Goal: Task Accomplishment & Management: Manage account settings

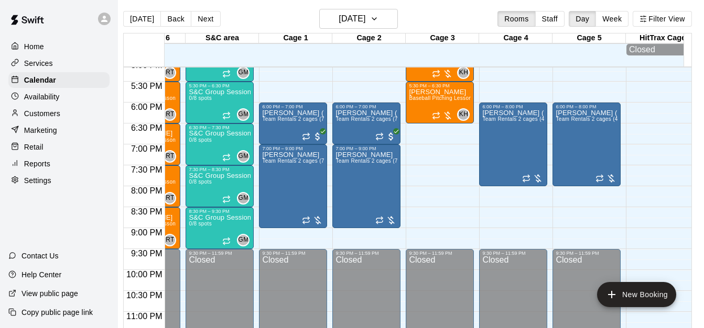
scroll to position [739, 419]
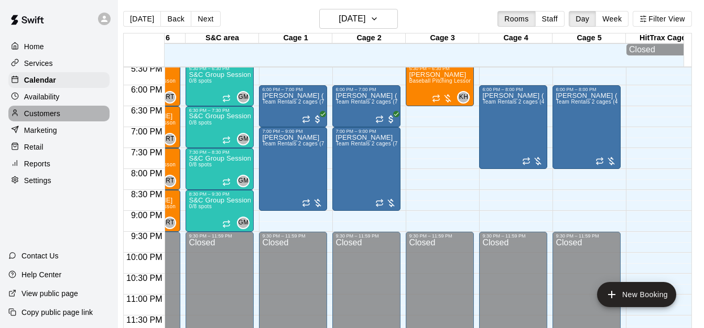
click at [69, 120] on div "Customers" at bounding box center [58, 114] width 101 height 16
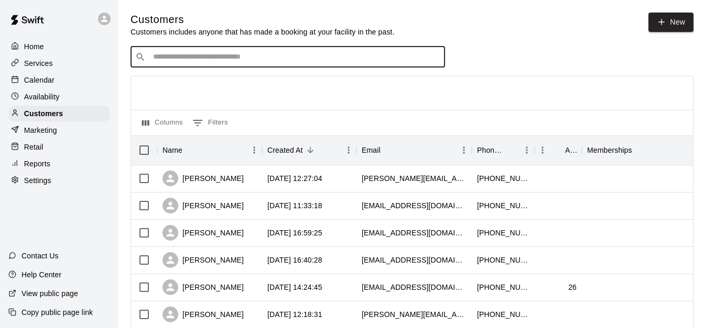
click at [262, 57] on input "Search customers by name or email" at bounding box center [295, 57] width 290 height 10
type input "*****"
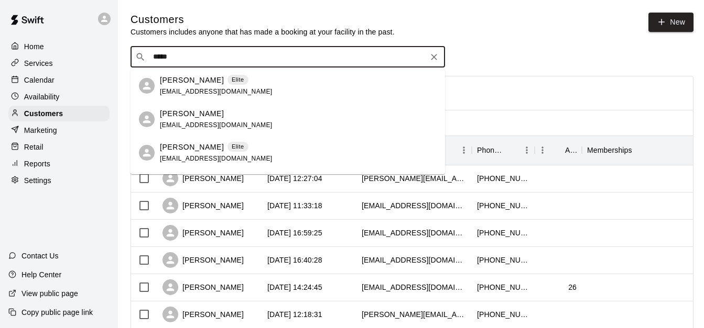
click at [281, 86] on div "francisco leach Elite franciscoleach@hotmail.com" at bounding box center [298, 86] width 277 height 23
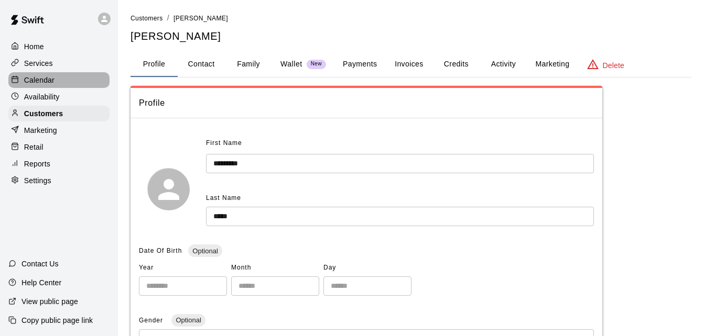
click at [43, 83] on p "Calendar" at bounding box center [39, 80] width 30 height 10
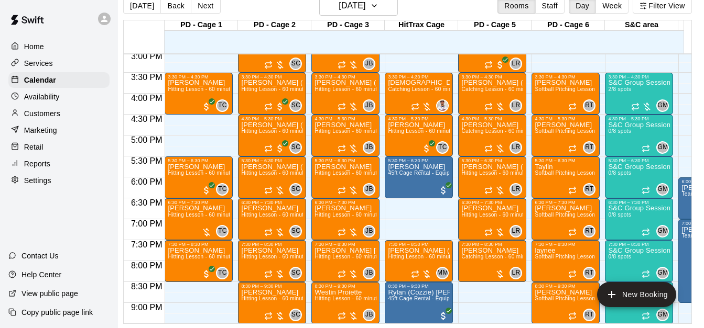
scroll to position [0, 428]
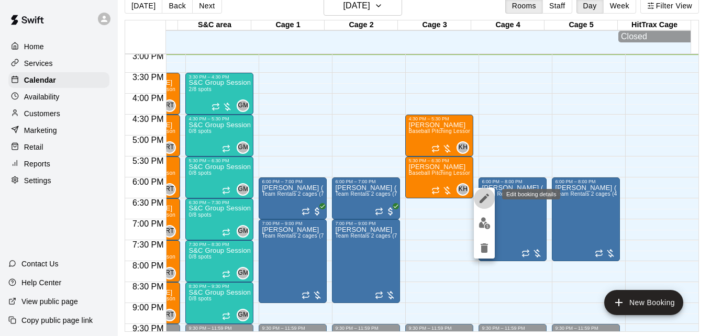
click at [486, 201] on icon "edit" at bounding box center [484, 198] width 13 height 13
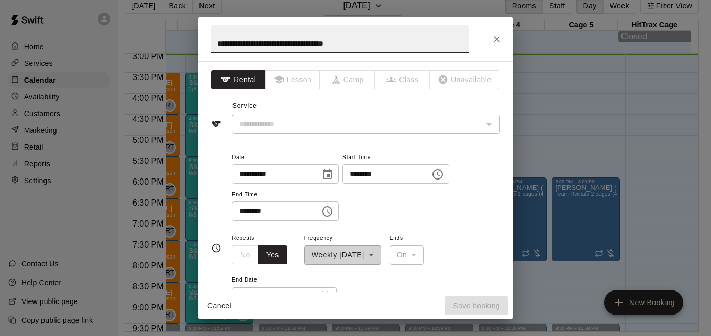
type input "**********"
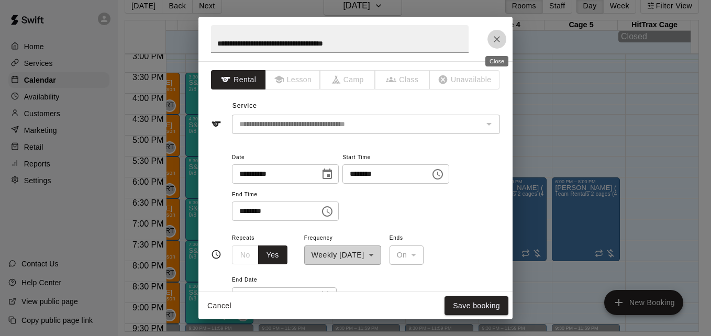
click at [492, 41] on icon "Close" at bounding box center [497, 39] width 10 height 10
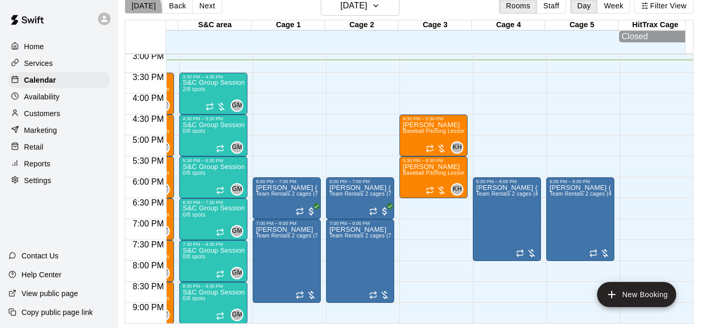
click at [132, 9] on button "[DATE]" at bounding box center [144, 6] width 38 height 16
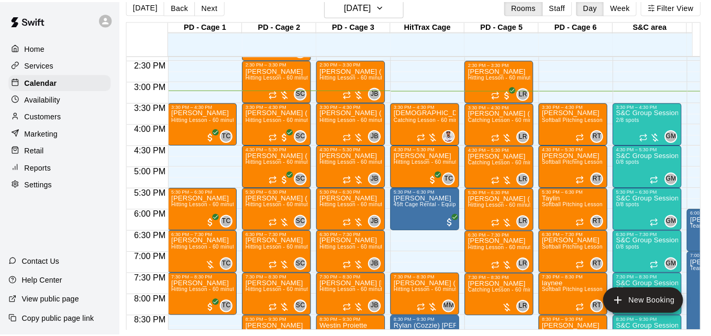
scroll to position [589, 0]
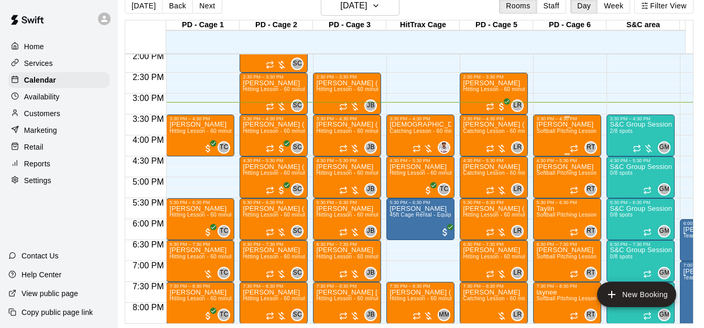
click at [563, 132] on span "Softball Pitching Lesson - 60 minutes" at bounding box center [582, 131] width 93 height 6
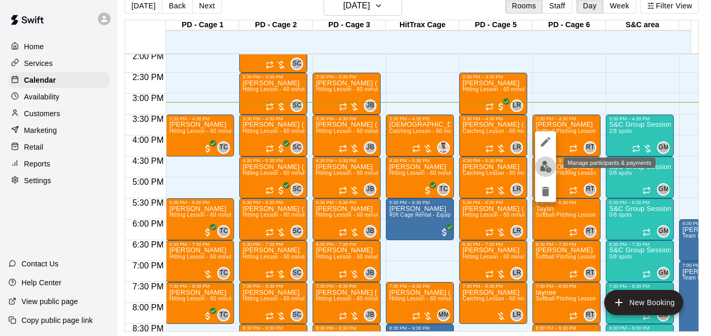
click at [544, 167] on img "edit" at bounding box center [546, 167] width 12 height 12
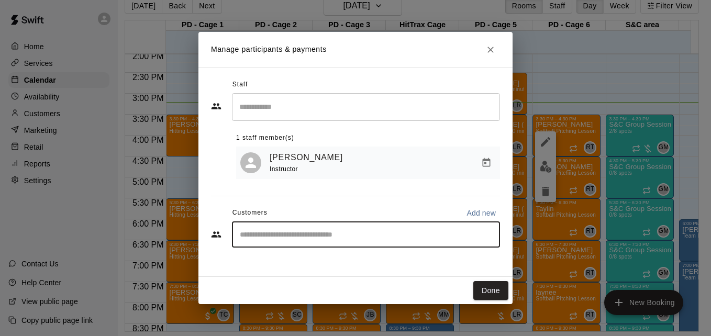
click at [314, 240] on input "Start typing to search customers..." at bounding box center [366, 234] width 259 height 10
type input "****"
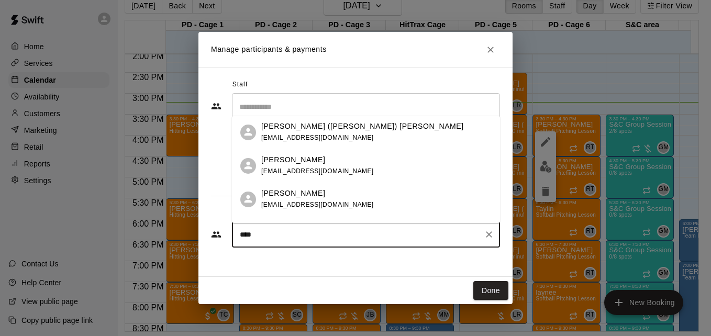
scroll to position [84, 0]
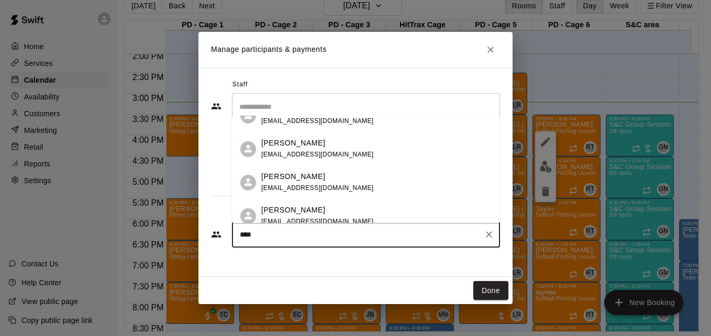
click at [309, 148] on p "[PERSON_NAME]" at bounding box center [293, 143] width 64 height 11
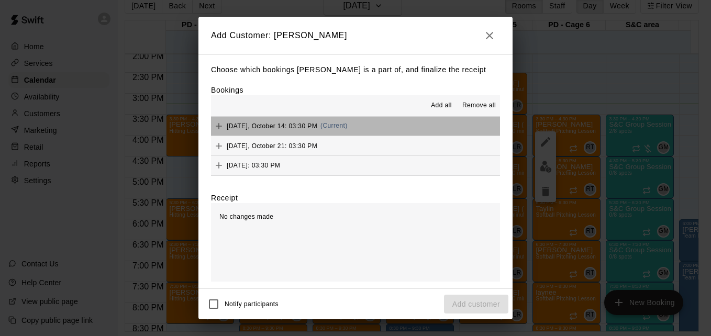
click at [362, 123] on button "Tuesday, October 14: 03:30 PM (Current)" at bounding box center [355, 126] width 289 height 19
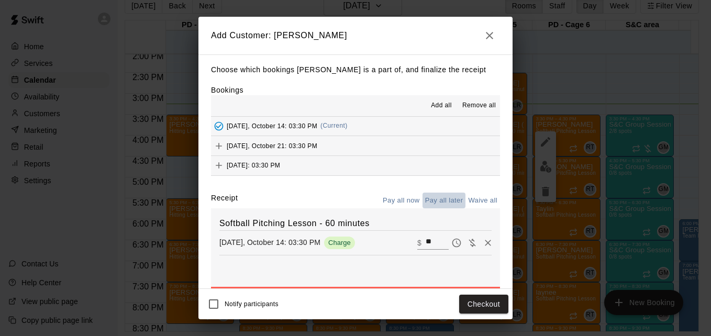
click at [445, 203] on button "Pay all later" at bounding box center [444, 201] width 43 height 16
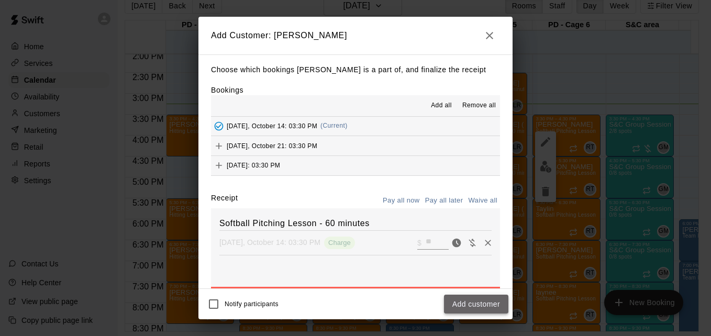
click at [486, 305] on button "Add customer" at bounding box center [476, 304] width 64 height 19
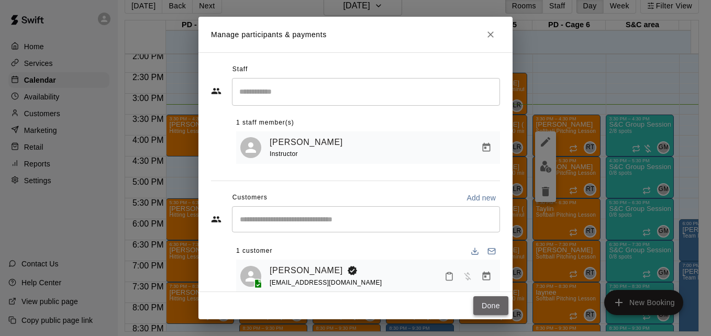
click at [487, 305] on button "Done" at bounding box center [491, 306] width 35 height 19
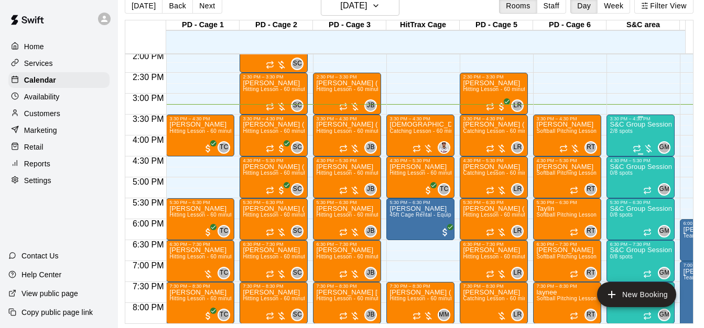
click at [640, 135] on div "S&C Group Session 2/8 spots" at bounding box center [640, 286] width 62 height 328
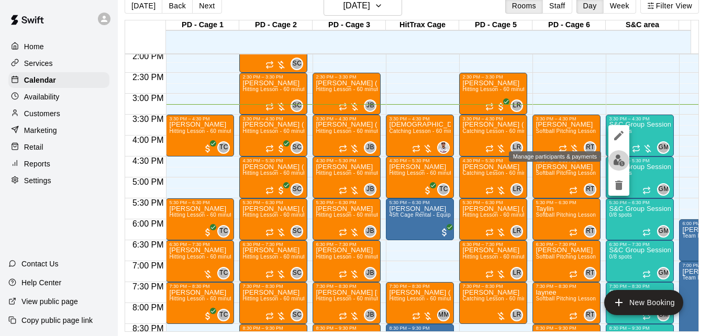
click at [622, 157] on img "edit" at bounding box center [620, 161] width 12 height 12
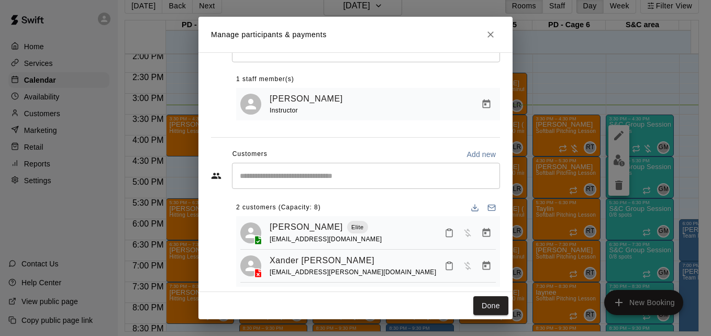
scroll to position [60, 0]
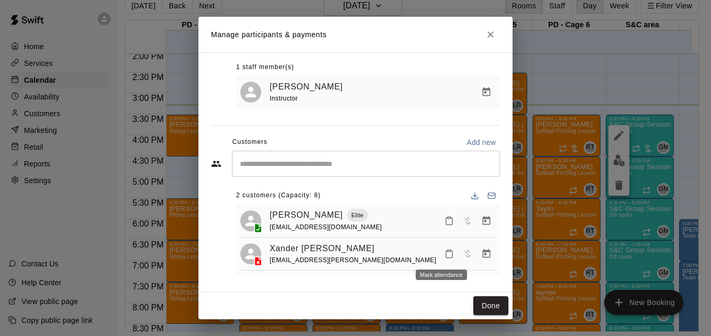
click at [445, 254] on icon "Mark attendance" at bounding box center [449, 253] width 9 height 9
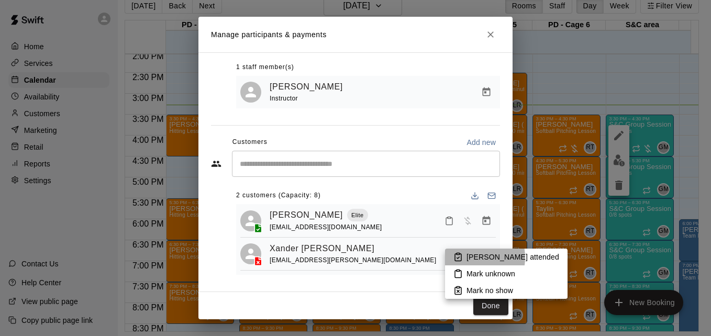
click at [470, 258] on p "Mark attended" at bounding box center [513, 257] width 93 height 10
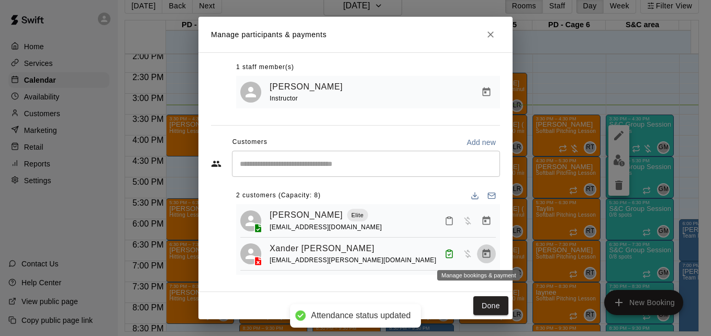
click at [481, 255] on icon "Manage bookings & payment" at bounding box center [486, 254] width 10 height 10
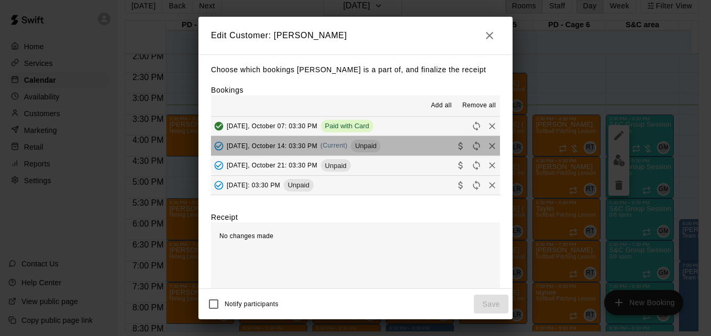
click at [415, 149] on button "Tuesday, October 14: 03:30 PM (Current) Unpaid" at bounding box center [355, 145] width 289 height 19
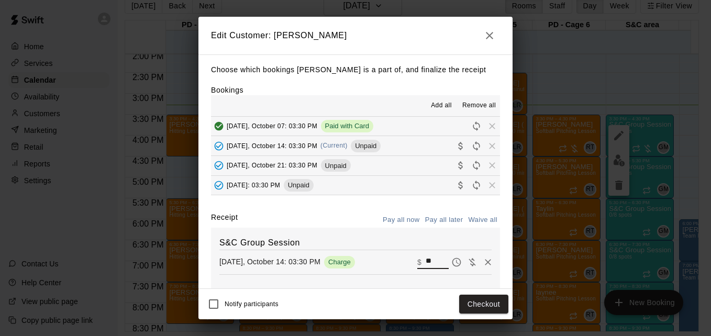
click at [426, 260] on input "**" at bounding box center [437, 263] width 23 height 14
type input "*"
type input "**"
click at [468, 303] on button "Checkout" at bounding box center [483, 304] width 49 height 19
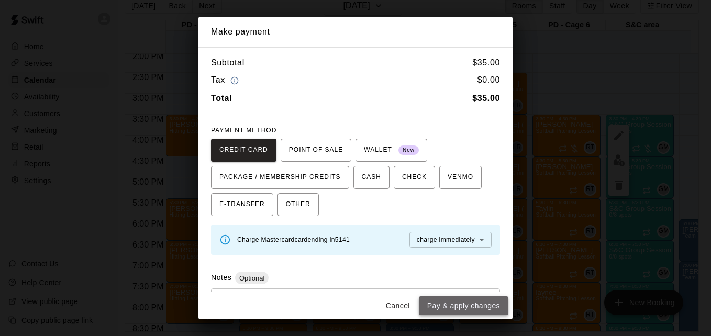
click at [480, 308] on button "Pay & apply changes" at bounding box center [464, 306] width 90 height 19
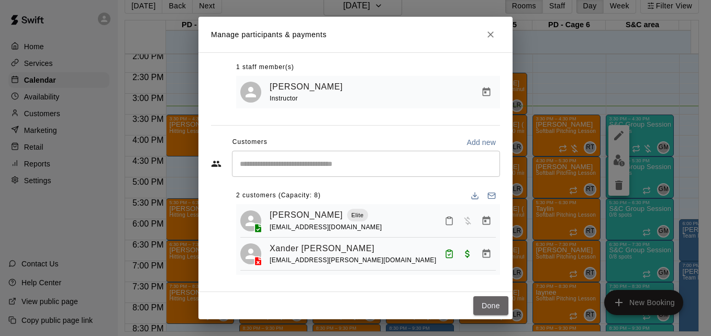
click at [480, 308] on button "Done" at bounding box center [491, 306] width 35 height 19
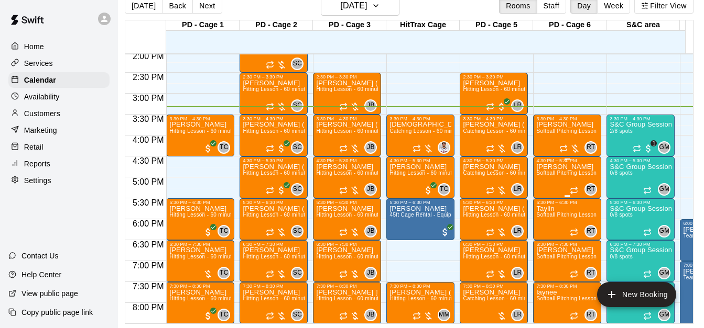
click at [559, 176] on span "Softball Pitching Lesson - 60 minutes" at bounding box center [582, 173] width 93 height 6
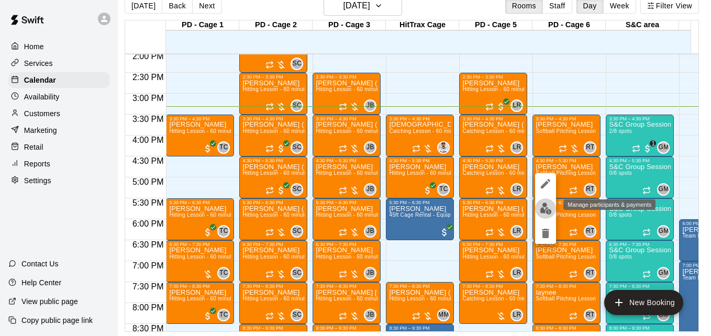
click at [543, 205] on img "edit" at bounding box center [546, 209] width 12 height 12
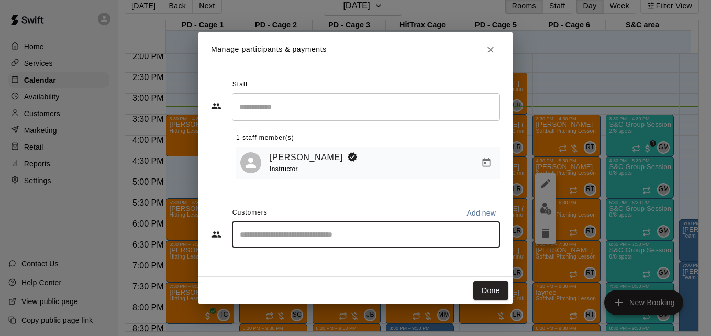
click at [307, 232] on input "Start typing to search customers..." at bounding box center [366, 234] width 259 height 10
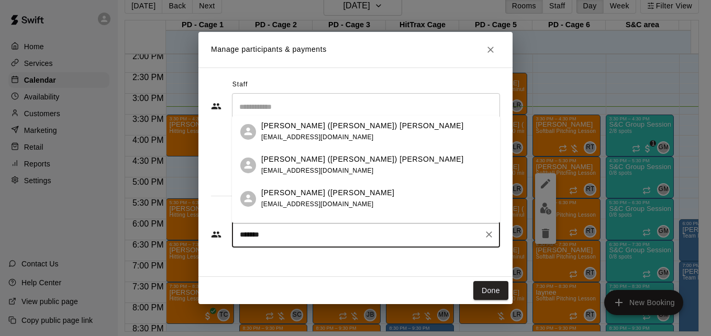
scroll to position [0, 0]
click at [302, 237] on input "*******" at bounding box center [358, 234] width 243 height 10
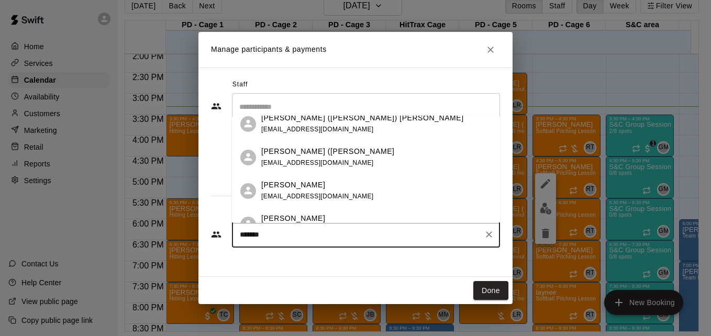
scroll to position [60, 0]
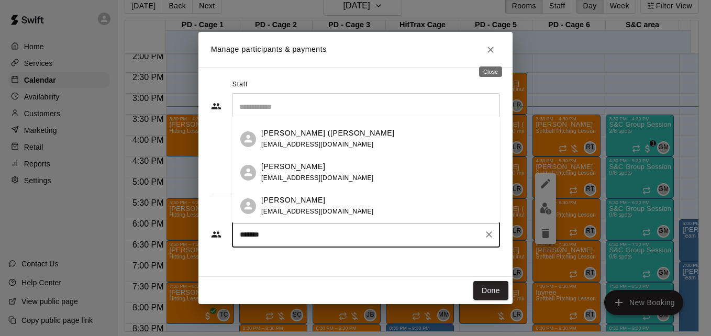
type input "*******"
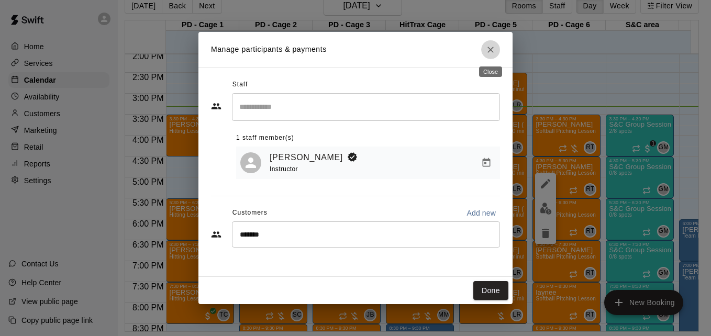
click at [485, 52] on button "Close" at bounding box center [490, 49] width 19 height 19
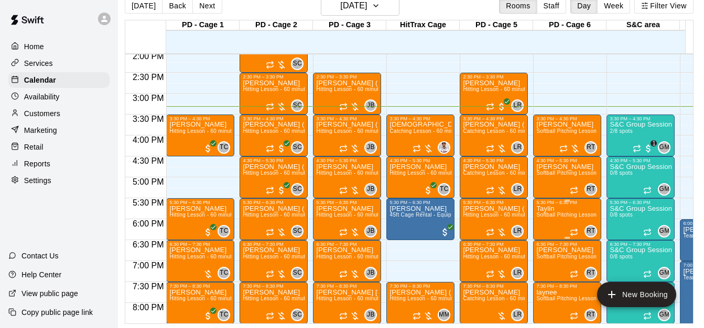
click at [557, 217] on span "Softball Pitching Lesson - 60 minutes" at bounding box center [582, 215] width 93 height 6
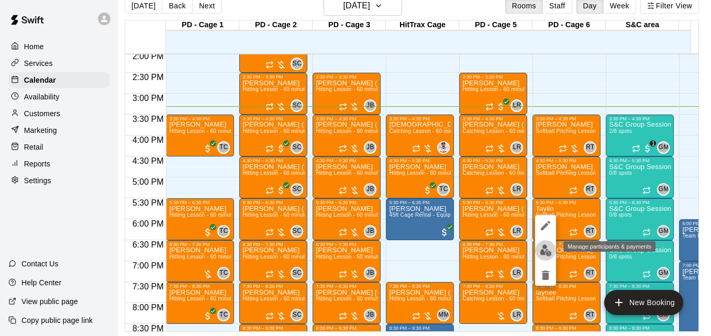
click at [546, 249] on img "edit" at bounding box center [546, 251] width 12 height 12
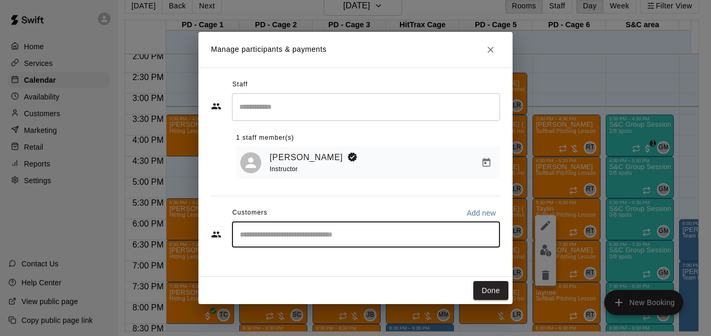
click at [309, 240] on input "Start typing to search customers..." at bounding box center [366, 234] width 259 height 10
type input "******"
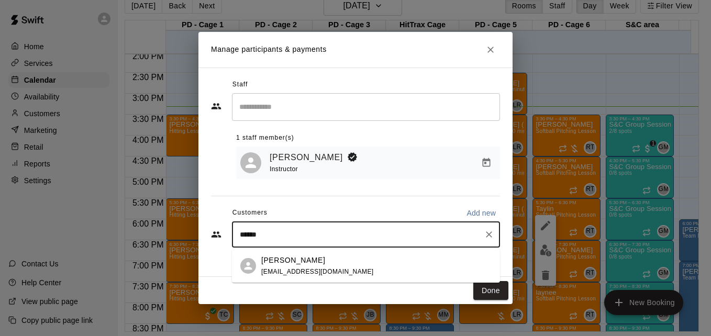
click at [367, 265] on div "Taylin Woodling swoodling@certpah.com" at bounding box center [376, 266] width 231 height 23
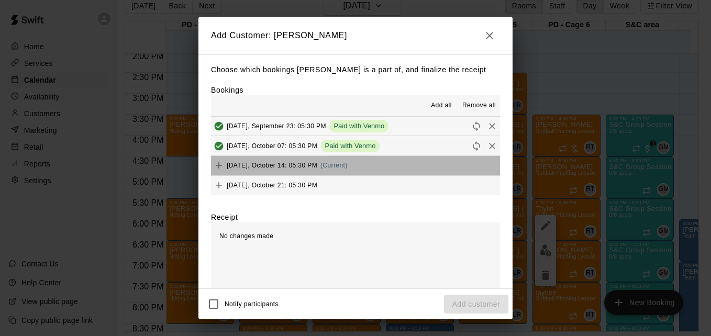
click at [388, 173] on button "Tuesday, October 14: 05:30 PM (Current)" at bounding box center [355, 165] width 289 height 19
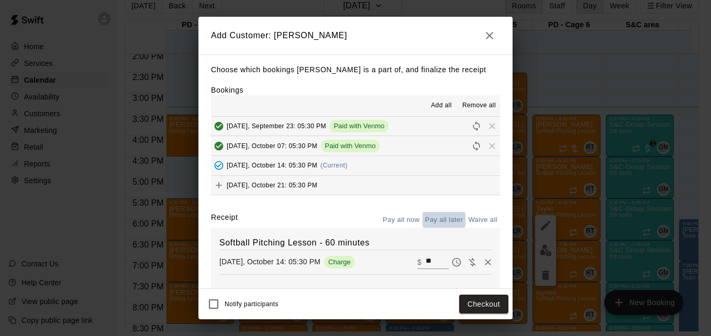
click at [436, 219] on button "Pay all later" at bounding box center [444, 220] width 43 height 16
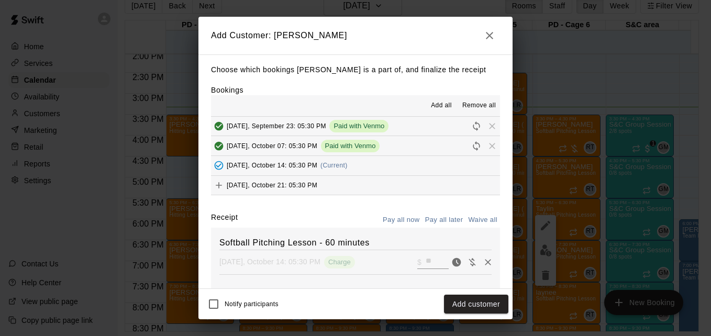
click at [480, 292] on div "Notify participants Add customer" at bounding box center [356, 304] width 314 height 30
click at [484, 301] on button "Add customer" at bounding box center [476, 304] width 64 height 19
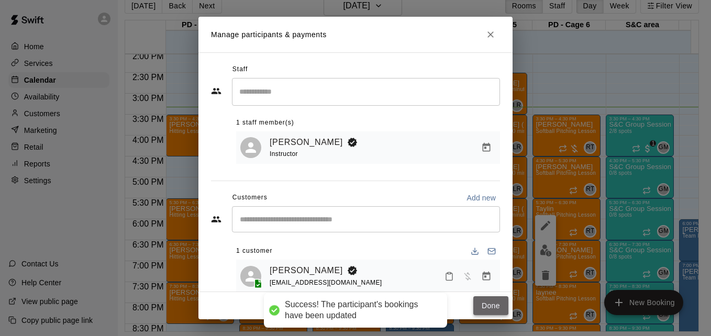
click at [497, 307] on button "Done" at bounding box center [491, 306] width 35 height 19
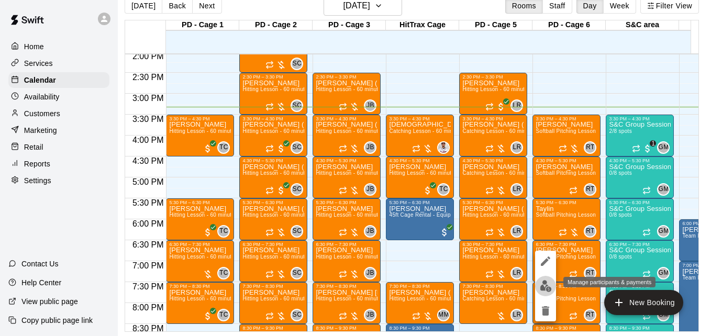
click at [542, 284] on img "edit" at bounding box center [546, 286] width 12 height 12
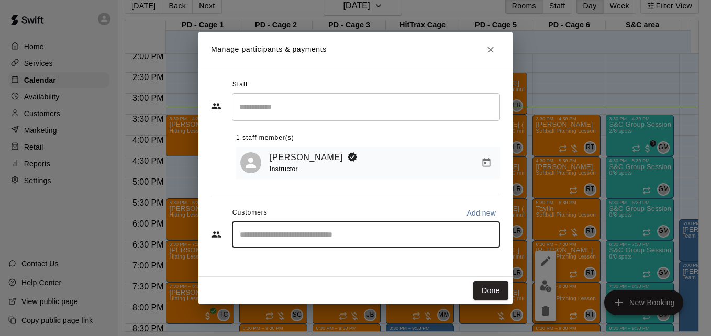
click at [352, 237] on input "Start typing to search customers..." at bounding box center [366, 234] width 259 height 10
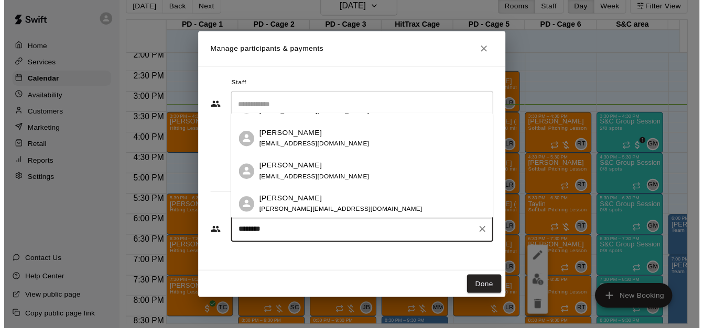
scroll to position [0, 0]
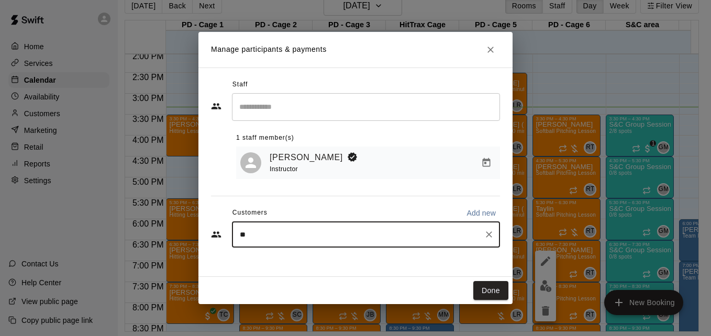
type input "*"
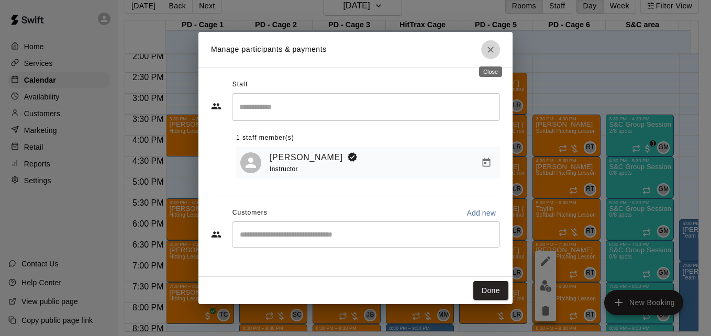
click at [493, 54] on icon "Close" at bounding box center [491, 50] width 10 height 10
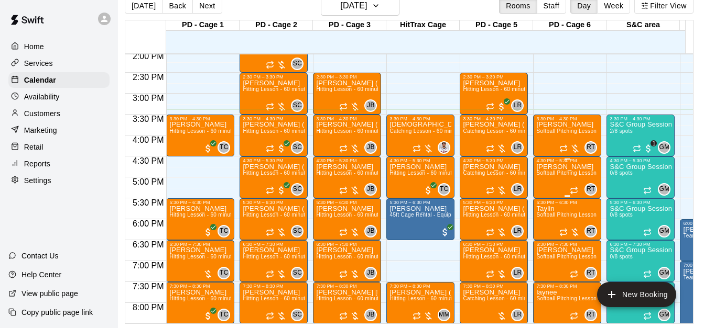
click at [559, 176] on span "Softball Pitching Lesson - 60 minutes" at bounding box center [582, 173] width 93 height 6
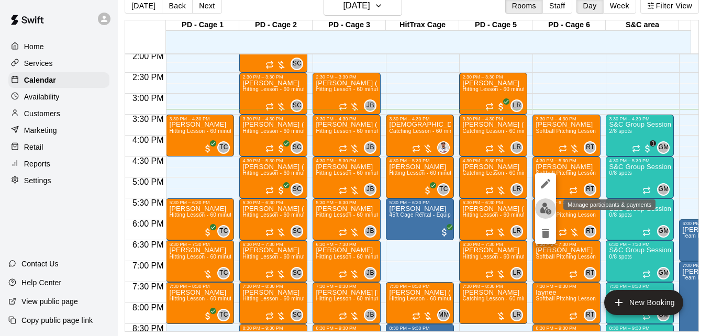
click at [543, 210] on img "edit" at bounding box center [546, 209] width 12 height 12
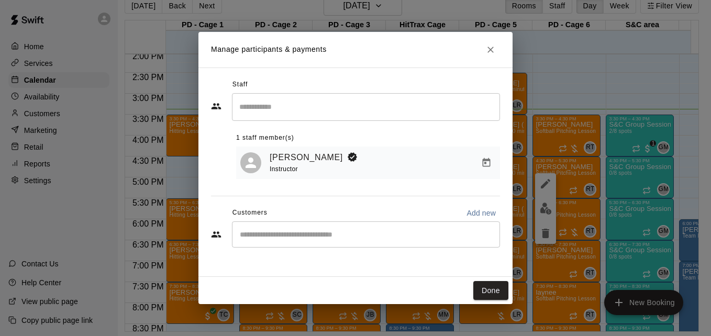
click at [287, 238] on input "Start typing to search customers..." at bounding box center [366, 234] width 259 height 10
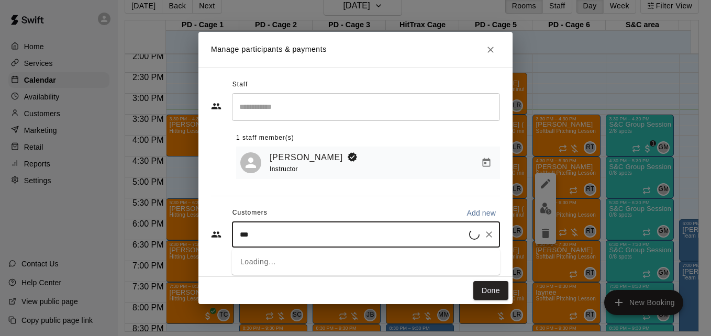
type input "****"
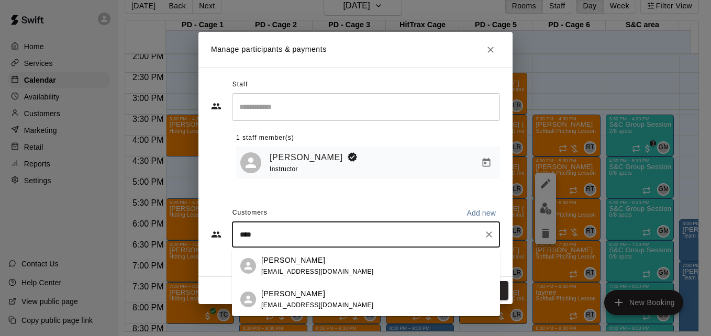
click at [303, 300] on div "Ari Aude peteaude@gmail.com" at bounding box center [317, 300] width 113 height 23
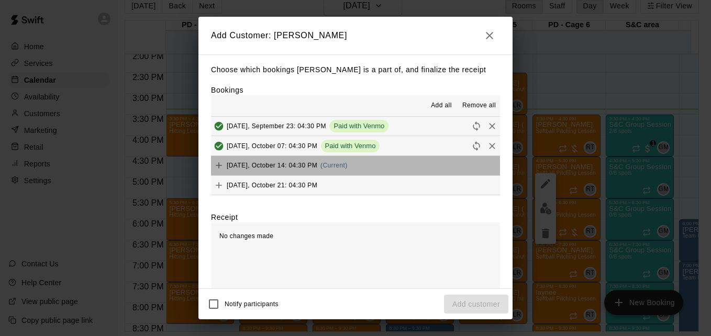
click at [369, 167] on button "Tuesday, October 14: 04:30 PM (Current)" at bounding box center [355, 165] width 289 height 19
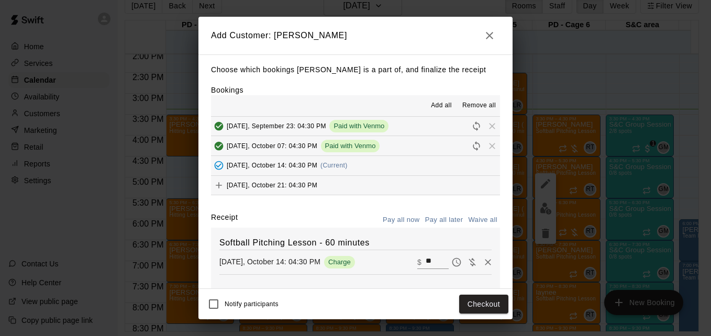
click at [443, 221] on button "Pay all later" at bounding box center [444, 220] width 43 height 16
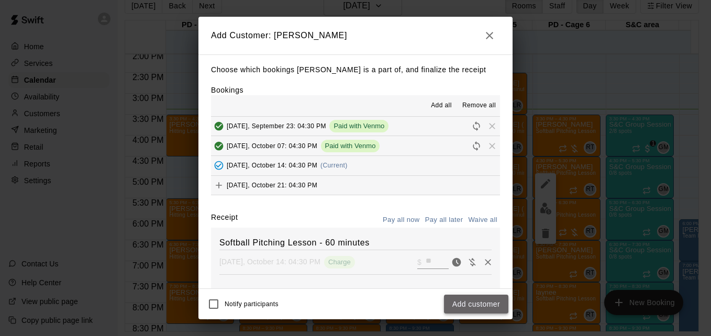
click at [478, 309] on button "Add customer" at bounding box center [476, 304] width 64 height 19
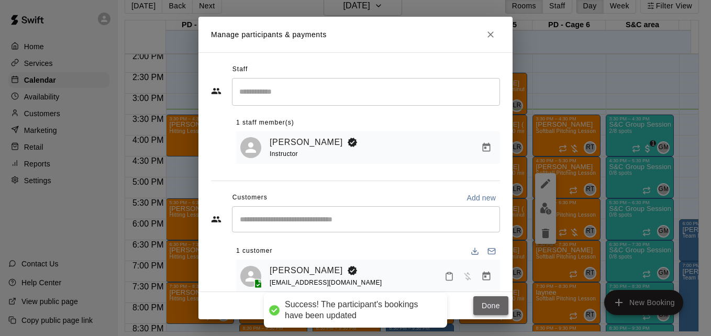
click at [490, 312] on button "Done" at bounding box center [491, 306] width 35 height 19
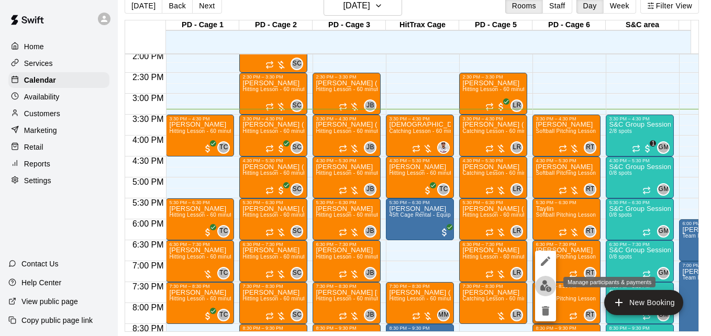
click at [543, 282] on img "edit" at bounding box center [546, 286] width 12 height 12
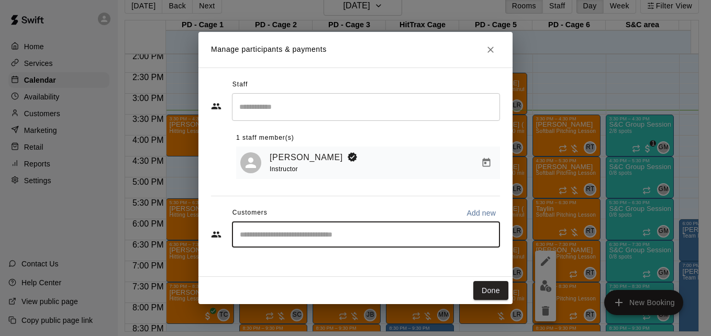
click at [343, 240] on input "Start typing to search customers..." at bounding box center [366, 234] width 259 height 10
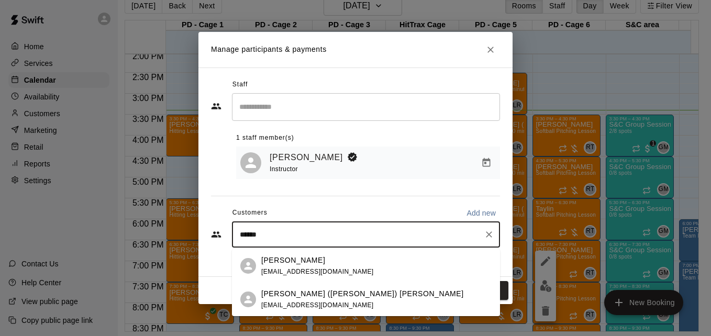
type input "*******"
click at [356, 267] on div "Madelyn Lynch tifflynch6348@yahoo.com" at bounding box center [376, 266] width 231 height 23
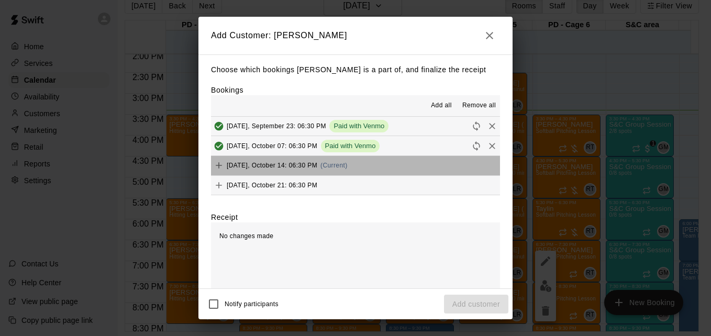
click at [367, 168] on button "Tuesday, October 14: 06:30 PM (Current)" at bounding box center [355, 165] width 289 height 19
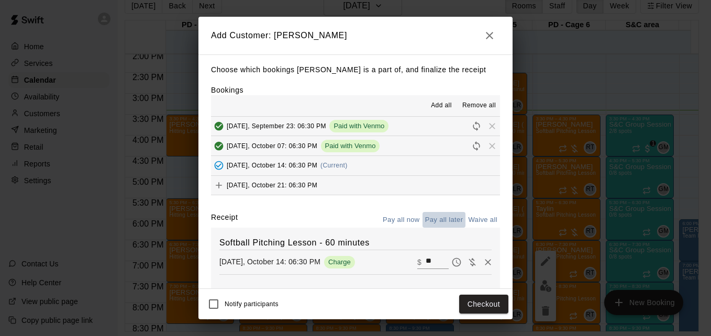
click at [439, 217] on button "Pay all later" at bounding box center [444, 220] width 43 height 16
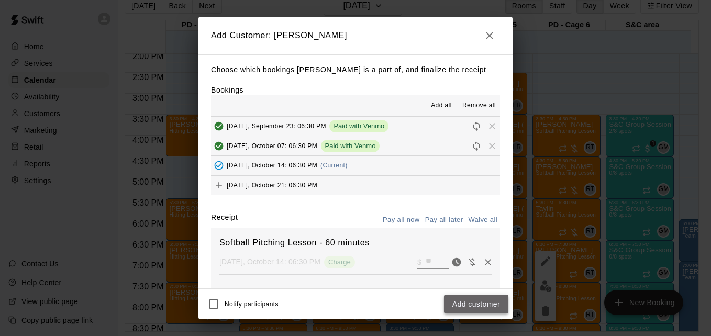
click at [492, 306] on button "Add customer" at bounding box center [476, 304] width 64 height 19
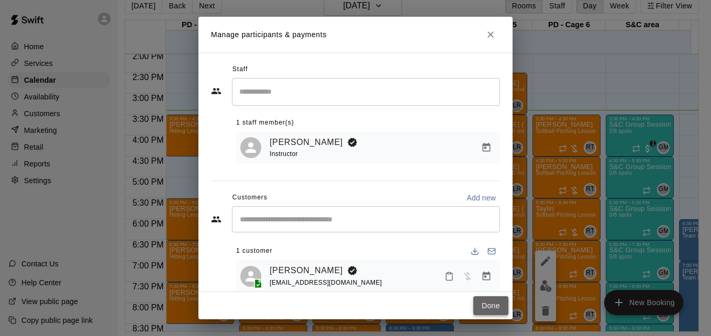
click at [490, 305] on button "Done" at bounding box center [491, 306] width 35 height 19
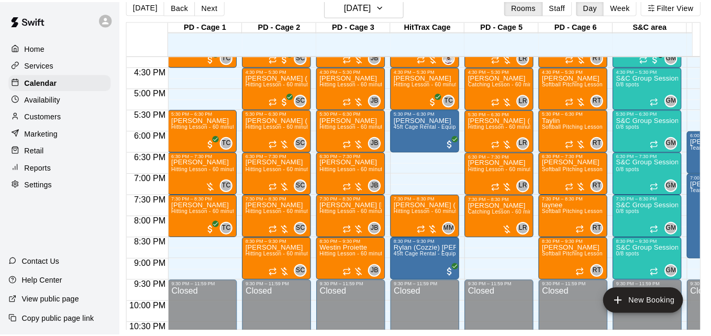
scroll to position [694, 0]
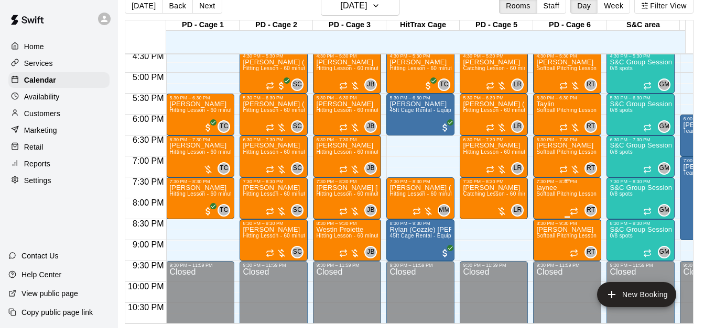
click at [560, 196] on span "Softball Pitching Lesson - 60 minutes" at bounding box center [582, 194] width 93 height 6
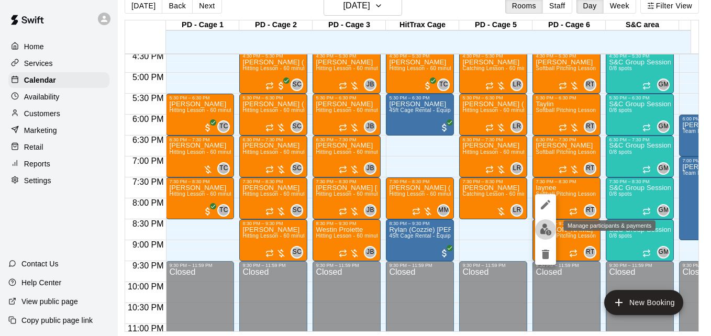
click at [547, 227] on img "edit" at bounding box center [546, 230] width 12 height 12
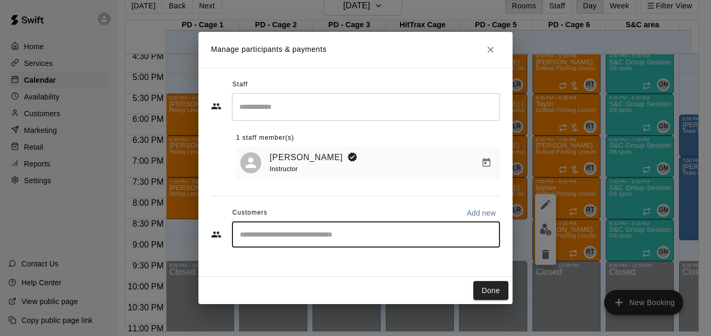
click at [320, 235] on input "Start typing to search customers..." at bounding box center [366, 234] width 259 height 10
type input "*****"
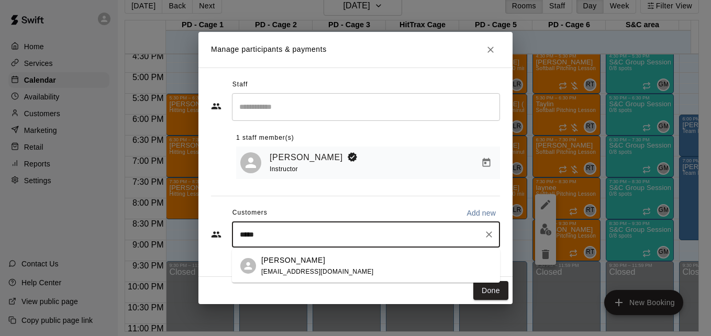
click at [346, 270] on div "Laynee Pustay ash91384@yahoo.com" at bounding box center [376, 266] width 231 height 23
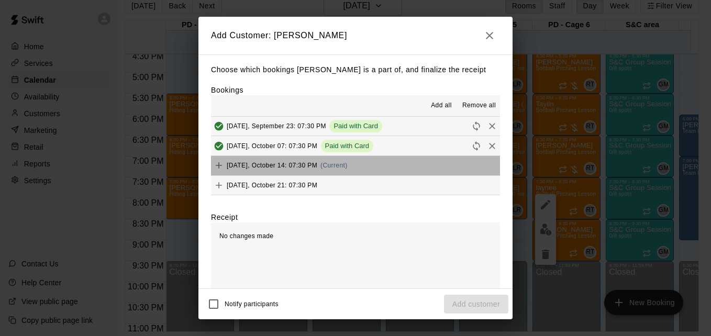
click at [368, 172] on button "Tuesday, October 14: 07:30 PM (Current)" at bounding box center [355, 165] width 289 height 19
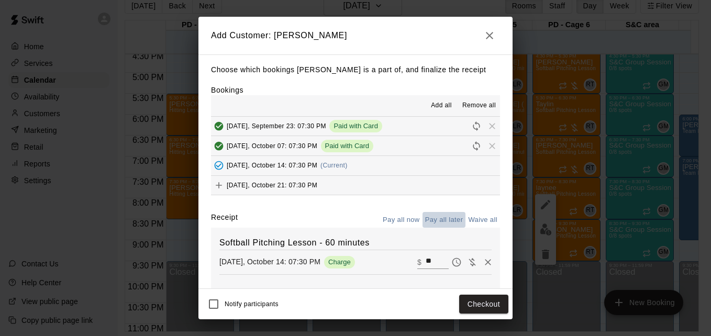
click at [434, 215] on button "Pay all later" at bounding box center [444, 220] width 43 height 16
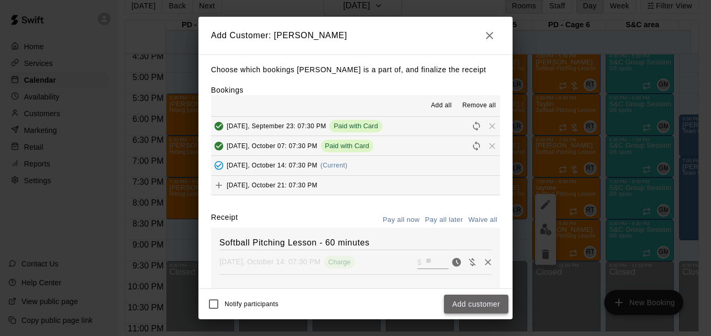
click at [488, 299] on button "Add customer" at bounding box center [476, 304] width 64 height 19
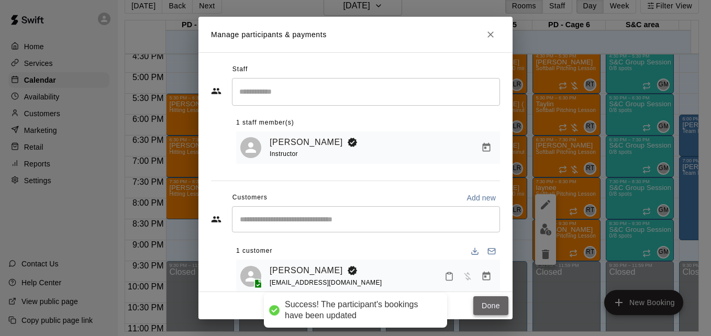
click at [494, 308] on button "Done" at bounding box center [491, 306] width 35 height 19
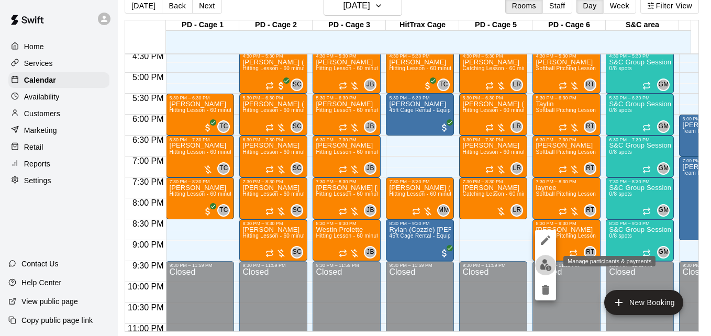
click at [549, 267] on img "edit" at bounding box center [546, 265] width 12 height 12
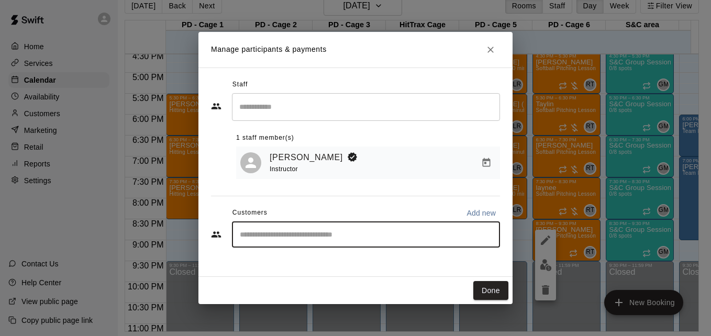
click at [326, 235] on input "Start typing to search customers..." at bounding box center [366, 234] width 259 height 10
type input "*****"
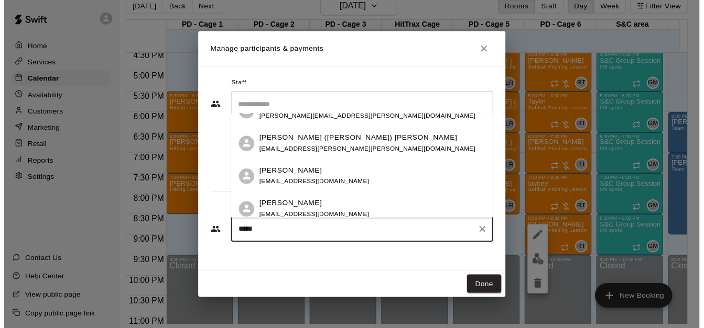
scroll to position [60, 0]
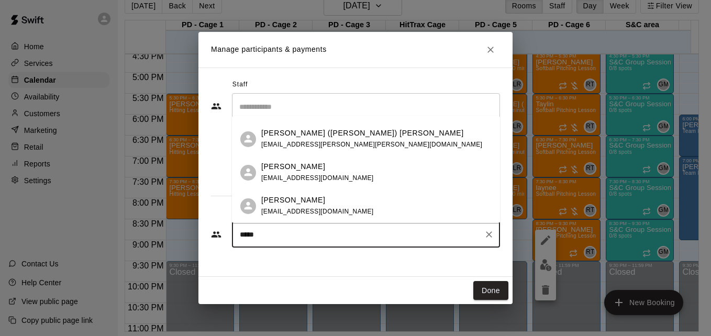
click at [390, 176] on div "Julie Freyer dfreyer83@yahoo.com" at bounding box center [376, 172] width 231 height 23
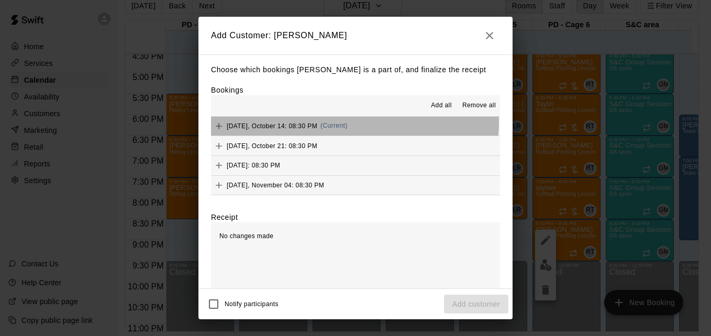
click at [355, 125] on button "Tuesday, October 14: 08:30 PM (Current)" at bounding box center [355, 126] width 289 height 19
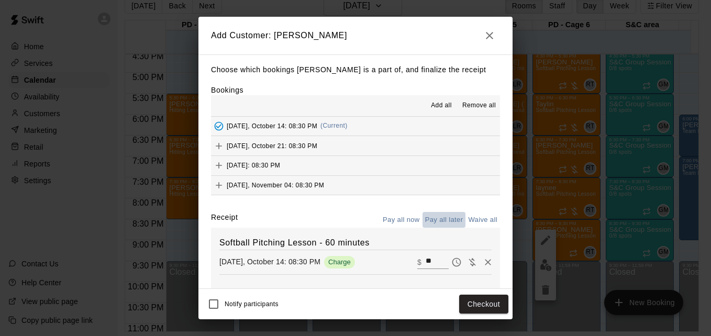
click at [434, 221] on button "Pay all later" at bounding box center [444, 220] width 43 height 16
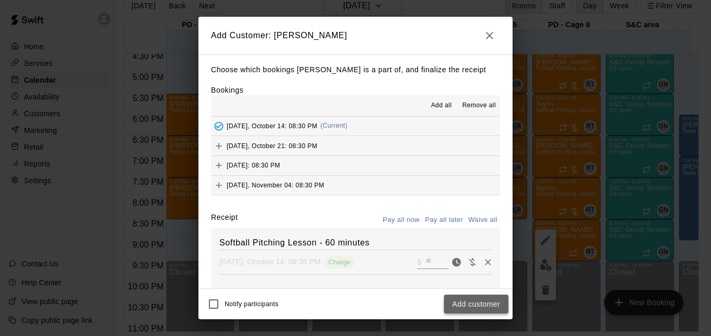
click at [487, 302] on button "Add customer" at bounding box center [476, 304] width 64 height 19
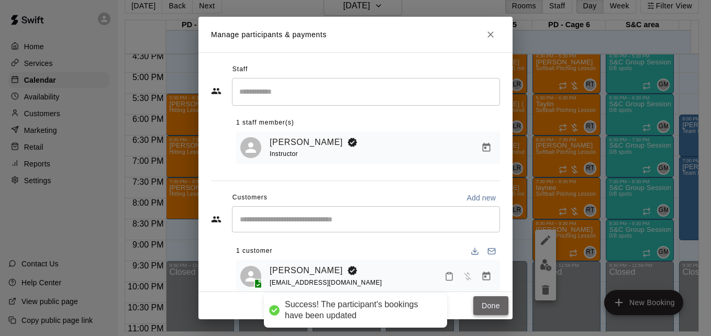
click at [492, 306] on button "Done" at bounding box center [491, 306] width 35 height 19
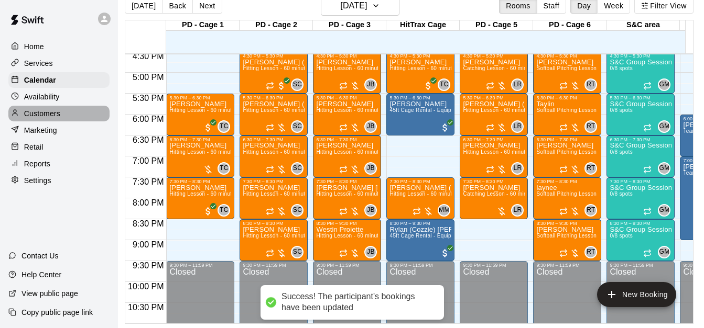
click at [68, 118] on div "Customers" at bounding box center [58, 114] width 101 height 16
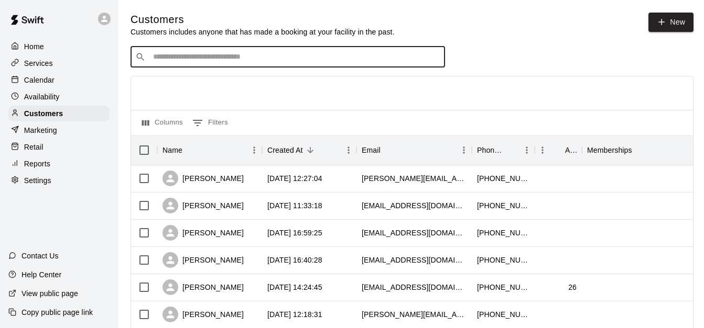
click at [203, 57] on input "Search customers by name or email" at bounding box center [295, 57] width 290 height 10
click at [203, 57] on input "*" at bounding box center [287, 57] width 275 height 10
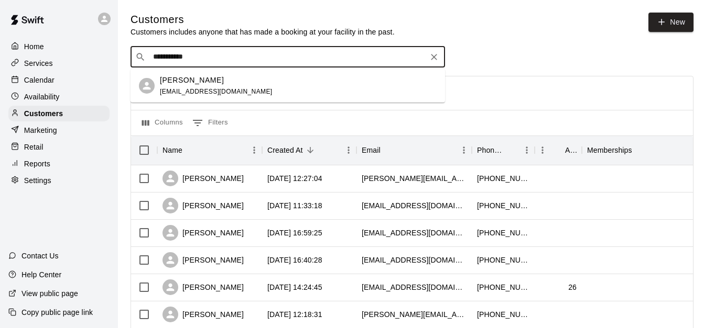
type input "**********"
click at [236, 97] on div "Julie Freyer dfreyer83@yahoo.com" at bounding box center [298, 86] width 277 height 23
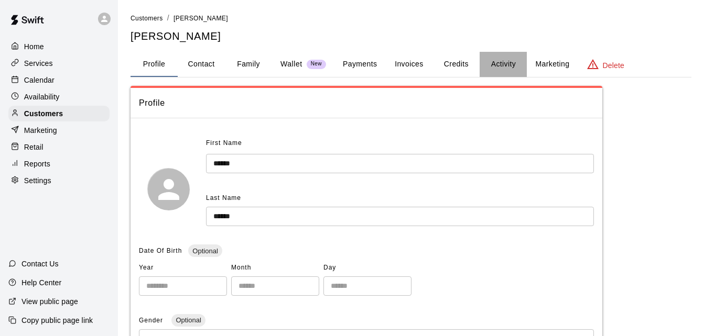
click at [500, 64] on button "Activity" at bounding box center [502, 64] width 47 height 25
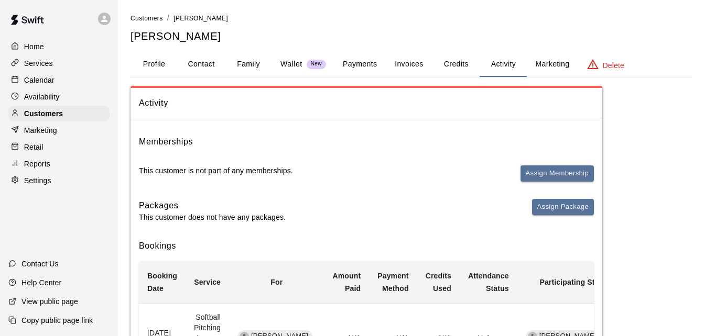
click at [668, 161] on div "Activity Memberships This customer is not part of any memberships. Assign Membe…" at bounding box center [410, 319] width 561 height 467
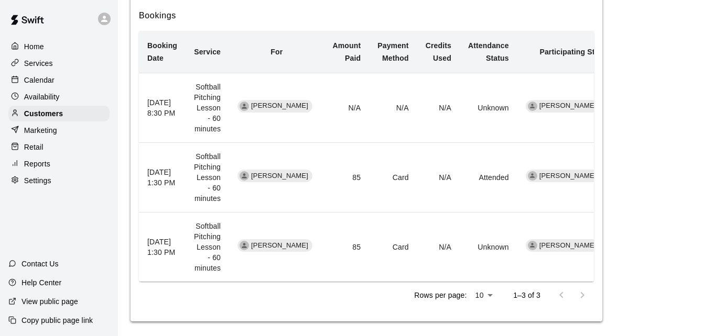
scroll to position [237, 0]
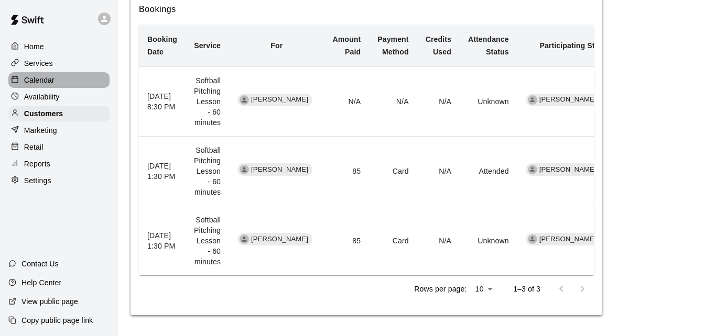
click at [63, 82] on div "Calendar" at bounding box center [58, 80] width 101 height 16
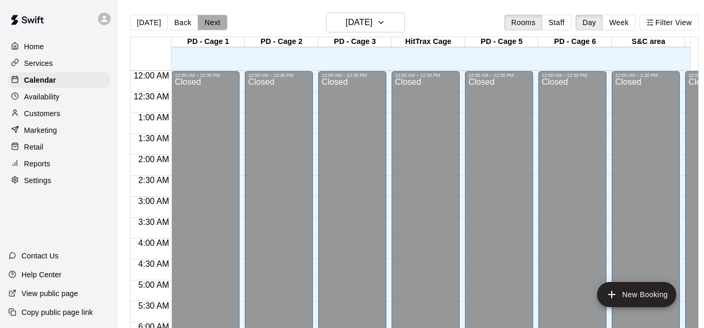
click at [211, 24] on button "Next" at bounding box center [212, 23] width 29 height 16
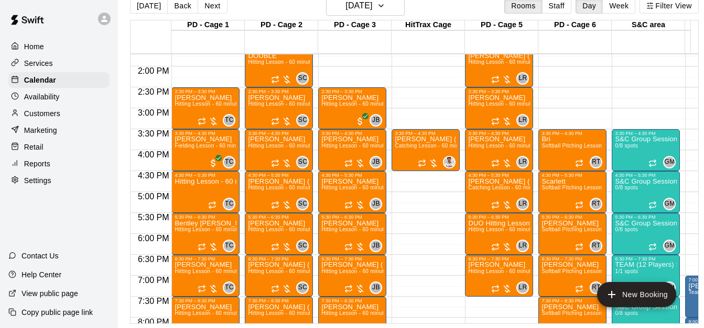
scroll to position [574, 0]
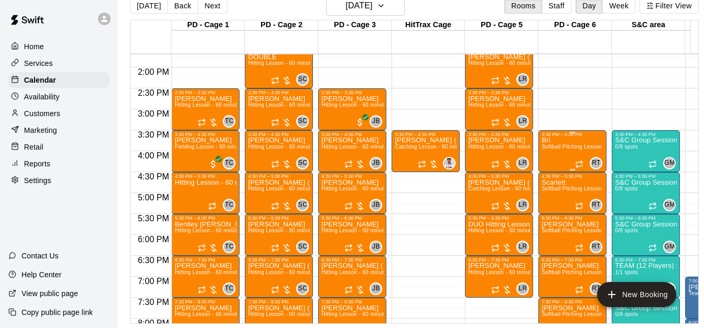
click at [567, 149] on div "Bri Softball Pitching Lesson - 60 minutes" at bounding box center [572, 301] width 62 height 328
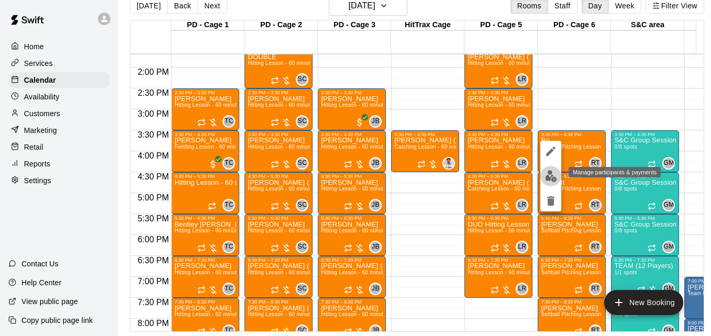
click at [552, 172] on img "edit" at bounding box center [551, 176] width 12 height 12
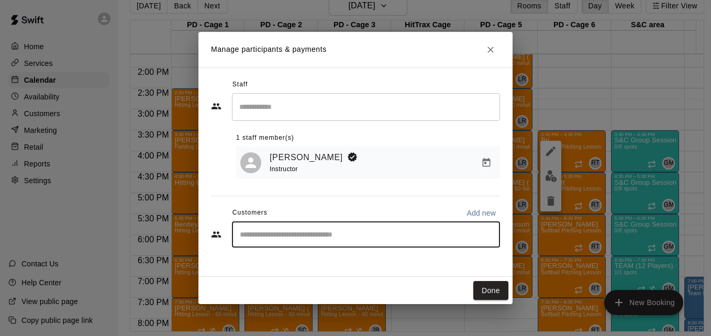
click at [313, 236] on input "Start typing to search customers..." at bounding box center [366, 234] width 259 height 10
type input "*******"
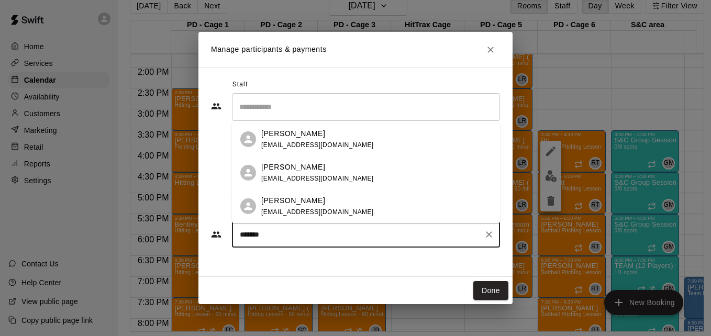
click at [356, 136] on div "Brianna Acosta bri42208@yahoo.com" at bounding box center [376, 139] width 231 height 23
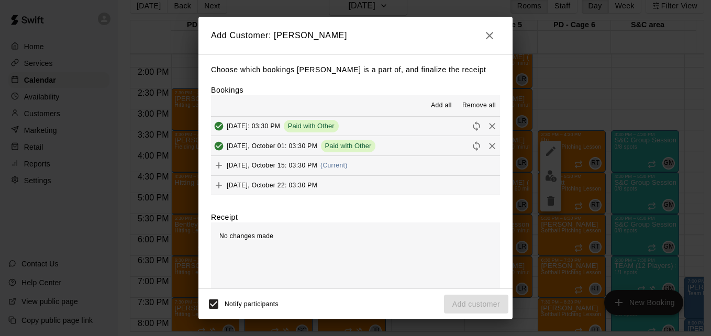
click at [367, 170] on button "Wednesday, October 15: 03:30 PM (Current)" at bounding box center [355, 165] width 289 height 19
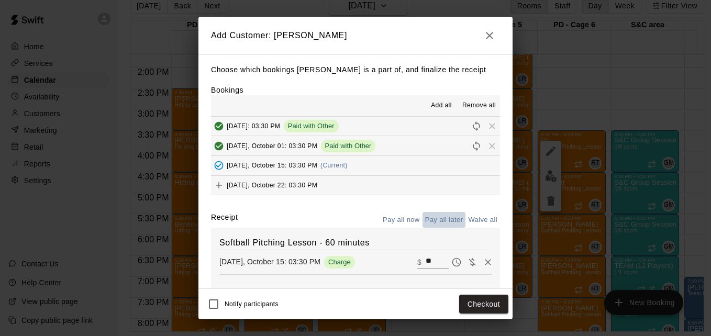
click at [435, 223] on button "Pay all later" at bounding box center [444, 220] width 43 height 16
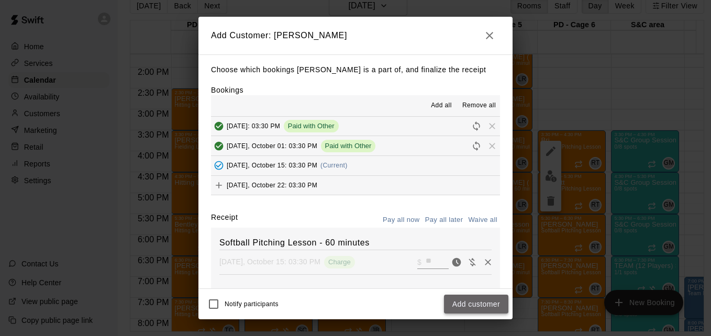
click at [485, 304] on button "Add customer" at bounding box center [476, 304] width 64 height 19
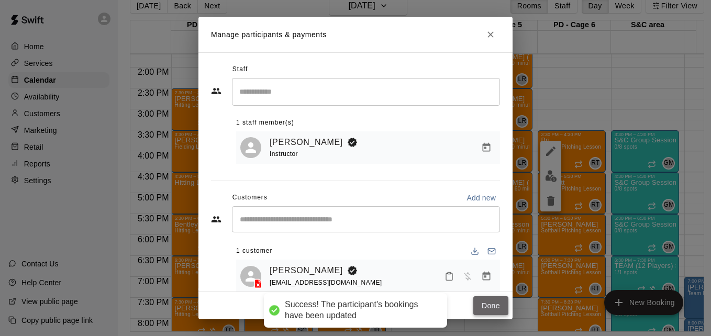
click at [499, 302] on button "Done" at bounding box center [491, 306] width 35 height 19
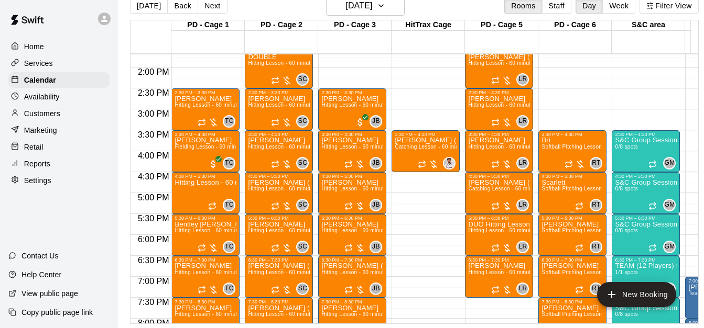
click at [572, 192] on span "Softball Pitching Lesson - 60 minutes" at bounding box center [587, 189] width 93 height 6
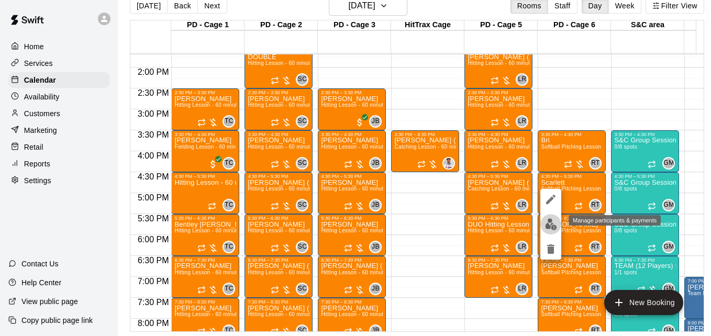
click at [550, 227] on img "edit" at bounding box center [551, 224] width 12 height 12
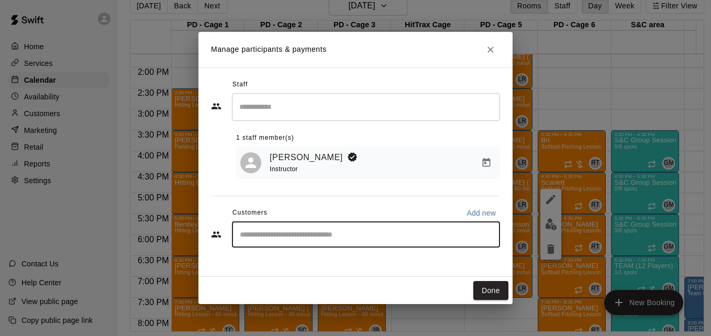
click at [408, 240] on input "Start typing to search customers..." at bounding box center [366, 234] width 259 height 10
type input "********"
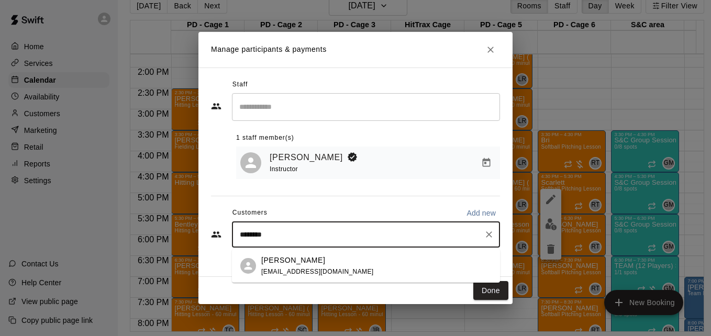
click at [348, 274] on div "Scarlett Barber ajbarber87@gmail.com" at bounding box center [376, 266] width 231 height 23
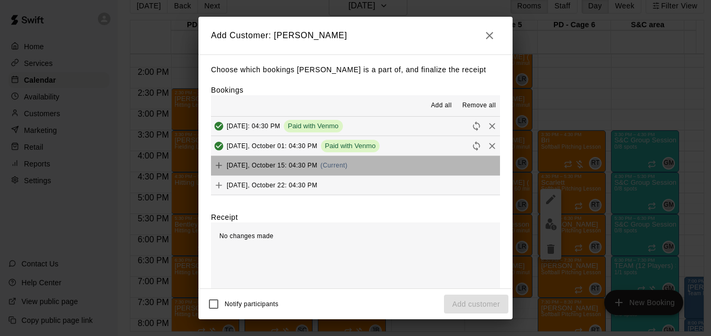
click at [360, 169] on button "Wednesday, October 15: 04:30 PM (Current)" at bounding box center [355, 165] width 289 height 19
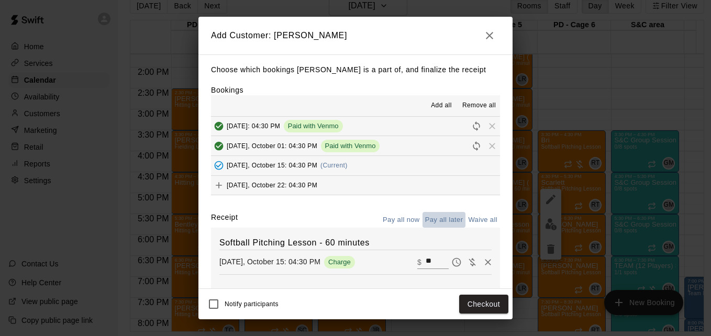
click at [441, 220] on button "Pay all later" at bounding box center [444, 220] width 43 height 16
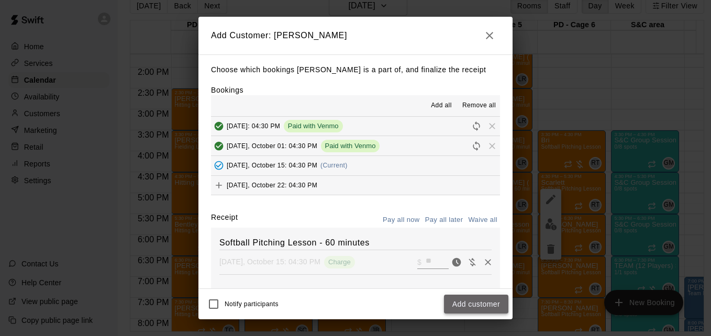
click at [492, 305] on button "Add customer" at bounding box center [476, 304] width 64 height 19
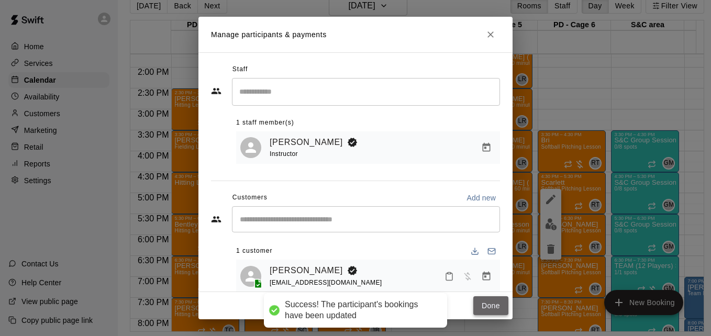
click at [490, 306] on button "Done" at bounding box center [491, 306] width 35 height 19
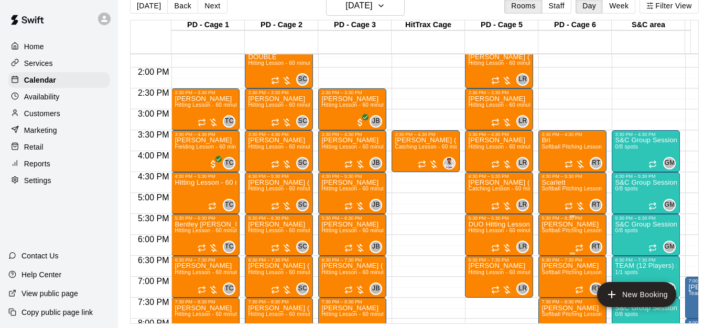
click at [565, 234] on span "Softball Pitching Lesson - 60 minutes" at bounding box center [587, 231] width 93 height 6
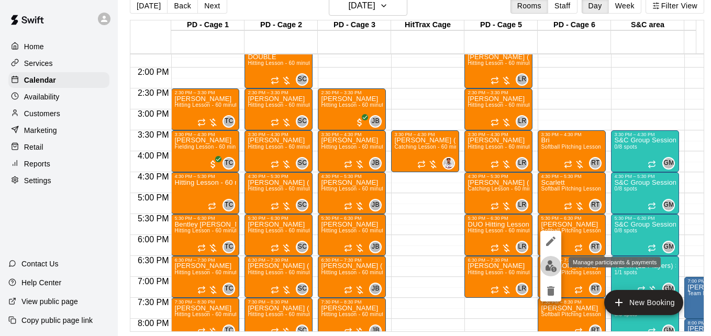
click at [552, 267] on img "edit" at bounding box center [551, 266] width 12 height 12
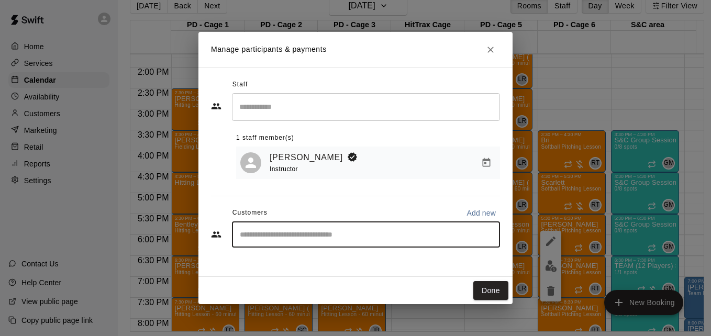
click at [339, 236] on input "Start typing to search customers..." at bounding box center [366, 234] width 259 height 10
type input "******"
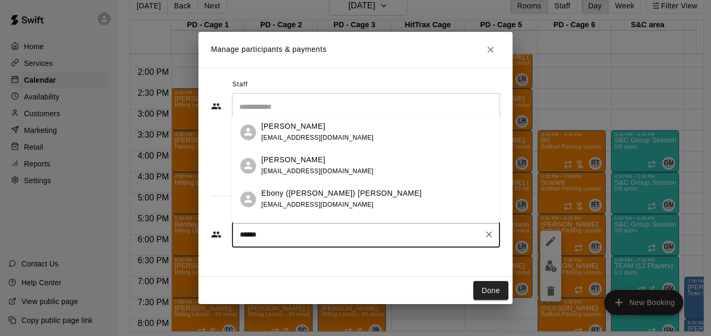
click at [354, 205] on div "Ebony (Bailey) Jones baileyajones12@gmail.com" at bounding box center [376, 199] width 231 height 23
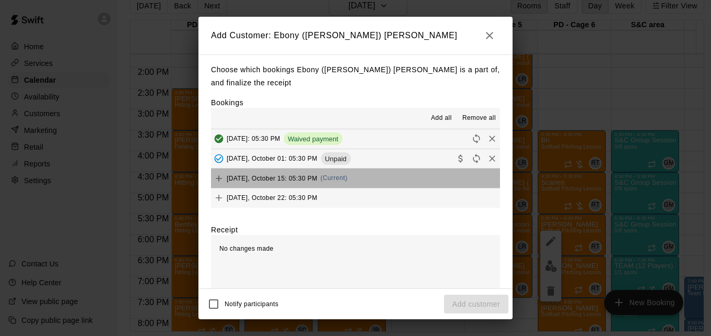
click at [381, 176] on button "Wednesday, October 15: 05:30 PM (Current)" at bounding box center [355, 178] width 289 height 19
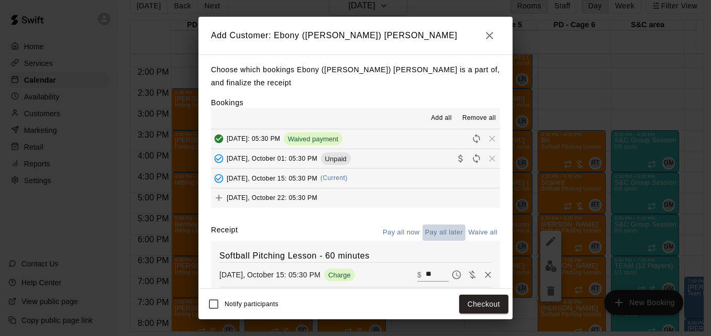
click at [435, 236] on button "Pay all later" at bounding box center [444, 233] width 43 height 16
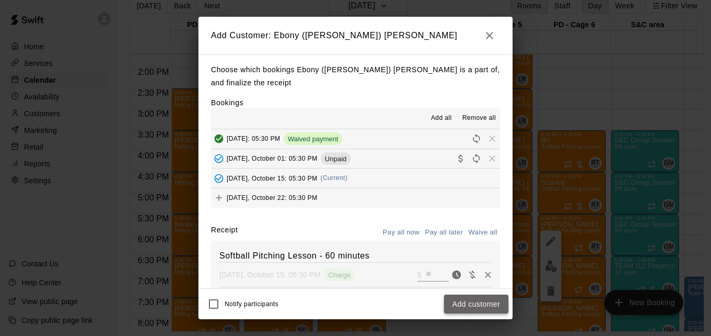
click at [491, 307] on button "Add customer" at bounding box center [476, 304] width 64 height 19
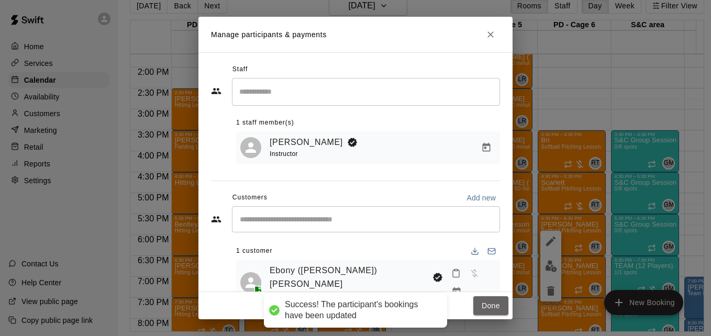
click at [491, 307] on button "Done" at bounding box center [491, 306] width 35 height 19
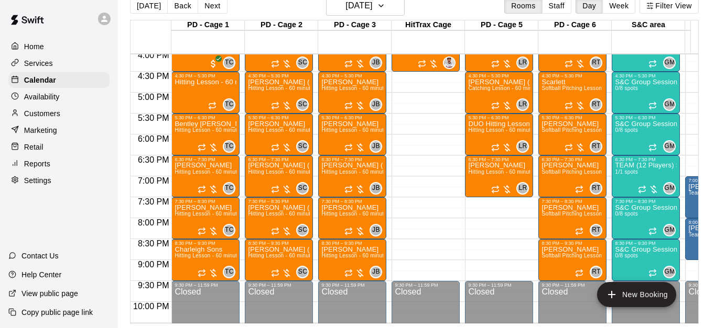
scroll to position [678, 0]
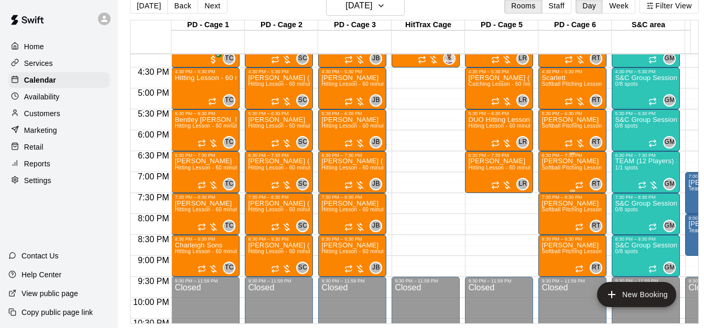
click at [562, 168] on div "Isabelle Softball Pitching Lesson - 60 minutes" at bounding box center [572, 322] width 62 height 328
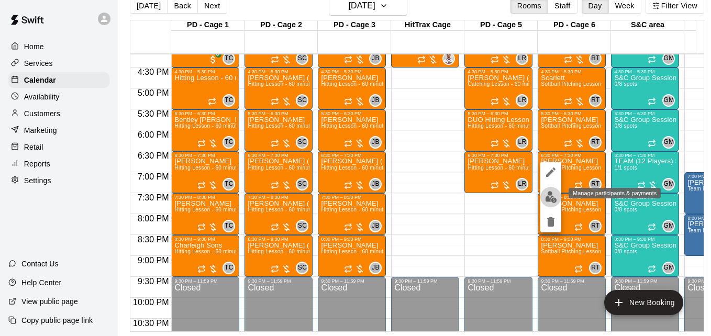
click at [555, 198] on img "edit" at bounding box center [551, 197] width 12 height 12
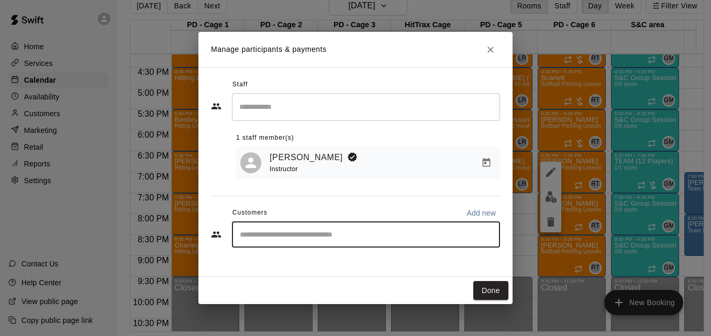
click at [379, 231] on input "Start typing to search customers..." at bounding box center [366, 234] width 259 height 10
type input "********"
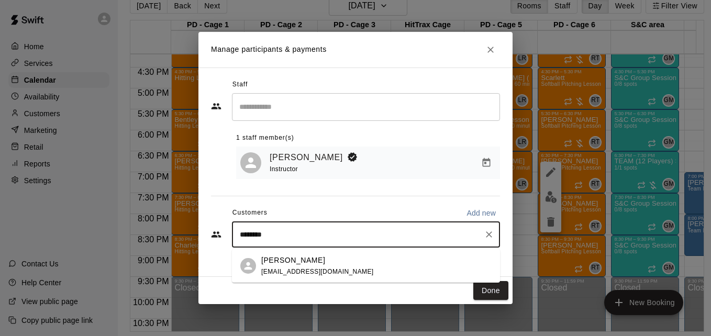
click at [372, 266] on div "Isabelle Gapud jazz612@gmail.com" at bounding box center [376, 266] width 231 height 23
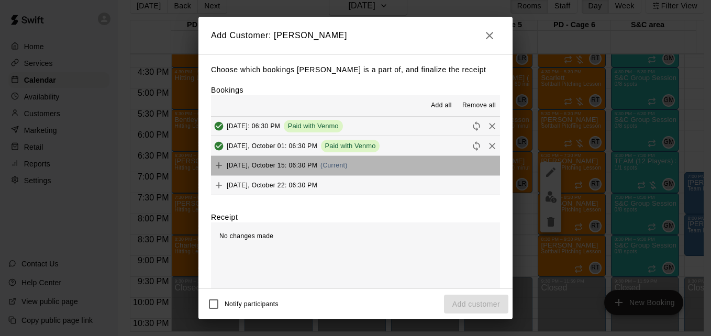
click at [365, 171] on button "Wednesday, October 15: 06:30 PM (Current)" at bounding box center [355, 165] width 289 height 19
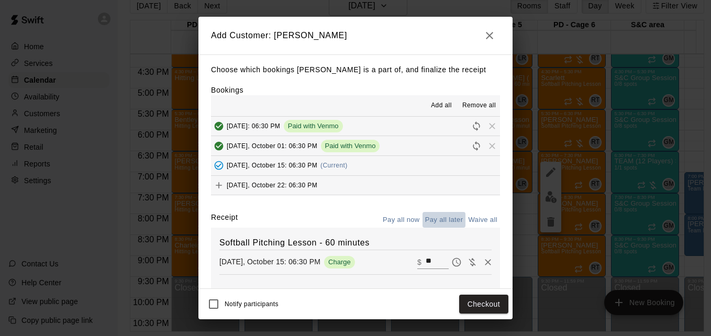
click at [433, 222] on button "Pay all later" at bounding box center [444, 220] width 43 height 16
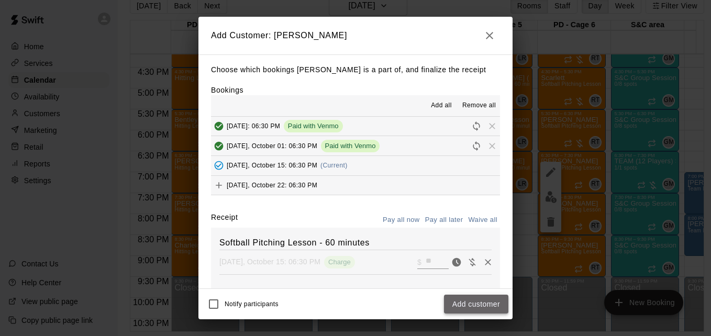
click at [482, 303] on button "Add customer" at bounding box center [476, 304] width 64 height 19
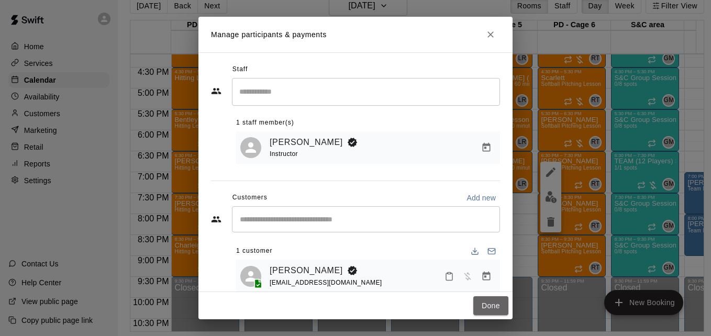
click at [482, 303] on button "Done" at bounding box center [491, 306] width 35 height 19
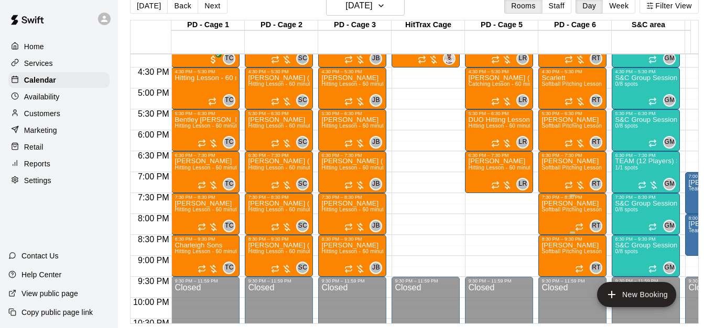
click at [564, 213] on span "Softball Pitching Lesson - 60 minutes" at bounding box center [587, 210] width 93 height 6
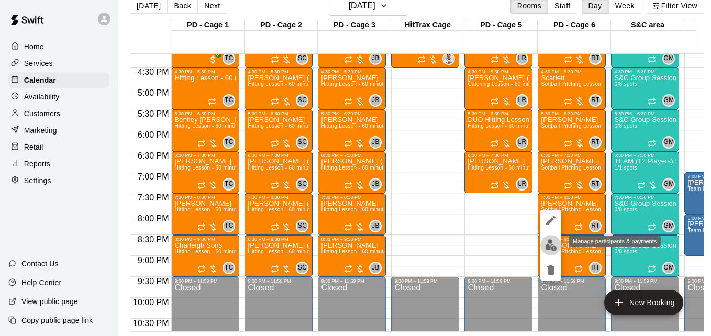
click at [550, 248] on img "edit" at bounding box center [551, 245] width 12 height 12
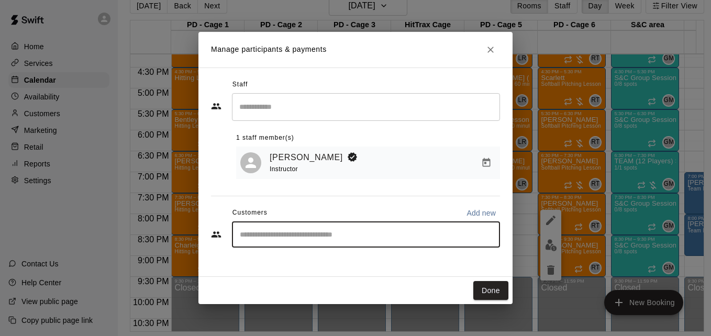
click at [345, 233] on input "Start typing to search customers..." at bounding box center [366, 234] width 259 height 10
type input "*****"
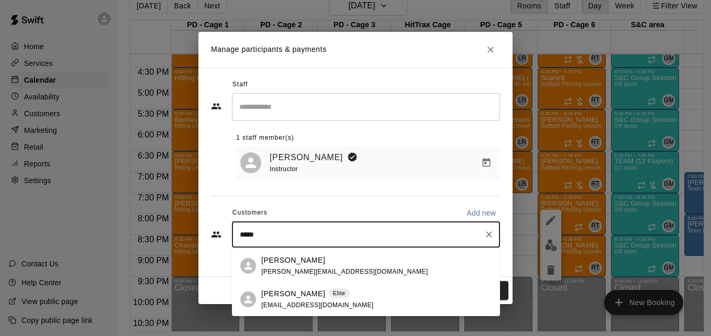
click at [374, 295] on div "Reagan Steffen Elite andysteffen@hotmail.com" at bounding box center [376, 300] width 231 height 23
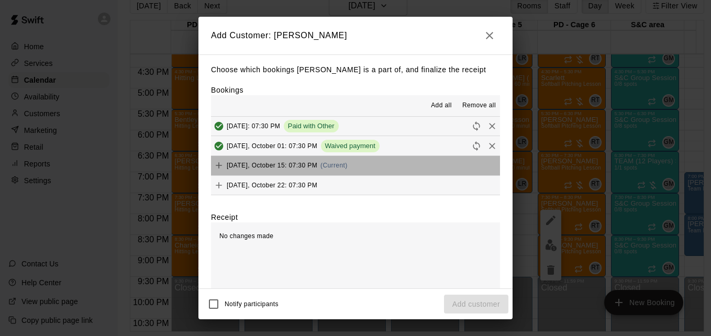
click at [378, 167] on button "Wednesday, October 15: 07:30 PM (Current)" at bounding box center [355, 165] width 289 height 19
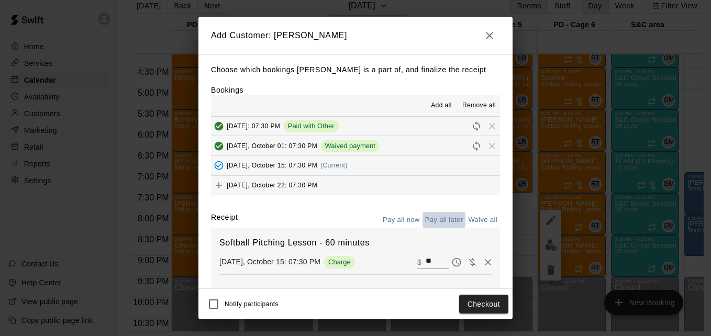
click at [436, 226] on button "Pay all later" at bounding box center [444, 220] width 43 height 16
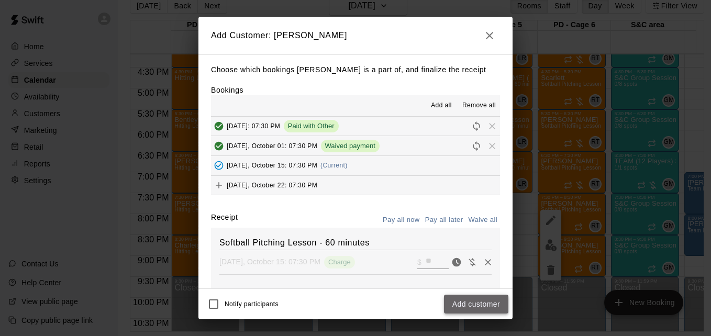
click at [474, 303] on button "Add customer" at bounding box center [476, 304] width 64 height 19
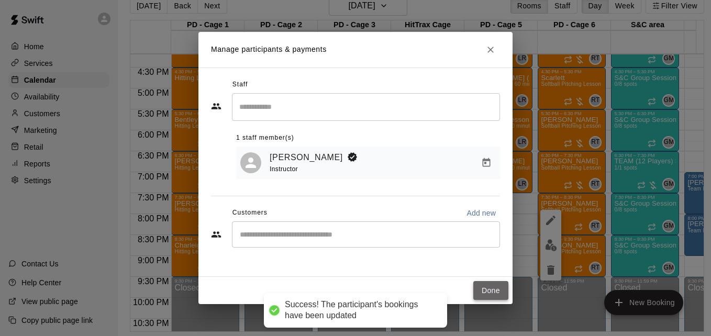
click at [495, 298] on button "Done" at bounding box center [491, 290] width 35 height 19
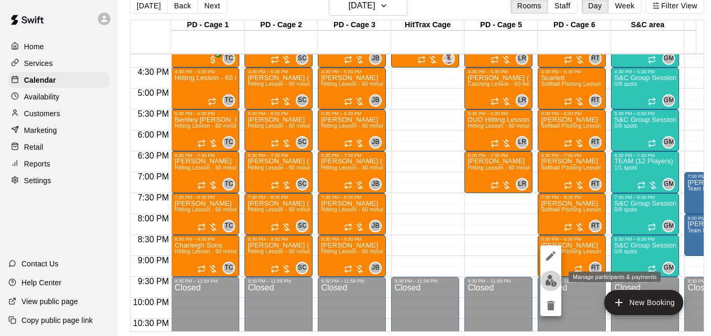
click at [554, 278] on img "edit" at bounding box center [551, 281] width 12 height 12
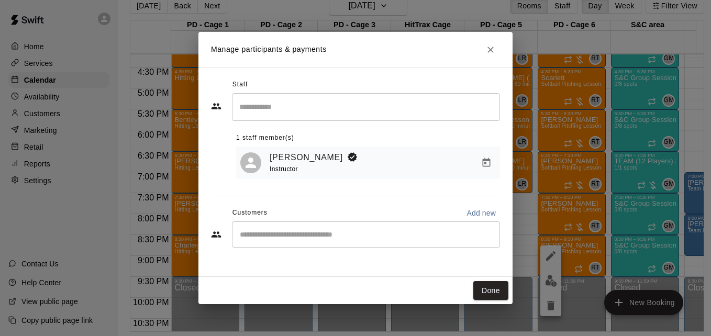
click at [381, 227] on div "​" at bounding box center [366, 235] width 268 height 26
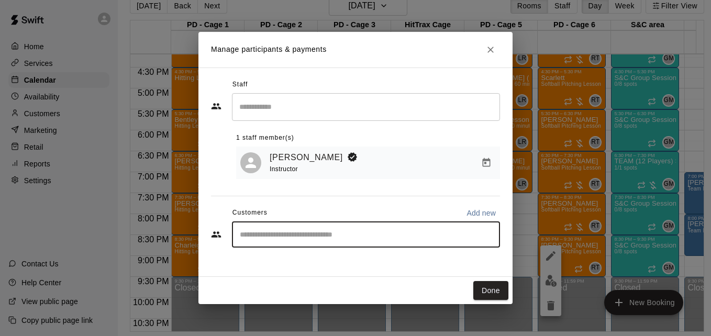
type input "*"
type input "******"
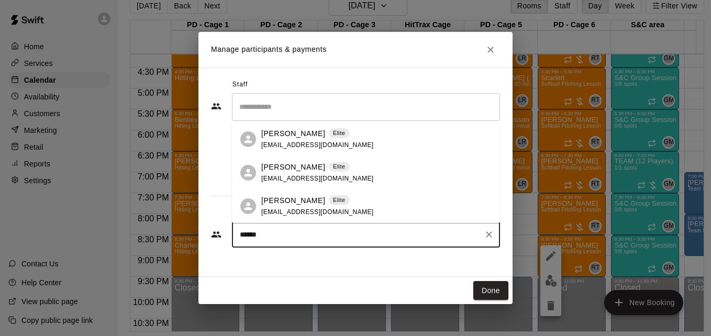
click at [375, 184] on div "Addison Steffen Elite andysteffen@hotmail.com" at bounding box center [366, 173] width 268 height 34
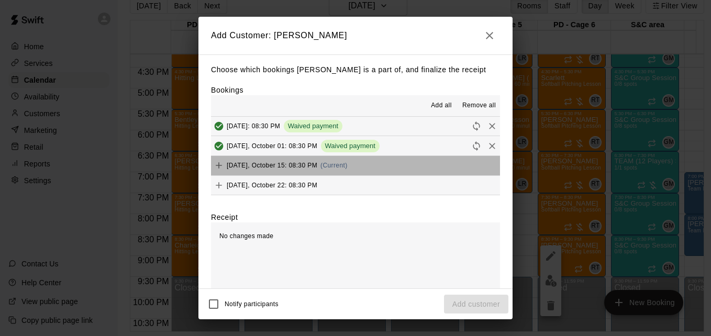
click at [365, 165] on button "Wednesday, October 15: 08:30 PM (Current)" at bounding box center [355, 165] width 289 height 19
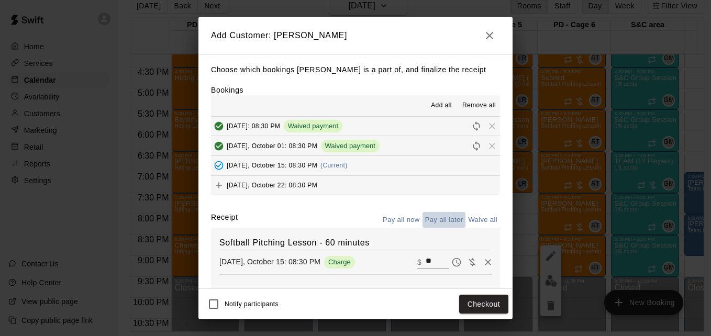
click at [438, 222] on button "Pay all later" at bounding box center [444, 220] width 43 height 16
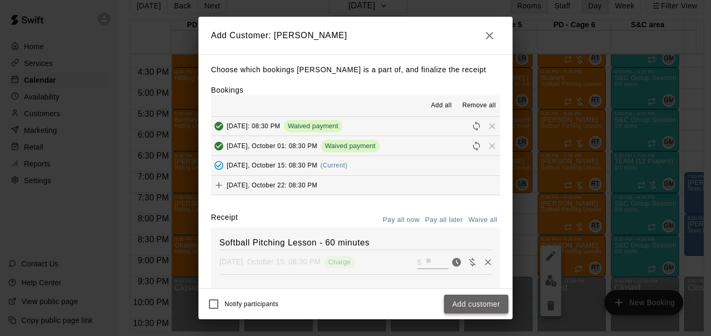
click at [480, 308] on button "Add customer" at bounding box center [476, 304] width 64 height 19
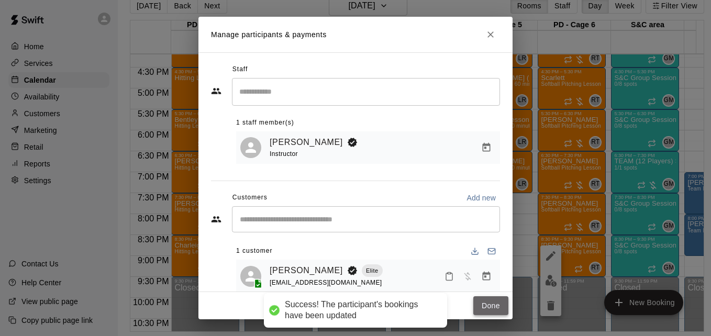
click at [487, 311] on button "Done" at bounding box center [491, 306] width 35 height 19
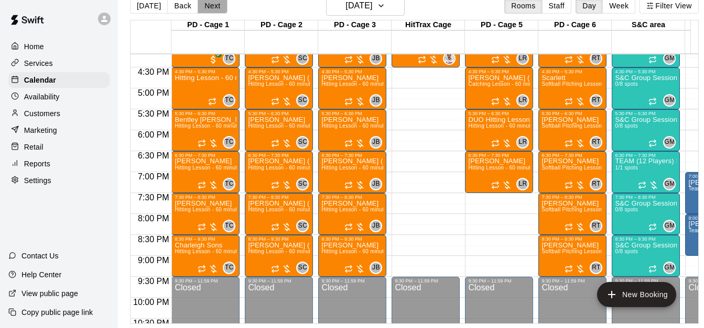
click at [210, 12] on button "Next" at bounding box center [212, 6] width 29 height 16
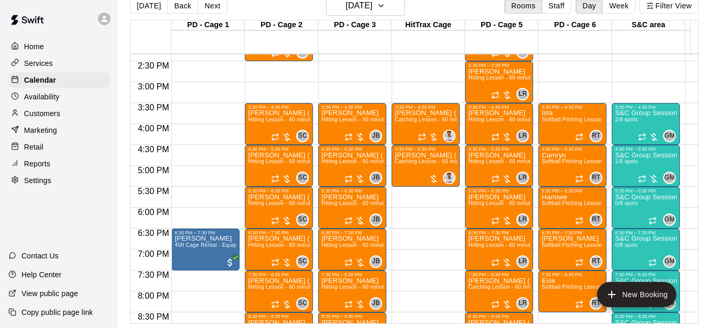
scroll to position [597, 0]
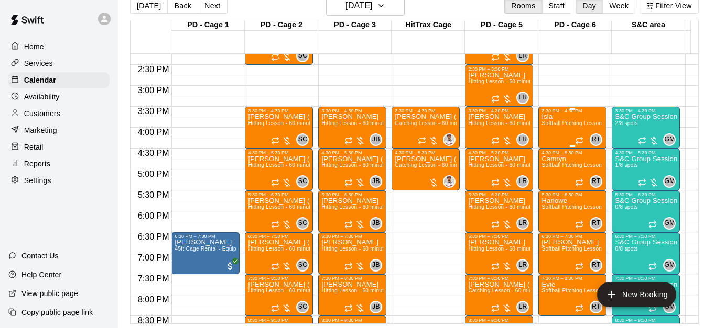
click at [567, 126] on span "Softball Pitching Lesson - 60 minutes" at bounding box center [587, 124] width 93 height 6
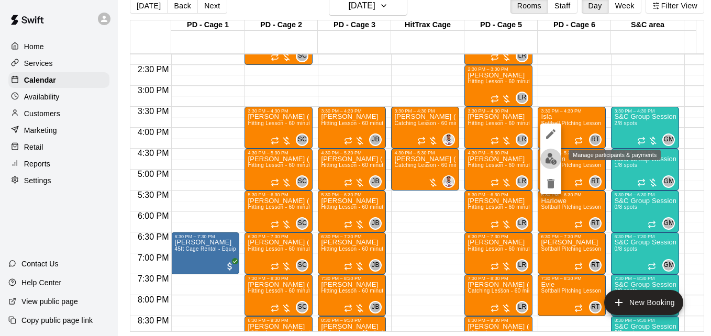
click at [554, 159] on img "edit" at bounding box center [551, 159] width 12 height 12
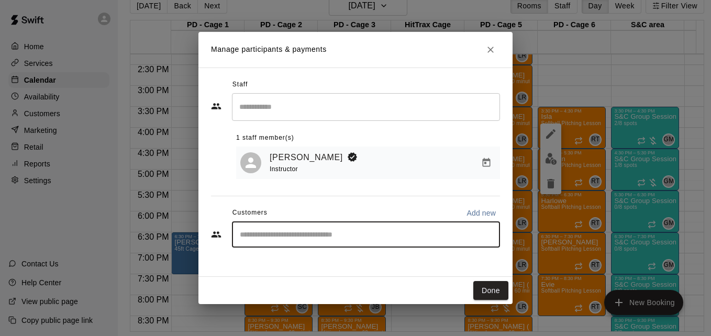
click at [346, 234] on input "Start typing to search customers..." at bounding box center [366, 234] width 259 height 10
type input "****"
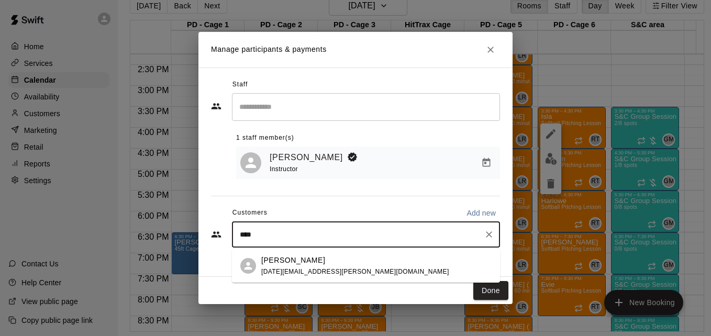
click at [353, 267] on div "Isla McCarthy tomorrow.mccarthy@gmail.com" at bounding box center [355, 266] width 188 height 23
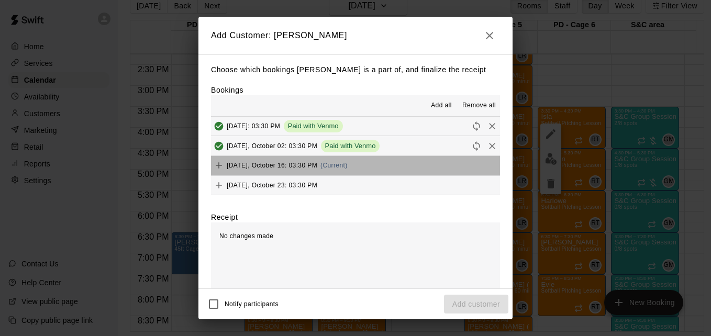
click at [356, 165] on button "Thursday, October 16: 03:30 PM (Current)" at bounding box center [355, 165] width 289 height 19
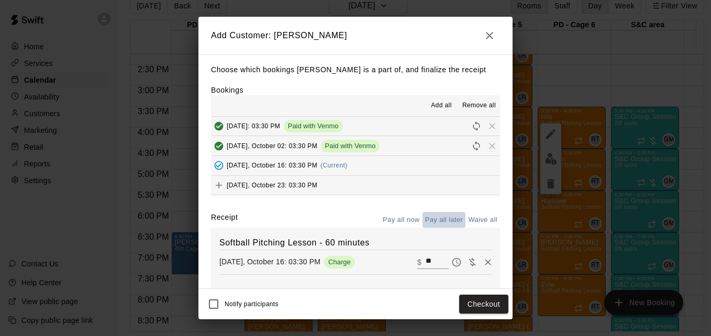
click at [430, 225] on button "Pay all later" at bounding box center [444, 220] width 43 height 16
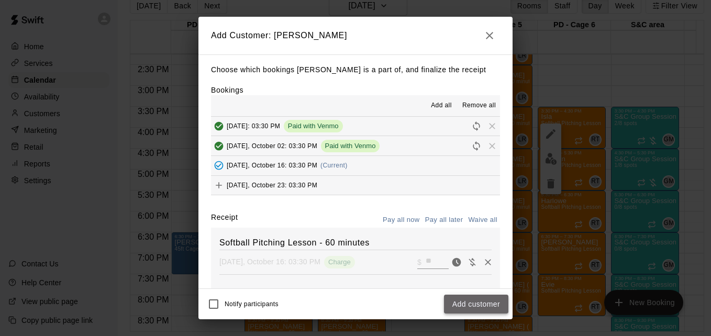
click at [458, 304] on button "Add customer" at bounding box center [476, 304] width 64 height 19
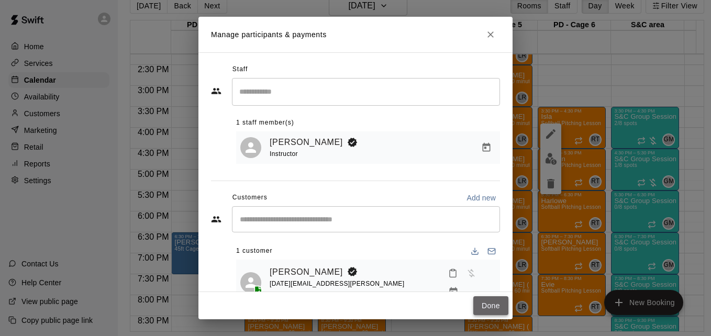
click at [482, 302] on button "Done" at bounding box center [491, 306] width 35 height 19
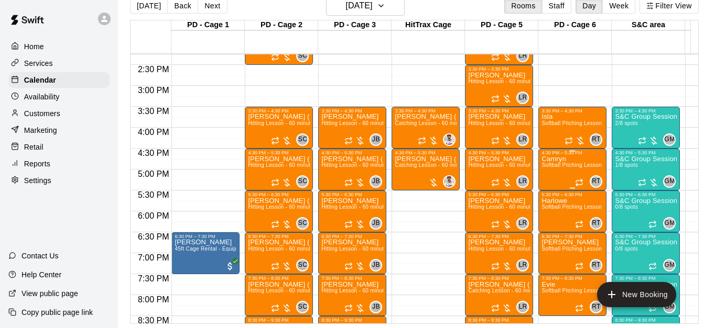
click at [566, 167] on span "Softball Pitching Lesson - 60 minutes" at bounding box center [587, 165] width 93 height 6
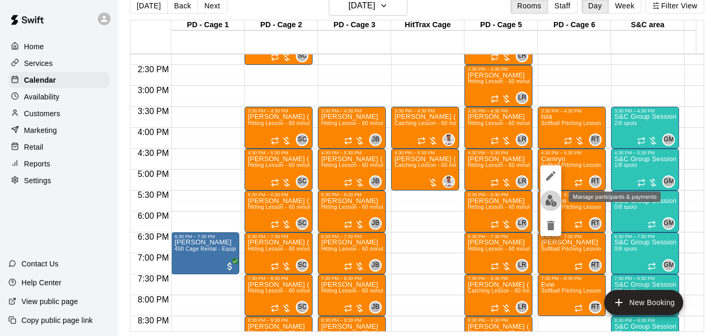
click at [548, 199] on img "edit" at bounding box center [551, 201] width 12 height 12
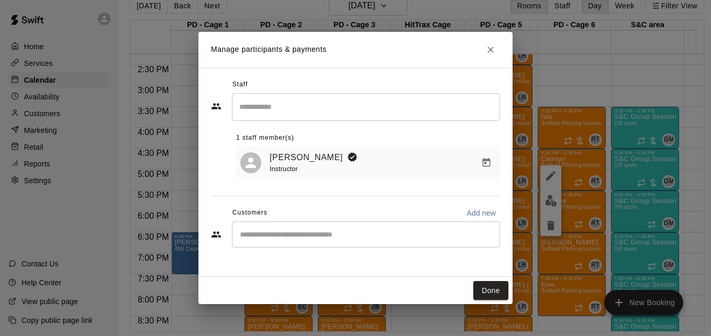
click at [254, 248] on div "​" at bounding box center [366, 235] width 268 height 26
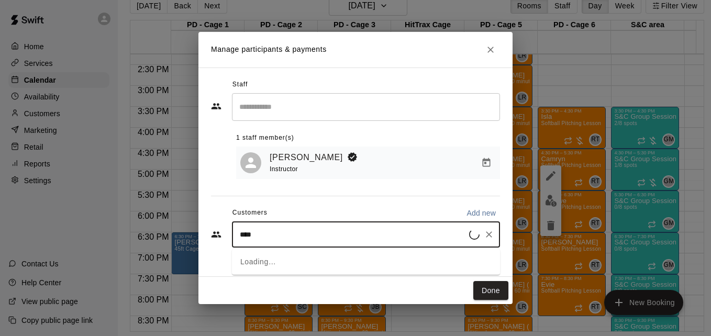
type input "*****"
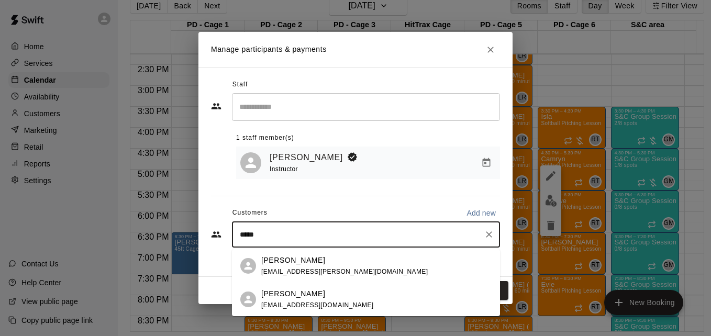
click at [312, 261] on p "[PERSON_NAME]" at bounding box center [293, 260] width 64 height 11
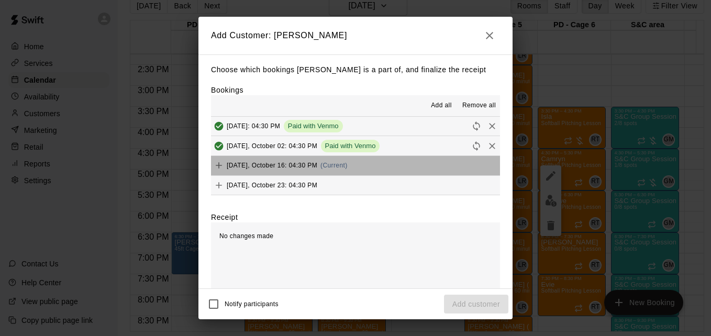
click at [380, 171] on button "Thursday, October 16: 04:30 PM (Current)" at bounding box center [355, 165] width 289 height 19
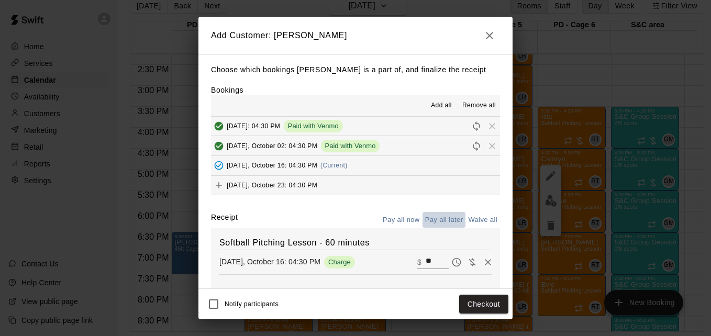
click at [434, 216] on button "Pay all later" at bounding box center [444, 220] width 43 height 16
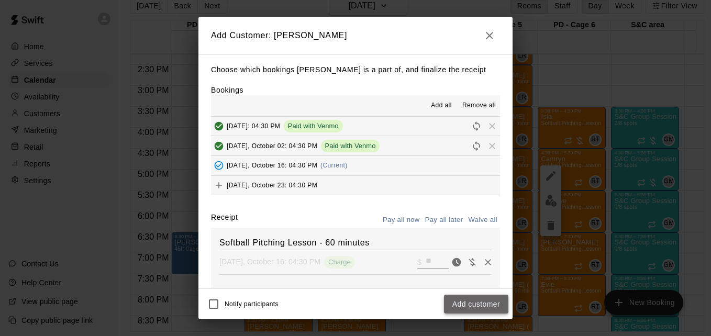
click at [465, 303] on button "Add customer" at bounding box center [476, 304] width 64 height 19
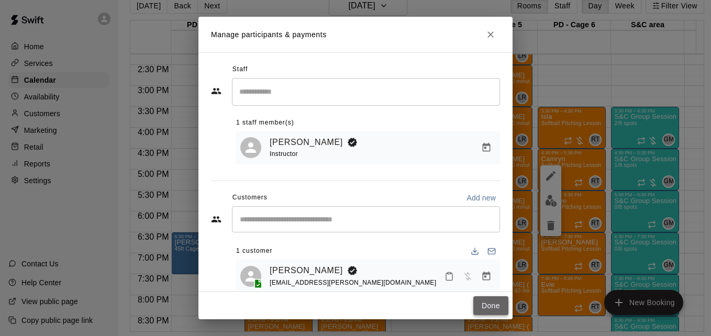
click at [488, 303] on button "Done" at bounding box center [491, 306] width 35 height 19
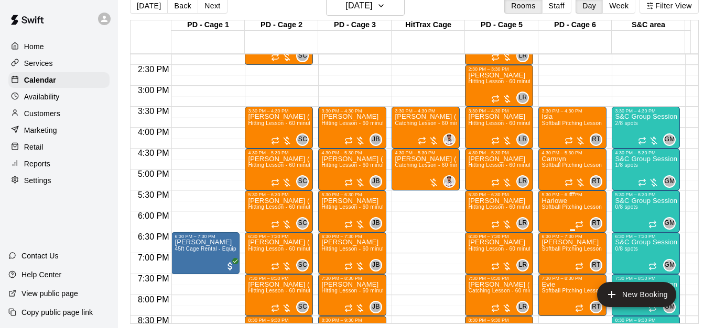
click at [559, 209] on span "Softball Pitching Lesson - 60 minutes" at bounding box center [587, 207] width 93 height 6
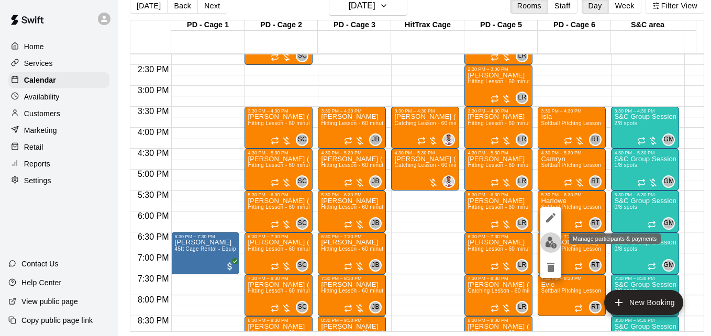
click at [546, 244] on img "edit" at bounding box center [551, 243] width 12 height 12
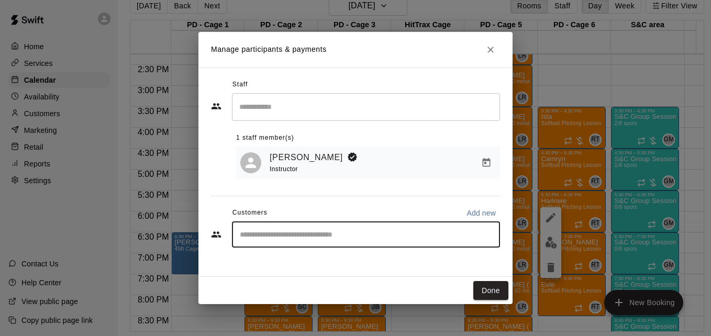
click at [341, 238] on input "Start typing to search customers..." at bounding box center [366, 234] width 259 height 10
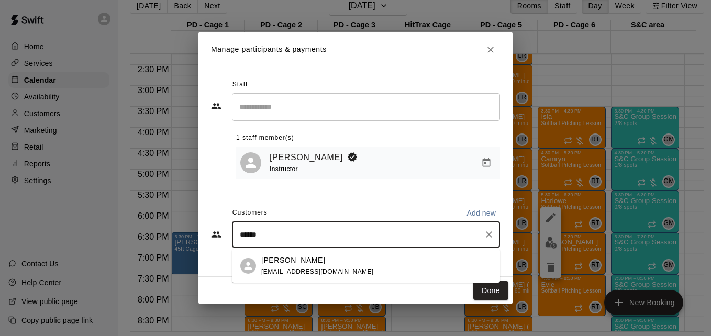
type input "*******"
click at [350, 273] on div "Harlowe Doolittle kurtddoolittle@gmail.com" at bounding box center [376, 266] width 231 height 23
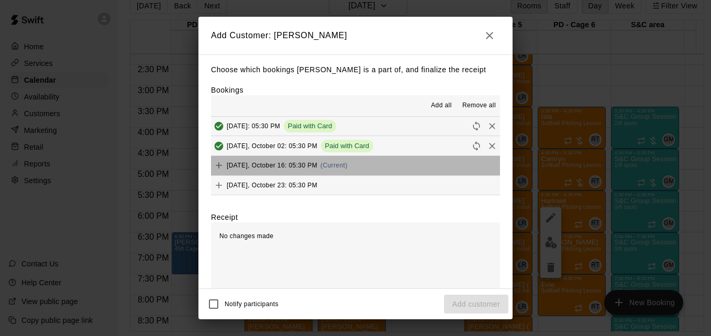
click at [361, 165] on button "Thursday, October 16: 05:30 PM (Current)" at bounding box center [355, 165] width 289 height 19
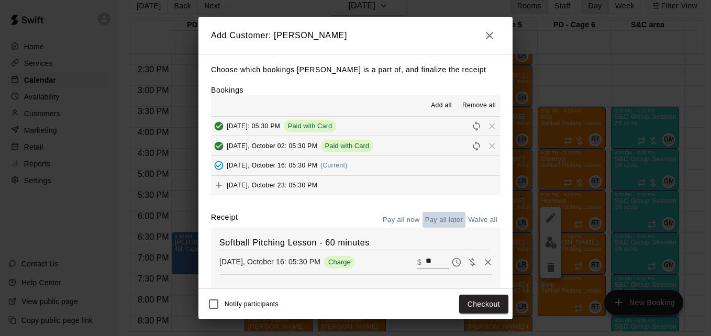
click at [430, 218] on button "Pay all later" at bounding box center [444, 220] width 43 height 16
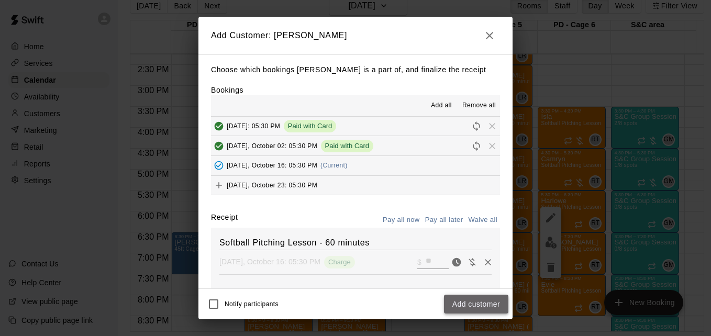
click at [472, 304] on button "Add customer" at bounding box center [476, 304] width 64 height 19
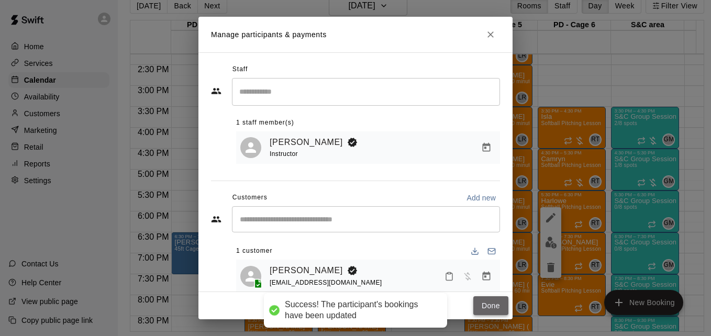
click at [493, 305] on button "Done" at bounding box center [491, 306] width 35 height 19
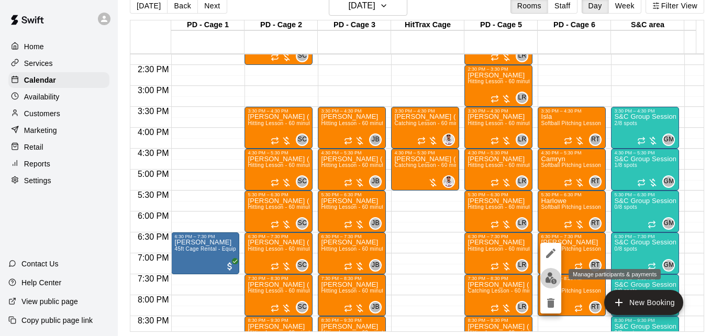
click at [553, 278] on img "edit" at bounding box center [551, 278] width 12 height 12
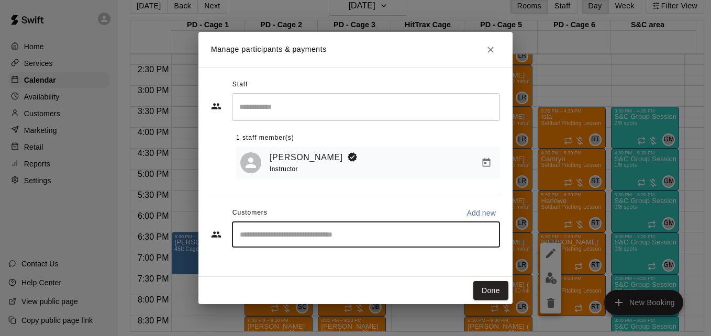
click at [319, 234] on input "Start typing to search customers..." at bounding box center [366, 234] width 259 height 10
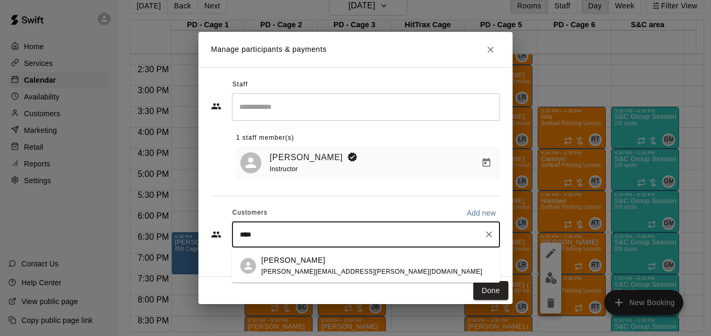
type input "****"
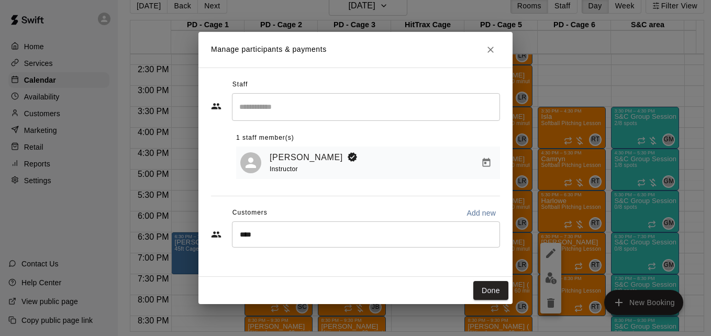
click at [344, 284] on div "Done" at bounding box center [356, 291] width 314 height 28
click at [348, 243] on div "**** ​" at bounding box center [366, 235] width 268 height 26
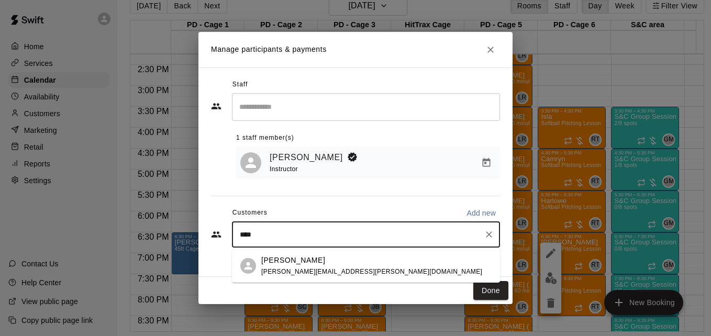
click at [363, 268] on div "Lyla Wessner rosie.wessner@gmail.com" at bounding box center [376, 266] width 231 height 23
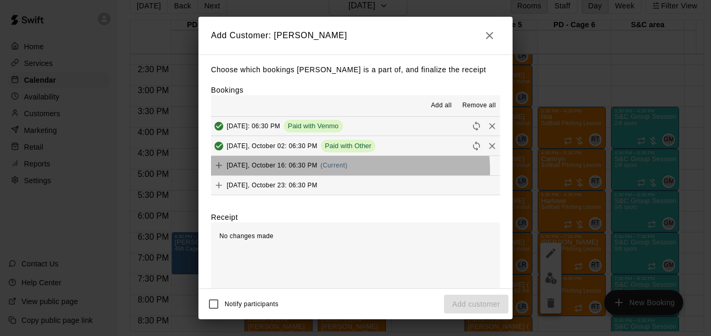
click at [348, 172] on div "[DATE], October 16: 06:30 PM (Current)" at bounding box center [279, 166] width 137 height 16
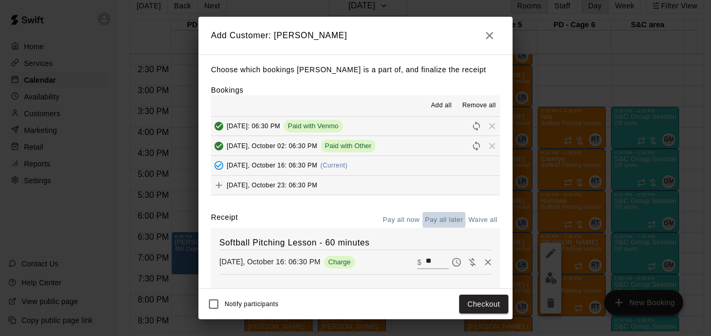
click at [436, 224] on button "Pay all later" at bounding box center [444, 220] width 43 height 16
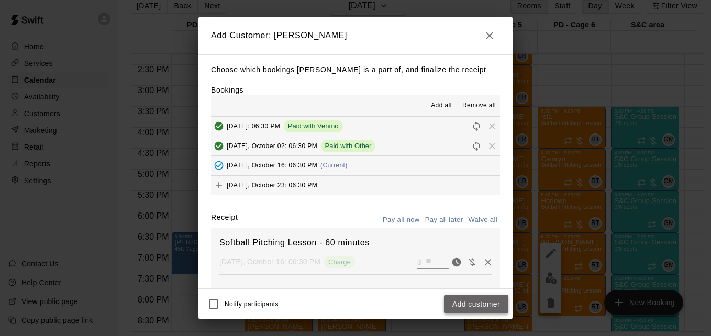
click at [482, 311] on button "Add customer" at bounding box center [476, 304] width 64 height 19
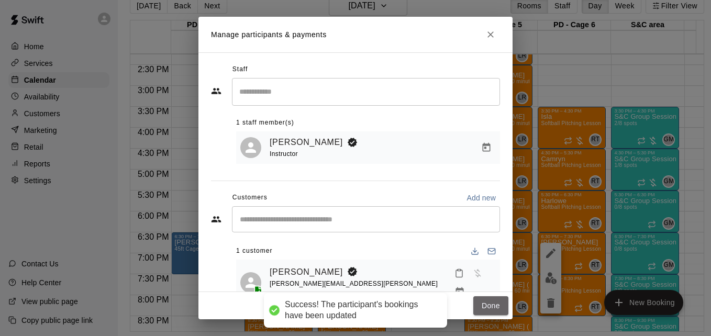
click at [482, 311] on button "Done" at bounding box center [491, 306] width 35 height 19
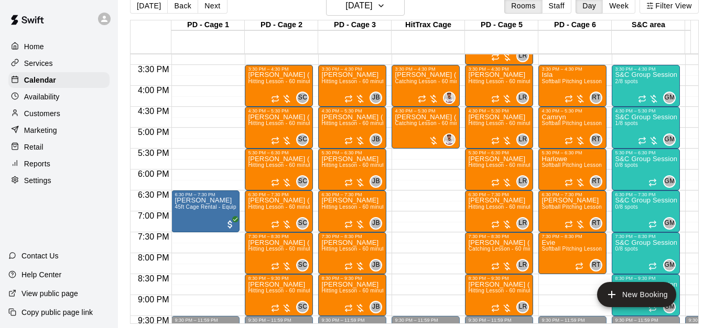
scroll to position [654, 0]
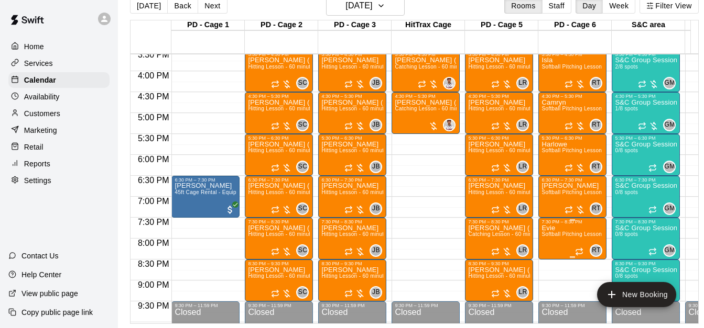
click at [567, 237] on span "Softball Pitching Lesson - 60 minutes" at bounding box center [587, 235] width 93 height 6
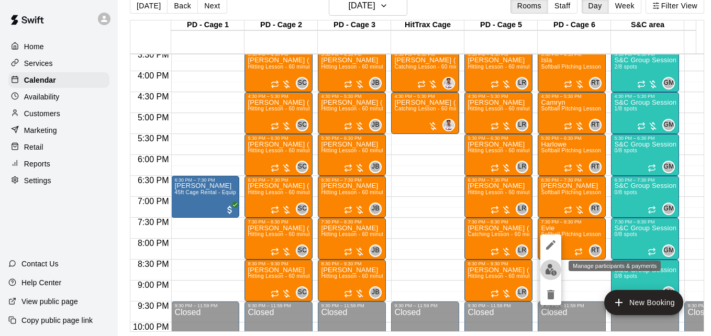
click at [547, 266] on img "edit" at bounding box center [551, 270] width 12 height 12
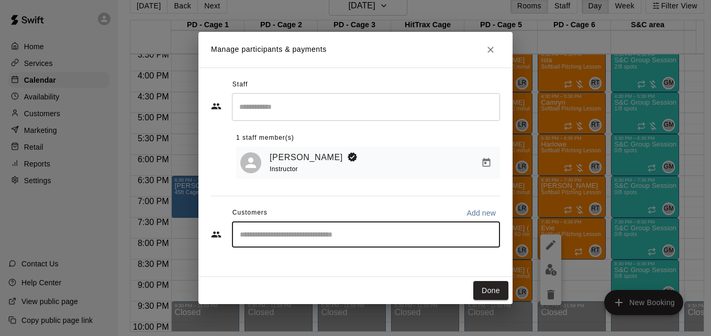
click at [308, 236] on input "Start typing to search customers..." at bounding box center [366, 234] width 259 height 10
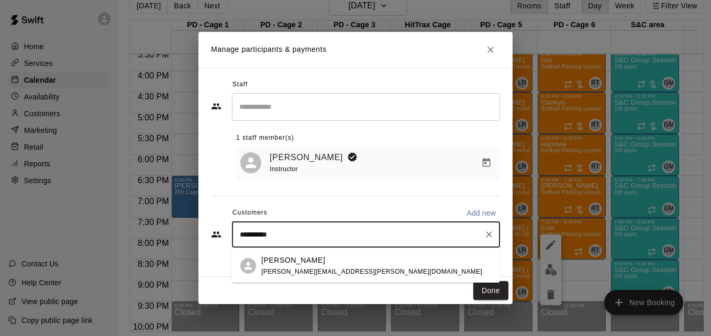
type input "**********"
drag, startPoint x: 313, startPoint y: 250, endPoint x: 336, endPoint y: 267, distance: 28.9
click at [336, 267] on div "[PERSON_NAME] [PERSON_NAME][EMAIL_ADDRESS][PERSON_NAME][DOMAIN_NAME]" at bounding box center [371, 266] width 221 height 23
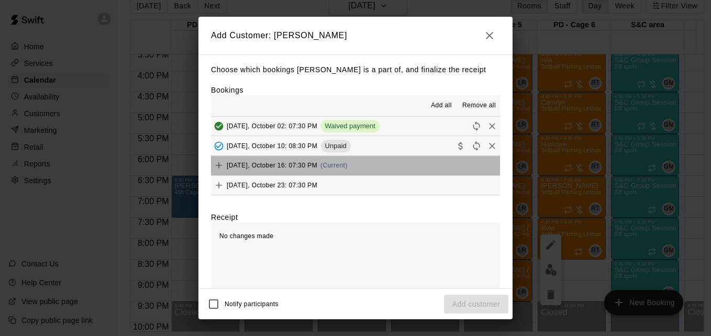
click at [358, 171] on button "Thursday, October 16: 07:30 PM (Current)" at bounding box center [355, 165] width 289 height 19
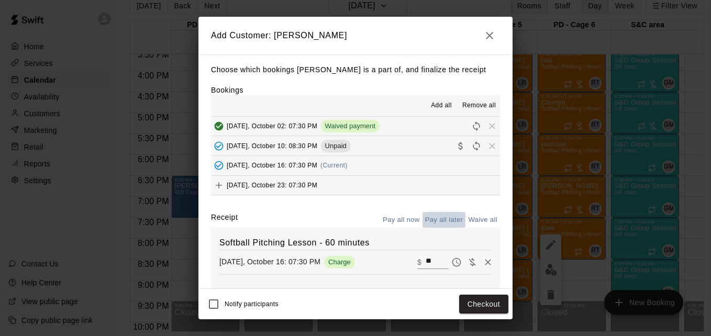
click at [430, 220] on button "Pay all later" at bounding box center [444, 220] width 43 height 16
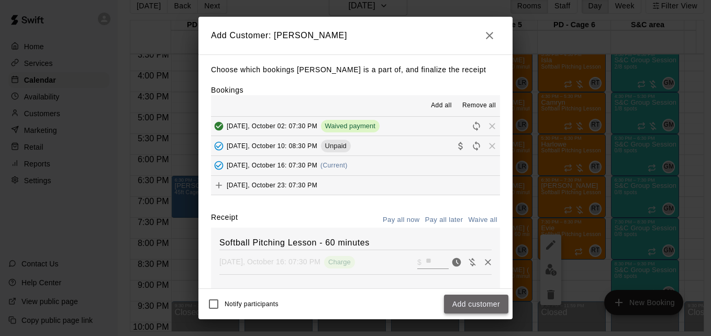
click at [465, 298] on button "Add customer" at bounding box center [476, 304] width 64 height 19
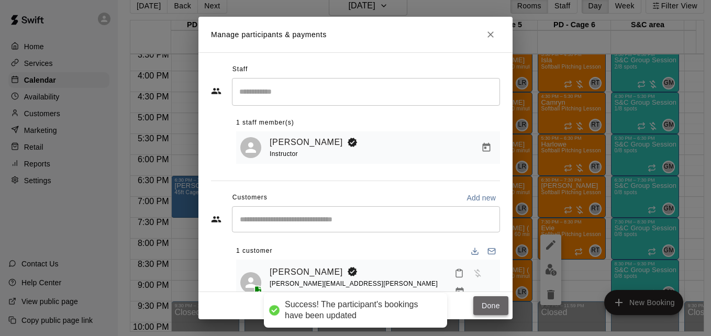
click at [483, 298] on button "Done" at bounding box center [491, 306] width 35 height 19
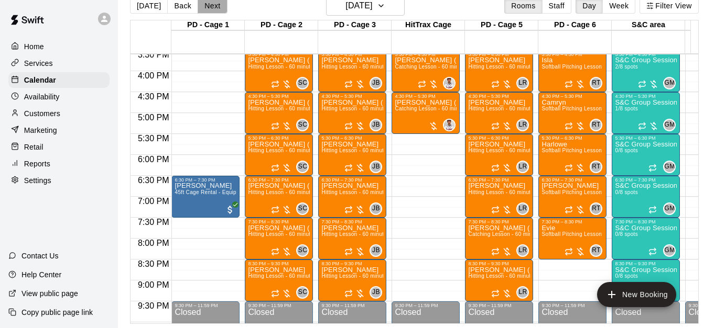
click at [209, 13] on button "Next" at bounding box center [212, 6] width 29 height 16
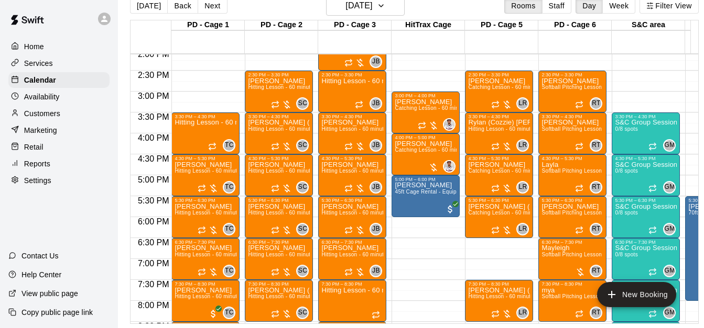
scroll to position [570, 0]
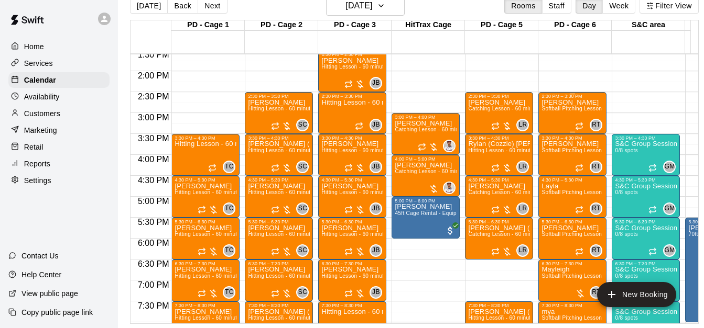
click at [573, 112] on span "Softball Pitching Lesson - 60 minutes" at bounding box center [587, 109] width 93 height 6
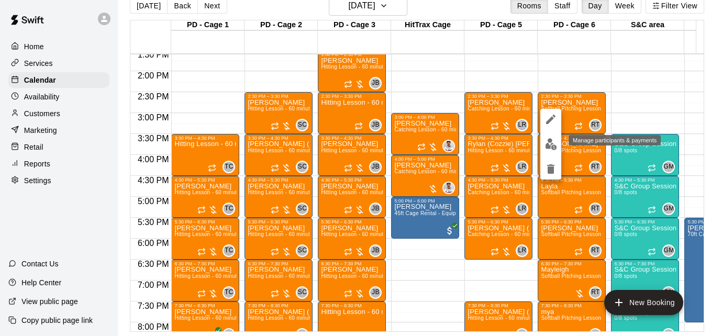
click at [551, 146] on img "edit" at bounding box center [551, 144] width 12 height 12
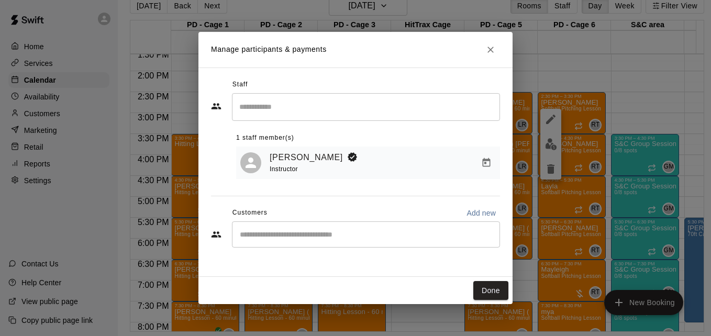
click at [348, 237] on input "Start typing to search customers..." at bounding box center [366, 234] width 259 height 10
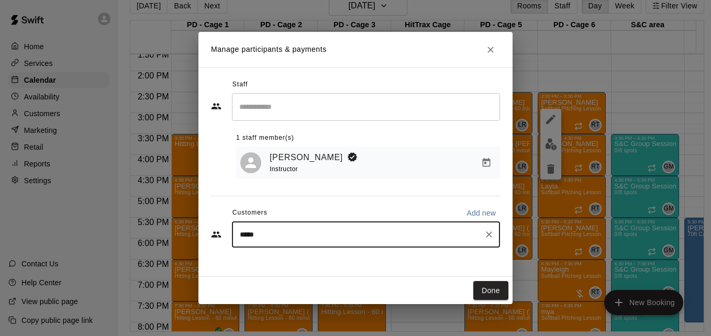
type input "******"
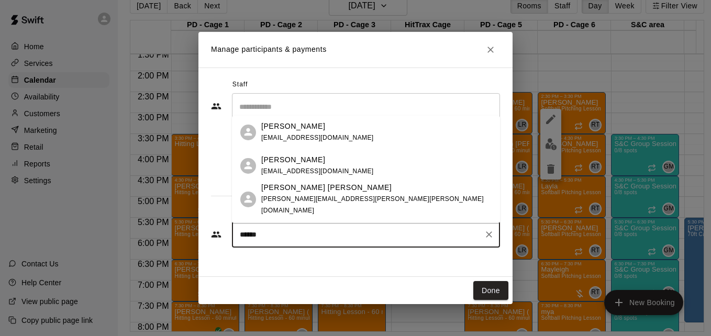
click at [326, 172] on span "steveryoder@aol.com" at bounding box center [317, 171] width 113 height 7
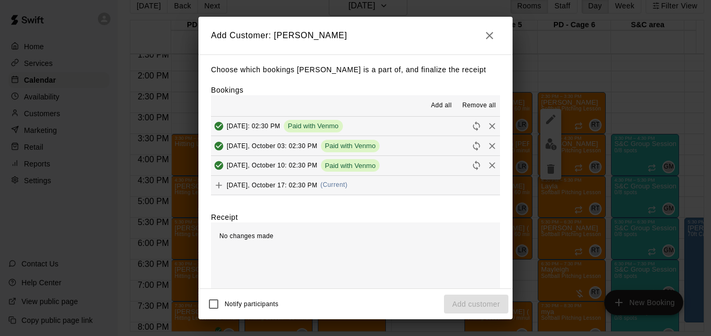
click at [352, 188] on button "Friday, October 17: 02:30 PM (Current)" at bounding box center [355, 185] width 289 height 19
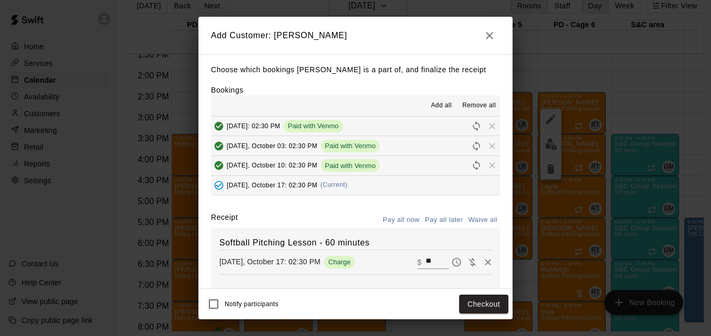
click at [433, 227] on button "Pay all later" at bounding box center [444, 220] width 43 height 16
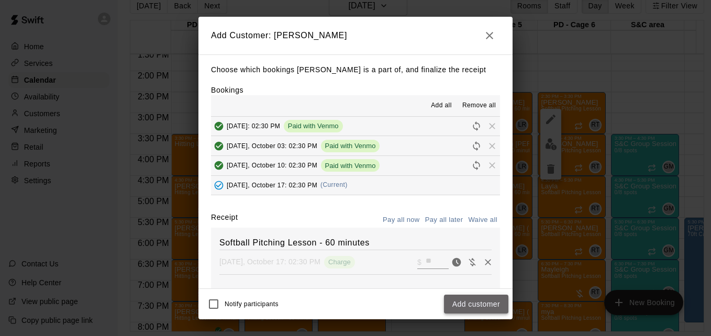
click at [479, 312] on button "Add customer" at bounding box center [476, 304] width 64 height 19
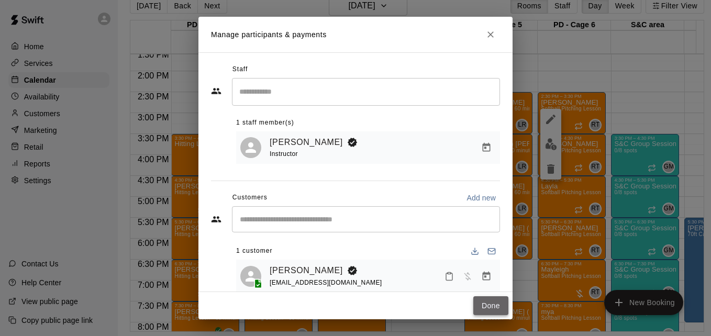
click at [486, 306] on button "Done" at bounding box center [491, 306] width 35 height 19
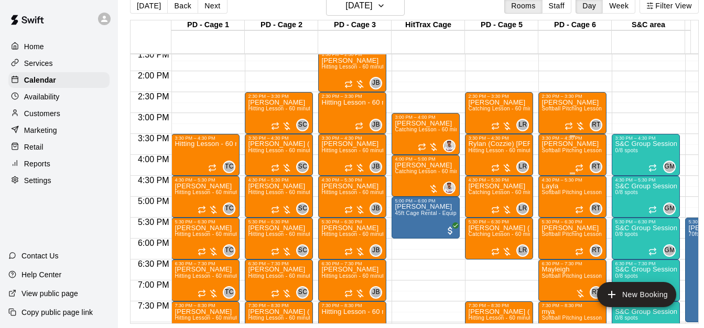
click at [570, 144] on p "[PERSON_NAME]" at bounding box center [572, 144] width 62 height 0
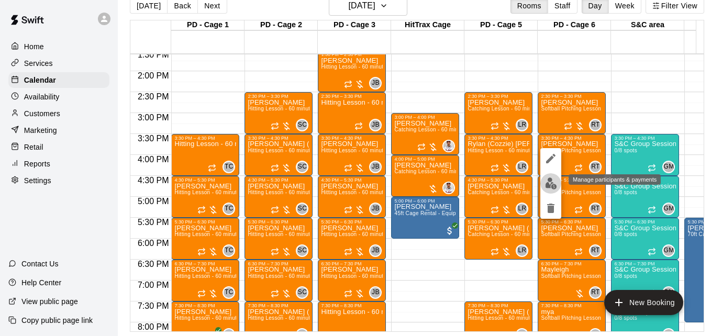
click at [552, 183] on img "edit" at bounding box center [551, 184] width 12 height 12
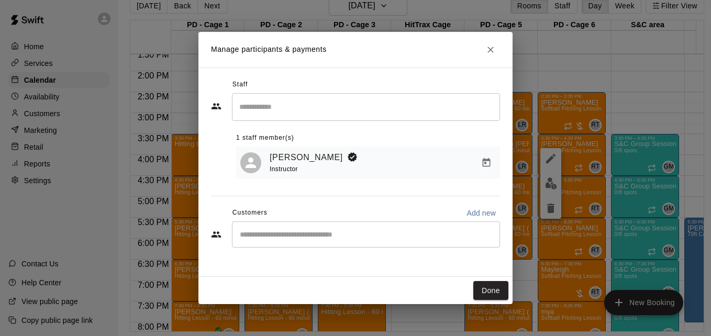
click at [411, 225] on div "​" at bounding box center [366, 235] width 268 height 26
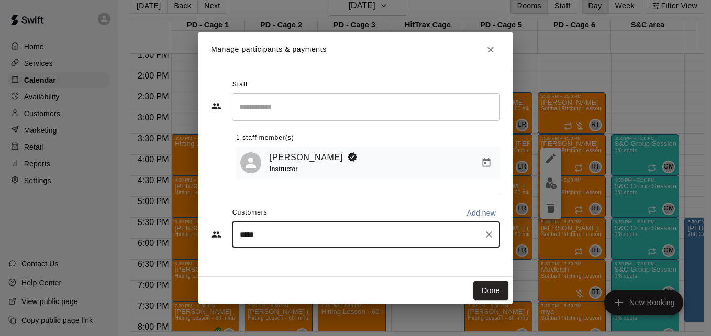
type input "******"
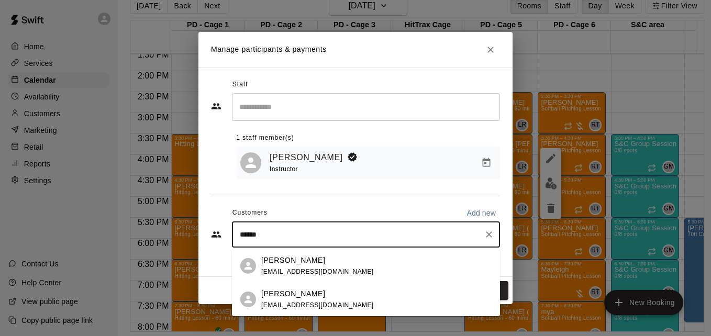
click at [378, 303] on div "Addison Gunter kellypgunter@gmail.com" at bounding box center [376, 300] width 231 height 23
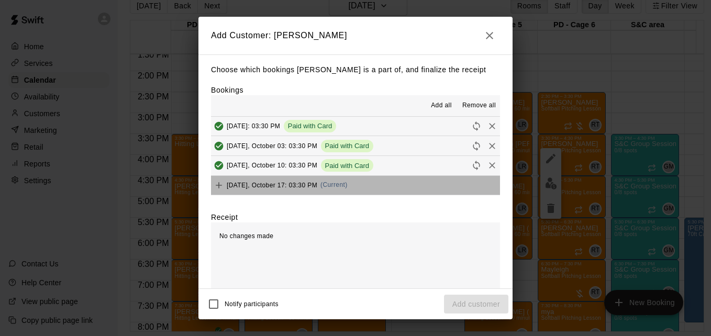
click at [363, 181] on button "Friday, October 17: 03:30 PM (Current)" at bounding box center [355, 185] width 289 height 19
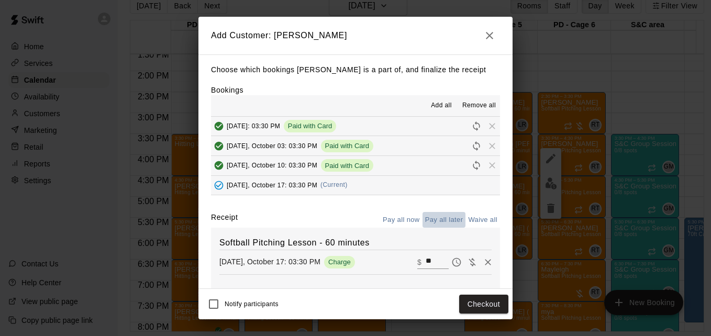
click at [442, 223] on button "Pay all later" at bounding box center [444, 220] width 43 height 16
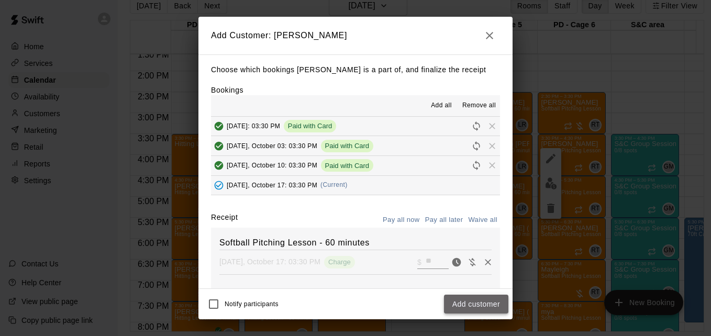
click at [497, 308] on button "Add customer" at bounding box center [476, 304] width 64 height 19
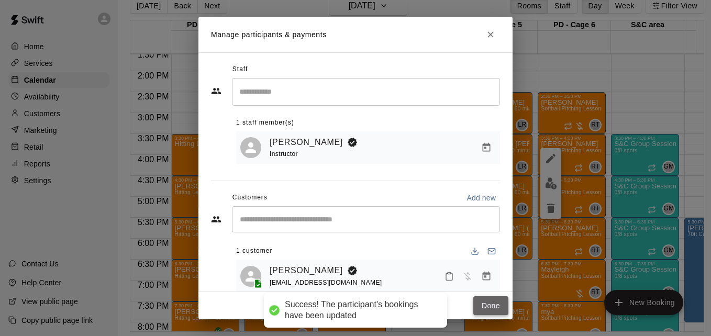
click at [495, 308] on button "Done" at bounding box center [491, 306] width 35 height 19
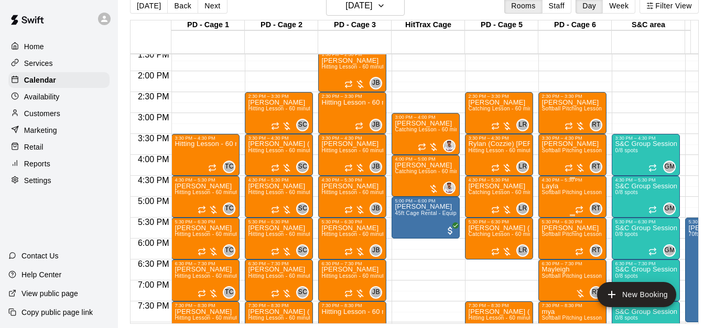
click at [555, 195] on span "Softball Pitching Lesson - 60 minutes" at bounding box center [587, 193] width 93 height 6
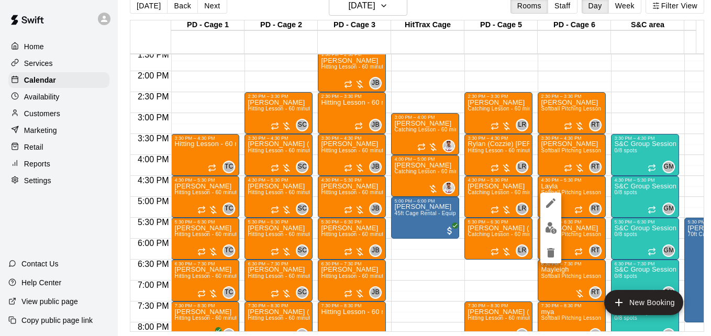
click at [568, 241] on div at bounding box center [355, 168] width 711 height 336
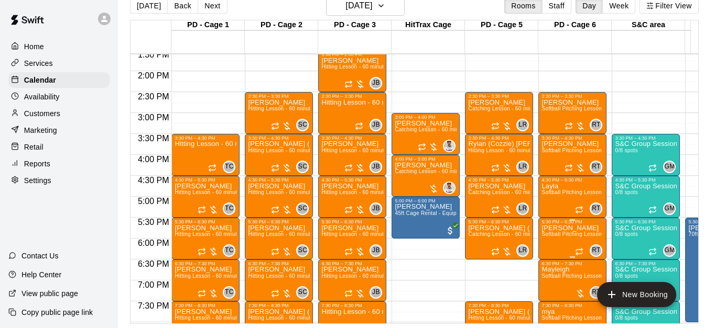
click at [552, 228] on p "[PERSON_NAME]" at bounding box center [572, 228] width 62 height 0
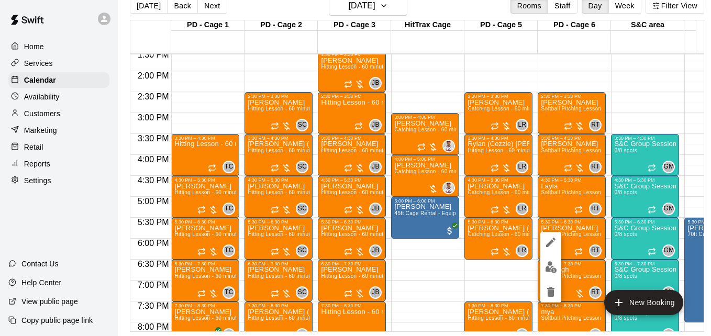
click at [554, 192] on div at bounding box center [355, 168] width 711 height 336
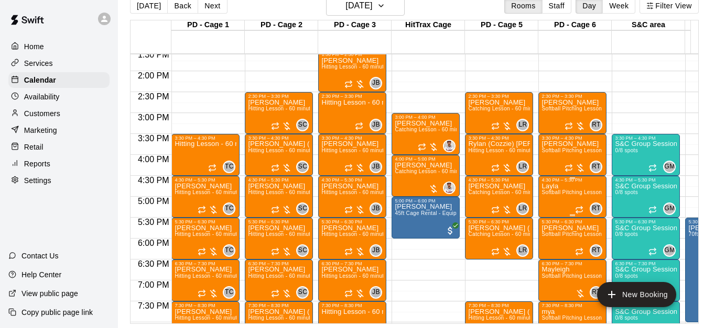
click at [554, 187] on p "Layla" at bounding box center [572, 187] width 62 height 0
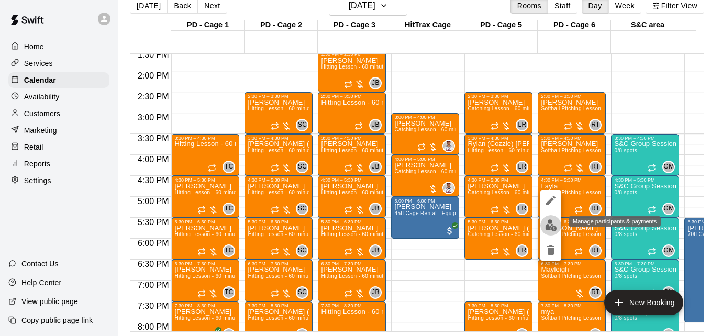
click at [549, 232] on button "edit" at bounding box center [551, 225] width 21 height 20
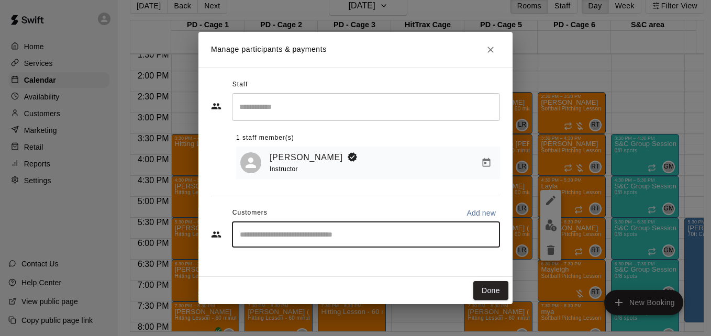
click at [433, 239] on input "Start typing to search customers..." at bounding box center [366, 234] width 259 height 10
type input "*****"
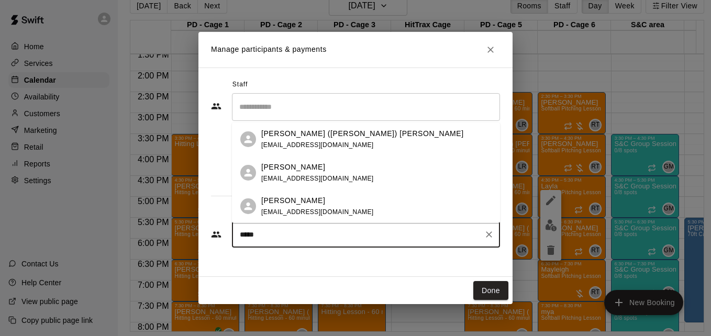
click at [359, 168] on div "Layla Carroll k.arnold322@yahoo.com" at bounding box center [376, 173] width 231 height 23
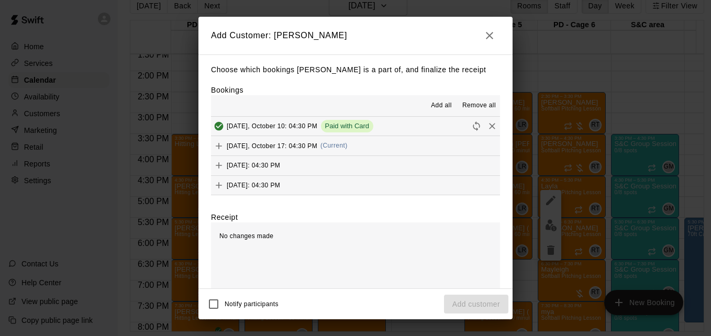
drag, startPoint x: 384, startPoint y: 158, endPoint x: 400, endPoint y: 148, distance: 18.9
click at [400, 148] on div "Friday, October 10: 04:30 PM Paid with Card Friday, October 17: 04:30 PM (Curre…" at bounding box center [355, 156] width 289 height 79
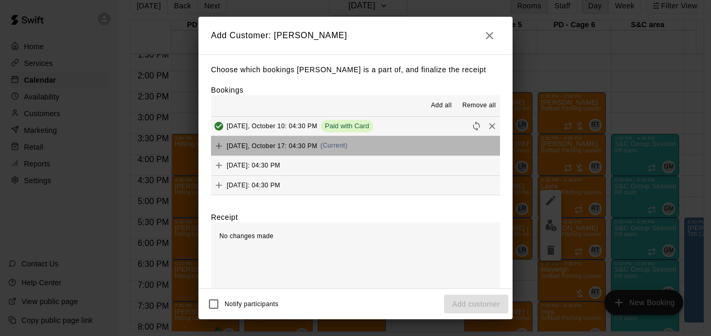
click at [400, 148] on button "Friday, October 17: 04:30 PM (Current)" at bounding box center [355, 145] width 289 height 19
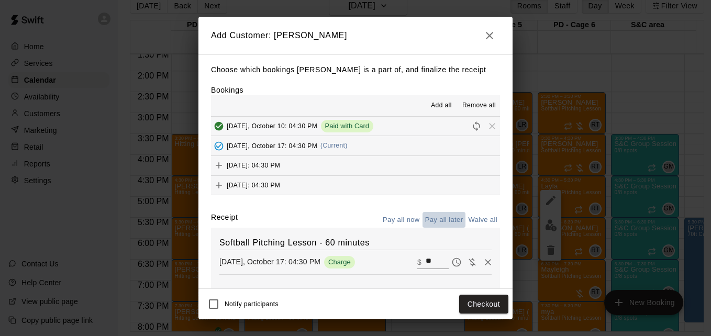
click at [430, 218] on button "Pay all later" at bounding box center [444, 220] width 43 height 16
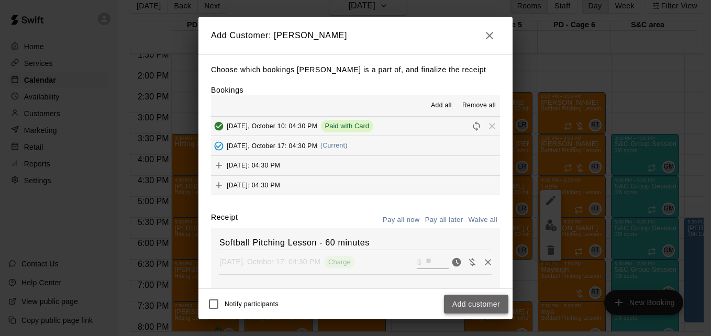
click at [484, 300] on button "Add customer" at bounding box center [476, 304] width 64 height 19
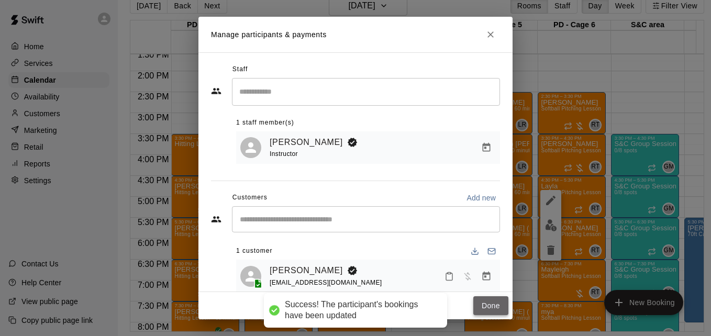
click at [491, 305] on button "Done" at bounding box center [491, 306] width 35 height 19
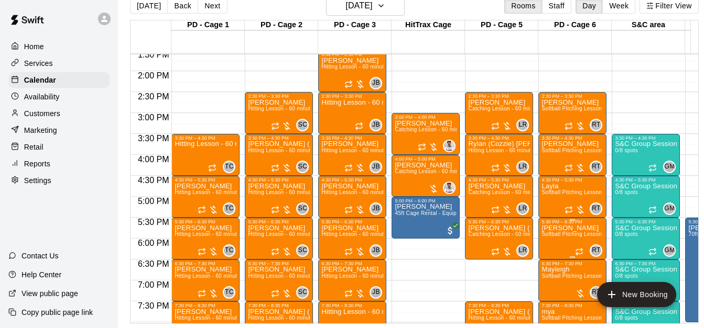
click at [568, 237] on span "Softball Pitching Lesson - 60 minutes" at bounding box center [587, 235] width 93 height 6
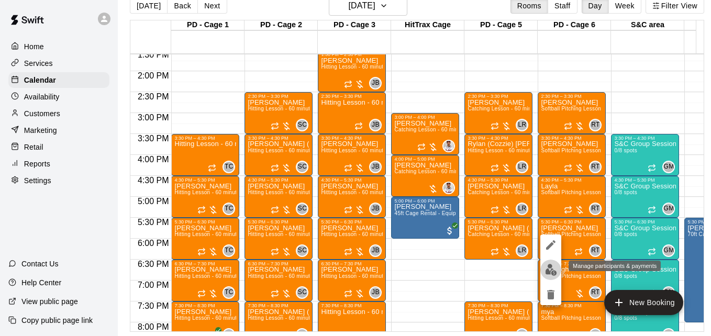
click at [551, 268] on img "edit" at bounding box center [551, 270] width 12 height 12
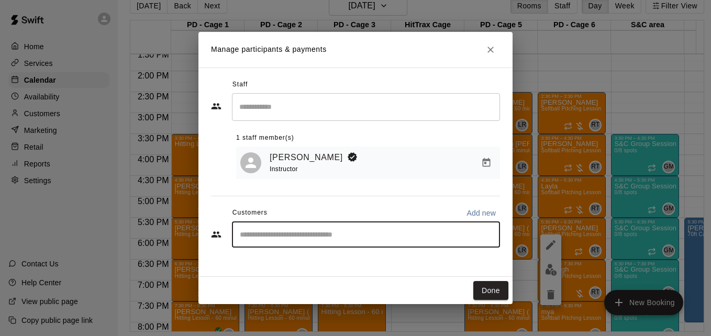
click at [358, 231] on input "Start typing to search customers..." at bounding box center [366, 234] width 259 height 10
type input "**********"
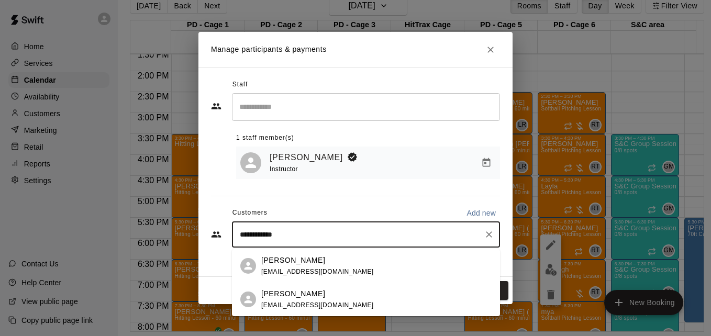
click at [360, 270] on div "Kendra Powers lindseymccarthy27@gmail.com" at bounding box center [376, 266] width 231 height 23
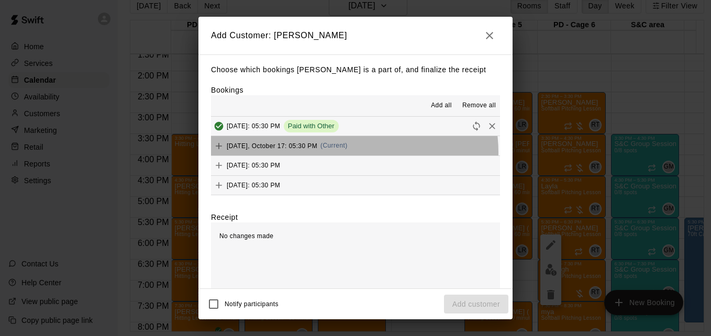
click at [354, 154] on button "Friday, October 17: 05:30 PM (Current)" at bounding box center [355, 145] width 289 height 19
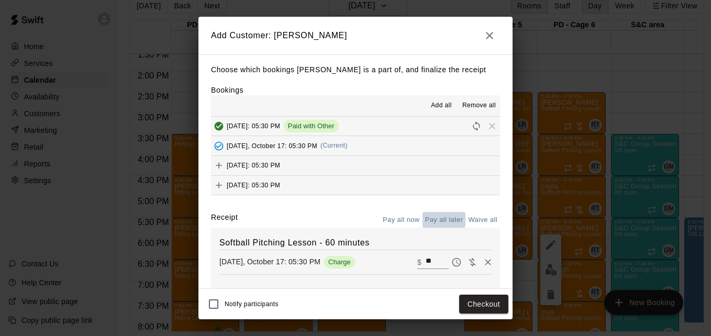
click at [428, 223] on button "Pay all later" at bounding box center [444, 220] width 43 height 16
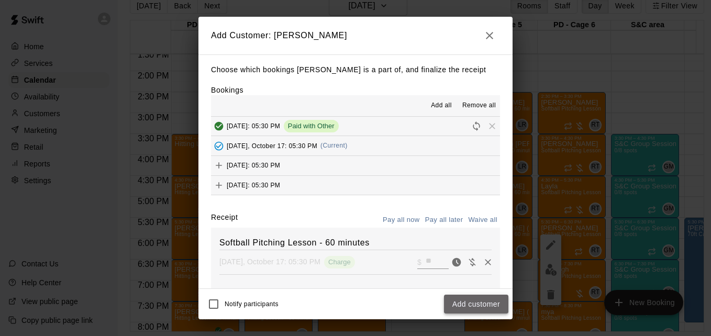
click at [473, 305] on button "Add customer" at bounding box center [476, 304] width 64 height 19
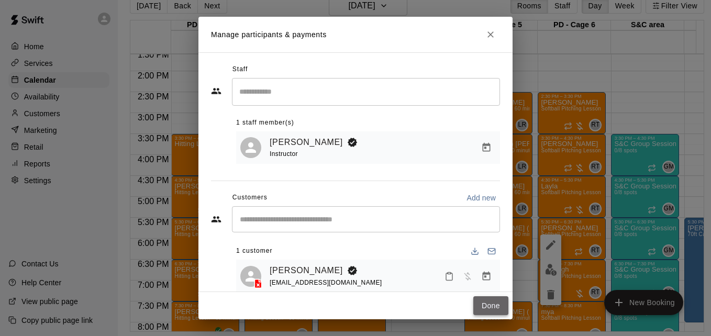
click at [497, 309] on button "Done" at bounding box center [491, 306] width 35 height 19
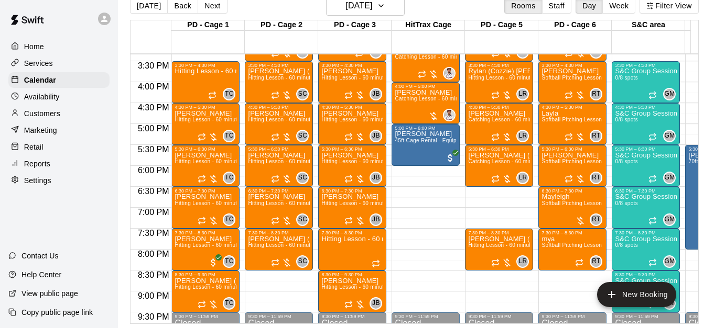
scroll to position [654, 0]
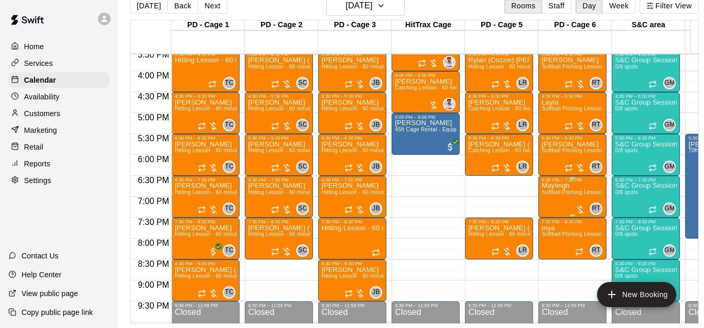
click at [564, 195] on span "Softball Pitching Lesson - 60 minutes" at bounding box center [587, 193] width 93 height 6
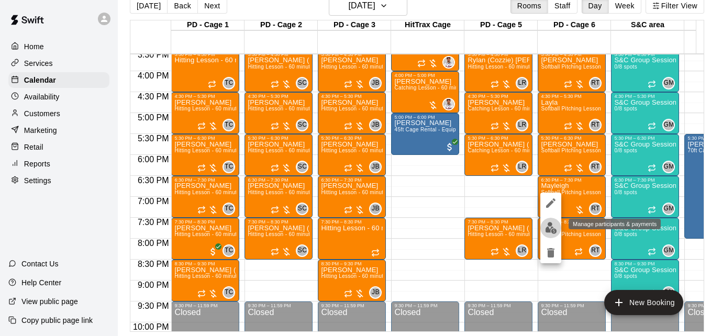
click at [551, 227] on img "edit" at bounding box center [551, 228] width 12 height 12
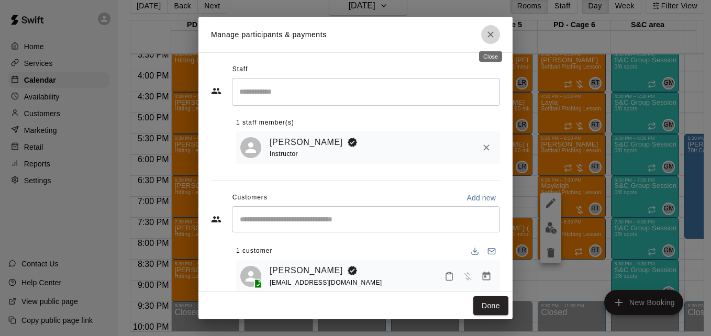
click at [495, 31] on icon "Close" at bounding box center [491, 34] width 10 height 10
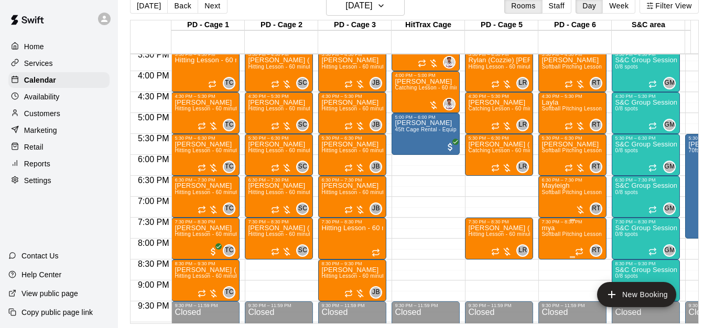
click at [560, 237] on span "Softball Pitching Lesson - 60 minutes" at bounding box center [587, 235] width 93 height 6
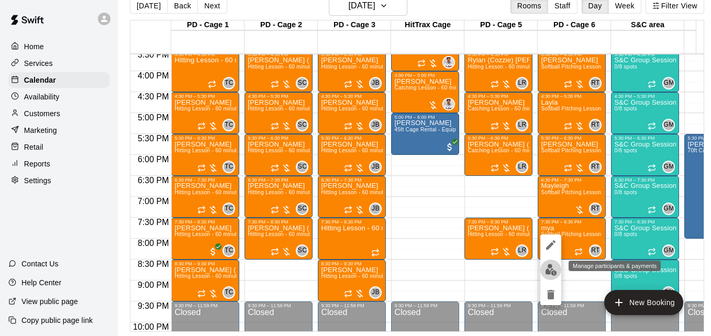
click at [550, 270] on img "edit" at bounding box center [551, 270] width 12 height 12
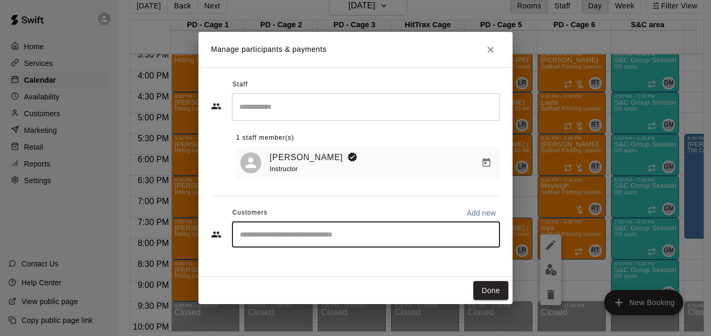
click at [397, 240] on input "Start typing to search customers..." at bounding box center [366, 234] width 259 height 10
type input "***"
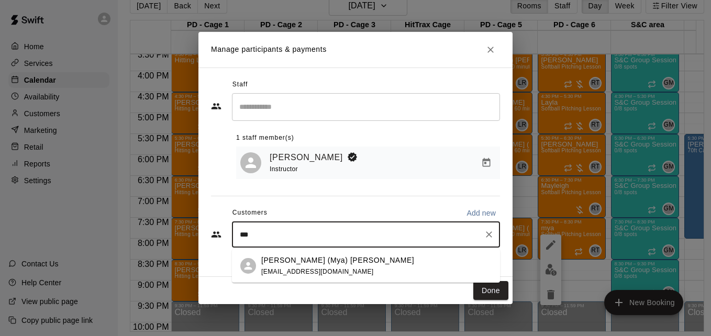
click at [393, 277] on div "Kelly (Mya) Haman jkhaman2006@gmail.com" at bounding box center [376, 266] width 231 height 23
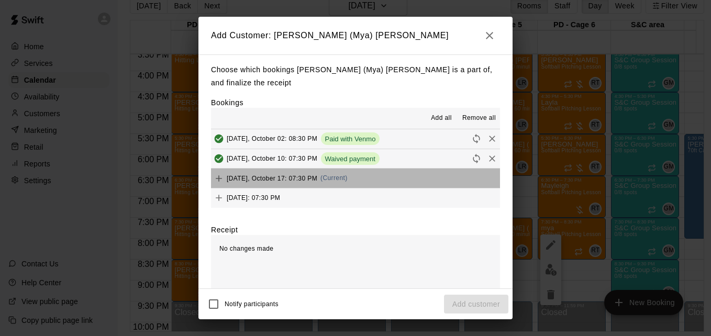
click at [358, 169] on button "Friday, October 17: 07:30 PM (Current)" at bounding box center [355, 178] width 289 height 19
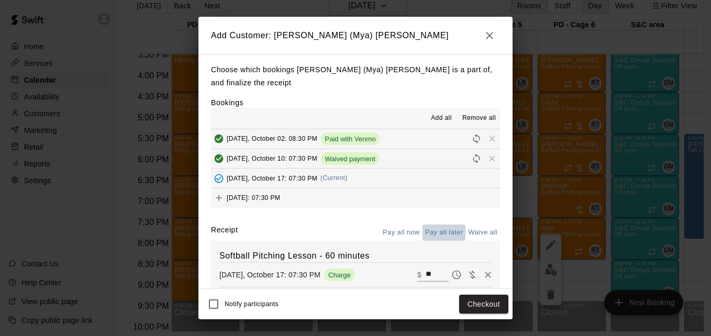
click at [435, 225] on button "Pay all later" at bounding box center [444, 233] width 43 height 16
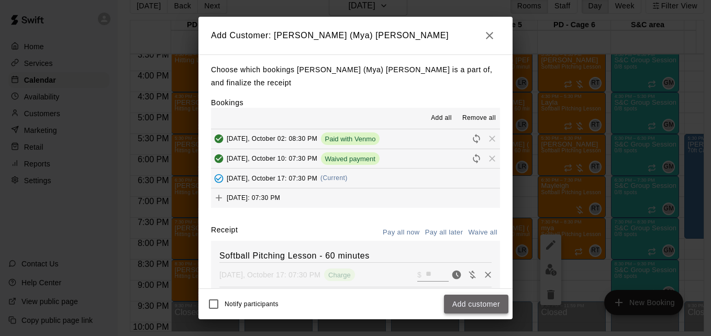
click at [484, 302] on button "Add customer" at bounding box center [476, 304] width 64 height 19
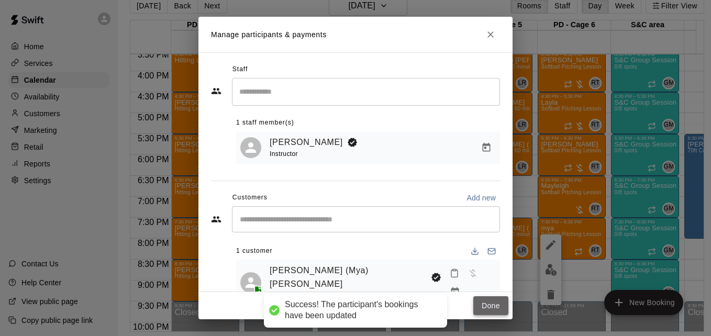
click at [486, 306] on button "Done" at bounding box center [491, 306] width 35 height 19
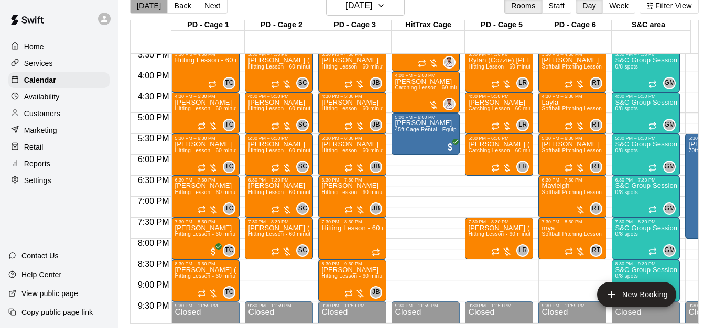
click at [152, 10] on button "[DATE]" at bounding box center [149, 6] width 38 height 16
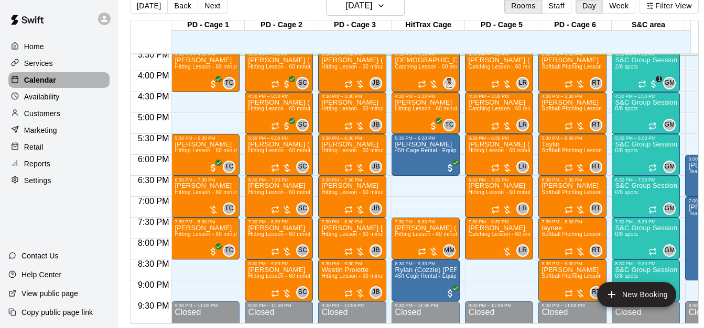
click at [61, 78] on div "Calendar" at bounding box center [58, 80] width 101 height 16
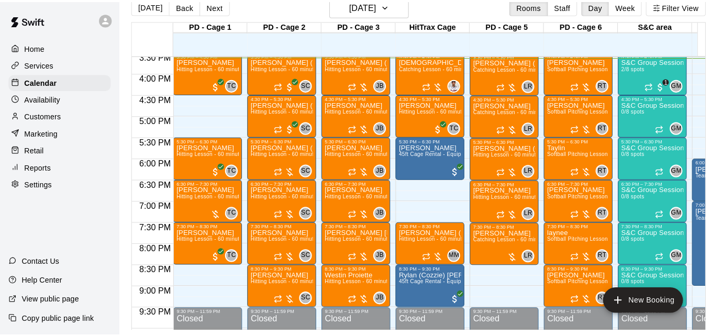
scroll to position [0, 0]
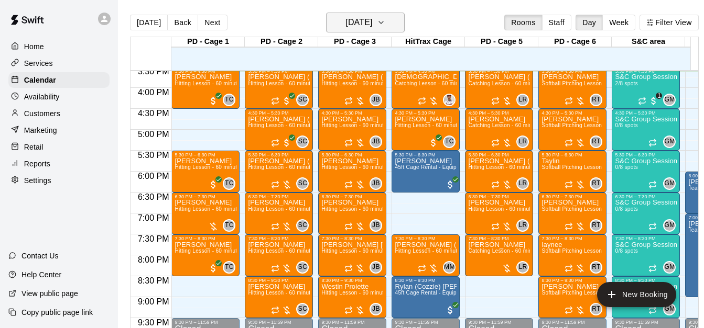
click at [385, 25] on icon "button" at bounding box center [381, 22] width 8 height 13
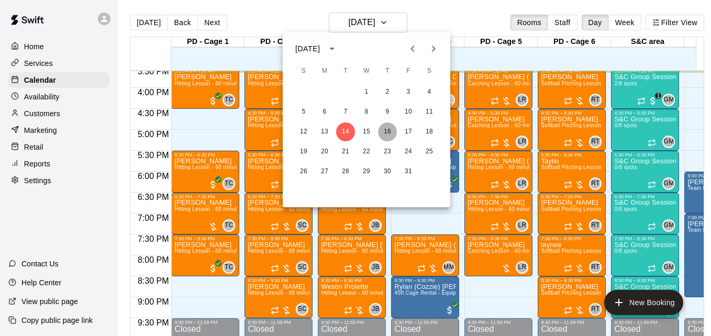
click at [386, 130] on button "16" at bounding box center [387, 132] width 19 height 19
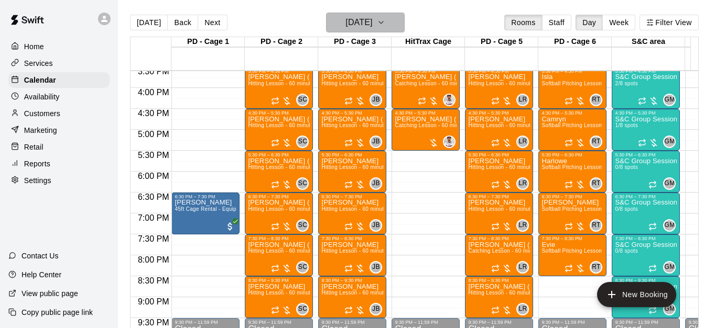
click at [385, 18] on icon "button" at bounding box center [381, 22] width 8 height 13
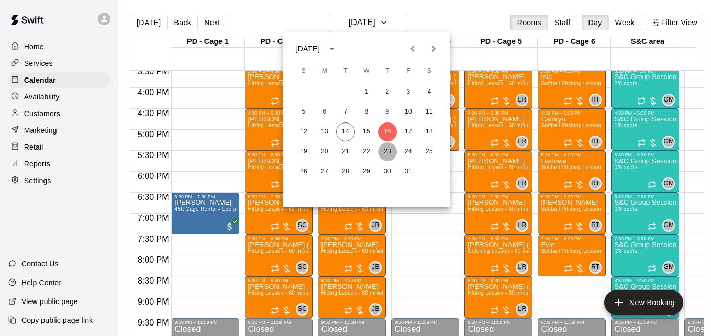
click at [385, 155] on button "23" at bounding box center [387, 152] width 19 height 19
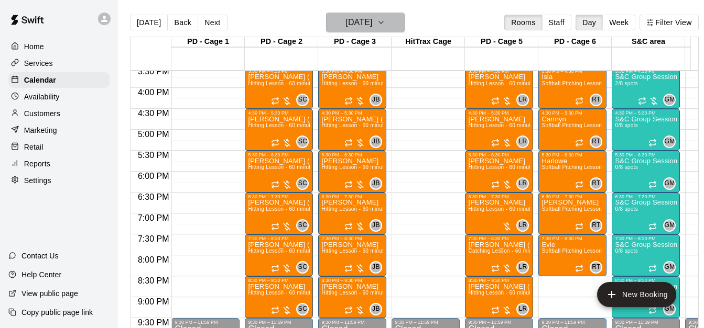
click at [385, 28] on icon "button" at bounding box center [381, 22] width 8 height 13
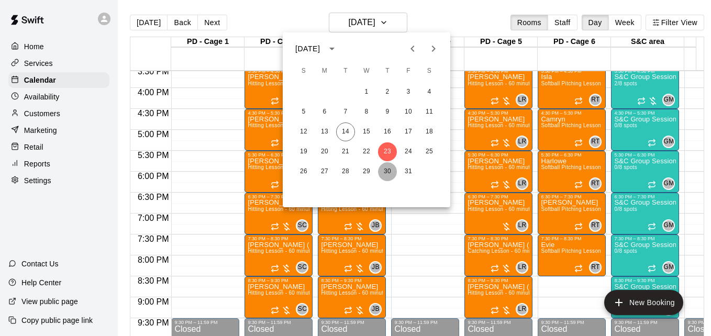
click at [386, 169] on button "30" at bounding box center [387, 171] width 19 height 19
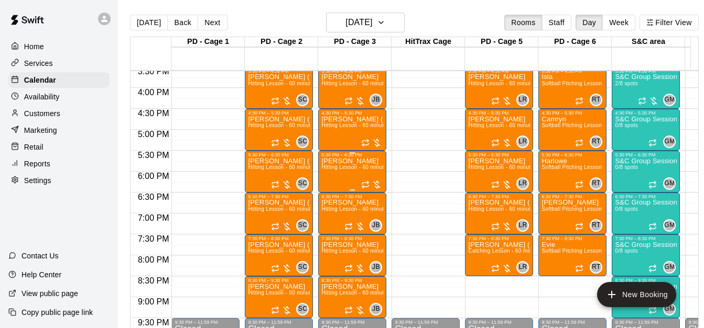
click at [337, 170] on span "Hitting Lesson - 60 minutes" at bounding box center [355, 168] width 68 height 6
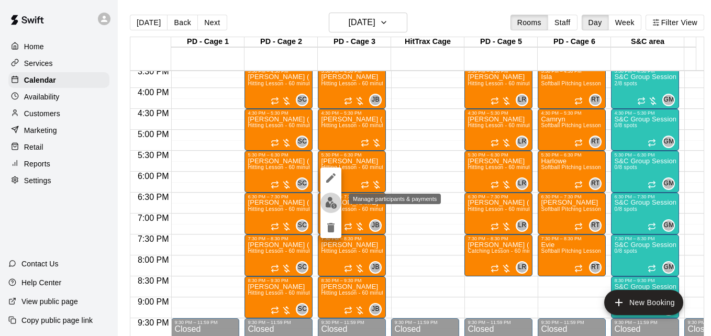
click at [328, 201] on img "edit" at bounding box center [331, 203] width 12 height 12
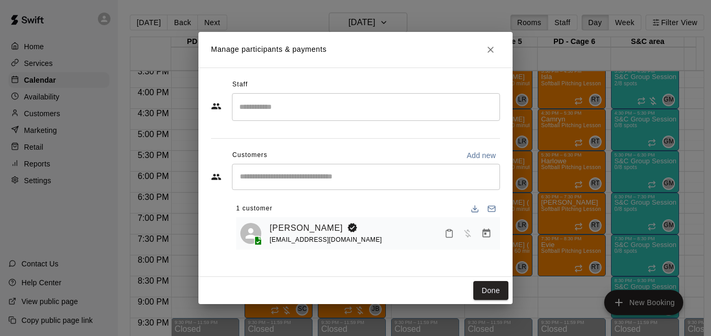
click at [331, 114] on input "Search staff" at bounding box center [366, 107] width 259 height 18
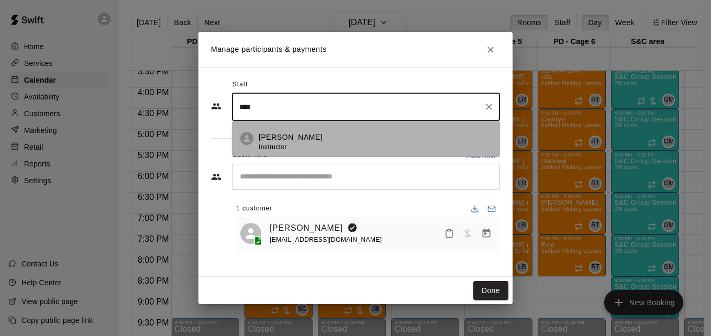
click at [337, 135] on div "Jose Bermudez Instructor" at bounding box center [375, 142] width 233 height 20
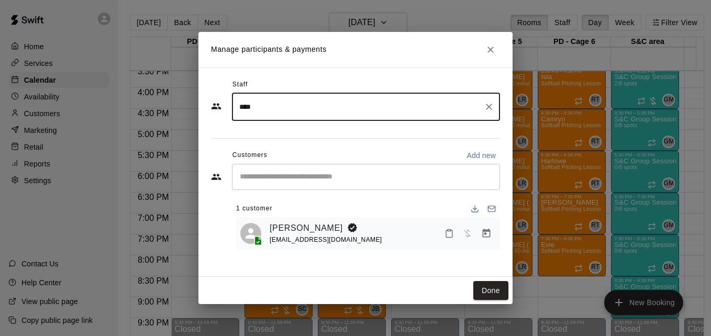
type input "****"
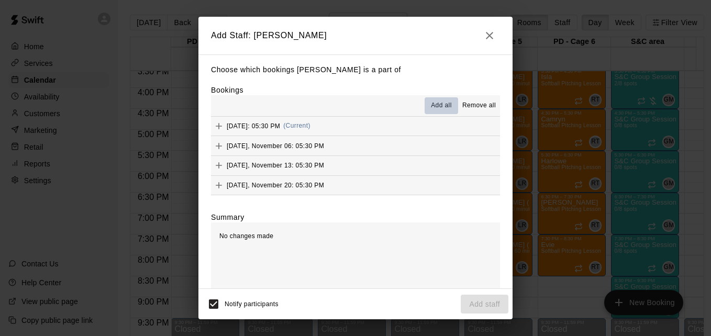
click at [431, 111] on span "Add all" at bounding box center [441, 106] width 21 height 10
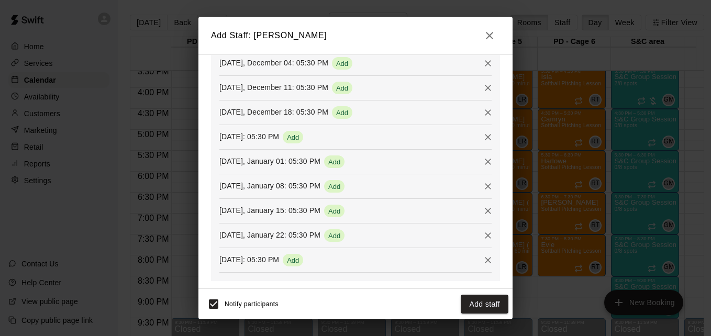
scroll to position [319, 0]
click at [490, 302] on button "Add staff" at bounding box center [485, 304] width 48 height 19
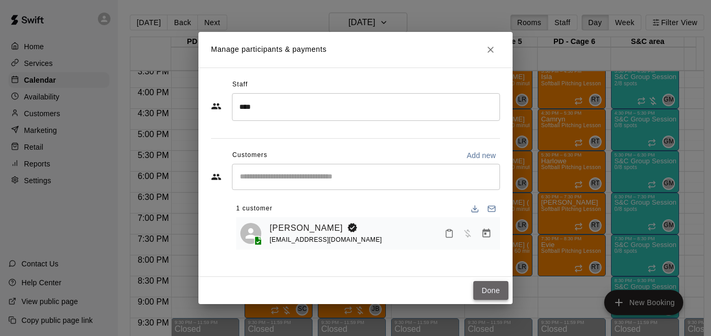
click at [499, 291] on button "Done" at bounding box center [491, 290] width 35 height 19
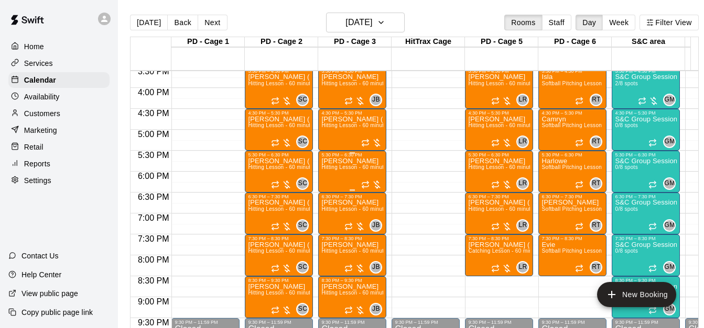
click at [352, 170] on span "Hitting Lesson - 60 minutes" at bounding box center [355, 168] width 68 height 6
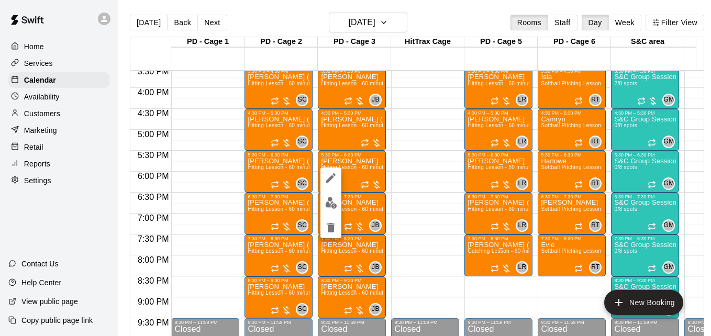
click at [401, 24] on div at bounding box center [355, 168] width 711 height 336
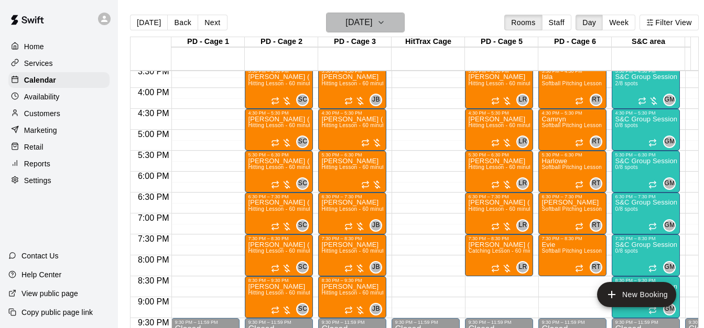
click at [385, 18] on icon "button" at bounding box center [381, 22] width 8 height 13
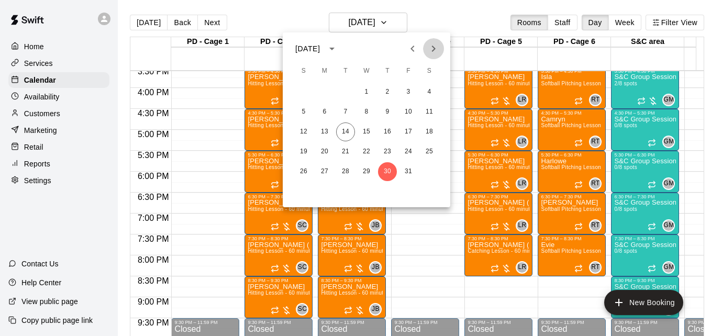
click at [436, 51] on icon "Next month" at bounding box center [434, 48] width 13 height 13
click at [392, 111] on button "6" at bounding box center [387, 112] width 19 height 19
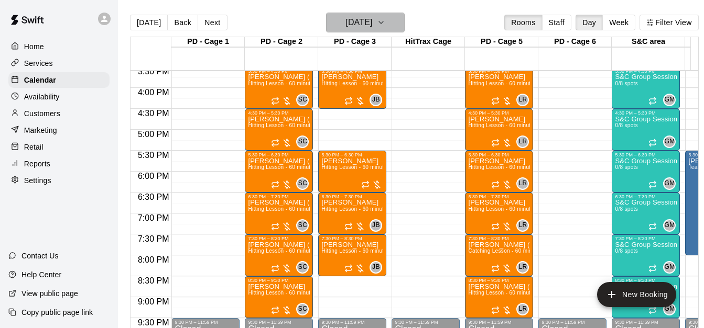
click at [372, 24] on h6 "[DATE]" at bounding box center [358, 22] width 27 height 15
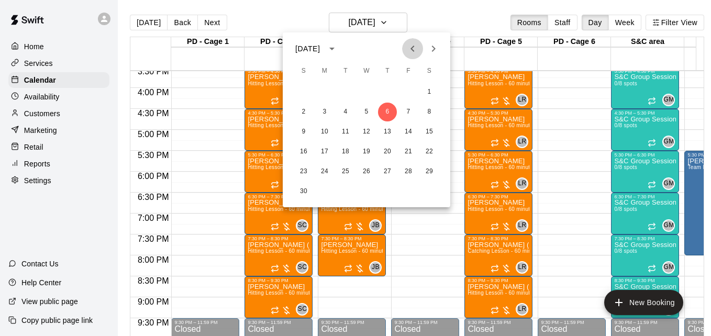
click at [411, 53] on icon "Previous month" at bounding box center [413, 48] width 13 height 13
click at [386, 173] on button "30" at bounding box center [387, 171] width 19 height 19
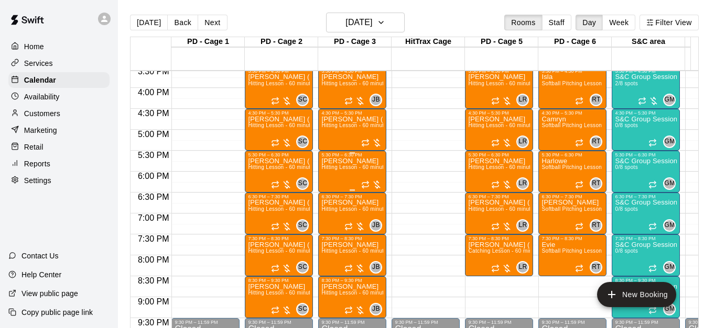
click at [348, 170] on span "Hitting Lesson - 60 minutes" at bounding box center [355, 168] width 68 height 6
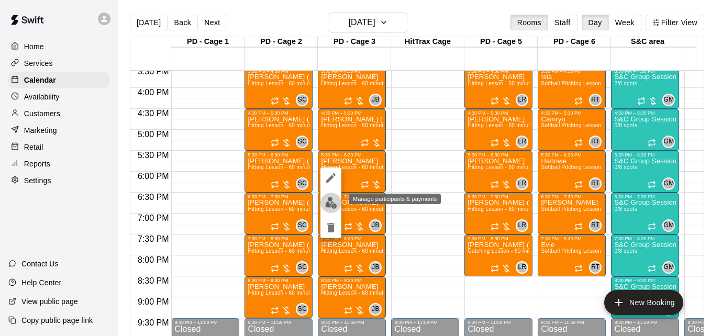
click at [332, 201] on img "edit" at bounding box center [331, 203] width 12 height 12
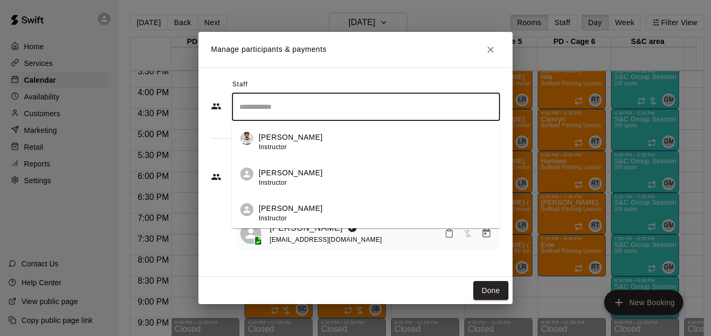
click at [343, 109] on input "Search staff" at bounding box center [366, 107] width 259 height 18
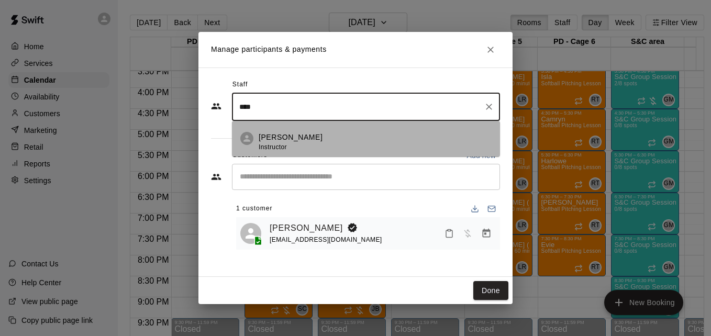
click at [347, 137] on div "Jose Bermudez Instructor" at bounding box center [375, 142] width 233 height 20
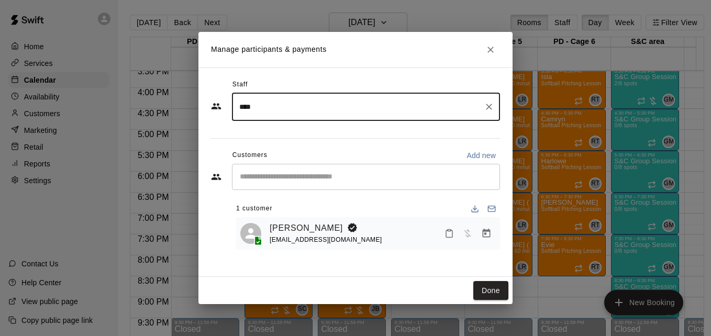
type input "****"
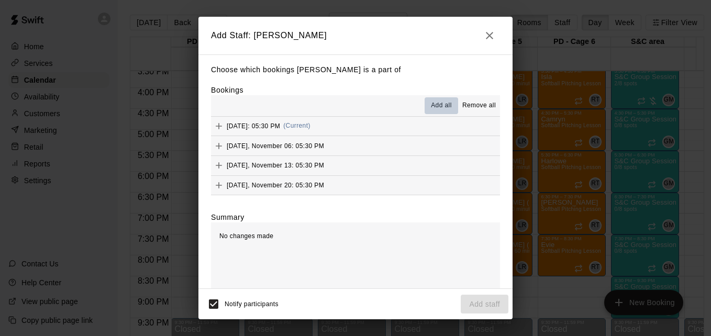
click at [433, 108] on span "Add all" at bounding box center [441, 106] width 21 height 10
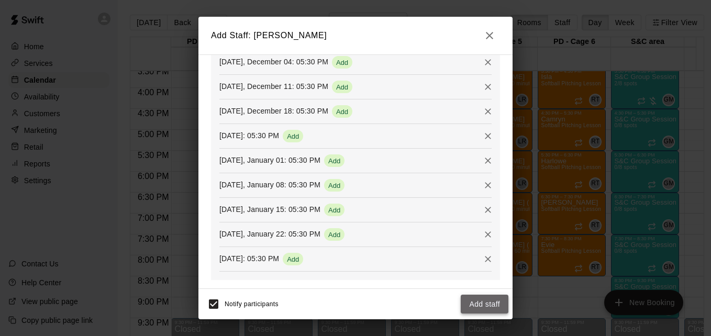
click at [477, 300] on button "Add staff" at bounding box center [485, 304] width 48 height 19
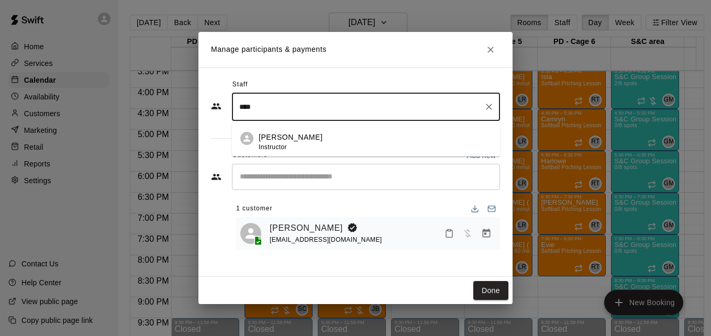
click at [311, 108] on input "****" at bounding box center [358, 107] width 243 height 18
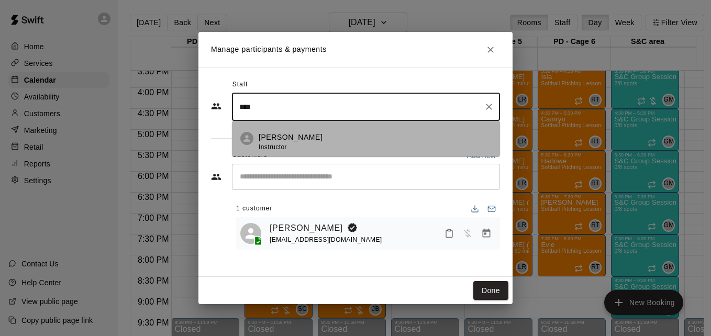
click at [330, 136] on div "Jose Bermudez Instructor" at bounding box center [375, 142] width 233 height 20
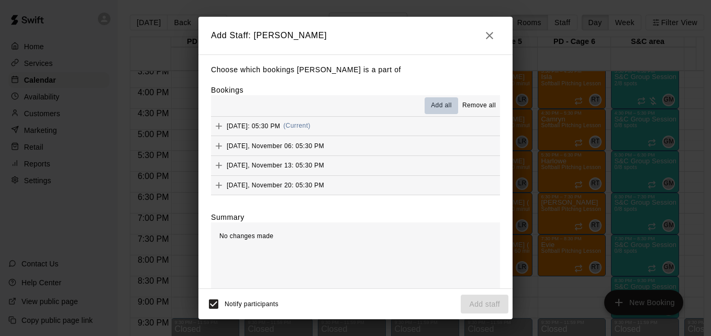
click at [436, 103] on span "Add all" at bounding box center [441, 106] width 21 height 10
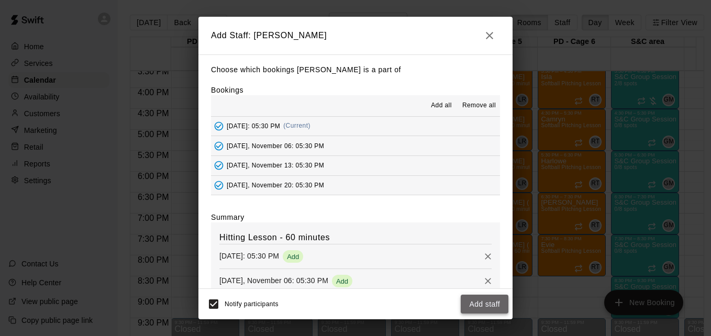
click at [473, 302] on button "Add staff" at bounding box center [485, 304] width 48 height 19
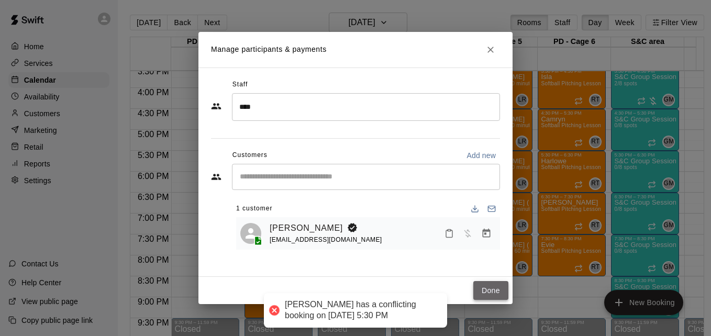
click at [492, 287] on button "Done" at bounding box center [491, 290] width 35 height 19
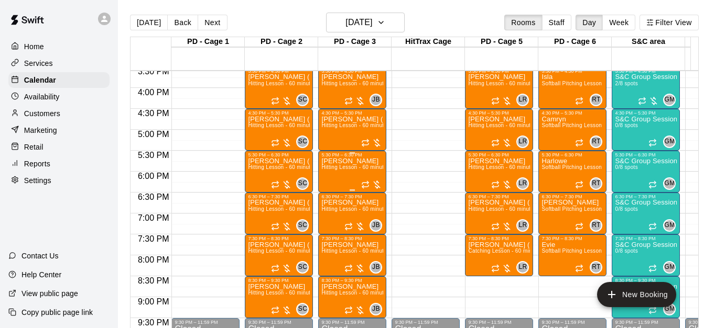
click at [348, 170] on span "Hitting Lesson - 60 minutes" at bounding box center [355, 168] width 68 height 6
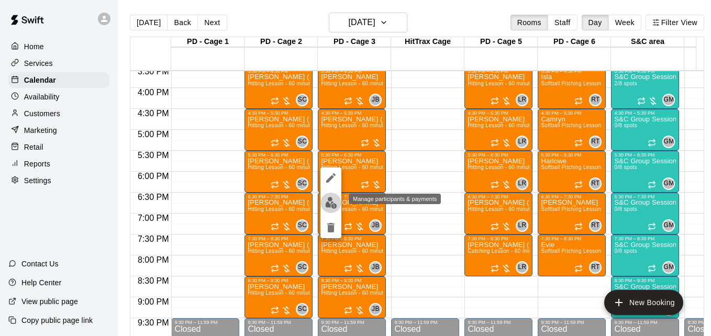
click at [330, 201] on img "edit" at bounding box center [331, 203] width 12 height 12
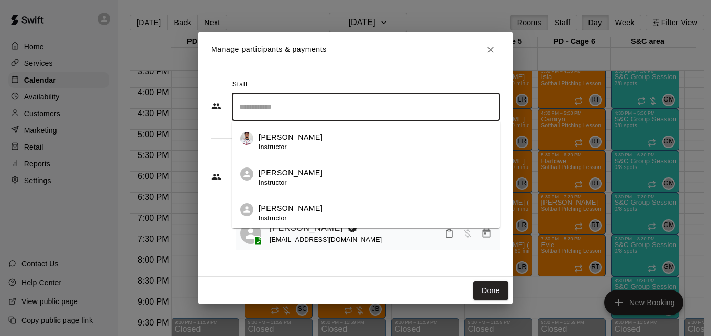
click at [333, 107] on input "Search staff" at bounding box center [366, 107] width 259 height 18
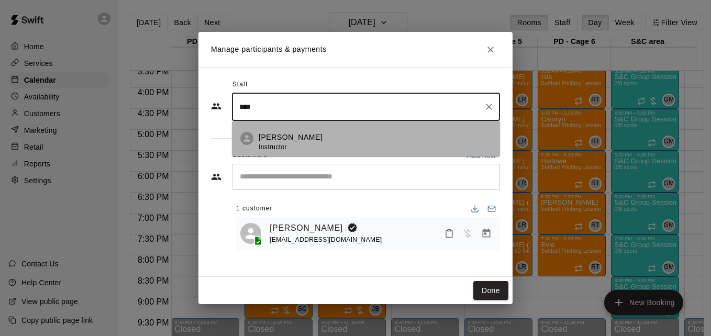
click at [328, 144] on div "Jose Bermudez Instructor" at bounding box center [375, 142] width 233 height 20
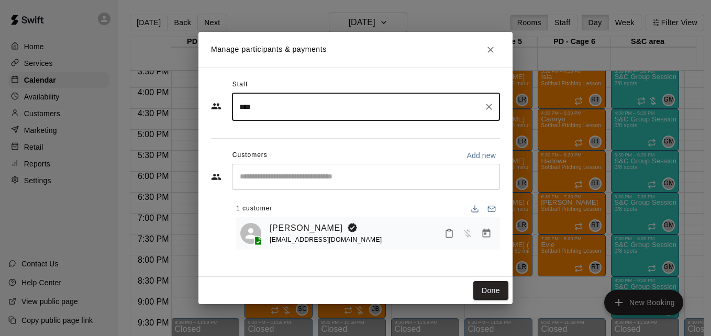
type input "****"
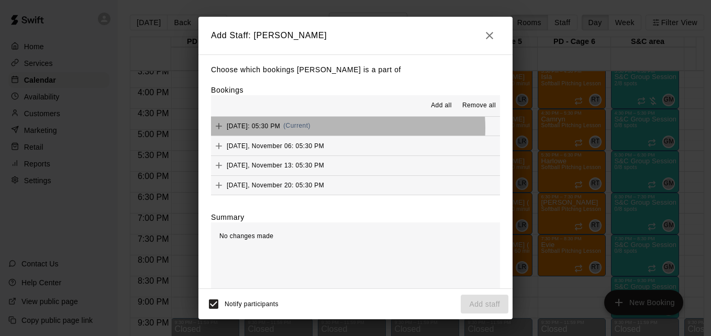
click at [311, 129] on span "(Current)" at bounding box center [296, 125] width 27 height 7
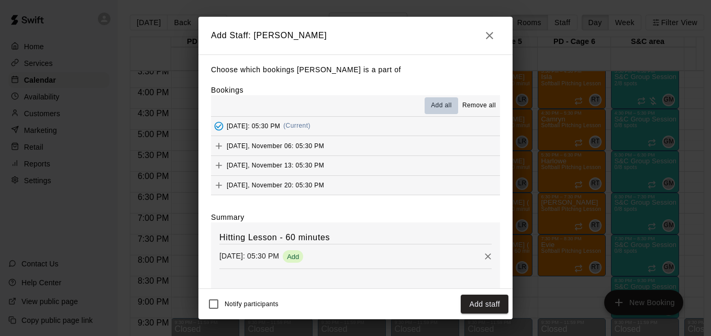
click at [433, 109] on span "Add all" at bounding box center [441, 106] width 21 height 10
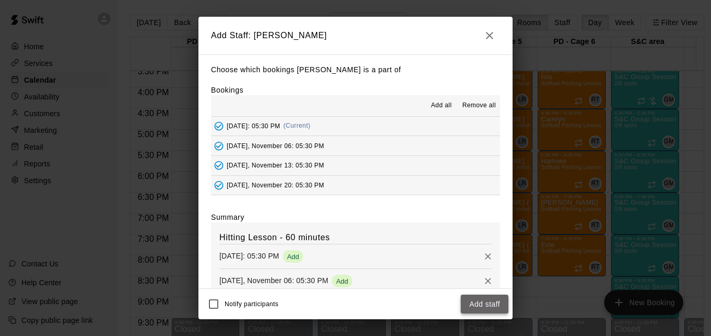
click at [500, 305] on button "Add staff" at bounding box center [485, 304] width 48 height 19
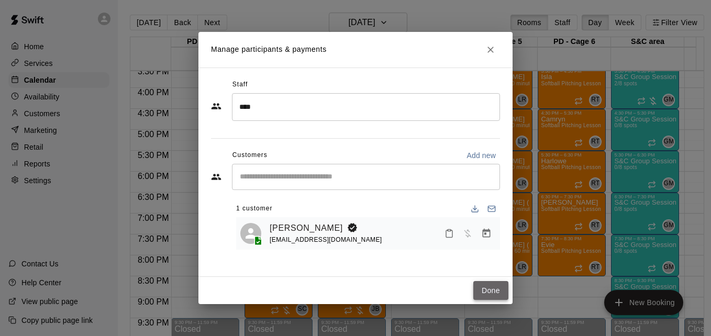
click at [489, 297] on button "Done" at bounding box center [491, 290] width 35 height 19
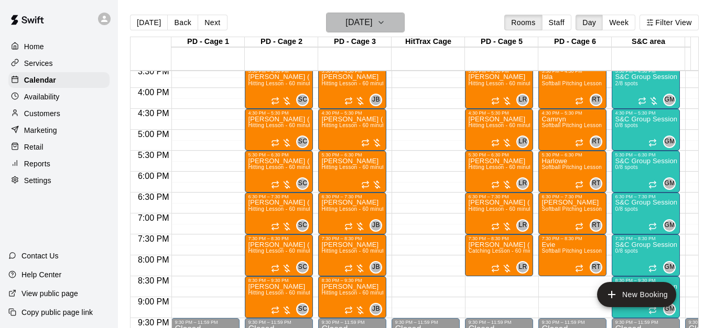
click at [385, 25] on icon "button" at bounding box center [381, 22] width 8 height 13
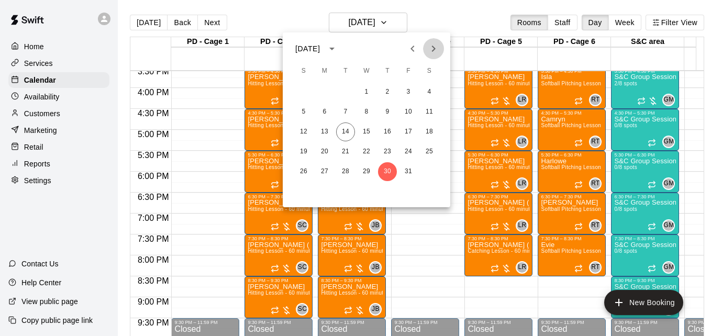
click at [432, 50] on icon "Next month" at bounding box center [434, 48] width 13 height 13
click at [385, 111] on button "6" at bounding box center [387, 112] width 19 height 19
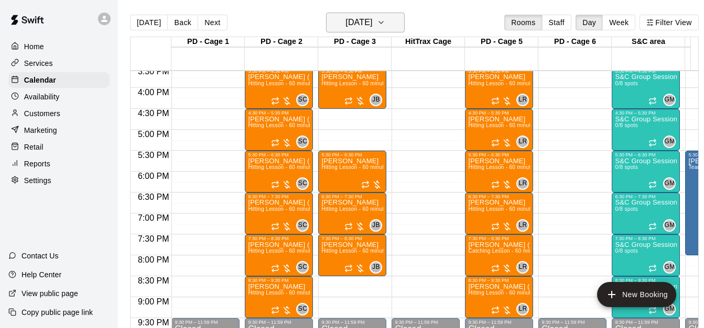
click at [393, 22] on button "[DATE]" at bounding box center [365, 23] width 79 height 20
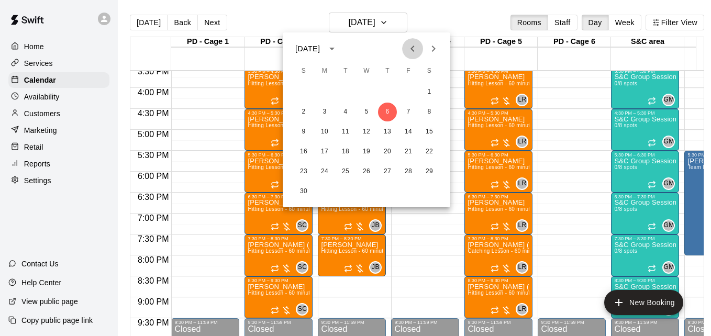
click at [413, 47] on icon "Previous month" at bounding box center [413, 49] width 4 height 6
click at [386, 172] on button "30" at bounding box center [387, 171] width 19 height 19
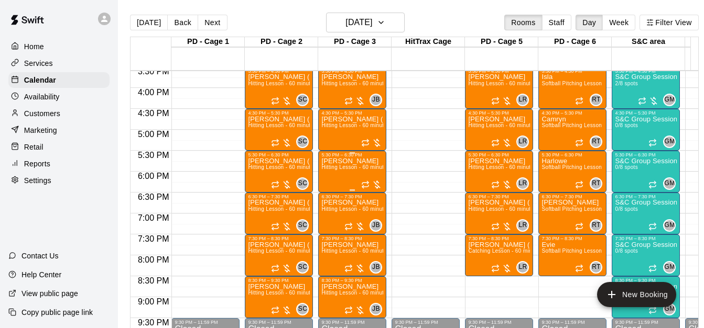
click at [345, 169] on span "Hitting Lesson - 60 minutes" at bounding box center [355, 168] width 68 height 6
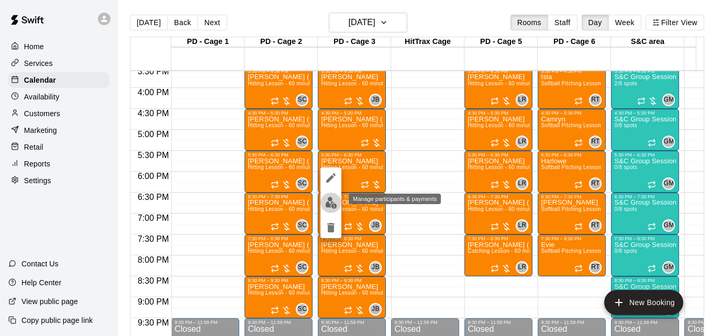
click at [333, 202] on img "edit" at bounding box center [331, 203] width 12 height 12
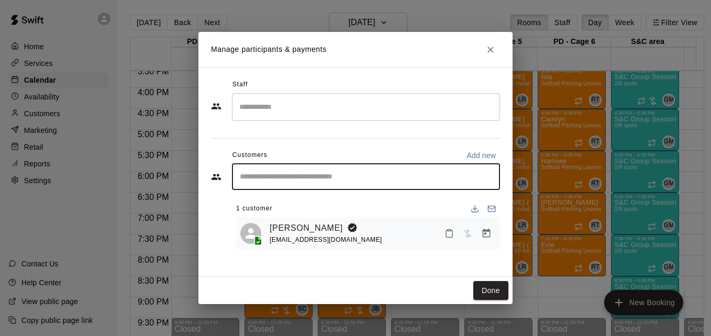
click at [348, 177] on input "Start typing to search customers..." at bounding box center [366, 177] width 259 height 10
click at [347, 109] on input "Search staff" at bounding box center [366, 107] width 259 height 18
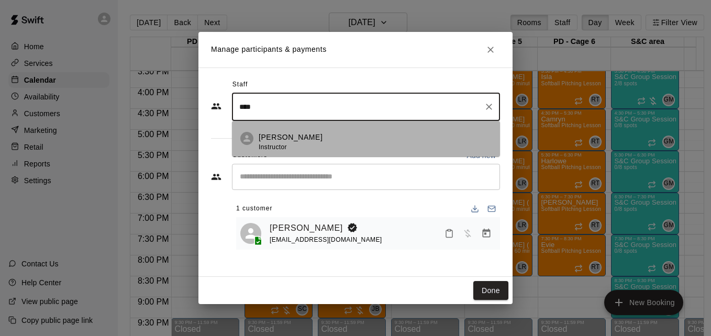
click at [353, 140] on div "Jose Bermudez Instructor" at bounding box center [375, 142] width 233 height 20
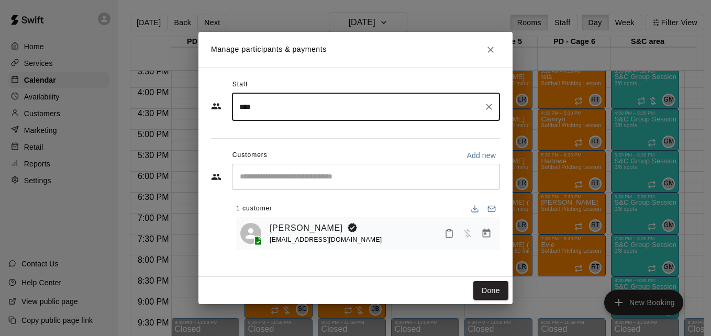
type input "****"
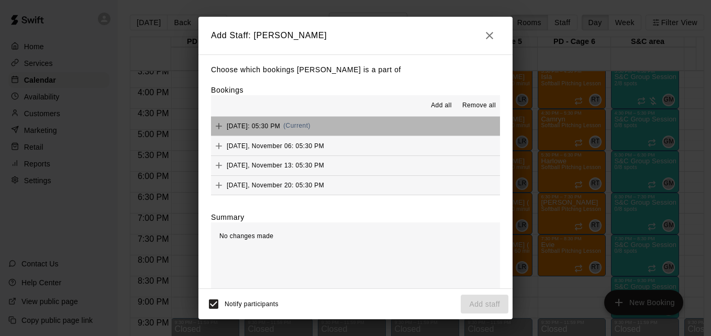
click at [376, 131] on button "Thursday, October 30: 05:30 PM (Current)" at bounding box center [355, 126] width 289 height 19
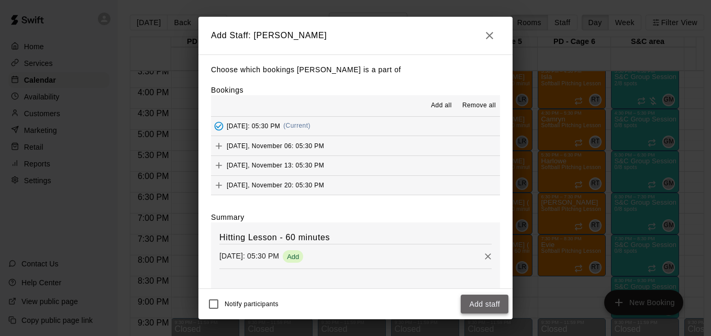
click at [466, 302] on button "Add staff" at bounding box center [485, 304] width 48 height 19
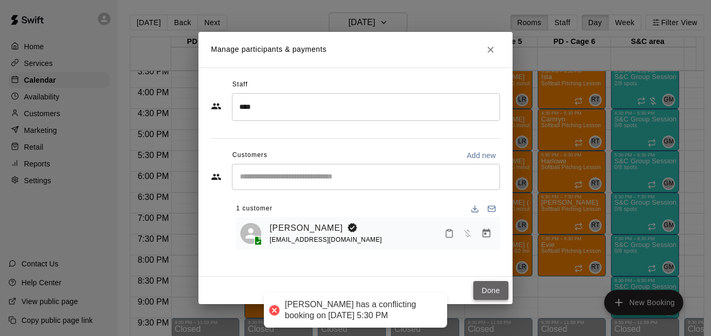
click at [491, 286] on button "Done" at bounding box center [491, 290] width 35 height 19
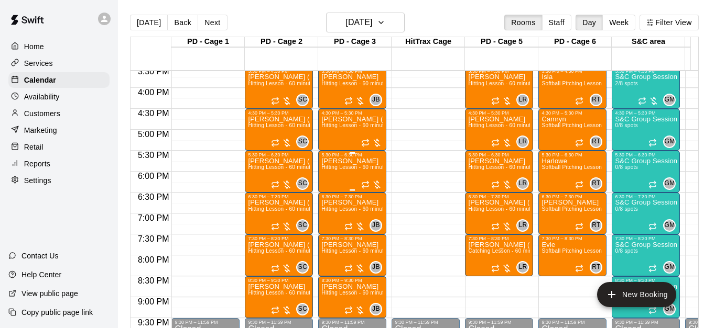
click at [352, 168] on span "Hitting Lesson - 60 minutes" at bounding box center [355, 168] width 68 height 6
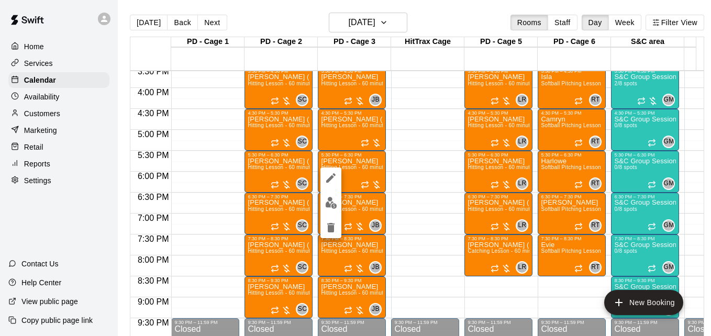
click at [415, 171] on div at bounding box center [355, 168] width 711 height 336
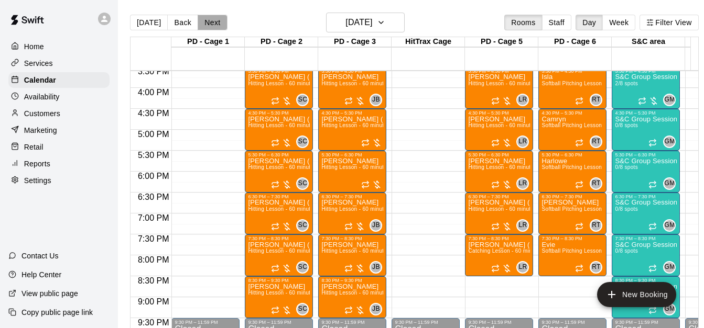
click at [212, 27] on button "Next" at bounding box center [212, 23] width 29 height 16
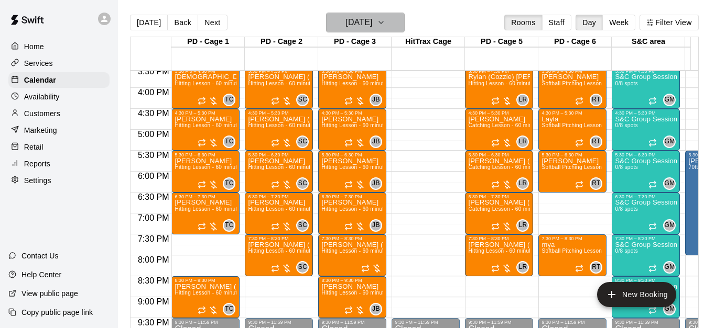
click at [372, 23] on h6 "[DATE]" at bounding box center [358, 22] width 27 height 15
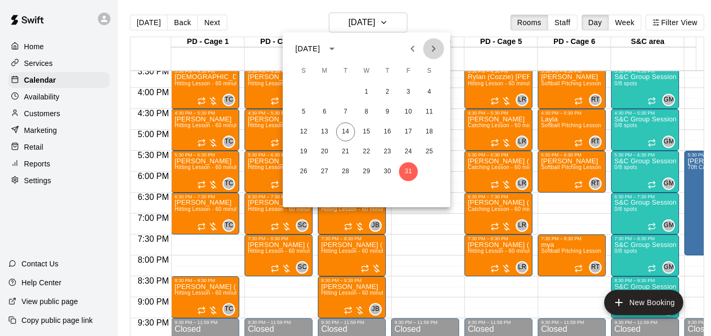
click at [431, 47] on icon "Next month" at bounding box center [434, 48] width 13 height 13
click at [382, 113] on button "6" at bounding box center [387, 112] width 19 height 19
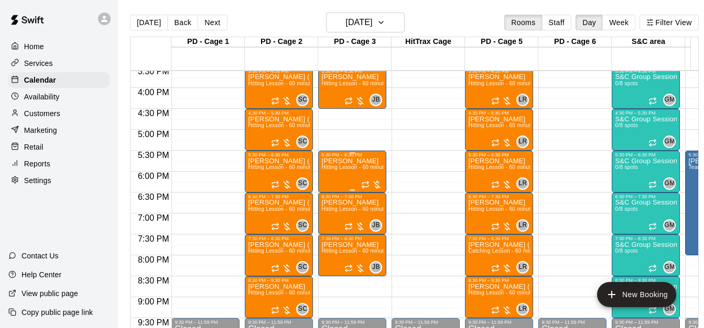
click at [343, 170] on span "Hitting Lesson - 60 minutes" at bounding box center [355, 168] width 68 height 6
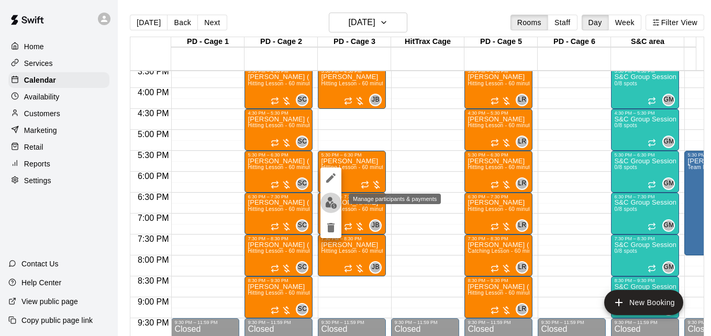
click at [331, 198] on img "edit" at bounding box center [331, 203] width 12 height 12
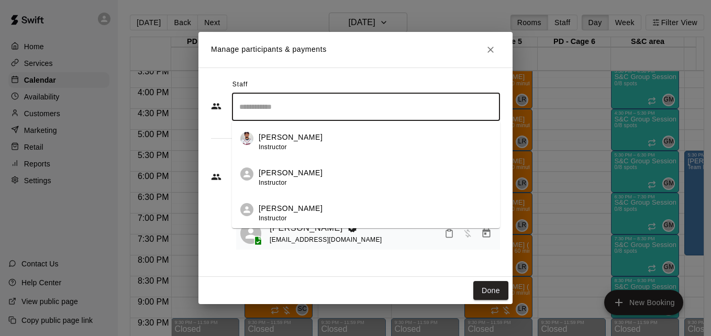
click at [418, 111] on input "Search staff" at bounding box center [366, 107] width 259 height 18
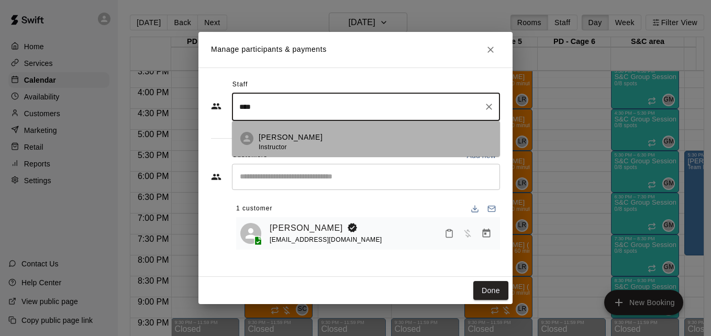
click at [410, 138] on div "Jose Bermudez Instructor" at bounding box center [375, 142] width 233 height 20
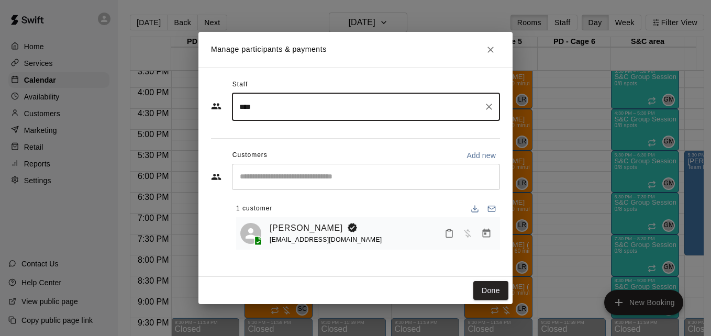
type input "****"
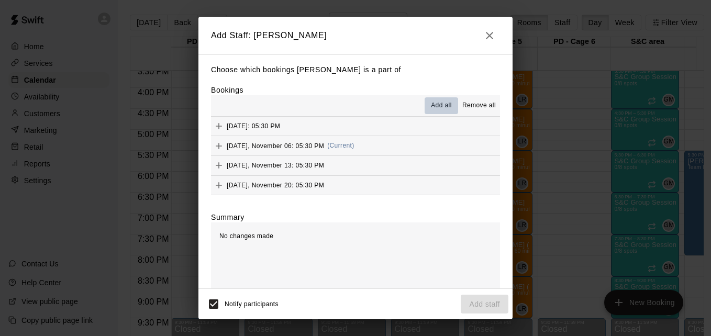
click at [431, 109] on span "Add all" at bounding box center [441, 106] width 21 height 10
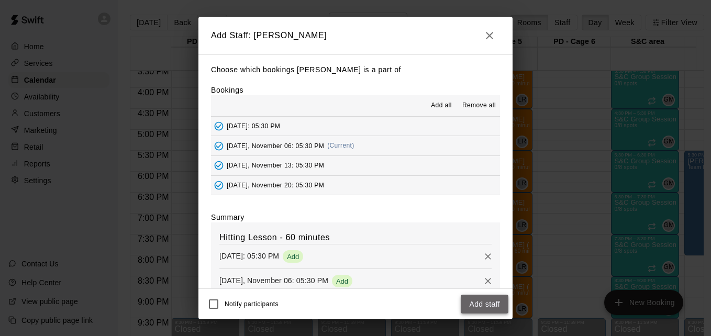
click at [479, 304] on button "Add staff" at bounding box center [485, 304] width 48 height 19
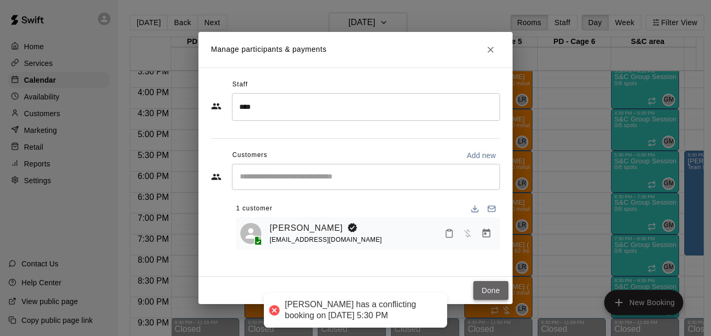
click at [507, 293] on button "Done" at bounding box center [491, 290] width 35 height 19
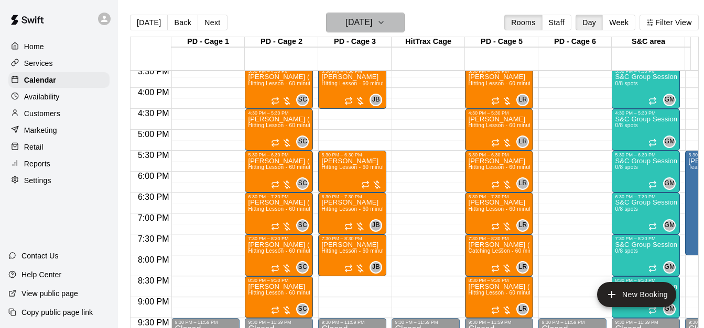
click at [385, 26] on icon "button" at bounding box center [381, 22] width 8 height 13
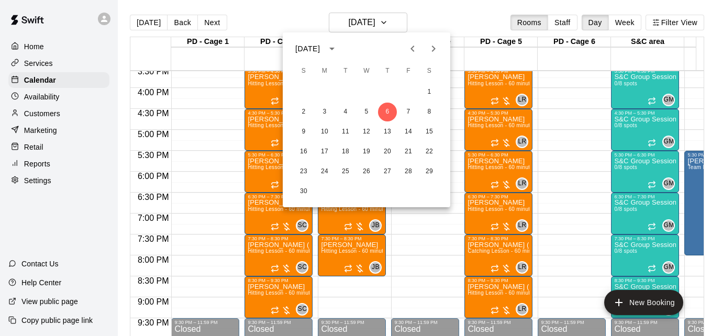
click at [141, 19] on div at bounding box center [355, 168] width 711 height 336
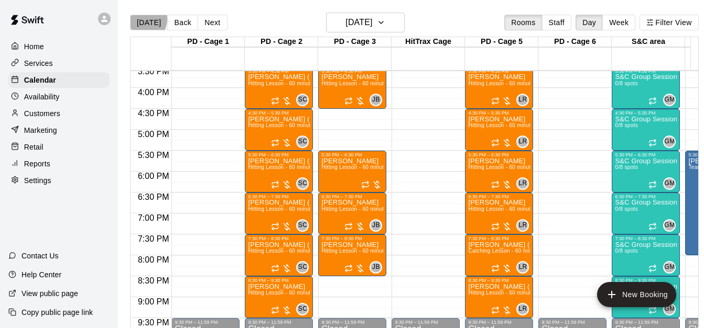
click at [141, 19] on button "[DATE]" at bounding box center [149, 23] width 38 height 16
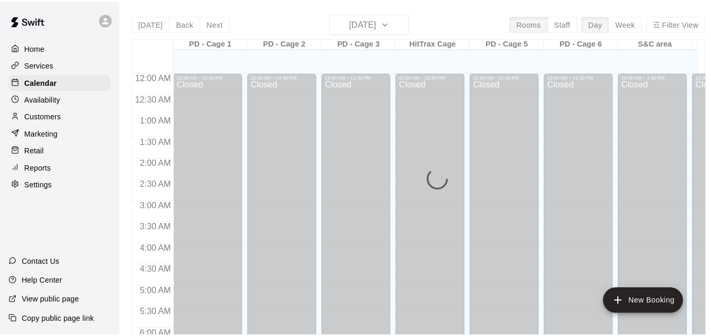
scroll to position [678, 0]
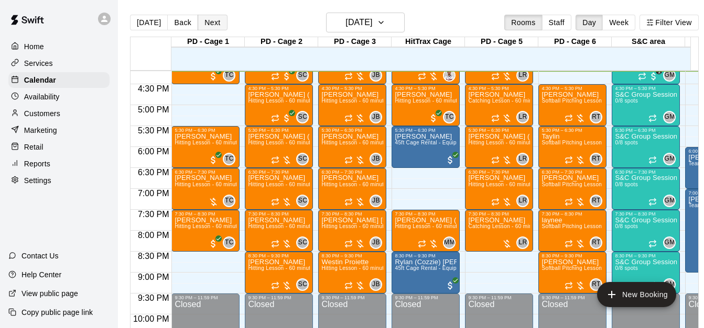
click at [212, 27] on button "Next" at bounding box center [212, 23] width 29 height 16
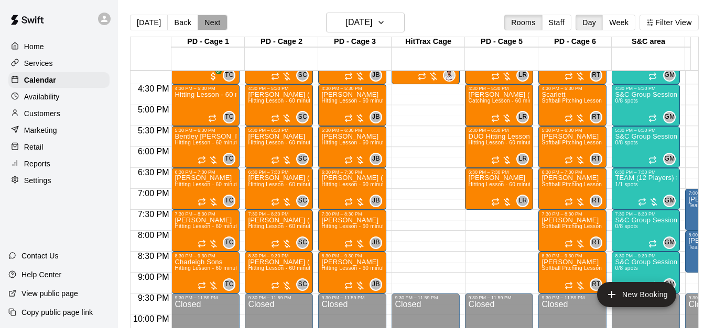
click at [216, 29] on button "Next" at bounding box center [212, 23] width 29 height 16
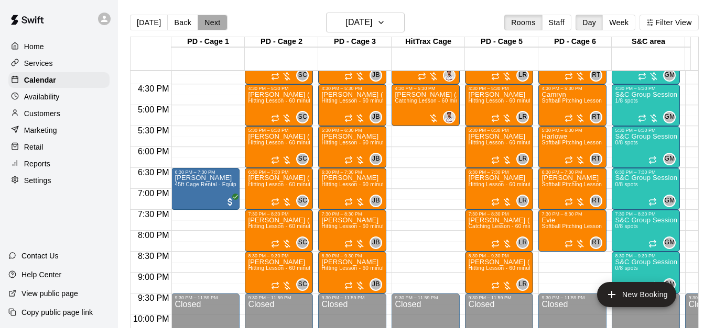
click at [210, 21] on button "Next" at bounding box center [212, 23] width 29 height 16
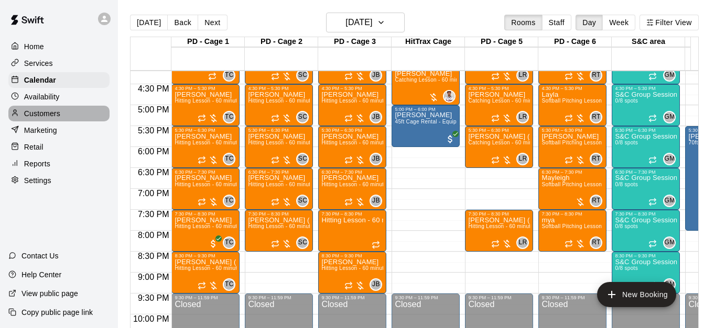
click at [65, 118] on div "Customers" at bounding box center [58, 114] width 101 height 16
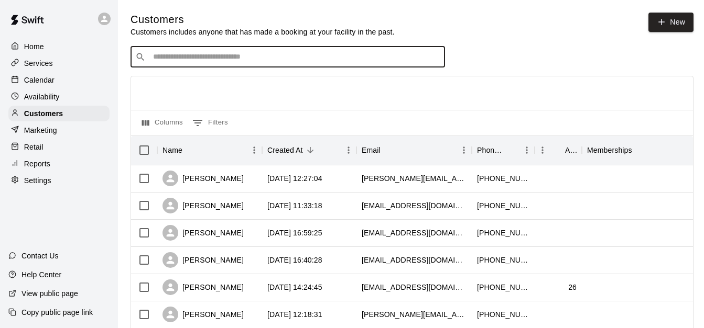
click at [214, 59] on input "Search customers by name or email" at bounding box center [295, 57] width 290 height 10
type input "******"
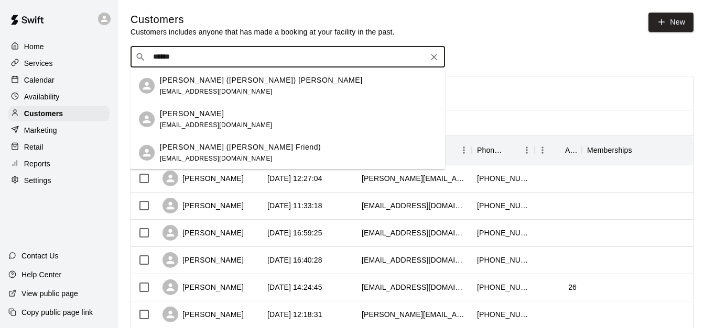
click at [246, 84] on div "[PERSON_NAME] ([PERSON_NAME]) [PERSON_NAME] [EMAIL_ADDRESS][DOMAIN_NAME]" at bounding box center [298, 86] width 277 height 23
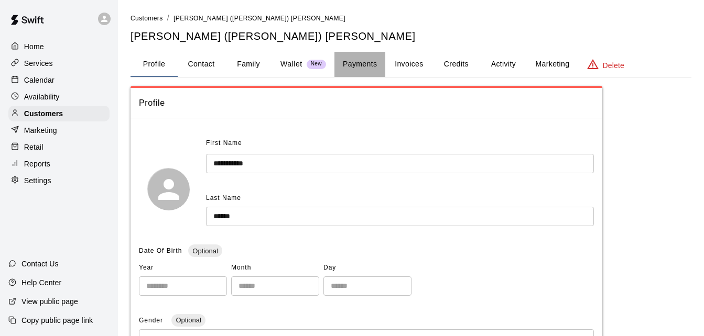
click at [368, 62] on button "Payments" at bounding box center [359, 64] width 51 height 25
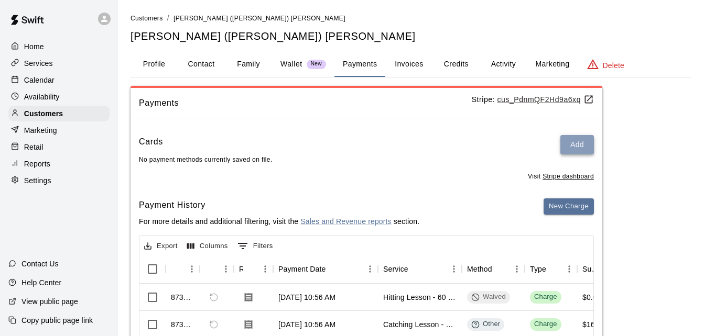
click at [579, 146] on button "Add" at bounding box center [577, 144] width 34 height 19
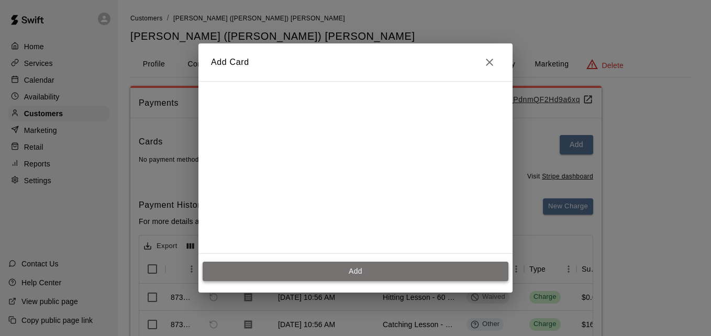
click at [388, 273] on button "Add" at bounding box center [356, 271] width 306 height 19
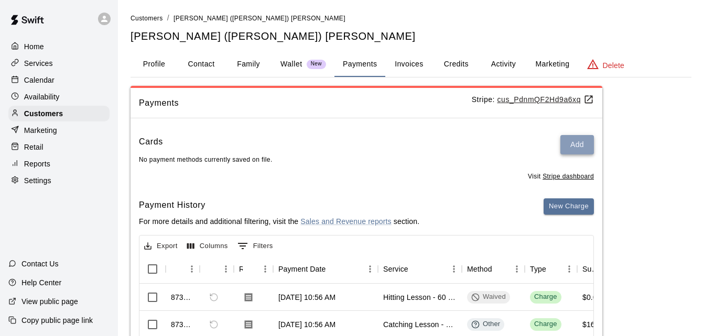
click at [573, 149] on button "Add" at bounding box center [577, 144] width 34 height 19
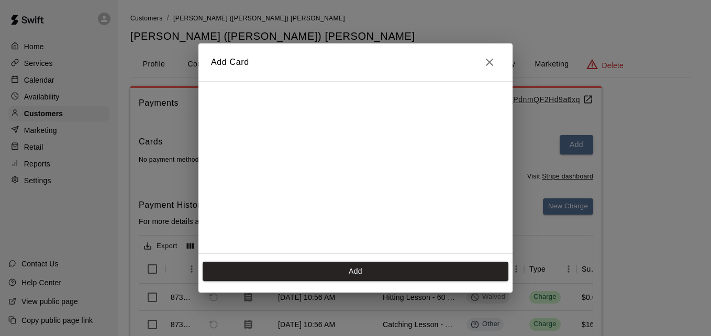
scroll to position [170, 0]
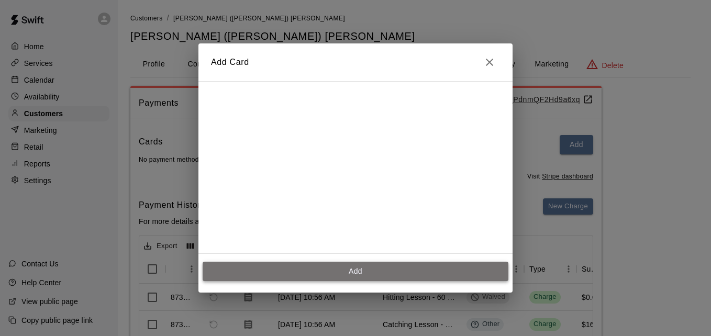
click at [342, 275] on button "Add" at bounding box center [356, 271] width 306 height 19
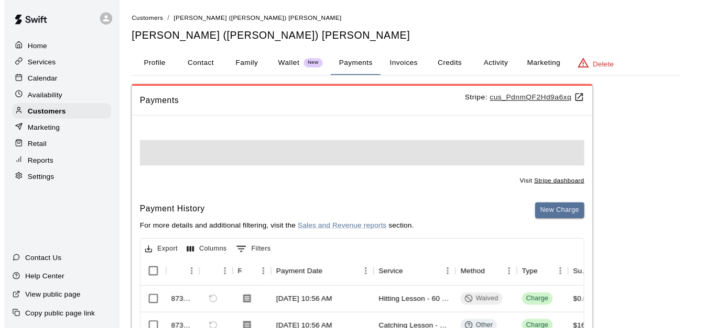
scroll to position [0, 0]
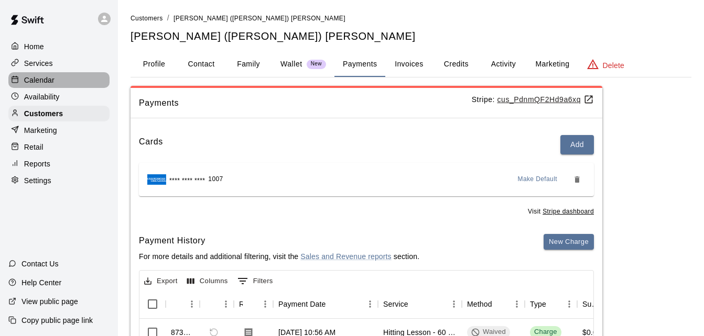
click at [87, 78] on div "Calendar" at bounding box center [58, 80] width 101 height 16
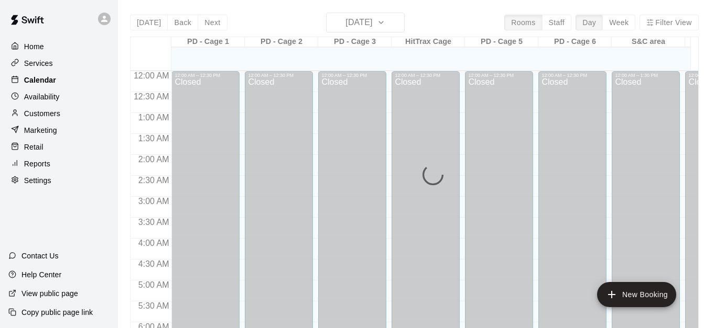
scroll to position [685, 0]
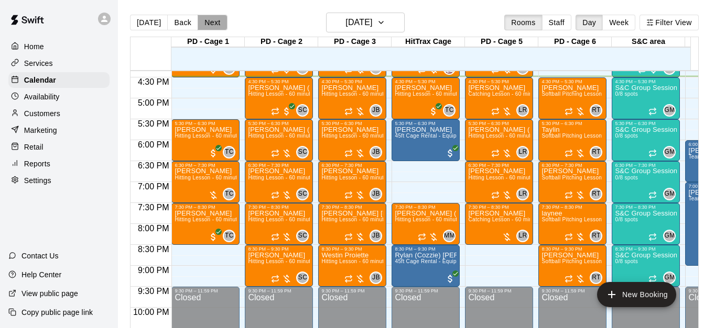
click at [213, 25] on button "Next" at bounding box center [212, 23] width 29 height 16
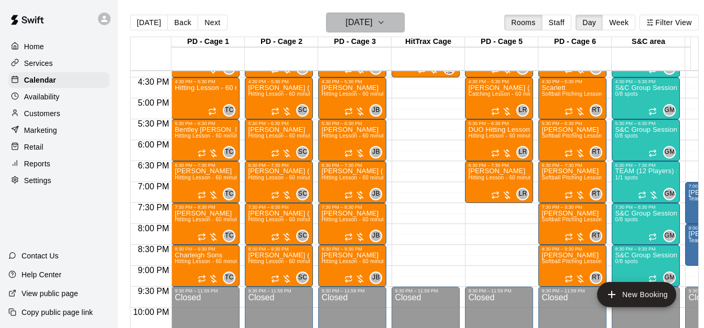
click at [372, 16] on h6 "[DATE]" at bounding box center [358, 22] width 27 height 15
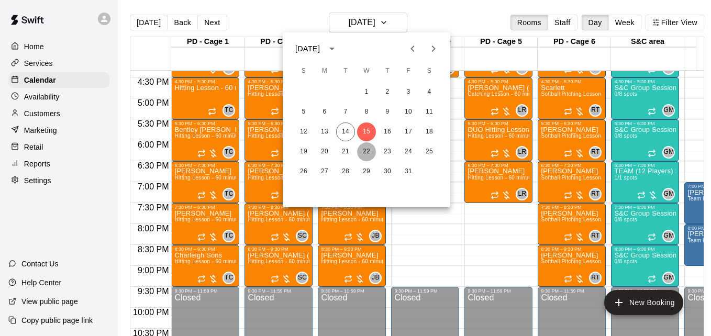
click at [365, 149] on button "22" at bounding box center [366, 152] width 19 height 19
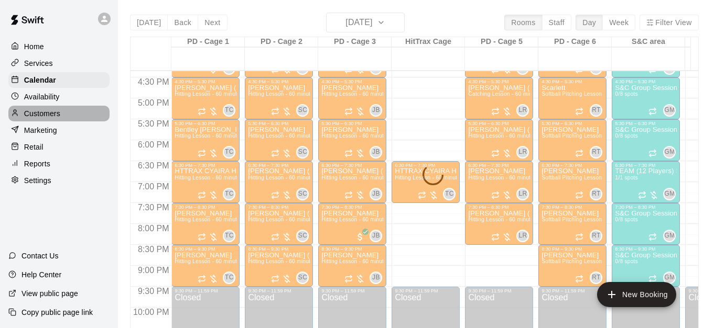
click at [70, 118] on div "Customers" at bounding box center [58, 114] width 101 height 16
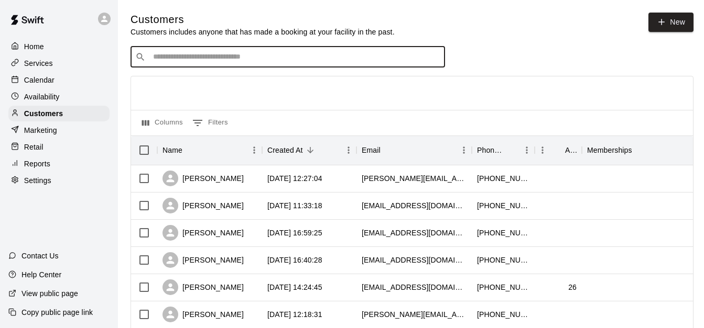
click at [262, 62] on input "Search customers by name or email" at bounding box center [295, 57] width 290 height 10
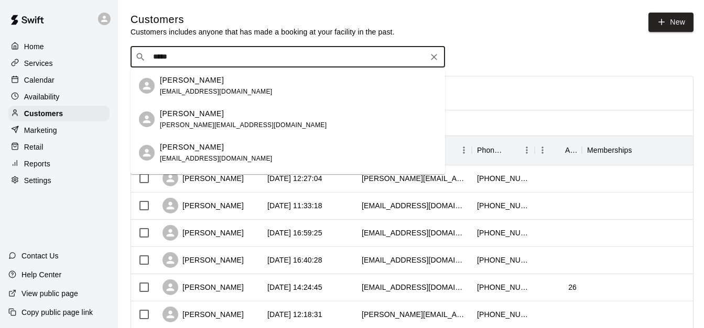
type input "*****"
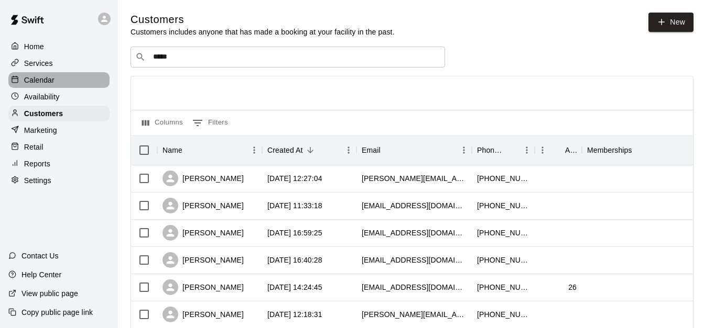
click at [80, 83] on div "Calendar" at bounding box center [58, 80] width 101 height 16
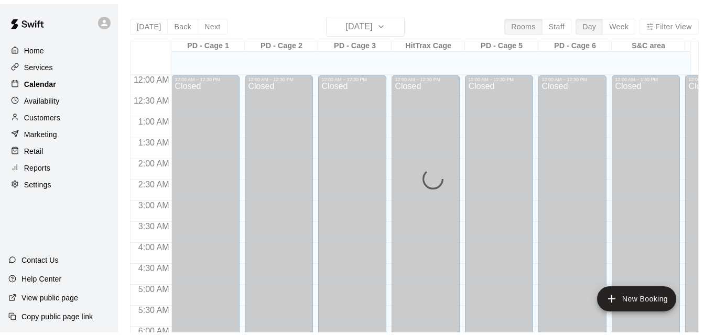
scroll to position [696, 0]
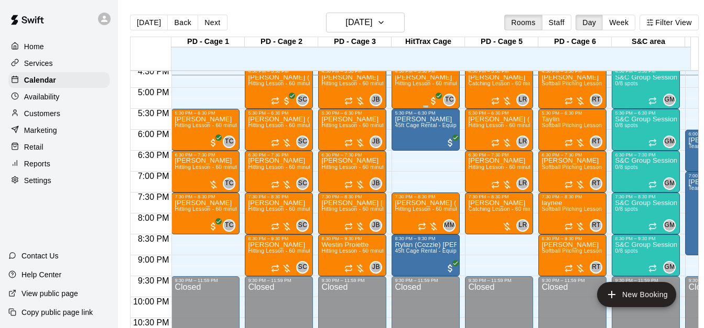
click at [410, 84] on span "Hitting Lesson - 60 minutes" at bounding box center [429, 84] width 68 height 6
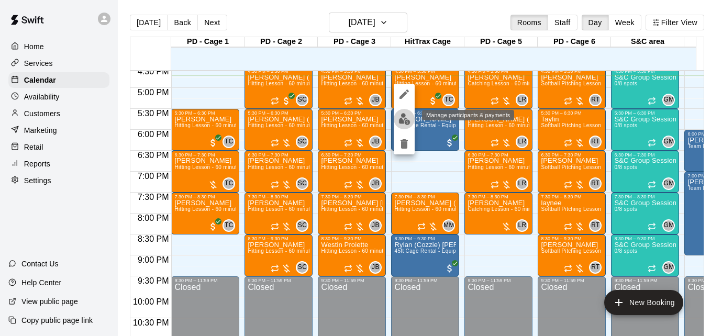
click at [404, 114] on img "edit" at bounding box center [405, 119] width 12 height 12
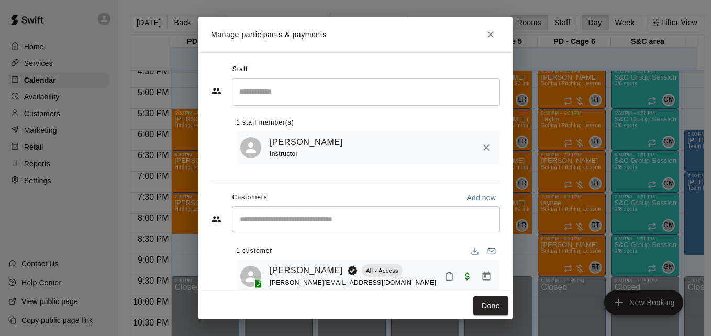
click at [306, 271] on link "[PERSON_NAME]" at bounding box center [306, 271] width 73 height 14
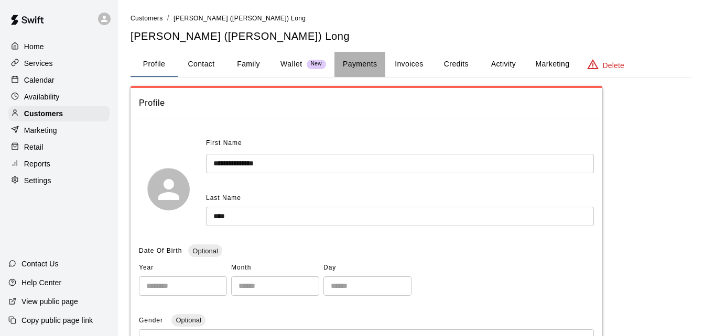
click at [356, 65] on button "Payments" at bounding box center [359, 64] width 51 height 25
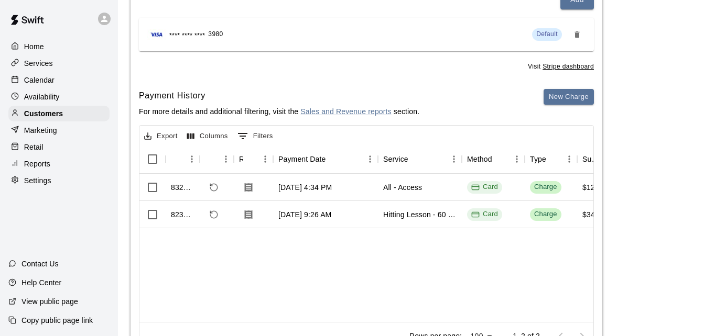
scroll to position [147, 0]
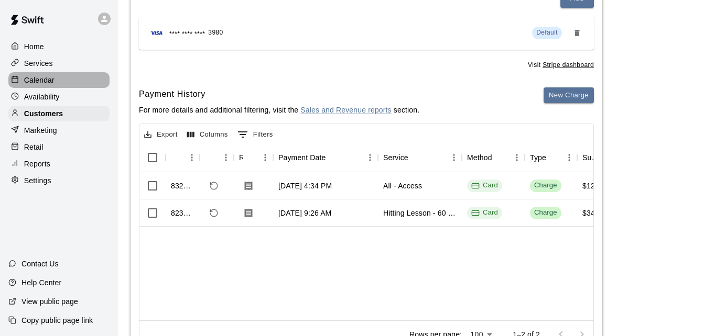
click at [75, 78] on div "Calendar" at bounding box center [58, 80] width 101 height 16
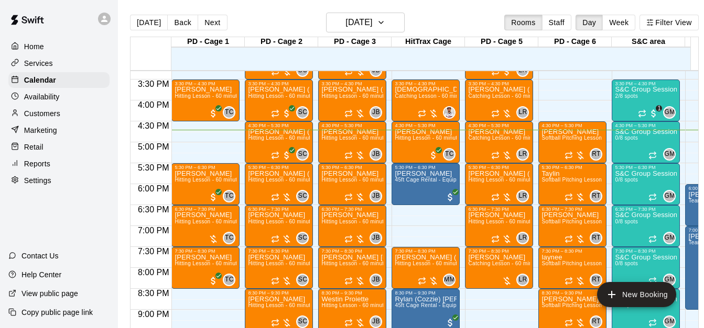
scroll to position [612, 0]
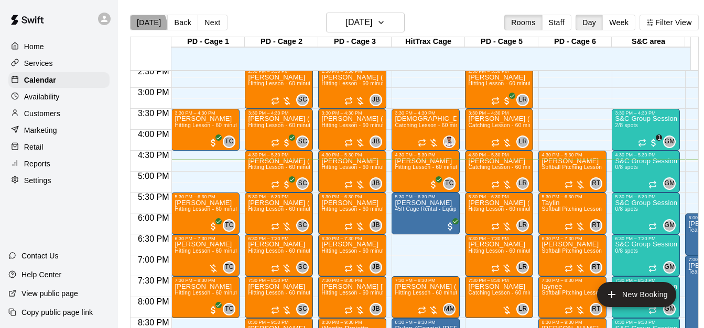
click at [147, 24] on button "[DATE]" at bounding box center [149, 23] width 38 height 16
click at [82, 86] on div "Calendar" at bounding box center [58, 80] width 101 height 16
click at [149, 25] on button "[DATE]" at bounding box center [149, 23] width 38 height 16
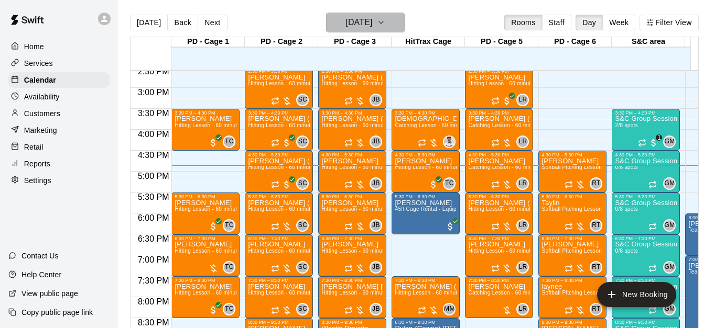
click at [391, 28] on button "[DATE]" at bounding box center [365, 23] width 79 height 20
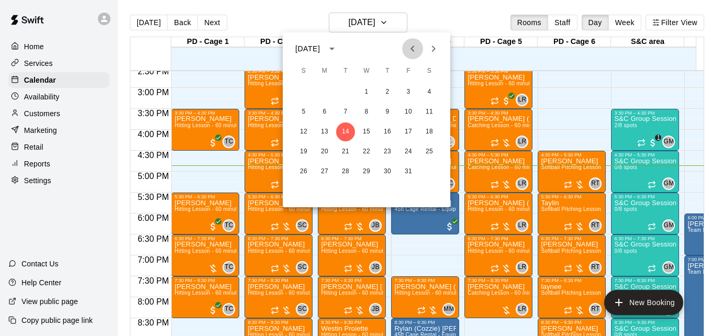
click at [410, 52] on icon "Previous month" at bounding box center [413, 48] width 13 height 13
click at [345, 174] on button "30" at bounding box center [345, 171] width 19 height 19
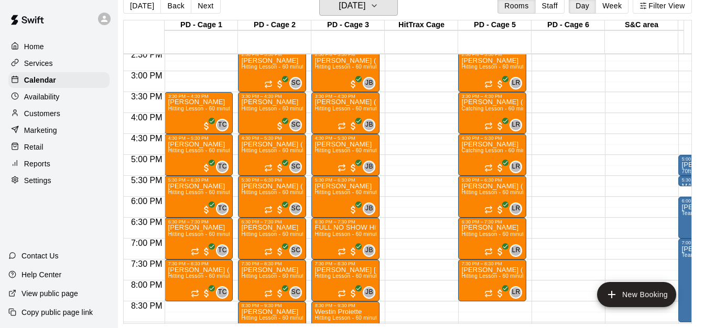
scroll to position [0, 428]
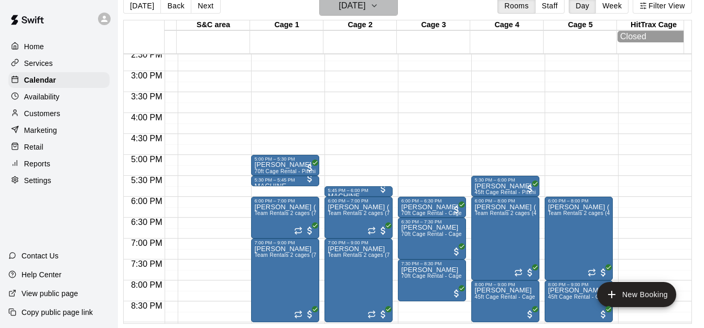
click at [380, 2] on button "[DATE]" at bounding box center [358, 6] width 79 height 20
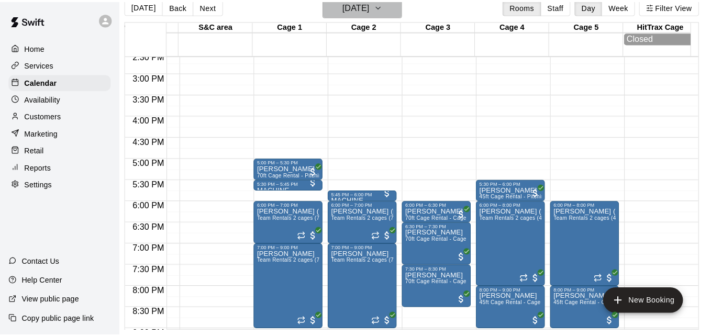
scroll to position [17, 5]
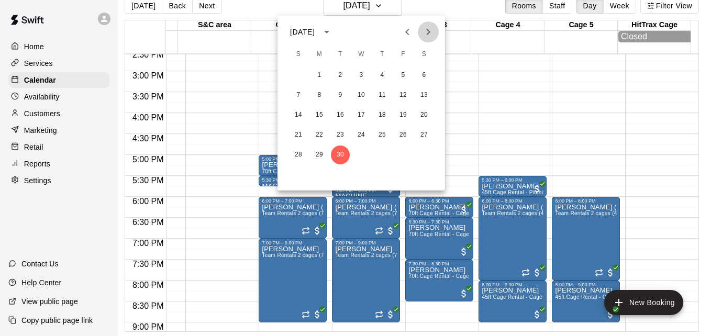
click at [426, 33] on icon "Next month" at bounding box center [428, 32] width 13 height 13
click at [342, 94] on button "7" at bounding box center [340, 95] width 19 height 19
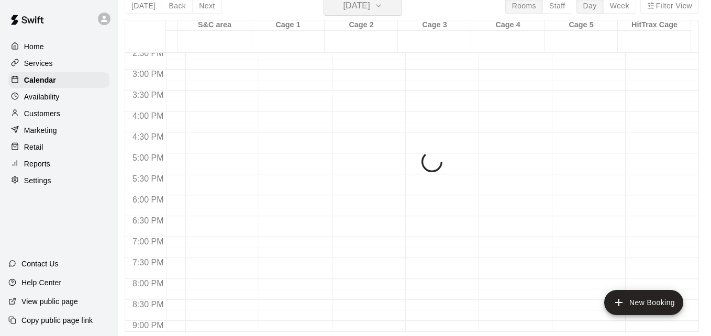
scroll to position [13, 5]
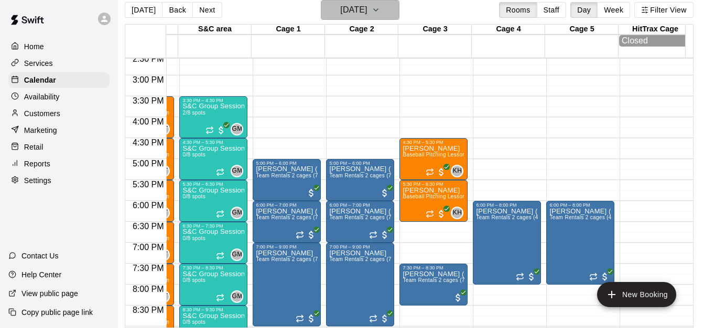
click at [380, 7] on icon "button" at bounding box center [375, 10] width 8 height 13
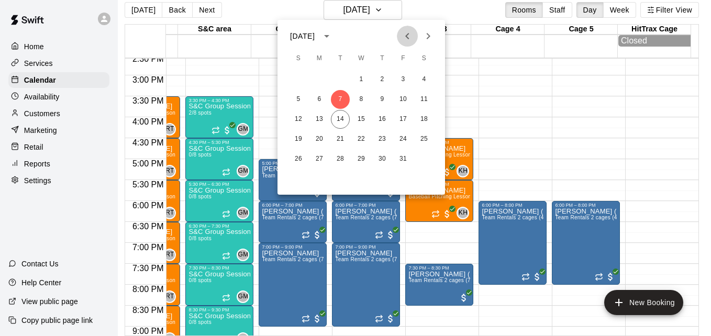
click at [409, 40] on icon "Previous month" at bounding box center [407, 36] width 13 height 13
click at [338, 161] on button "30" at bounding box center [340, 159] width 19 height 19
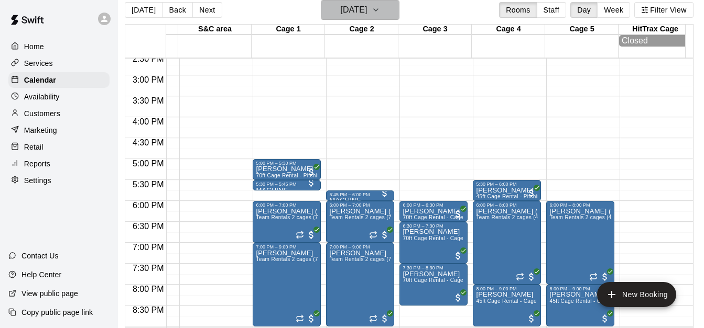
click at [380, 13] on icon "button" at bounding box center [375, 10] width 8 height 13
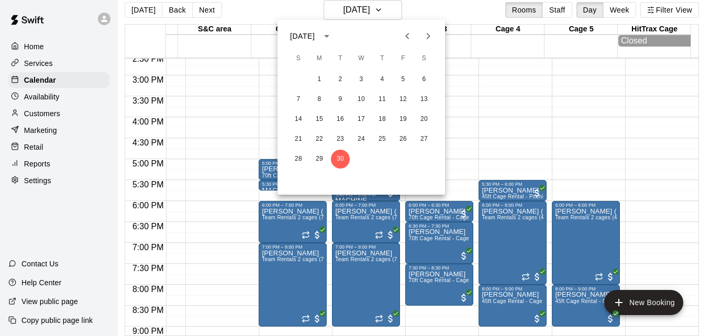
click at [392, 11] on div at bounding box center [355, 168] width 711 height 336
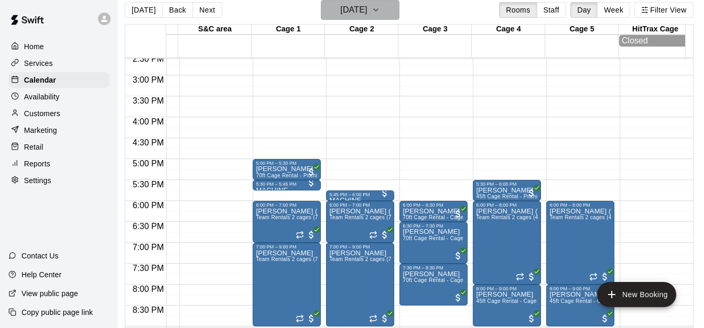
click at [380, 11] on icon "button" at bounding box center [375, 10] width 8 height 13
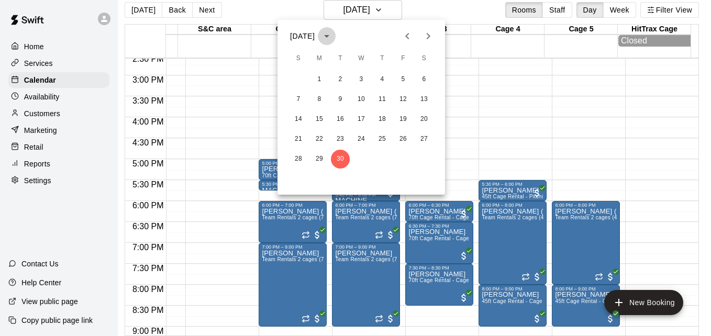
click at [330, 36] on icon "calendar view is open, switch to year view" at bounding box center [326, 36] width 5 height 3
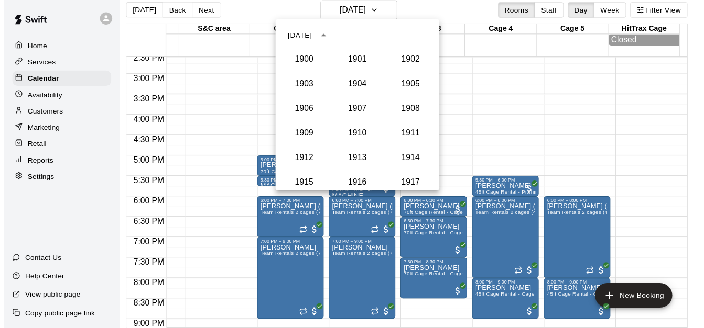
scroll to position [970, 0]
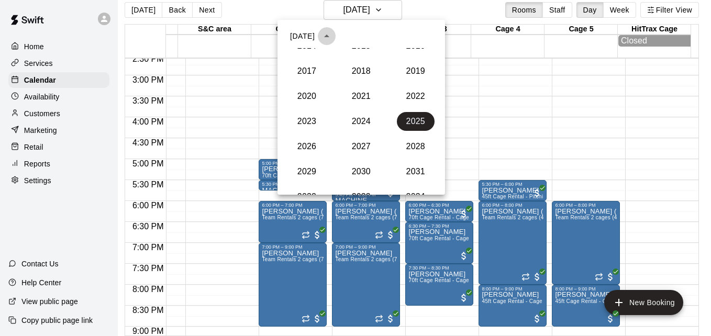
click at [333, 40] on icon "year view is open, switch to calendar view" at bounding box center [327, 36] width 13 height 13
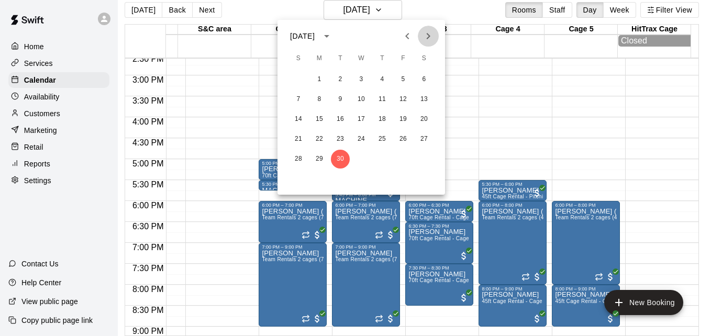
click at [429, 31] on icon "Next month" at bounding box center [428, 36] width 13 height 13
click at [338, 95] on button "7" at bounding box center [340, 99] width 19 height 19
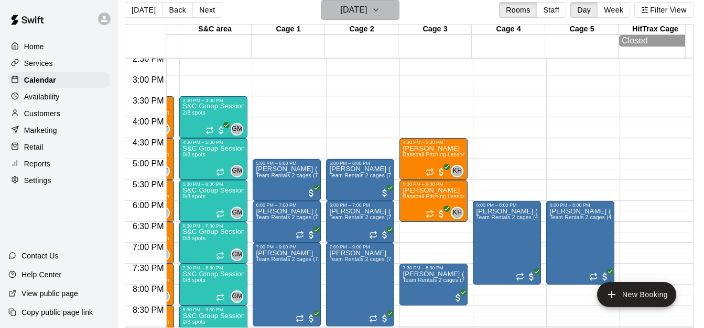
click at [388, 8] on button "[DATE]" at bounding box center [360, 10] width 79 height 20
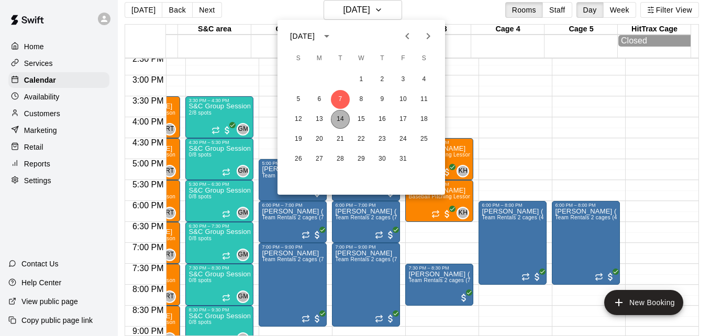
click at [340, 121] on button "14" at bounding box center [340, 119] width 19 height 19
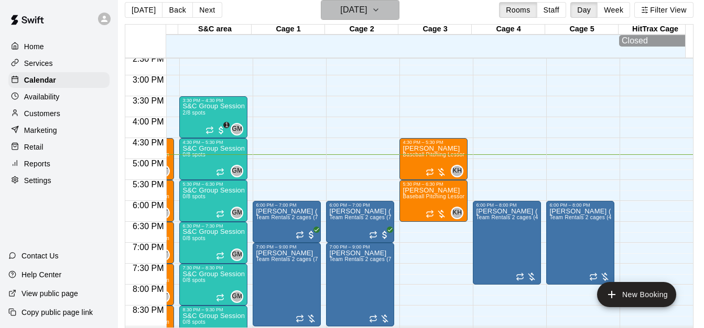
click at [380, 13] on icon "button" at bounding box center [375, 10] width 8 height 13
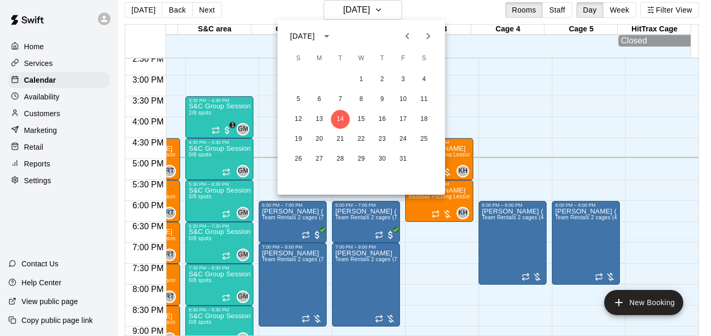
click at [68, 116] on div at bounding box center [355, 168] width 711 height 336
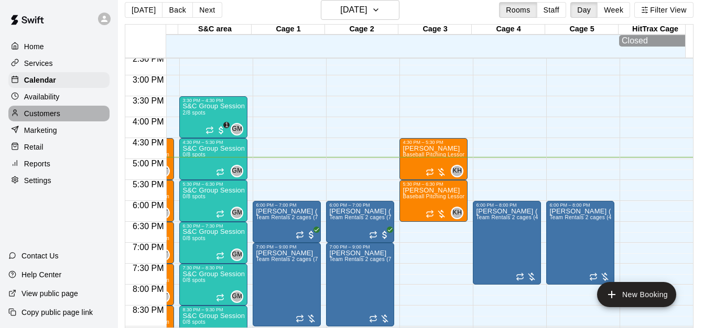
click at [68, 116] on div "Customers" at bounding box center [58, 114] width 101 height 16
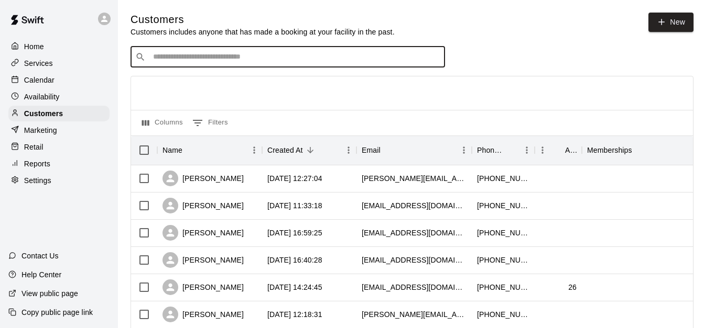
click at [218, 61] on input "Search customers by name or email" at bounding box center [295, 57] width 290 height 10
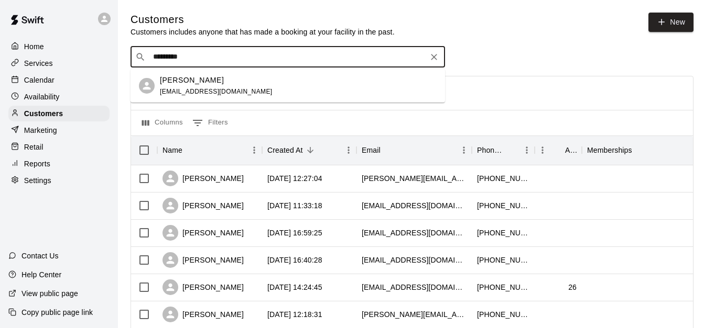
type input "**********"
click at [291, 89] on div "[PERSON_NAME] [EMAIL_ADDRESS][DOMAIN_NAME]" at bounding box center [298, 86] width 277 height 23
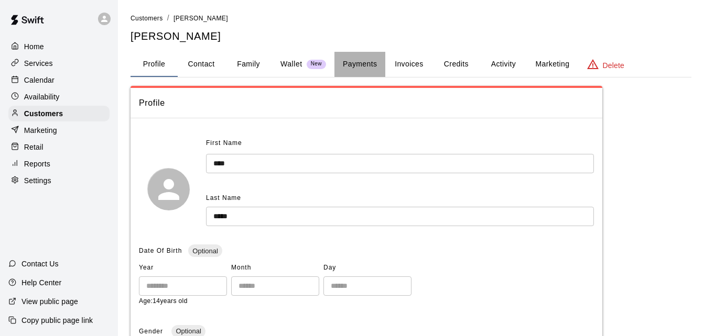
click at [353, 68] on button "Payments" at bounding box center [359, 64] width 51 height 25
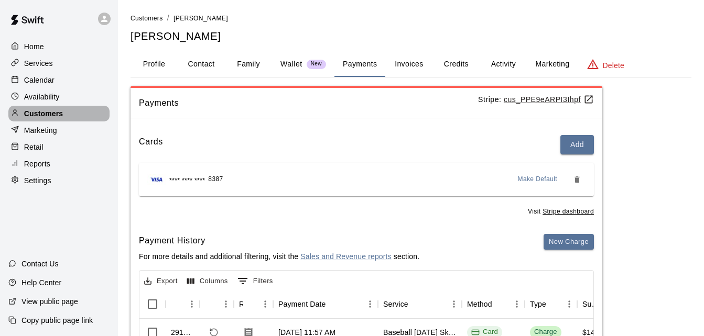
click at [75, 116] on div "Customers" at bounding box center [58, 114] width 101 height 16
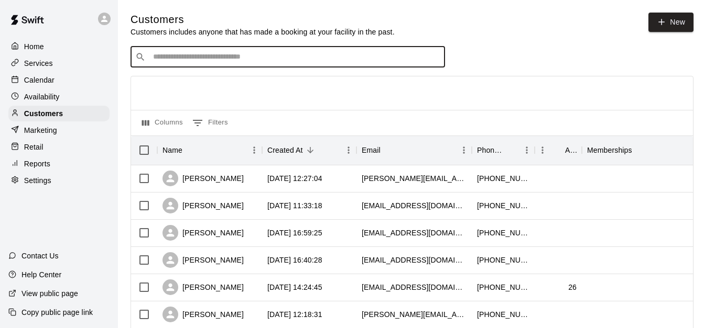
click at [174, 62] on input "Search customers by name or email" at bounding box center [295, 57] width 290 height 10
type input "********"
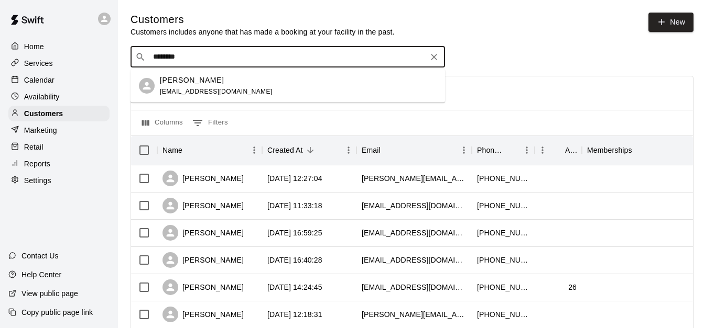
click at [189, 89] on span "[EMAIL_ADDRESS][DOMAIN_NAME]" at bounding box center [216, 91] width 113 height 7
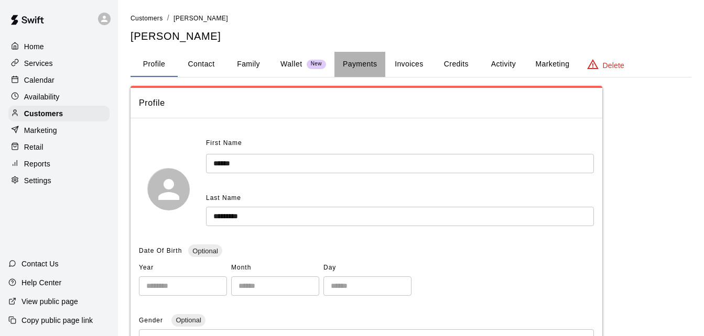
click at [360, 65] on button "Payments" at bounding box center [359, 64] width 51 height 25
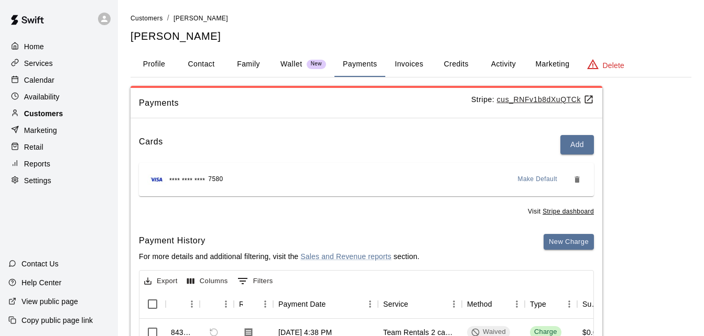
click at [68, 117] on div "Customers" at bounding box center [58, 114] width 101 height 16
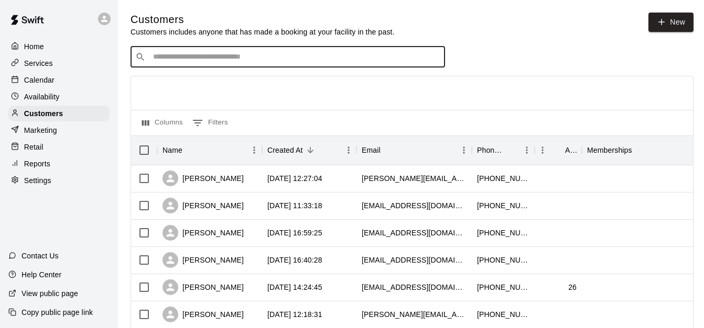
click at [183, 56] on input "Search customers by name or email" at bounding box center [295, 57] width 290 height 10
type input "******"
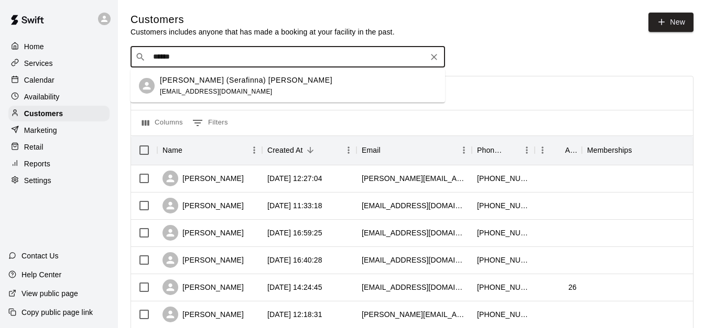
click at [240, 91] on div "[PERSON_NAME] (Serafinna) [PERSON_NAME] [EMAIL_ADDRESS][DOMAIN_NAME]" at bounding box center [246, 86] width 172 height 23
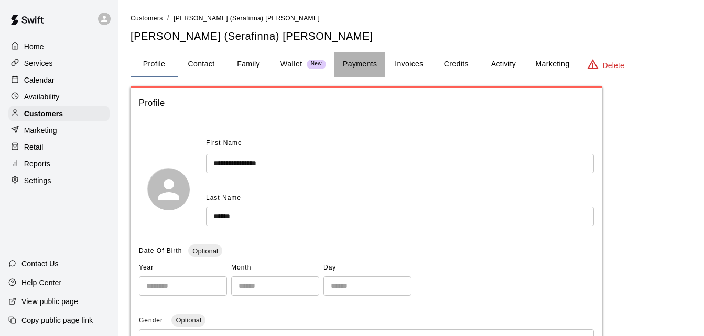
click at [360, 70] on button "Payments" at bounding box center [359, 64] width 51 height 25
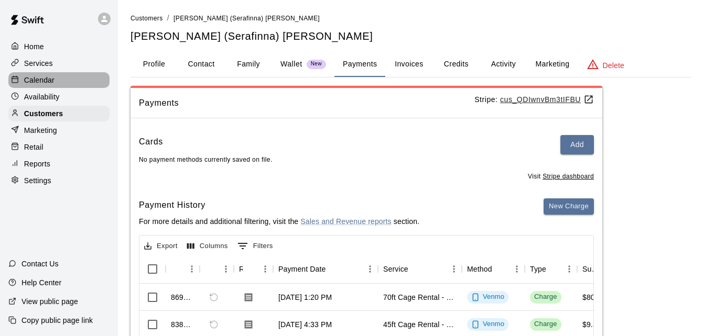
click at [71, 85] on div "Calendar" at bounding box center [58, 80] width 101 height 16
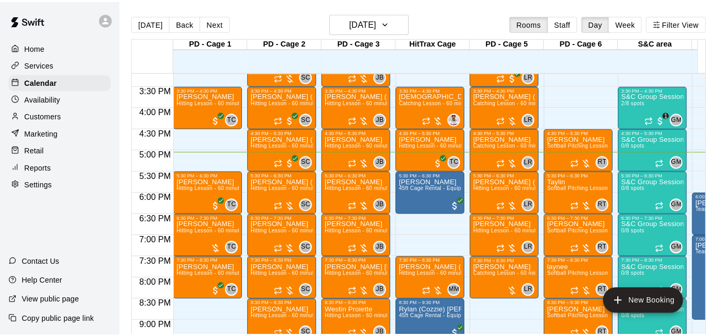
scroll to position [633, 0]
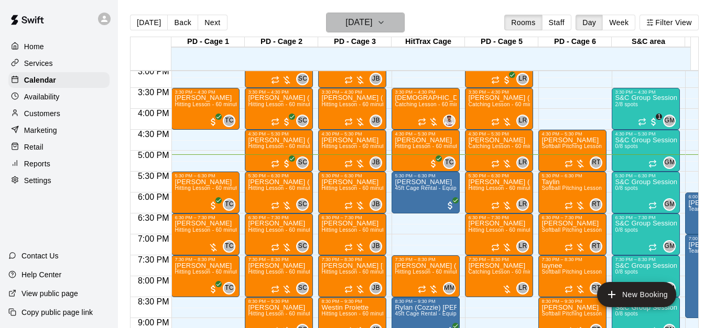
click at [385, 21] on icon "button" at bounding box center [381, 22] width 8 height 13
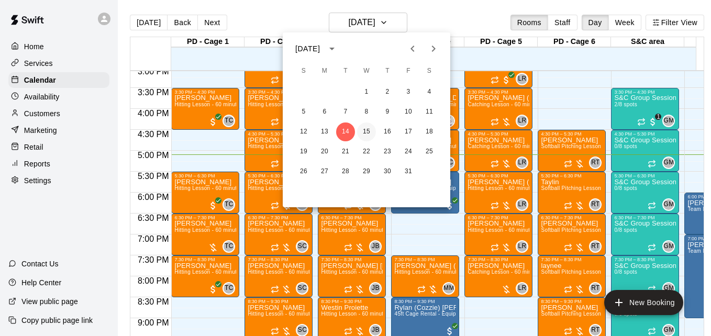
click at [365, 132] on button "15" at bounding box center [366, 132] width 19 height 19
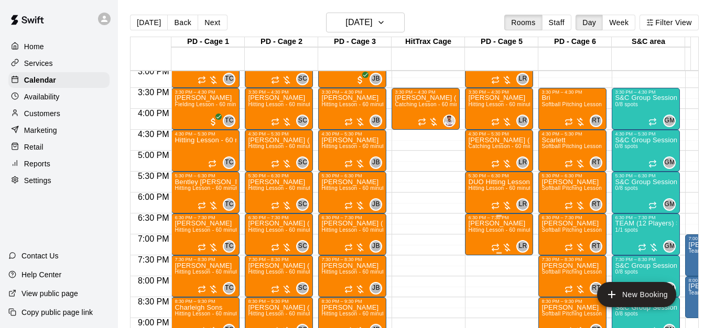
click at [486, 233] on span "Hitting Lesson - 60 minutes" at bounding box center [502, 230] width 68 height 6
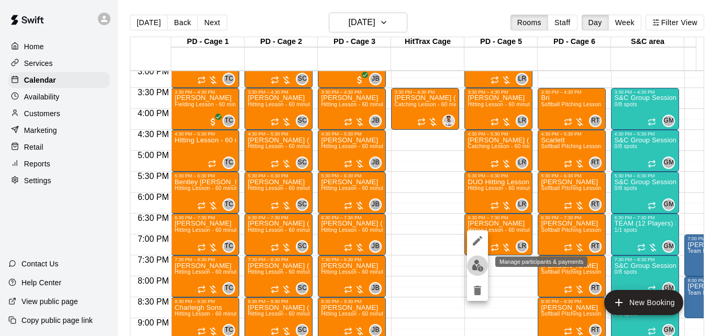
click at [476, 265] on img "edit" at bounding box center [478, 266] width 12 height 12
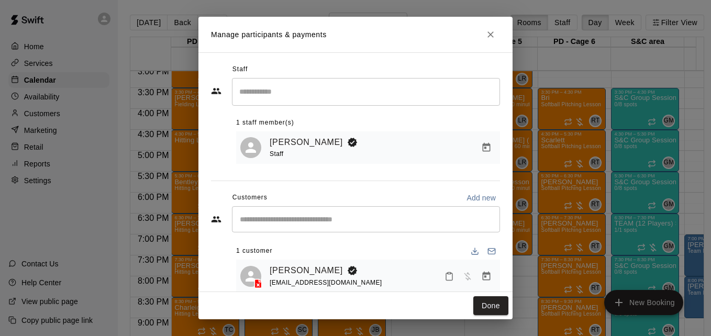
scroll to position [21, 0]
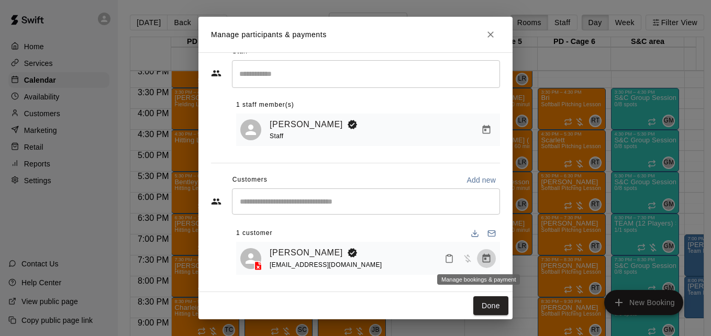
click at [483, 257] on icon "Manage bookings & payment" at bounding box center [487, 258] width 8 height 9
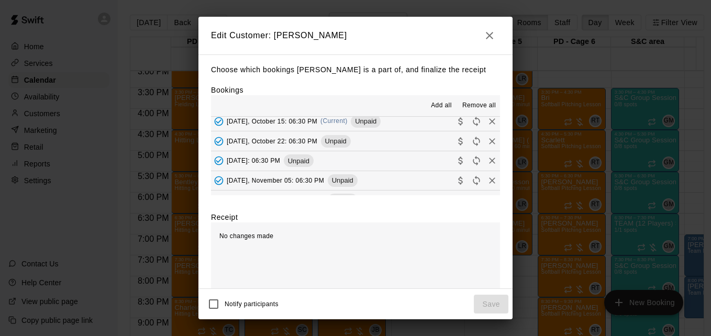
scroll to position [2, 0]
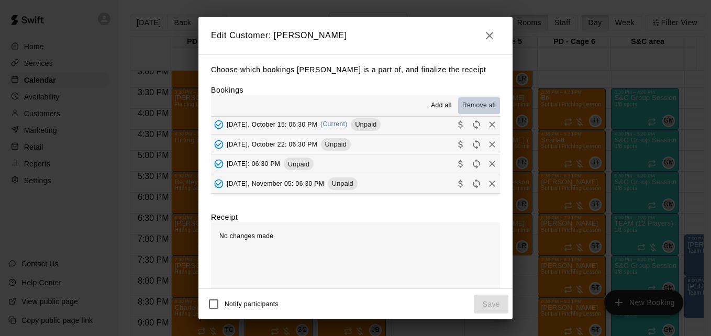
click at [475, 105] on span "Remove all" at bounding box center [480, 106] width 34 height 10
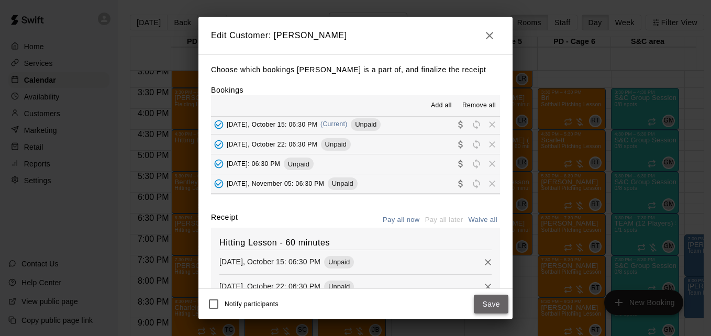
click at [494, 300] on button "Save" at bounding box center [491, 304] width 35 height 19
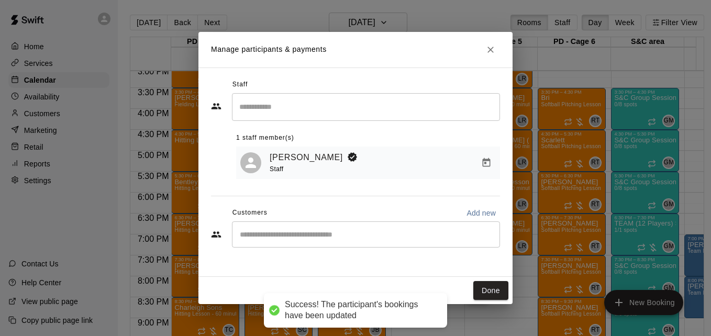
scroll to position [0, 0]
click at [499, 293] on button "Done" at bounding box center [491, 290] width 35 height 19
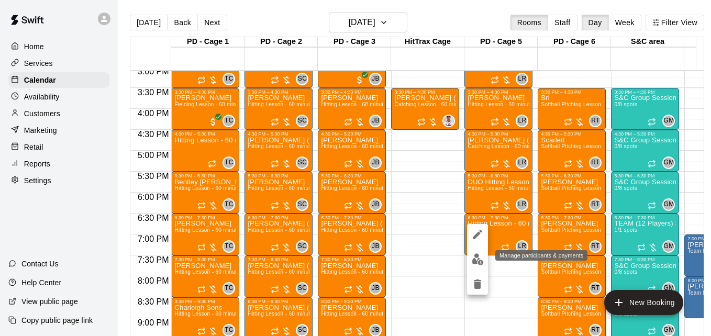
click at [476, 259] on img "edit" at bounding box center [478, 260] width 12 height 12
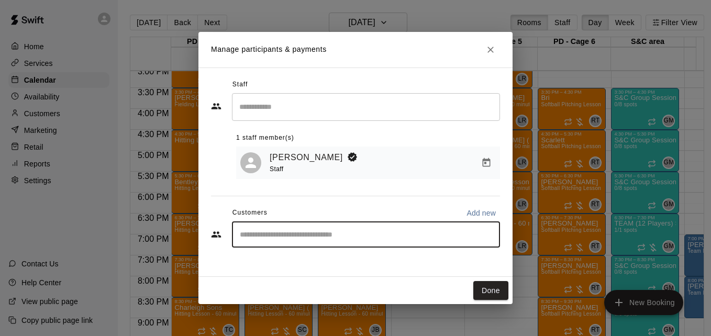
click at [335, 240] on input "Start typing to search customers..." at bounding box center [366, 234] width 259 height 10
type input "**********"
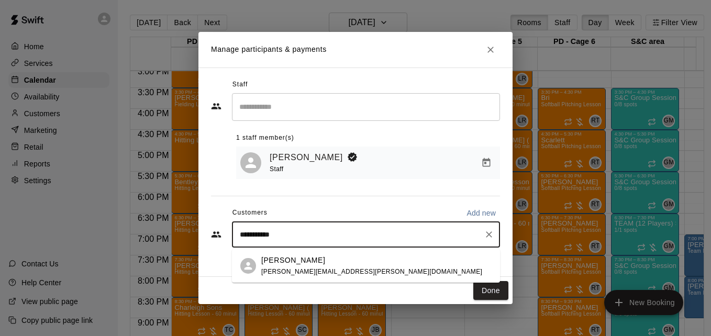
click at [354, 270] on div "[PERSON_NAME] [PERSON_NAME][EMAIL_ADDRESS][PERSON_NAME][DOMAIN_NAME]" at bounding box center [376, 266] width 231 height 23
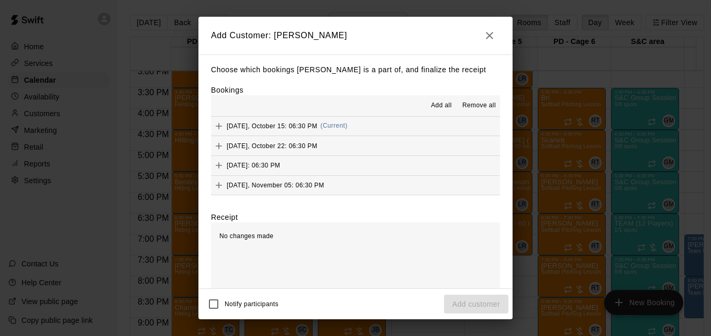
click at [439, 105] on span "Add all" at bounding box center [441, 106] width 21 height 10
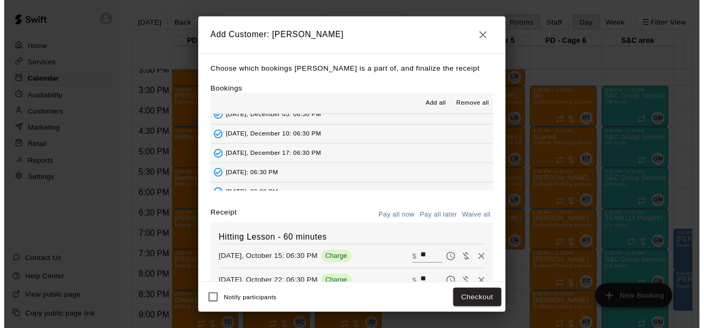
scroll to position [158, 0]
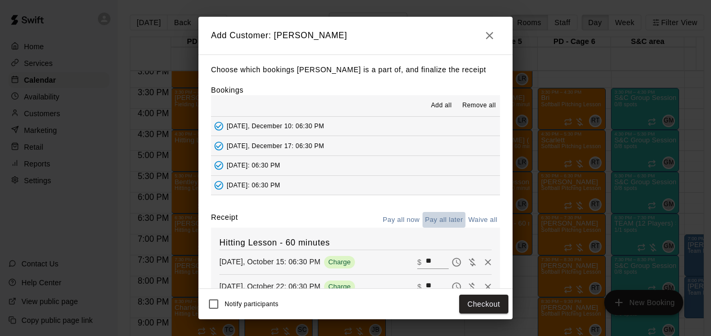
click at [443, 224] on button "Pay all later" at bounding box center [444, 220] width 43 height 16
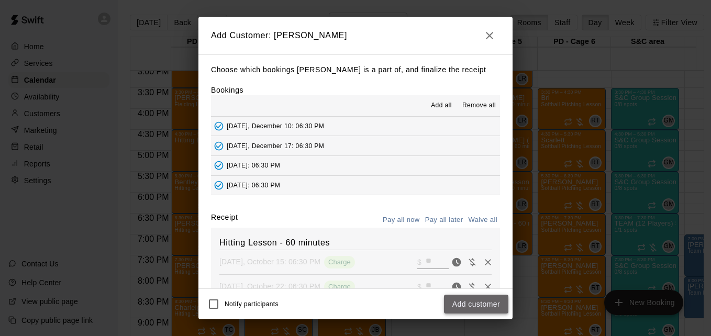
click at [477, 304] on button "Add customer" at bounding box center [476, 304] width 64 height 19
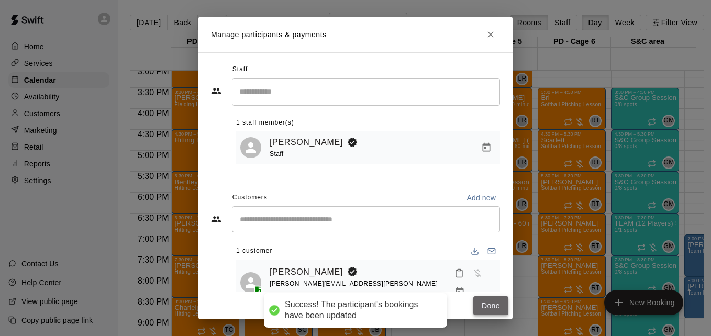
click at [497, 305] on button "Done" at bounding box center [491, 306] width 35 height 19
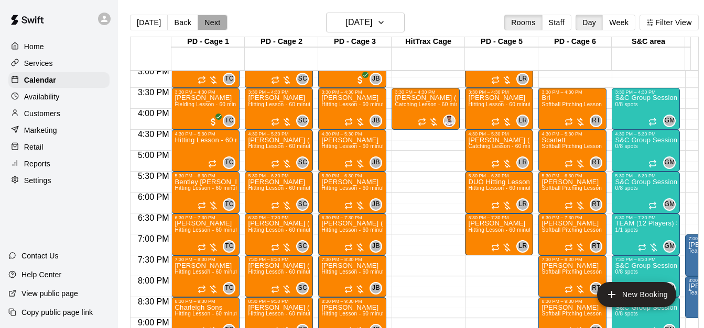
click at [210, 25] on button "Next" at bounding box center [212, 23] width 29 height 16
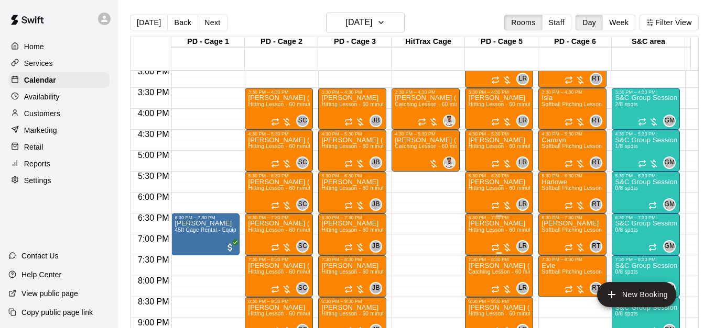
click at [490, 224] on p "[PERSON_NAME]" at bounding box center [499, 224] width 62 height 0
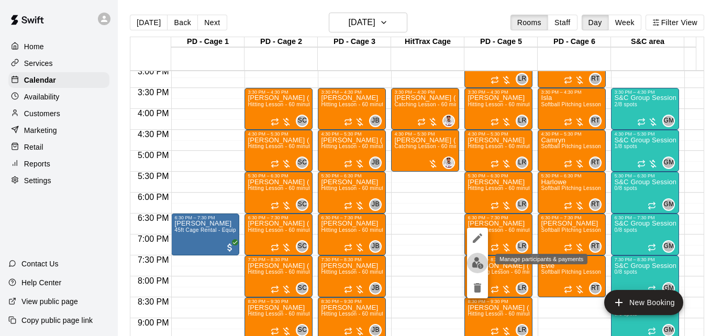
click at [478, 258] on img "edit" at bounding box center [478, 263] width 12 height 12
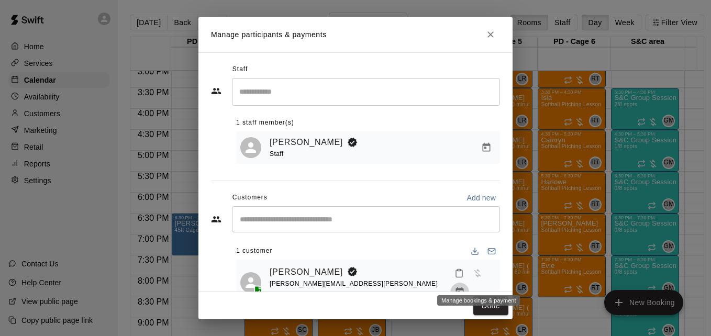
click at [464, 288] on icon "Manage bookings & payment" at bounding box center [460, 292] width 8 height 9
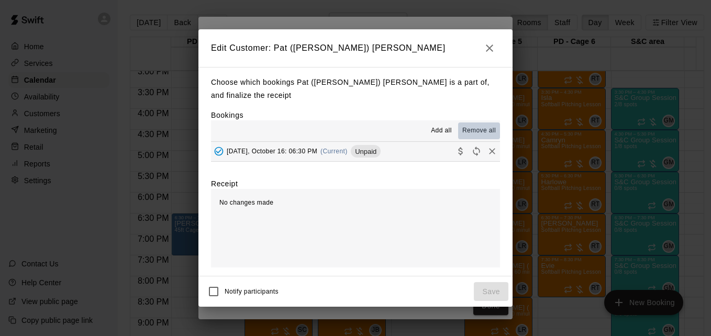
click at [483, 129] on span "Remove all" at bounding box center [480, 131] width 34 height 10
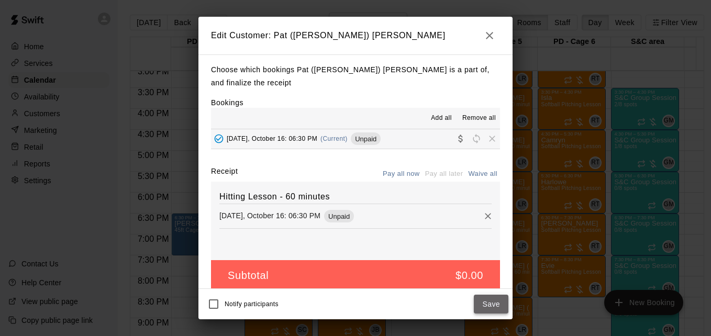
click at [491, 307] on button "Save" at bounding box center [491, 304] width 35 height 19
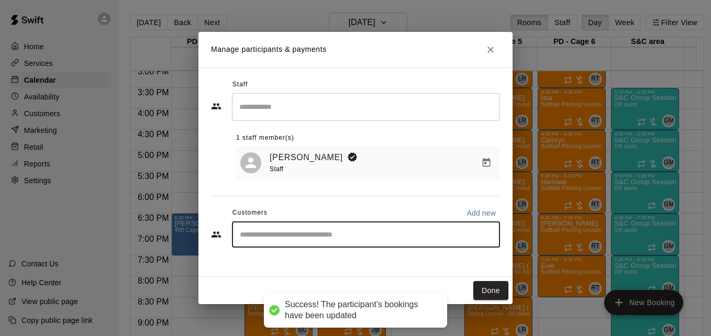
click at [388, 240] on input "Start typing to search customers..." at bounding box center [366, 234] width 259 height 10
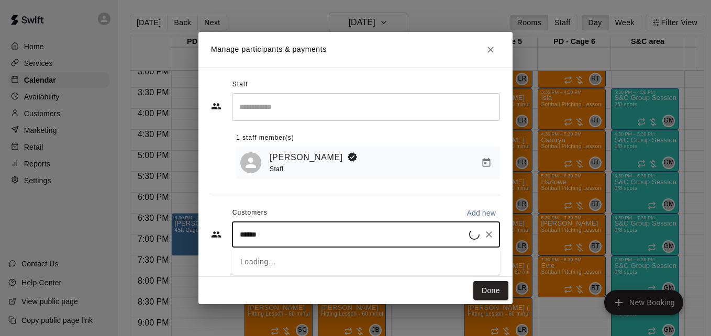
type input "*******"
click at [398, 258] on div "[PERSON_NAME] [EMAIL_ADDRESS][DOMAIN_NAME]" at bounding box center [376, 266] width 231 height 23
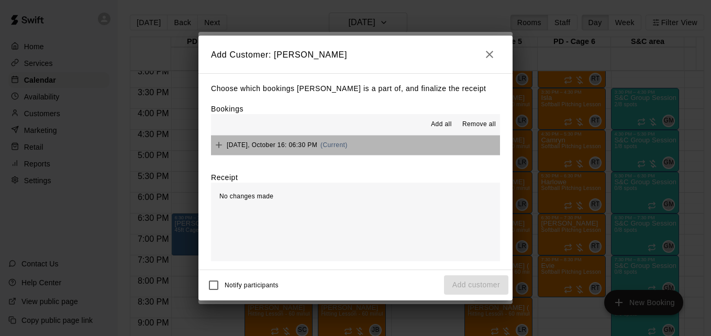
click at [364, 144] on button "[DATE], October 16: 06:30 PM (Current)" at bounding box center [355, 145] width 289 height 19
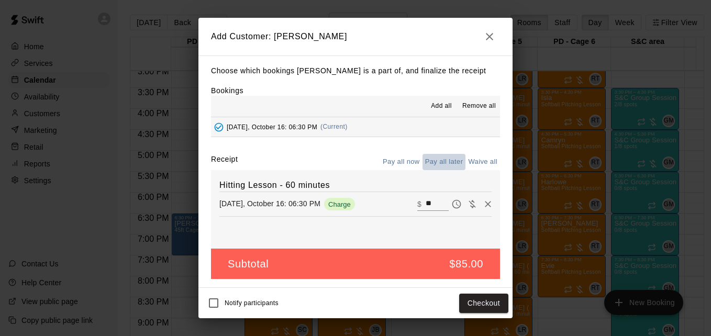
click at [442, 165] on button "Pay all later" at bounding box center [444, 162] width 43 height 16
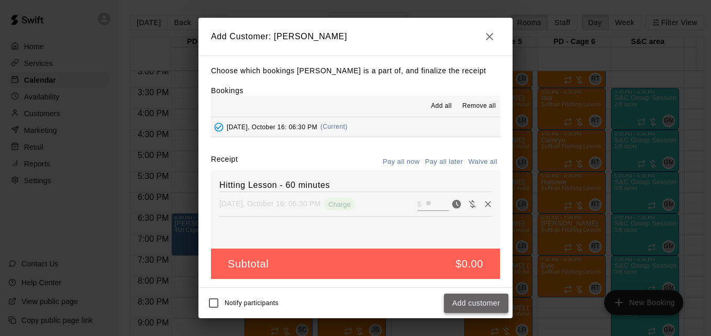
click at [473, 308] on button "Add customer" at bounding box center [476, 303] width 64 height 19
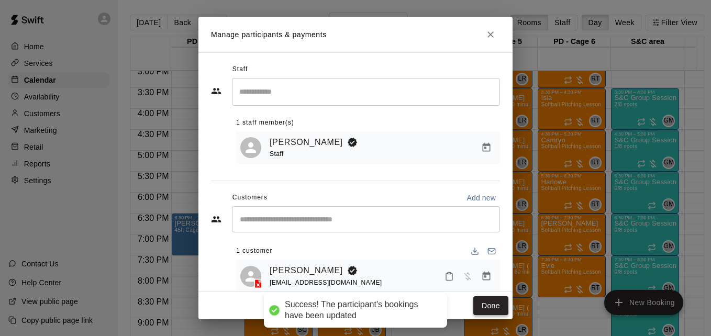
click at [487, 308] on button "Done" at bounding box center [491, 306] width 35 height 19
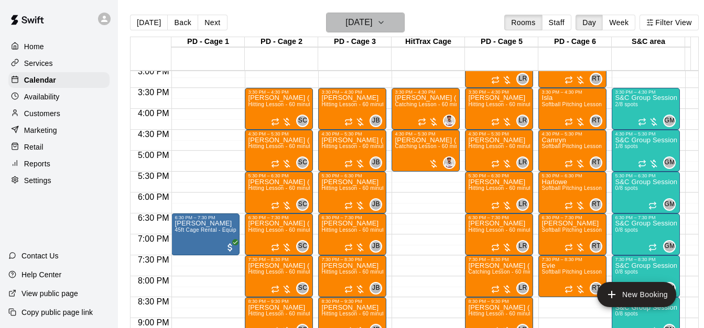
click at [385, 20] on icon "button" at bounding box center [381, 22] width 8 height 13
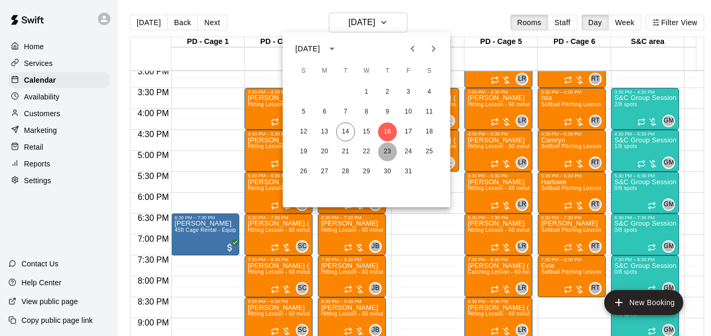
click at [386, 153] on button "23" at bounding box center [387, 152] width 19 height 19
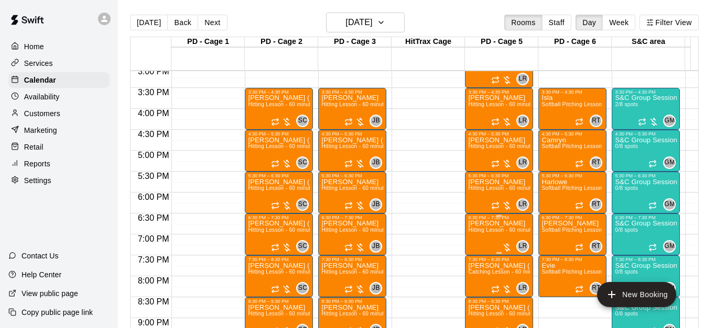
click at [486, 232] on span "Hitting Lesson - 60 minutes" at bounding box center [502, 230] width 68 height 6
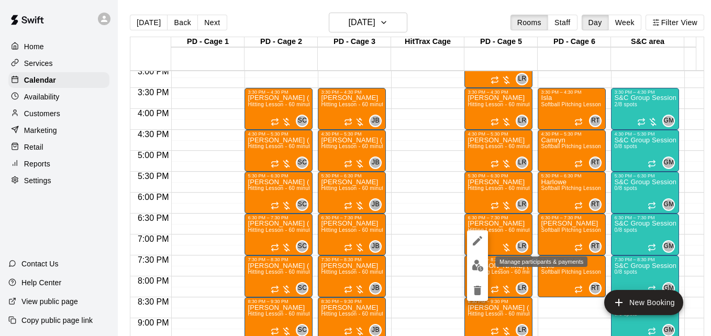
click at [478, 266] on img "edit" at bounding box center [478, 266] width 12 height 12
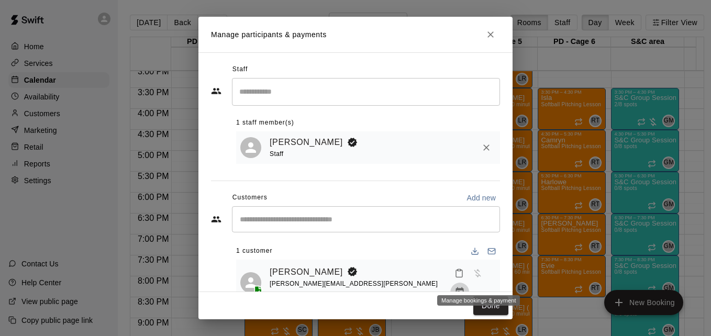
click at [465, 287] on icon "Manage bookings & payment" at bounding box center [460, 292] width 10 height 10
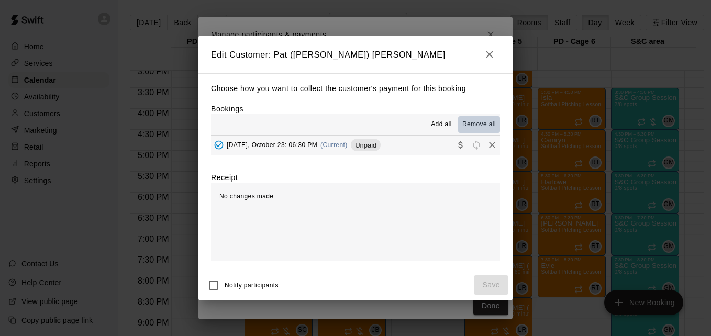
click at [486, 122] on span "Remove all" at bounding box center [480, 124] width 34 height 10
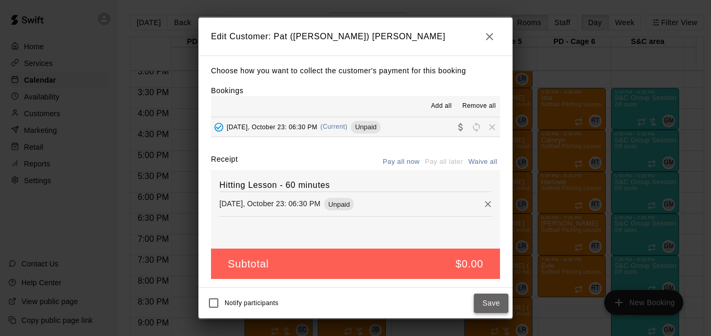
click at [492, 304] on button "Save" at bounding box center [491, 303] width 35 height 19
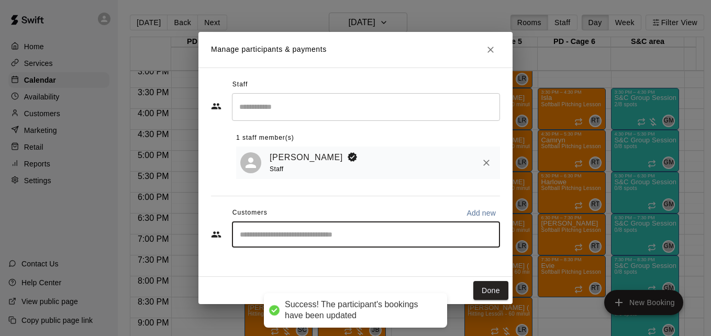
click at [377, 238] on input "Start typing to search customers..." at bounding box center [366, 234] width 259 height 10
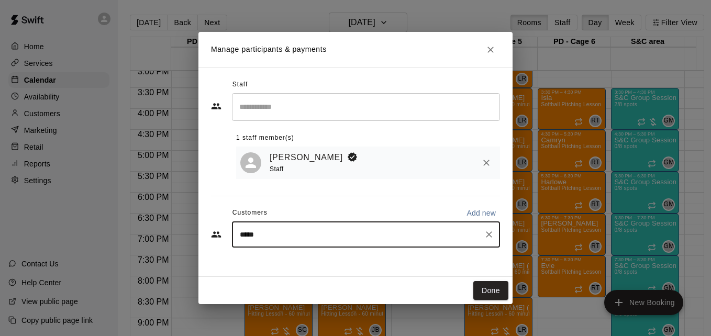
type input "******"
click at [359, 261] on div "[PERSON_NAME] [EMAIL_ADDRESS][DOMAIN_NAME]" at bounding box center [376, 266] width 231 height 23
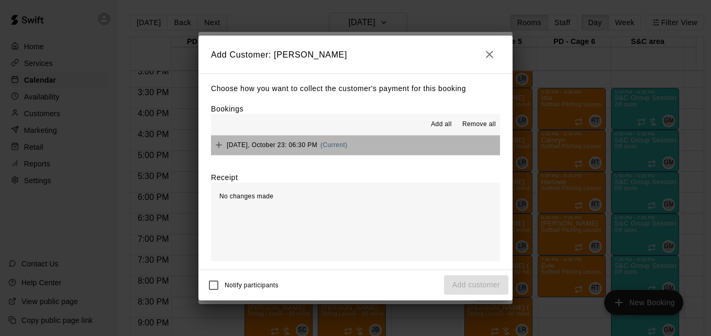
click at [375, 152] on button "[DATE], October 23: 06:30 PM (Current)" at bounding box center [355, 145] width 289 height 19
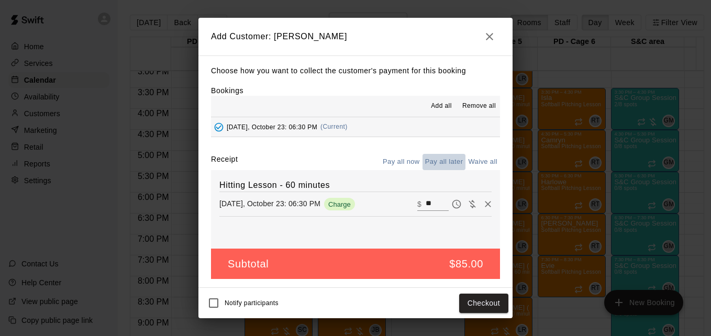
click at [446, 156] on button "Pay all later" at bounding box center [444, 162] width 43 height 16
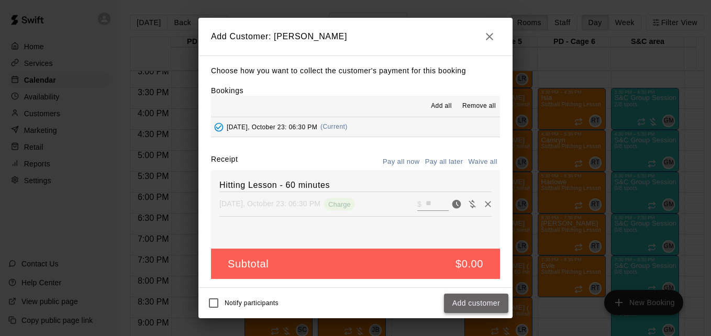
click at [485, 297] on button "Add customer" at bounding box center [476, 303] width 64 height 19
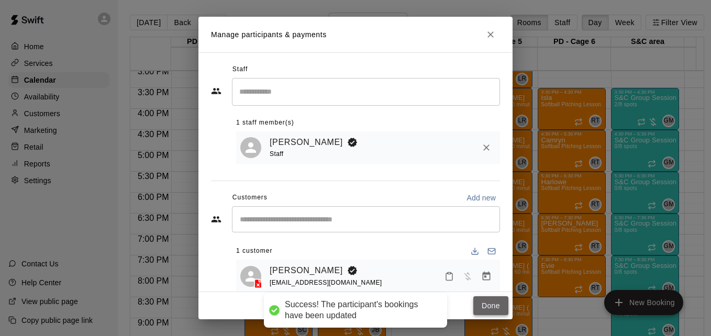
click at [490, 304] on button "Done" at bounding box center [491, 306] width 35 height 19
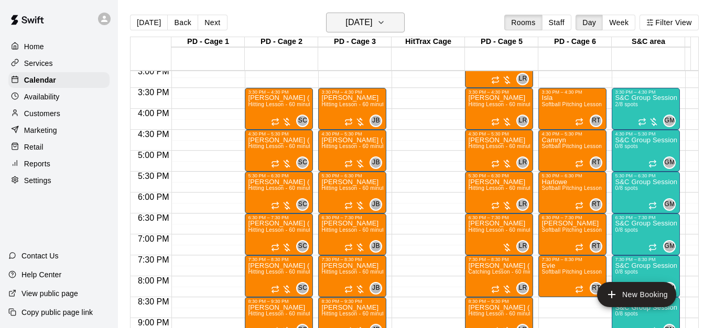
click at [385, 24] on icon "button" at bounding box center [381, 22] width 8 height 13
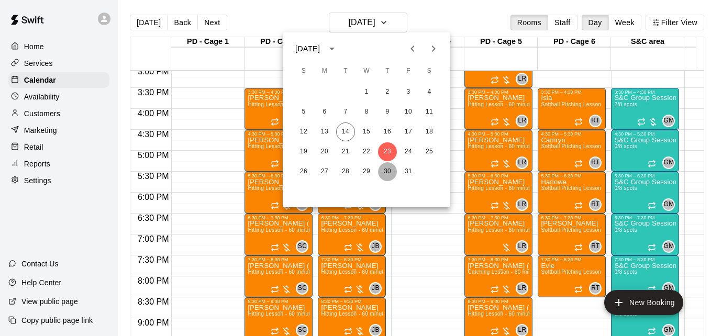
click at [385, 171] on button "30" at bounding box center [387, 171] width 19 height 19
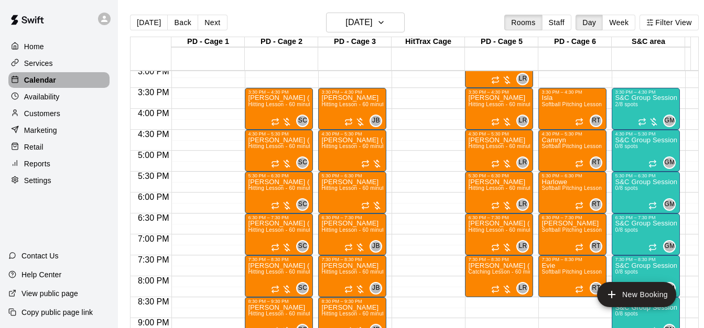
click at [53, 81] on p "Calendar" at bounding box center [40, 80] width 32 height 10
click at [139, 20] on button "[DATE]" at bounding box center [149, 23] width 38 height 16
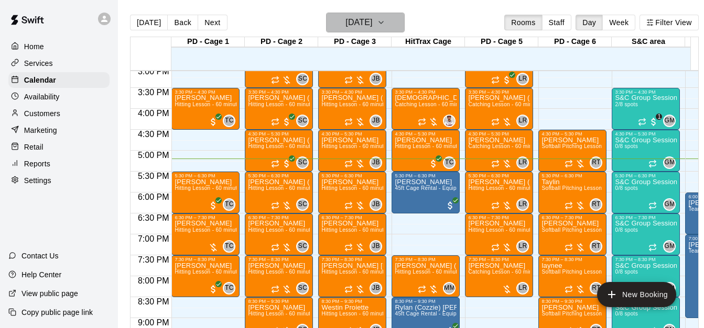
click at [385, 18] on icon "button" at bounding box center [381, 22] width 8 height 13
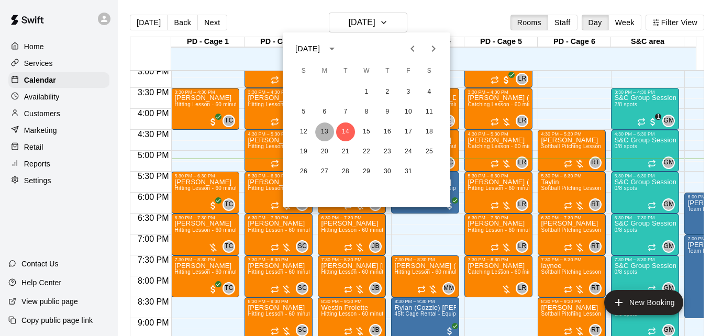
click at [325, 134] on button "13" at bounding box center [324, 132] width 19 height 19
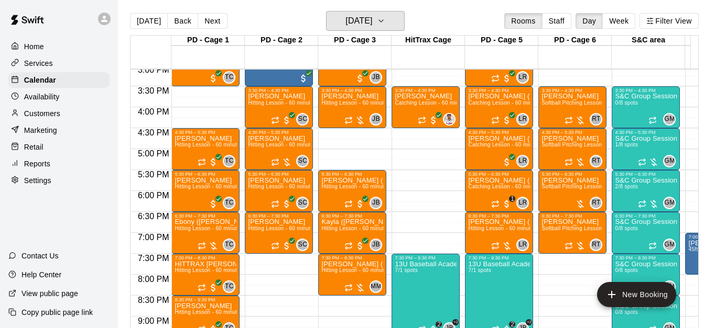
scroll to position [0, 0]
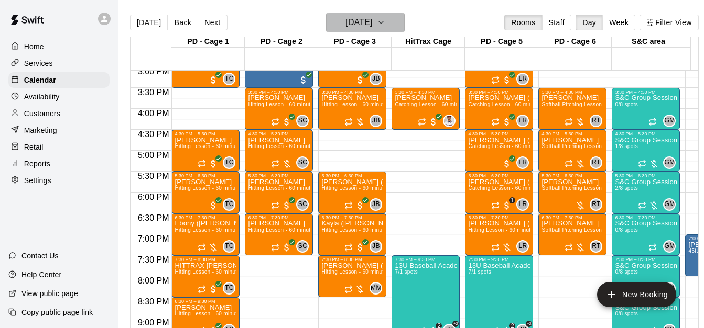
click at [385, 27] on icon "button" at bounding box center [381, 22] width 8 height 13
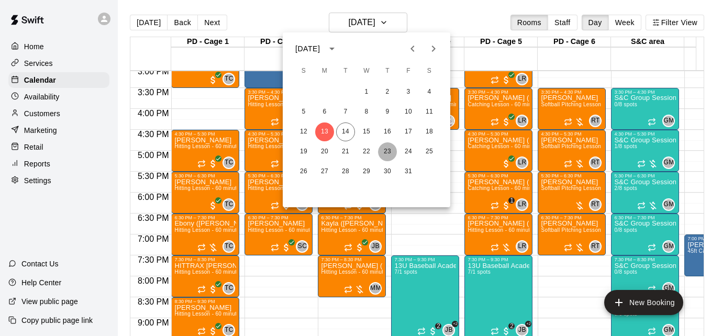
click at [387, 154] on button "23" at bounding box center [387, 152] width 19 height 19
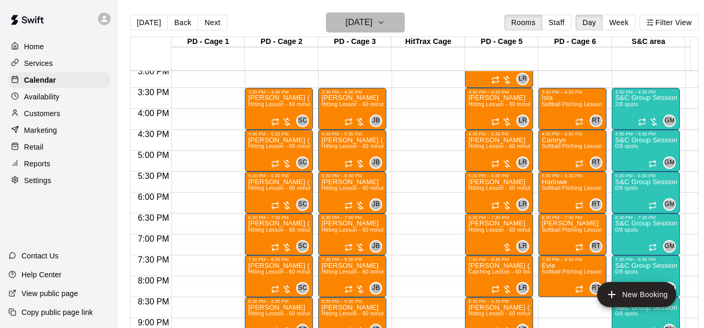
click at [385, 25] on icon "button" at bounding box center [381, 22] width 8 height 13
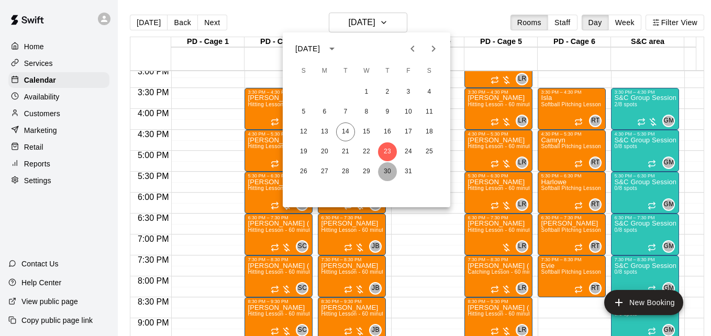
click at [389, 166] on button "30" at bounding box center [387, 171] width 19 height 19
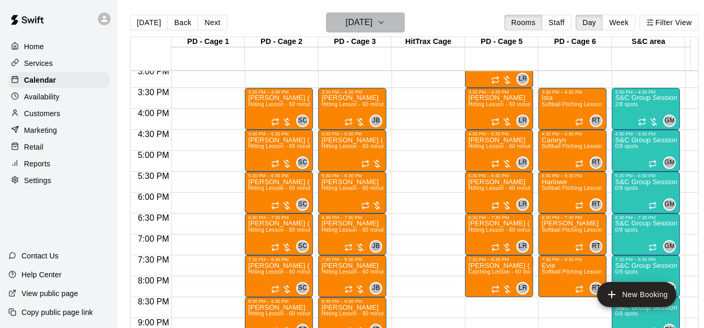
click at [385, 21] on icon "button" at bounding box center [381, 22] width 8 height 13
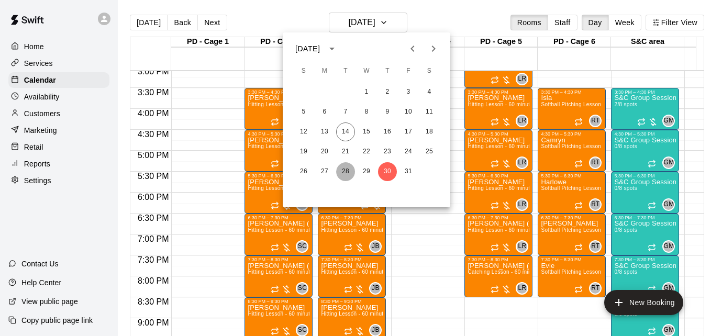
click at [340, 172] on button "28" at bounding box center [345, 171] width 19 height 19
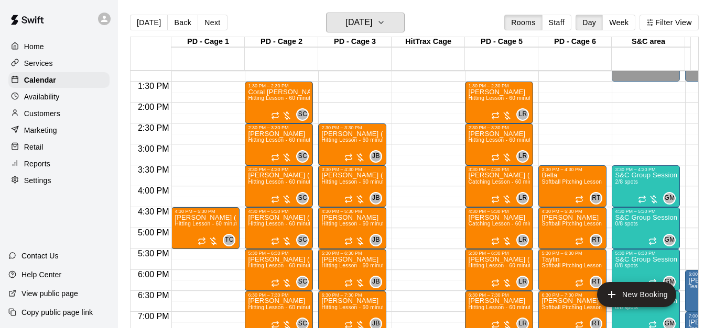
scroll to position [549, 0]
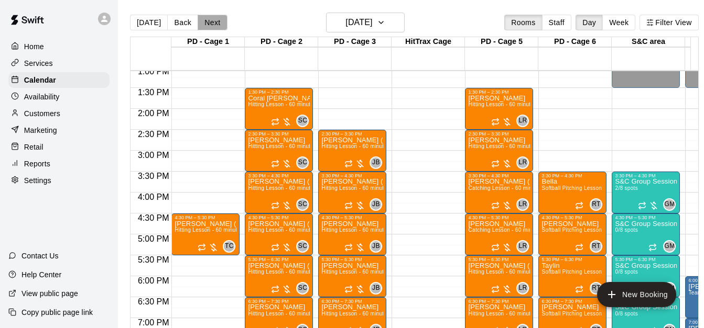
click at [206, 21] on button "Next" at bounding box center [212, 23] width 29 height 16
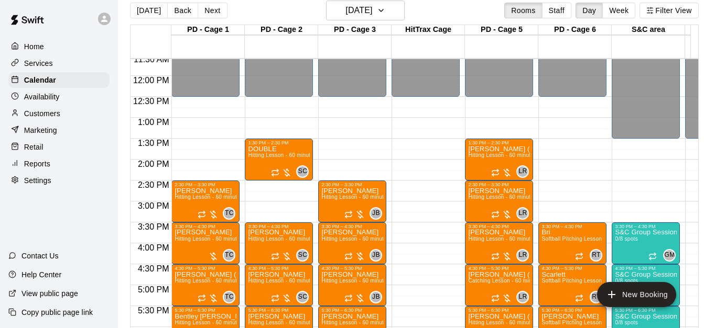
scroll to position [0, 0]
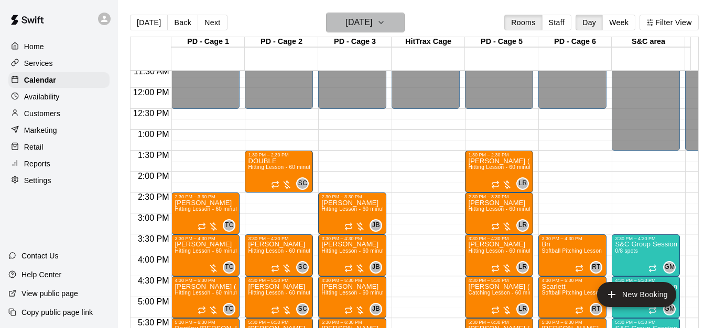
click at [385, 25] on icon "button" at bounding box center [381, 22] width 8 height 13
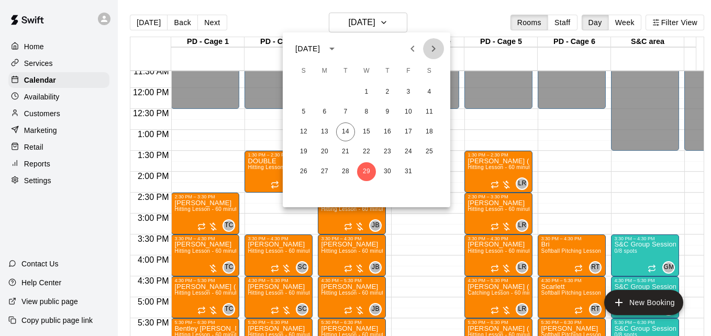
click at [432, 50] on icon "Next month" at bounding box center [434, 48] width 13 height 13
click at [341, 152] on button "18" at bounding box center [345, 152] width 19 height 19
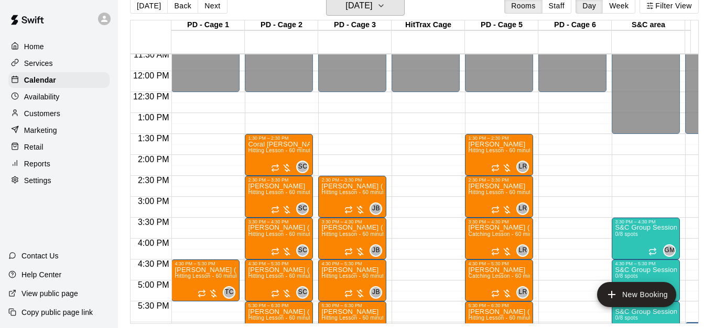
scroll to position [25, 0]
click at [204, 273] on span "Hitting Lesson - 60 minutes" at bounding box center [208, 276] width 68 height 6
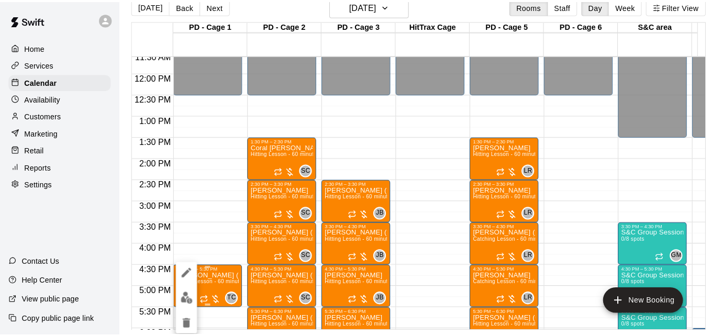
scroll to position [17, 0]
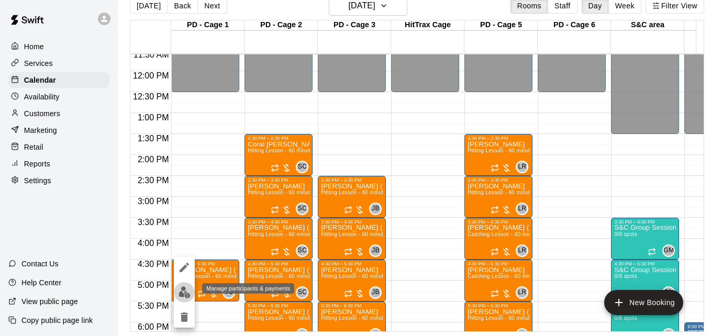
click at [188, 290] on img "edit" at bounding box center [185, 293] width 12 height 12
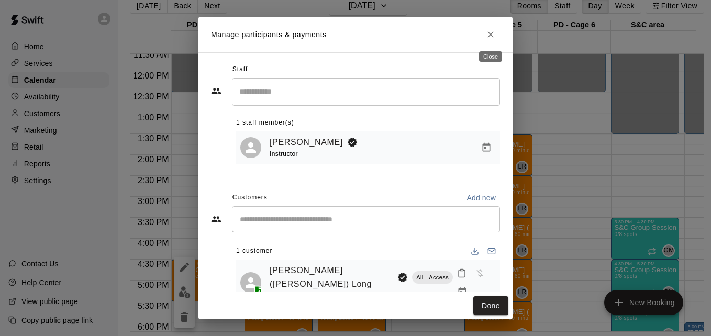
click at [487, 32] on icon "Close" at bounding box center [491, 34] width 10 height 10
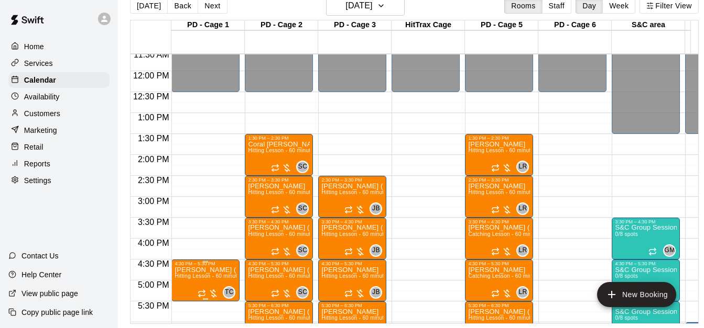
click at [191, 278] on span "Hitting Lesson - 60 minutes" at bounding box center [208, 276] width 68 height 6
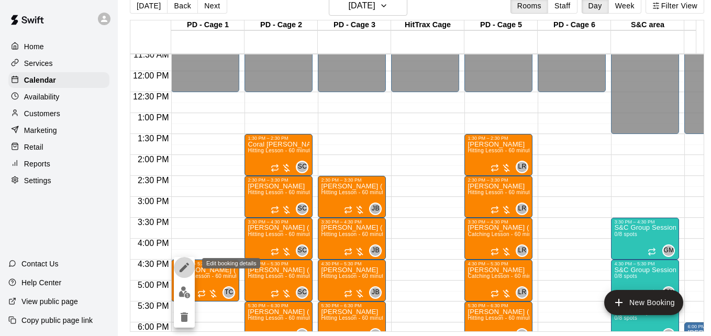
click at [184, 267] on icon "edit" at bounding box center [184, 267] width 9 height 9
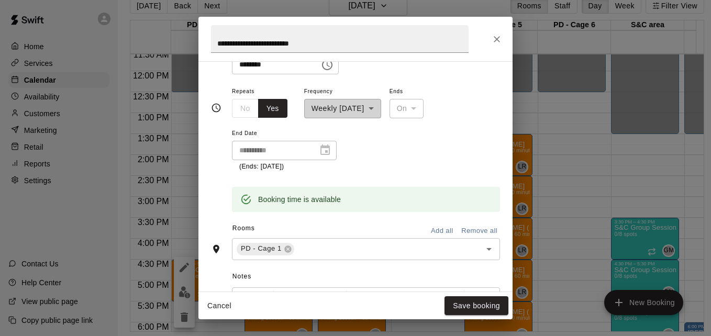
scroll to position [160, 0]
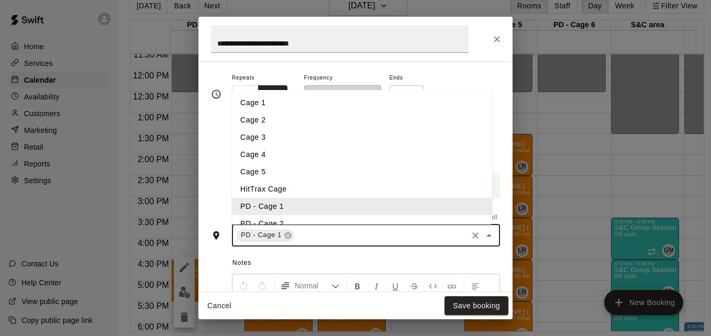
click at [344, 234] on input "text" at bounding box center [381, 235] width 170 height 13
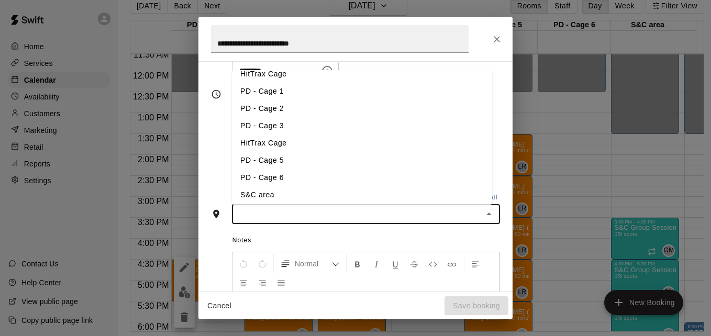
scroll to position [98, 0]
click at [322, 141] on li "HitTrax Cage" at bounding box center [362, 140] width 260 height 17
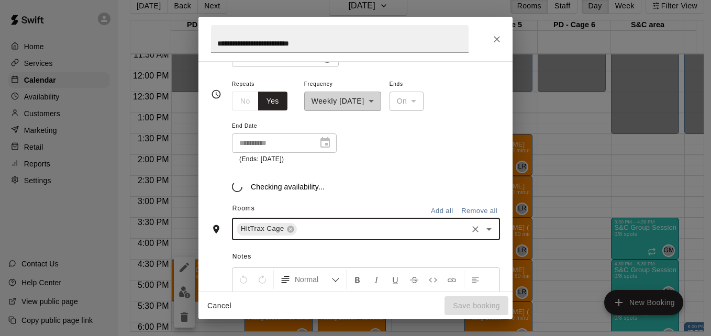
scroll to position [160, 0]
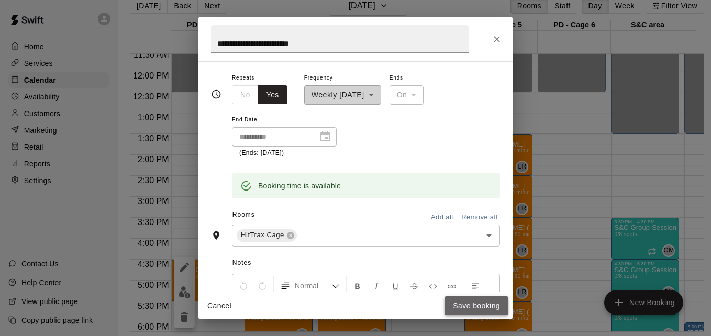
click at [467, 308] on button "Save booking" at bounding box center [477, 306] width 64 height 19
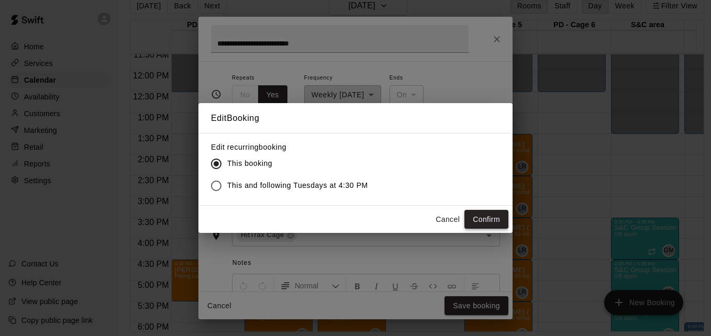
click at [478, 219] on button "Confirm" at bounding box center [487, 219] width 44 height 19
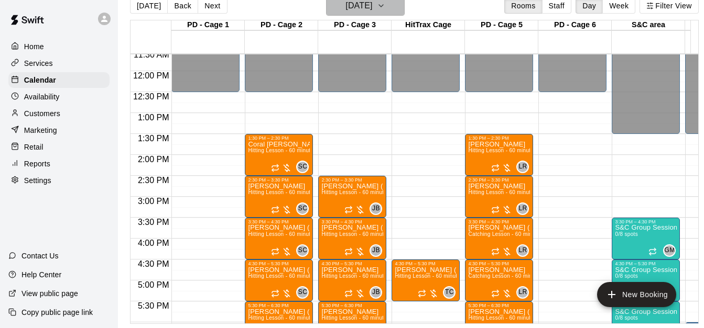
click at [385, 6] on icon "button" at bounding box center [381, 5] width 8 height 13
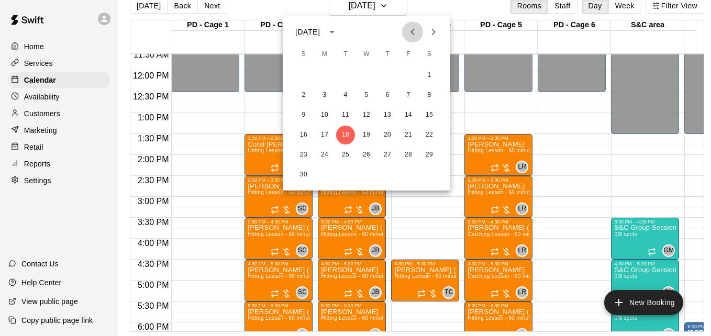
click at [409, 38] on icon "Previous month" at bounding box center [413, 32] width 13 height 13
click at [366, 155] on button "29" at bounding box center [366, 155] width 19 height 19
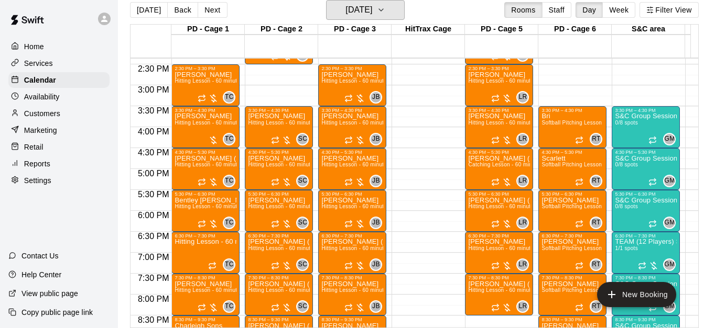
scroll to position [612, 0]
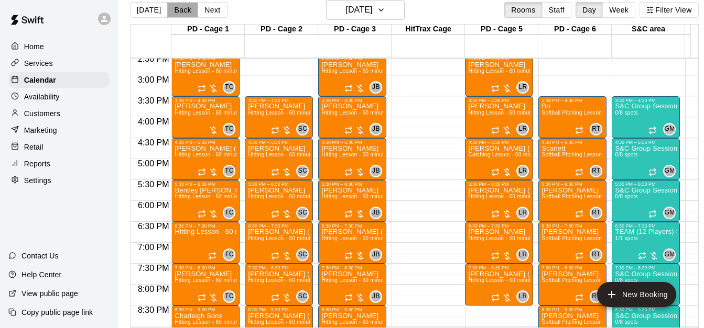
click at [179, 8] on button "Back" at bounding box center [182, 10] width 31 height 16
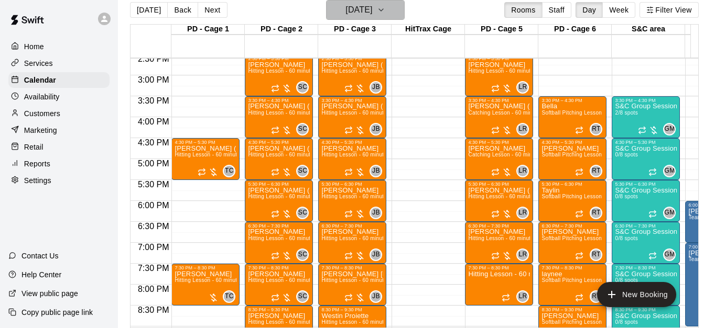
click at [400, 1] on button "[DATE]" at bounding box center [365, 10] width 79 height 20
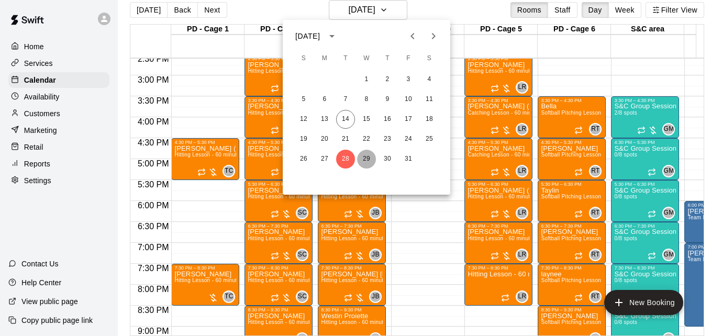
click at [367, 159] on button "29" at bounding box center [366, 159] width 19 height 19
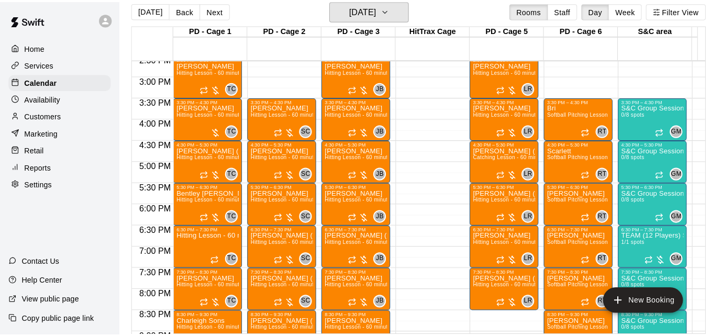
scroll to position [592, 0]
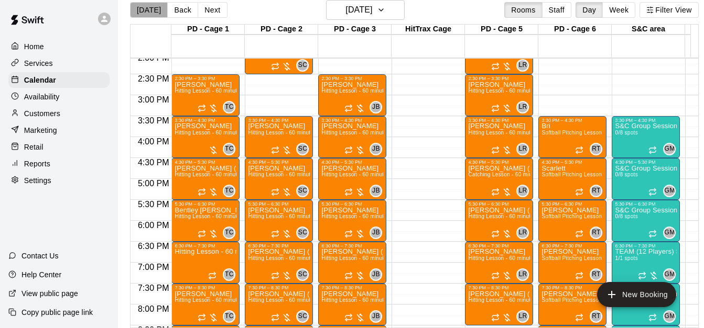
click at [150, 8] on button "[DATE]" at bounding box center [149, 10] width 38 height 16
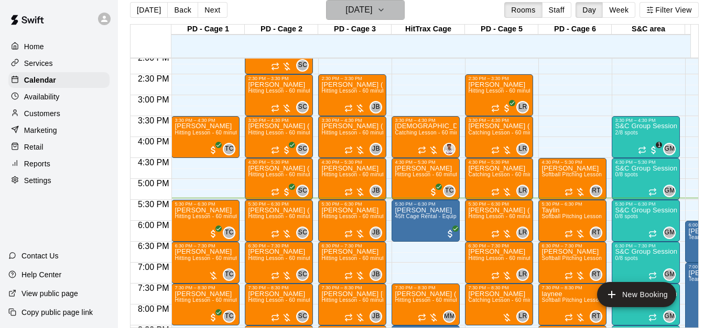
click at [372, 10] on h6 "[DATE]" at bounding box center [358, 10] width 27 height 15
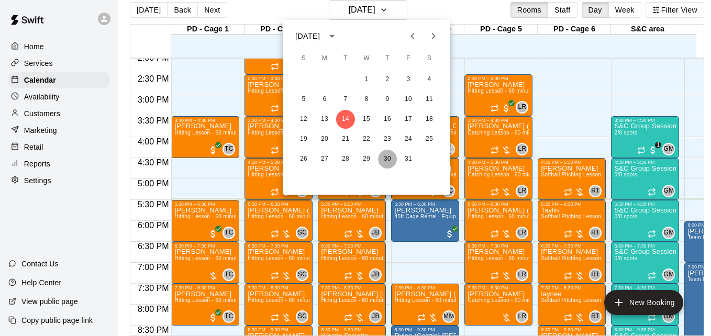
click at [387, 157] on button "30" at bounding box center [387, 159] width 19 height 19
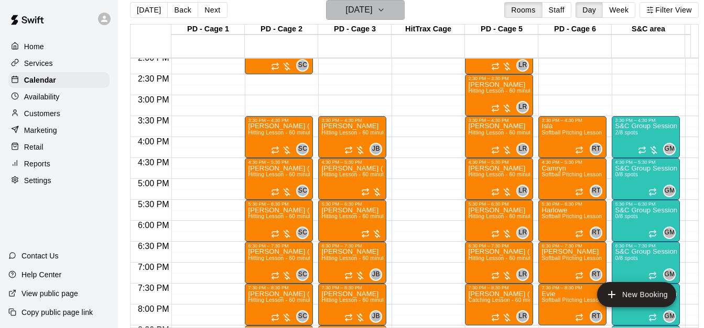
click at [393, 17] on button "[DATE]" at bounding box center [365, 10] width 79 height 20
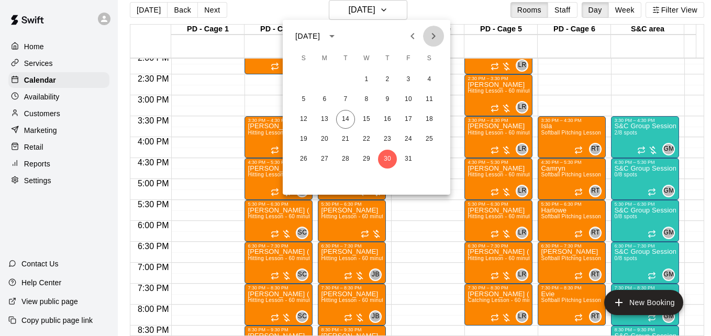
click at [435, 37] on icon "Next month" at bounding box center [434, 36] width 4 height 6
click at [386, 101] on button "6" at bounding box center [387, 99] width 19 height 19
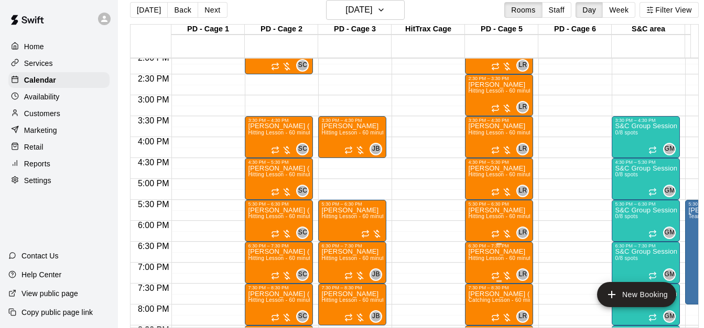
click at [482, 260] on span "Hitting Lesson - 60 minutes" at bounding box center [502, 259] width 68 height 6
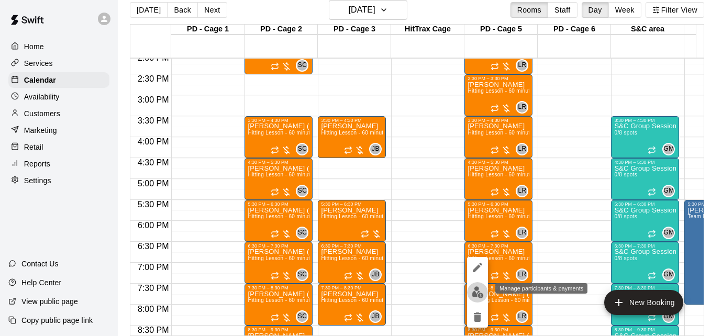
click at [470, 293] on button "edit" at bounding box center [477, 292] width 21 height 20
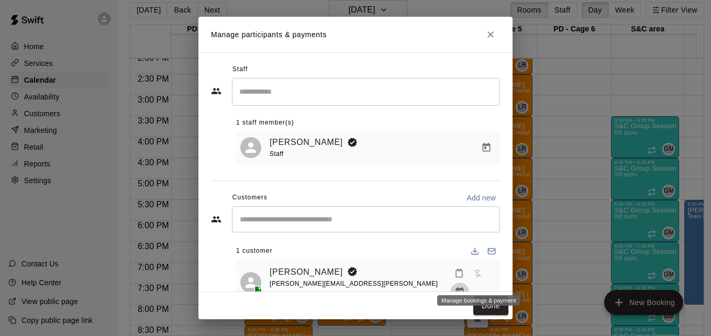
click at [464, 288] on icon "Manage bookings & payment" at bounding box center [460, 292] width 8 height 9
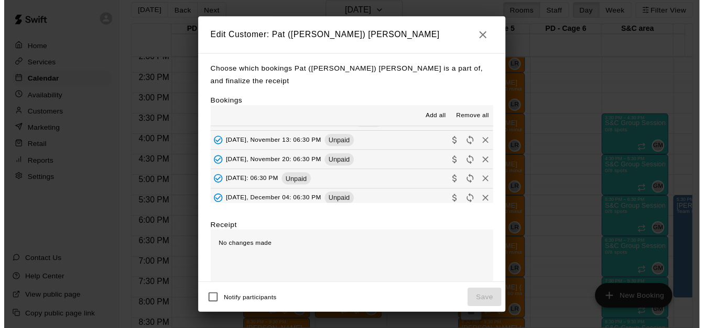
scroll to position [2, 0]
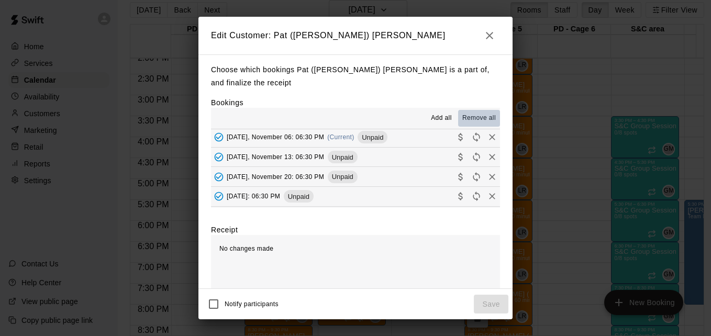
click at [475, 118] on span "Remove all" at bounding box center [480, 118] width 34 height 10
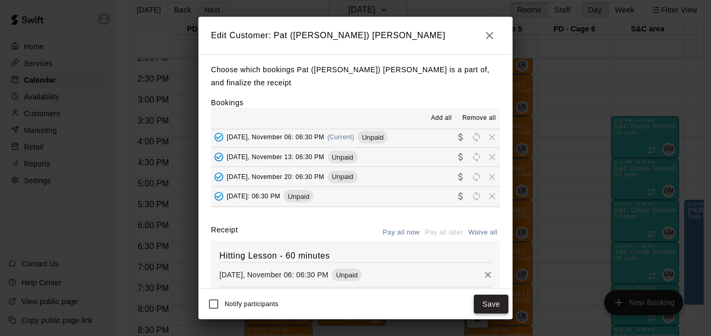
click at [489, 306] on button "Save" at bounding box center [491, 304] width 35 height 19
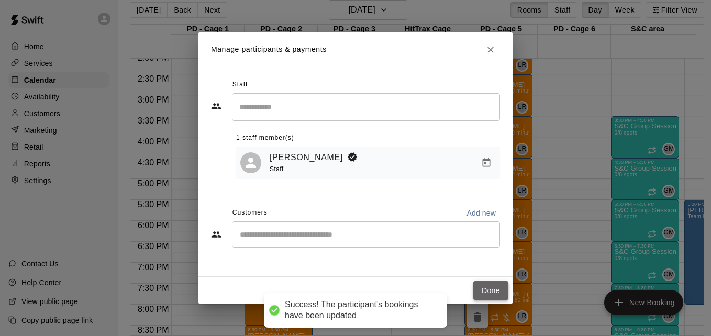
click at [481, 292] on button "Done" at bounding box center [491, 290] width 35 height 19
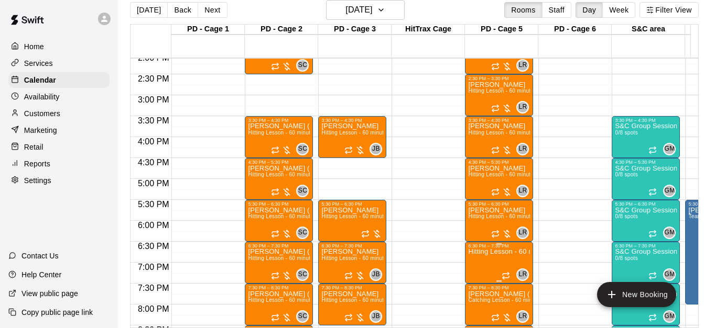
click at [488, 252] on p "Hitting Lesson - 60 minutes" at bounding box center [499, 252] width 62 height 0
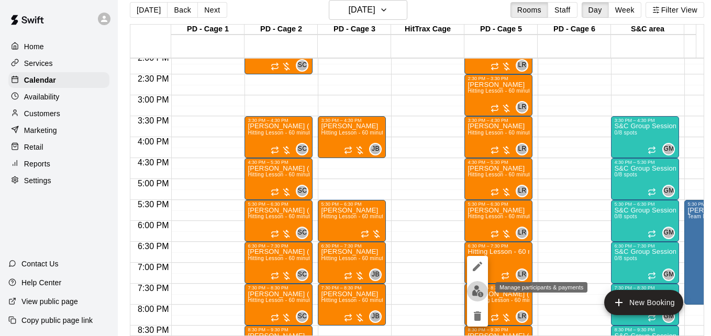
click at [477, 293] on img "edit" at bounding box center [478, 292] width 12 height 12
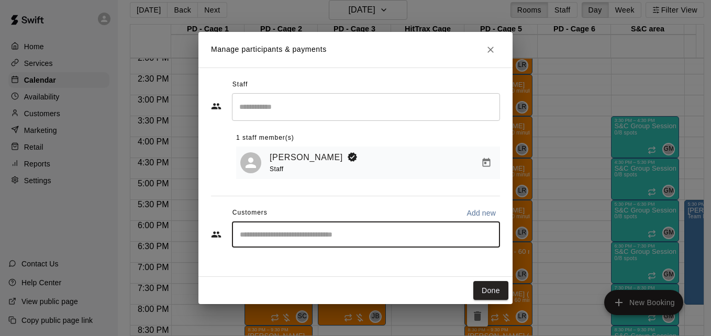
click at [370, 231] on input "Start typing to search customers..." at bounding box center [366, 234] width 259 height 10
type input "*******"
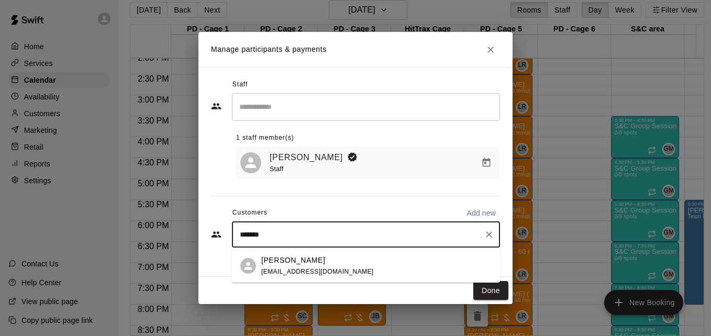
click at [369, 268] on div "[PERSON_NAME] [EMAIL_ADDRESS][DOMAIN_NAME]" at bounding box center [376, 266] width 231 height 23
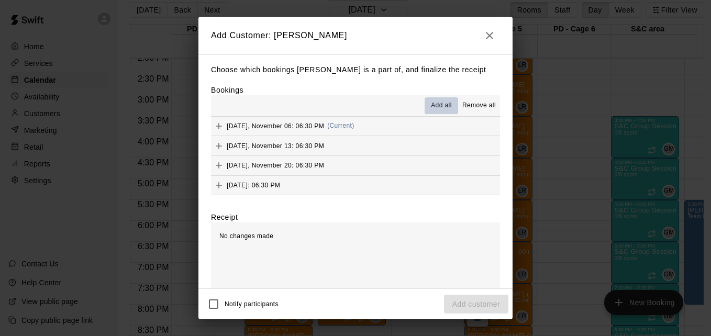
click at [431, 107] on span "Add all" at bounding box center [441, 106] width 21 height 10
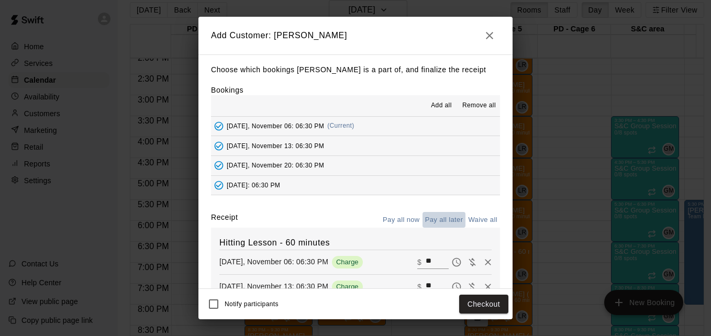
click at [445, 222] on button "Pay all later" at bounding box center [444, 220] width 43 height 16
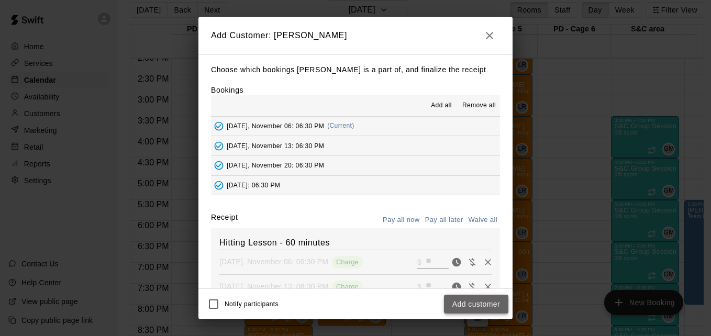
click at [487, 309] on button "Add customer" at bounding box center [476, 304] width 64 height 19
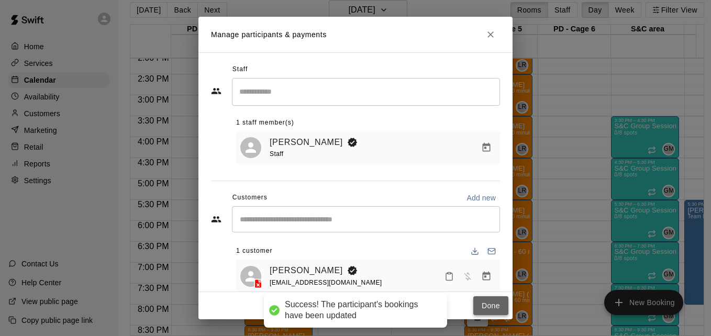
click at [487, 309] on button "Done" at bounding box center [491, 306] width 35 height 19
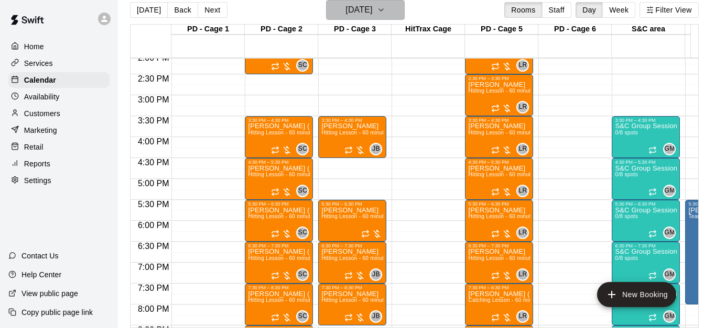
click at [385, 9] on icon "button" at bounding box center [381, 10] width 8 height 13
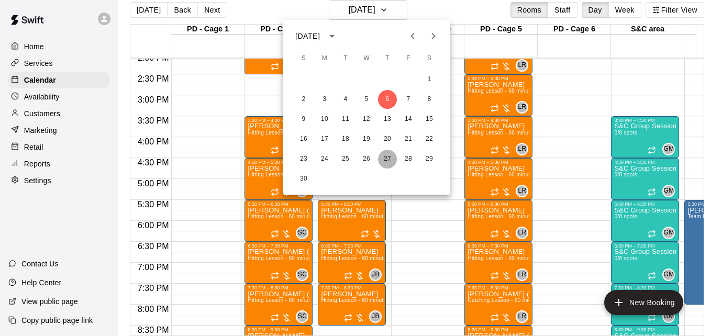
click at [389, 151] on button "27" at bounding box center [387, 159] width 19 height 19
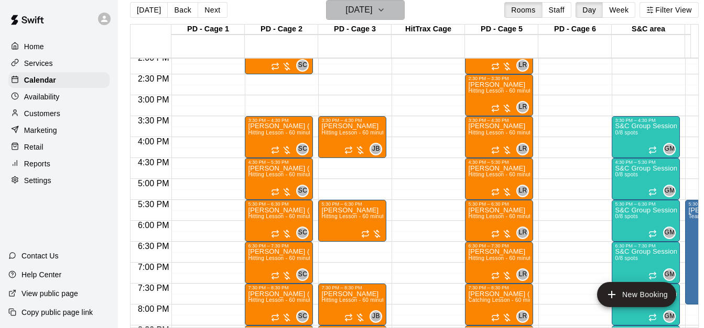
click at [385, 13] on icon "button" at bounding box center [381, 10] width 8 height 13
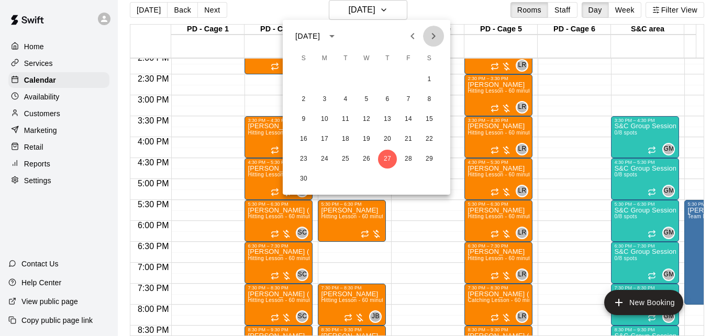
click at [431, 39] on icon "Next month" at bounding box center [434, 36] width 13 height 13
click at [388, 141] on button "25" at bounding box center [387, 139] width 19 height 19
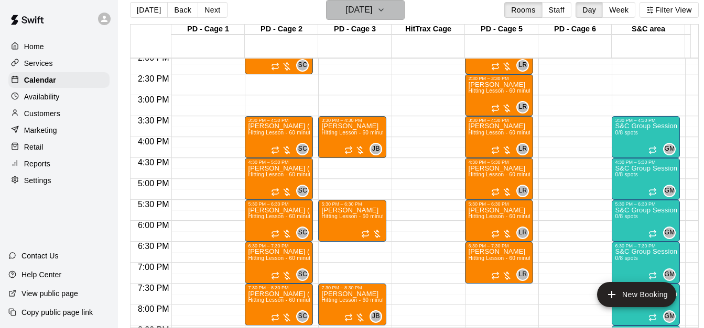
click at [343, 19] on button "[DATE]" at bounding box center [365, 10] width 79 height 20
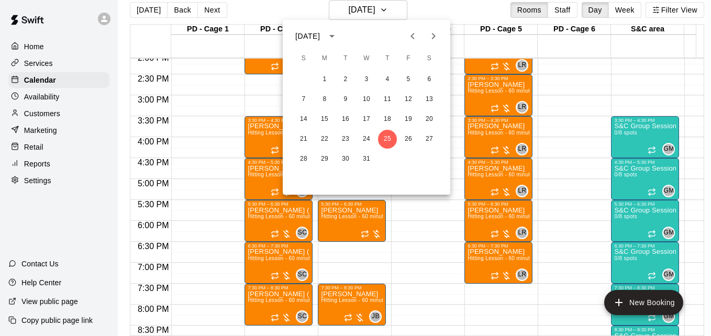
click at [413, 30] on icon "Previous month" at bounding box center [413, 36] width 13 height 13
click at [424, 35] on button "Next month" at bounding box center [433, 36] width 21 height 21
click at [388, 159] on button "30" at bounding box center [387, 159] width 19 height 19
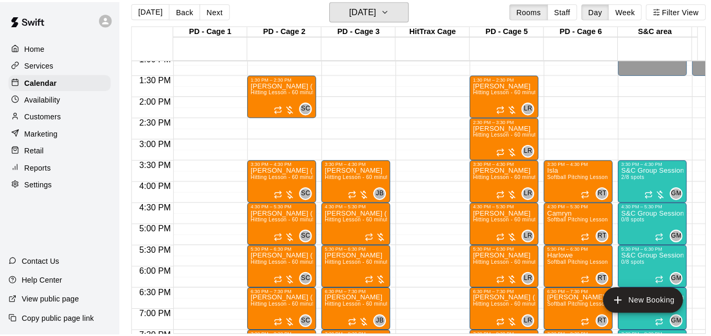
scroll to position [529, 0]
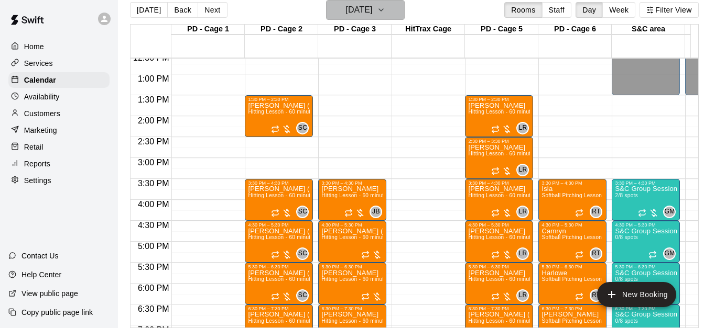
click at [372, 8] on h6 "[DATE]" at bounding box center [358, 10] width 27 height 15
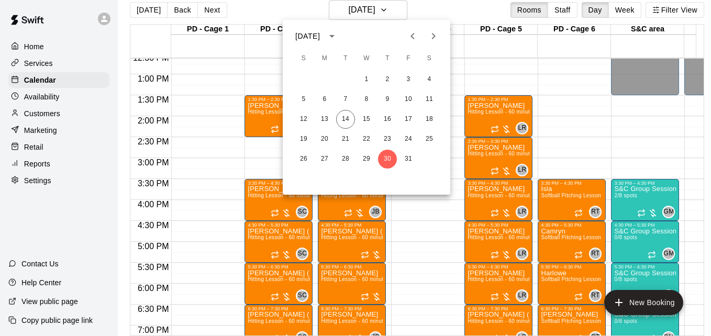
click at [148, 11] on div at bounding box center [355, 168] width 711 height 336
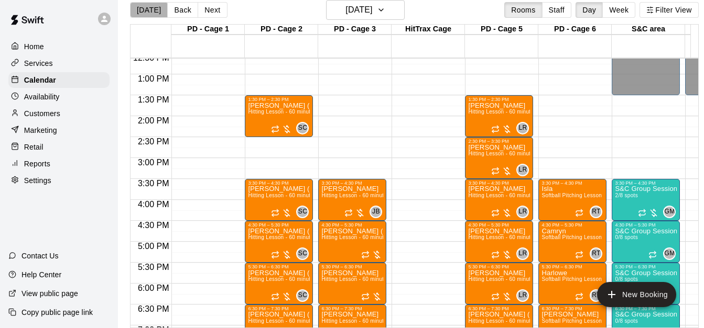
click at [148, 11] on button "[DATE]" at bounding box center [149, 10] width 38 height 16
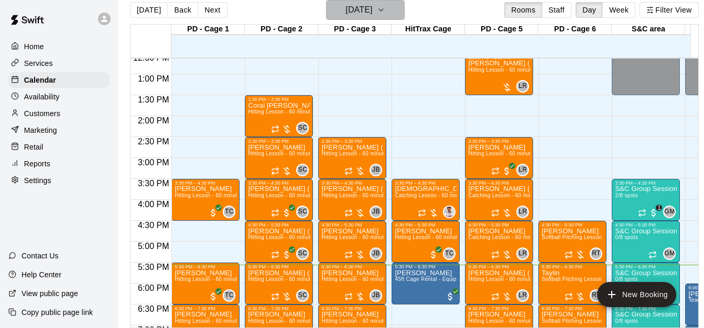
click at [385, 10] on icon "button" at bounding box center [381, 10] width 8 height 13
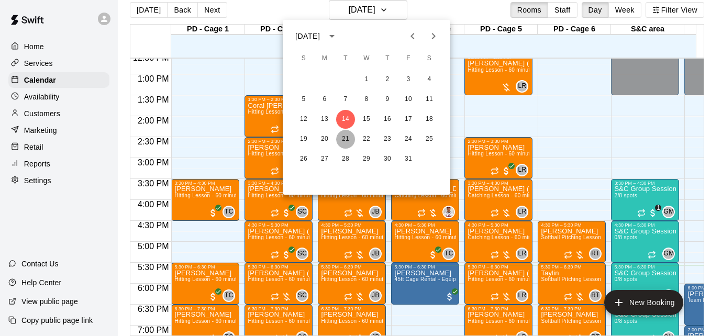
click at [346, 140] on button "21" at bounding box center [345, 139] width 19 height 19
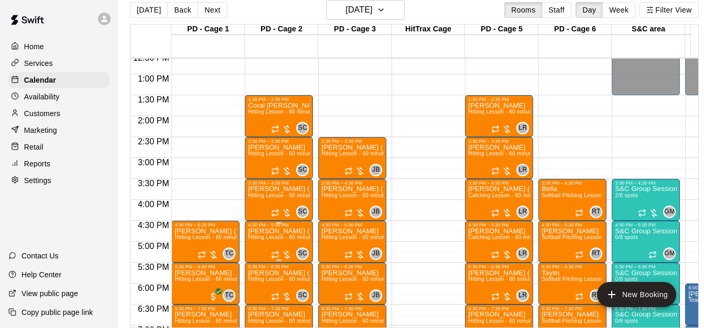
click at [270, 232] on p "[PERSON_NAME] ([PERSON_NAME]) [PERSON_NAME]" at bounding box center [279, 232] width 62 height 0
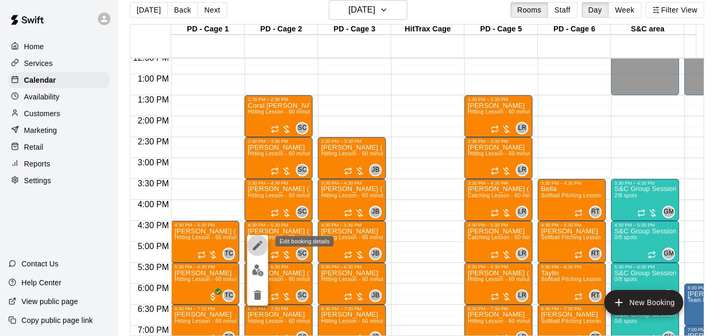
click at [259, 244] on icon "edit" at bounding box center [257, 245] width 9 height 9
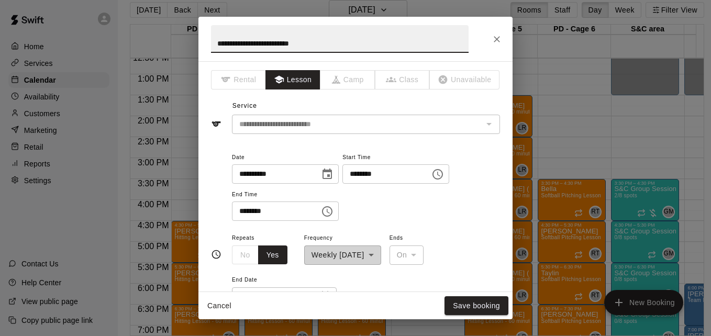
click at [216, 43] on input "**********" at bounding box center [340, 39] width 258 height 28
type input "**********"
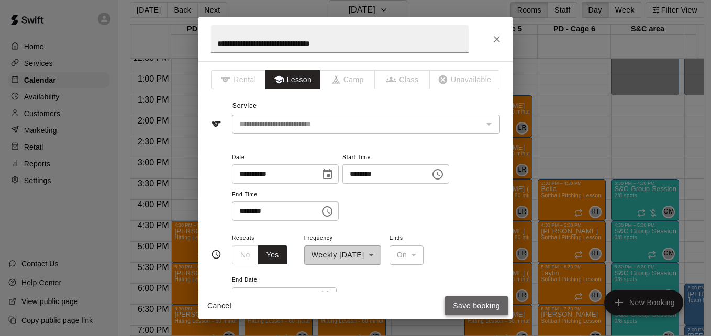
click at [465, 305] on button "Save booking" at bounding box center [477, 306] width 64 height 19
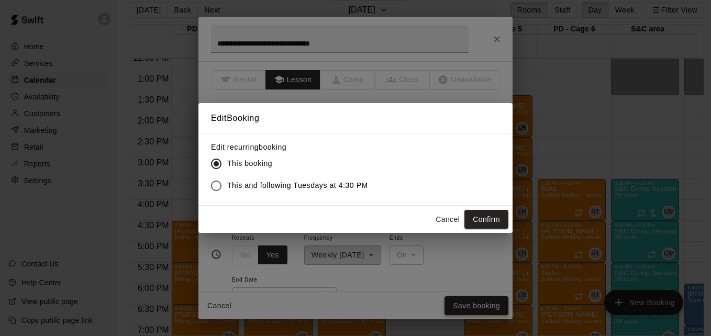
click at [465, 305] on div "Edit Booking Edit recurring booking This booking This and following Tuesdays at…" at bounding box center [355, 168] width 711 height 336
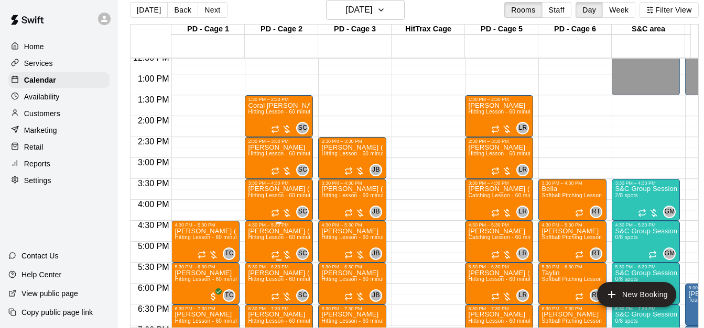
click at [272, 240] on span "Hitting Lesson - 60 minutes" at bounding box center [282, 238] width 68 height 6
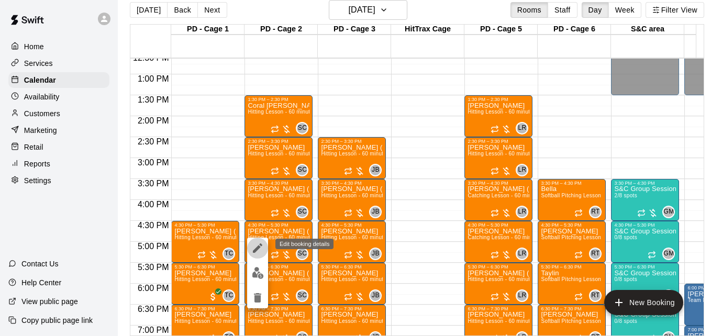
click at [258, 248] on icon "edit" at bounding box center [257, 248] width 9 height 9
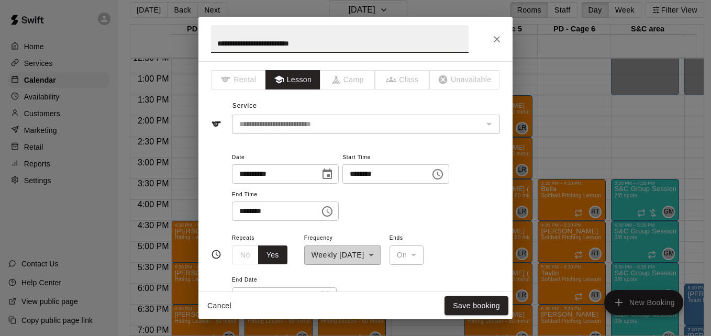
click at [216, 43] on input "**********" at bounding box center [340, 39] width 258 height 28
type input "**********"
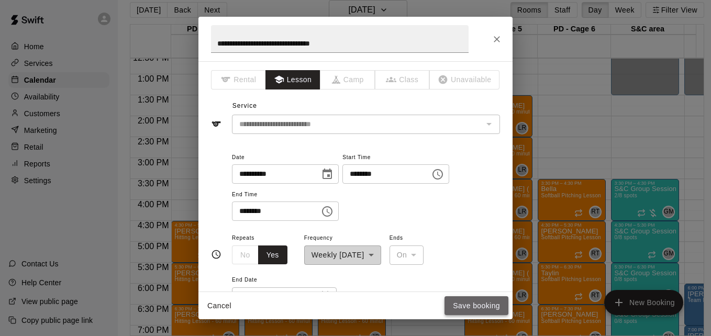
click at [481, 307] on button "Save booking" at bounding box center [477, 306] width 64 height 19
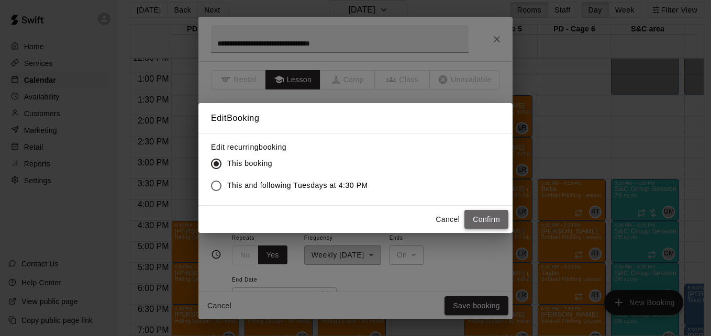
click at [498, 215] on button "Confirm" at bounding box center [487, 219] width 44 height 19
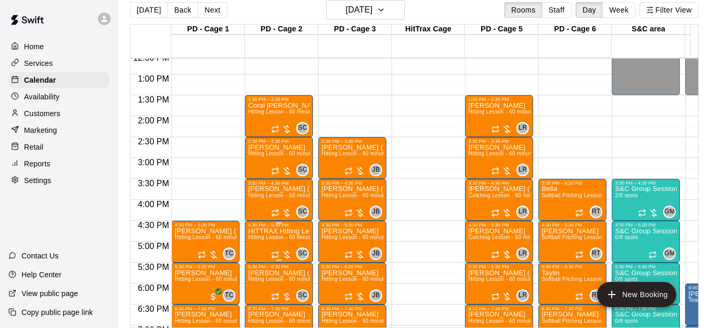
click at [275, 240] on span "Hitting Lesson - 60 minutes" at bounding box center [282, 238] width 68 height 6
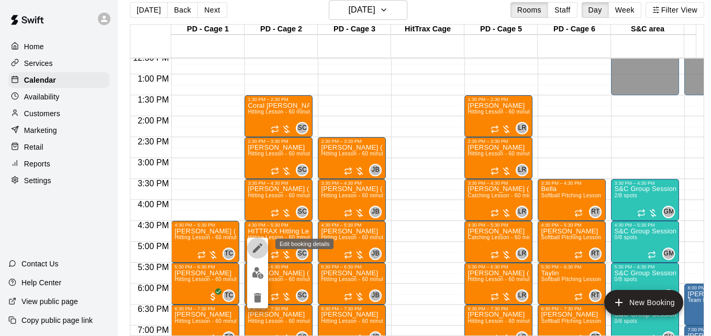
click at [259, 248] on icon "edit" at bounding box center [257, 248] width 9 height 9
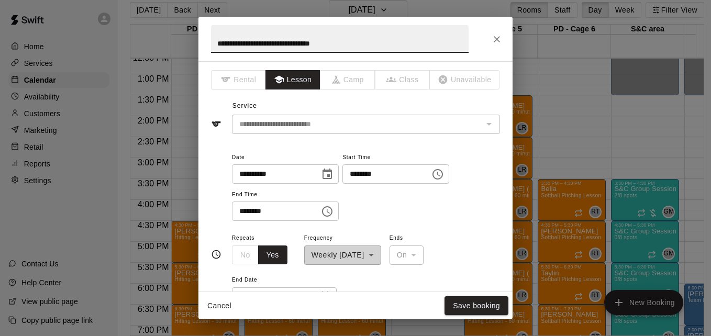
click at [250, 41] on input "**********" at bounding box center [340, 39] width 258 height 28
type input "**********"
click at [465, 301] on button "Save booking" at bounding box center [477, 306] width 64 height 19
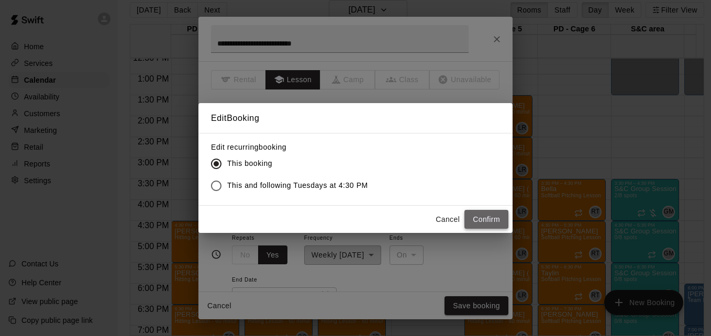
click at [477, 216] on button "Confirm" at bounding box center [487, 219] width 44 height 19
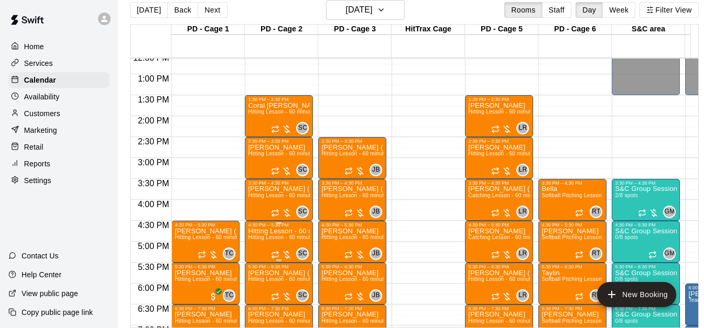
click at [271, 232] on p "Hitting Lesson - 60 minutes" at bounding box center [279, 232] width 62 height 0
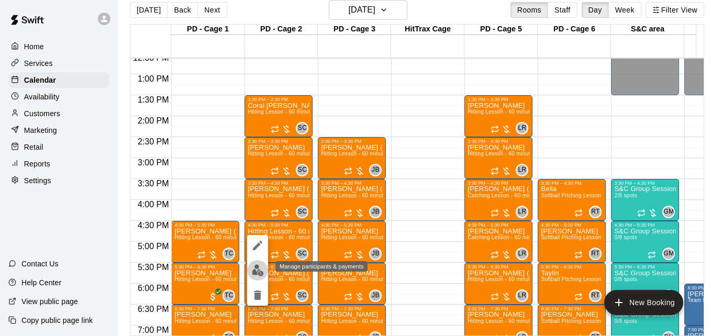
click at [254, 266] on img "edit" at bounding box center [258, 271] width 12 height 12
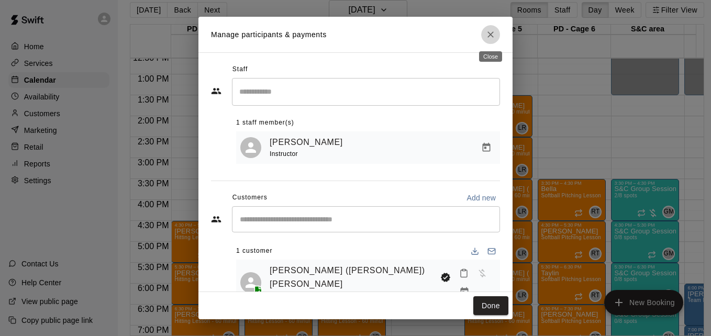
click at [487, 40] on button "Close" at bounding box center [490, 34] width 19 height 19
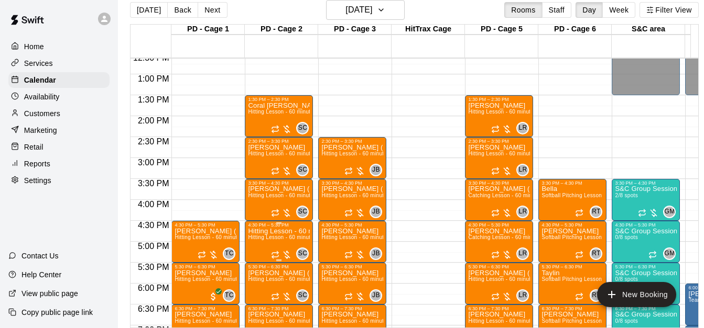
click at [269, 238] on span "Hitting Lesson - 60 minutes" at bounding box center [282, 238] width 68 height 6
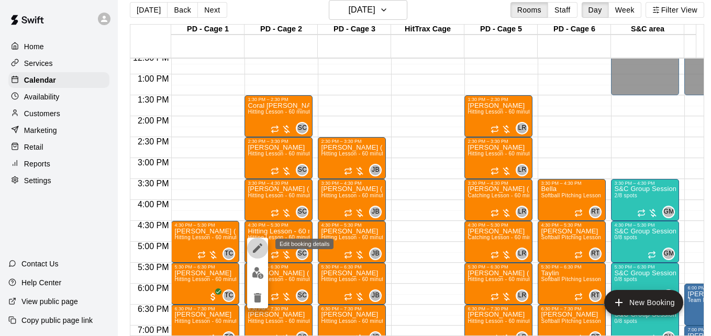
click at [259, 245] on icon "edit" at bounding box center [257, 248] width 13 height 13
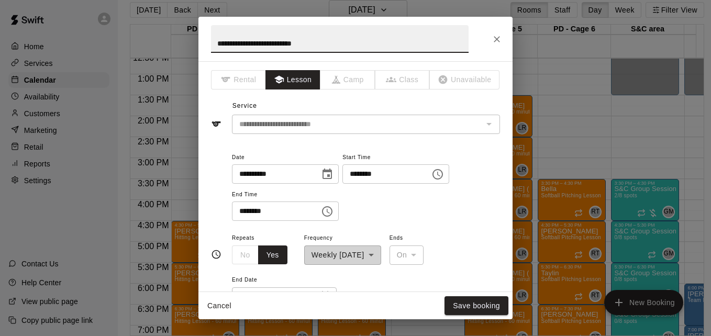
click at [218, 45] on input "**********" at bounding box center [340, 39] width 258 height 28
type input "**********"
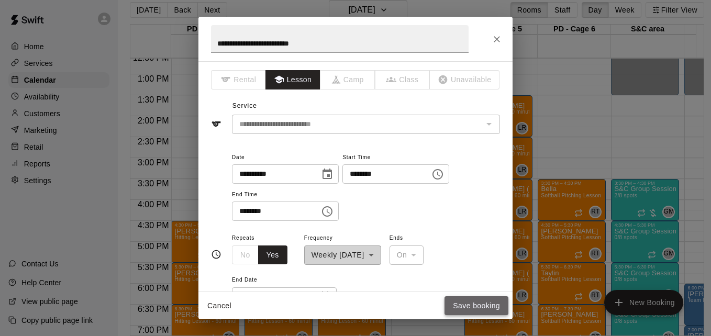
click at [474, 301] on button "Save booking" at bounding box center [477, 306] width 64 height 19
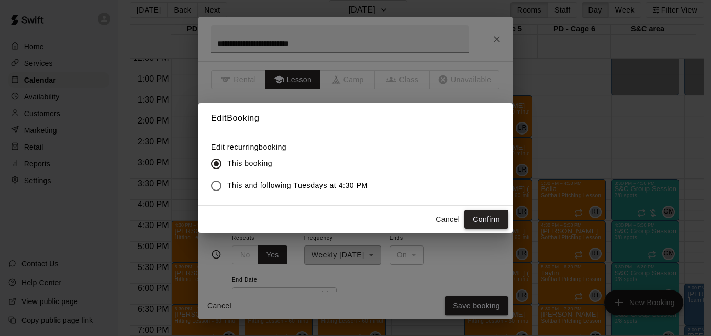
click at [488, 223] on button "Confirm" at bounding box center [487, 219] width 44 height 19
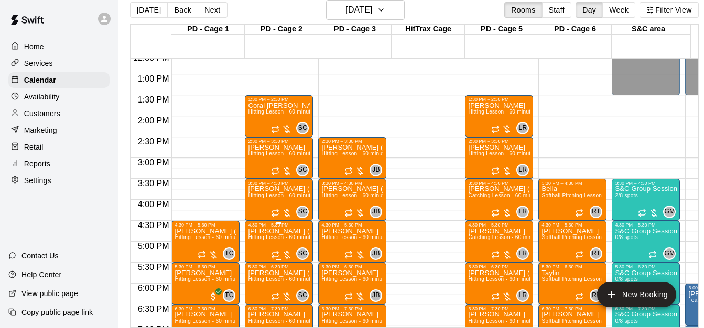
drag, startPoint x: 280, startPoint y: 237, endPoint x: 268, endPoint y: 252, distance: 19.3
drag, startPoint x: 268, startPoint y: 252, endPoint x: 262, endPoint y: 246, distance: 8.2
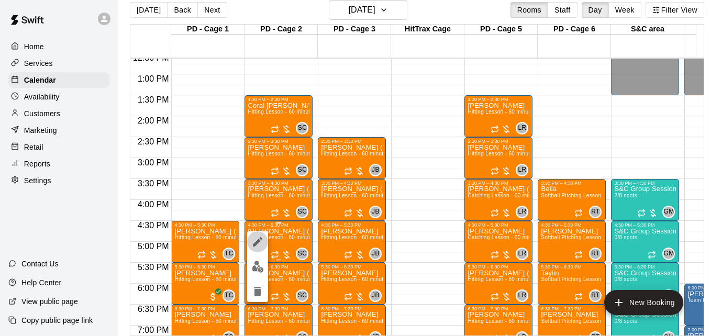
click at [262, 246] on icon "edit" at bounding box center [257, 242] width 13 height 13
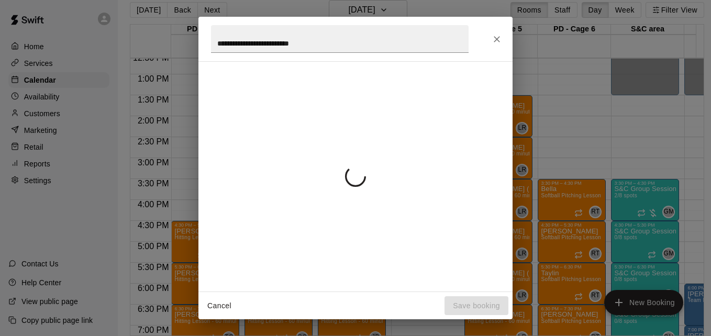
click at [257, 239] on div at bounding box center [355, 176] width 289 height 213
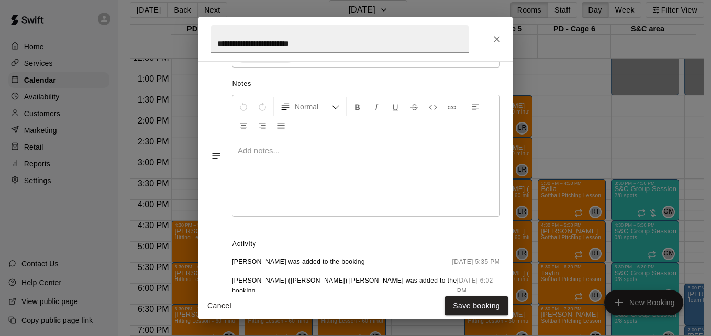
scroll to position [319, 0]
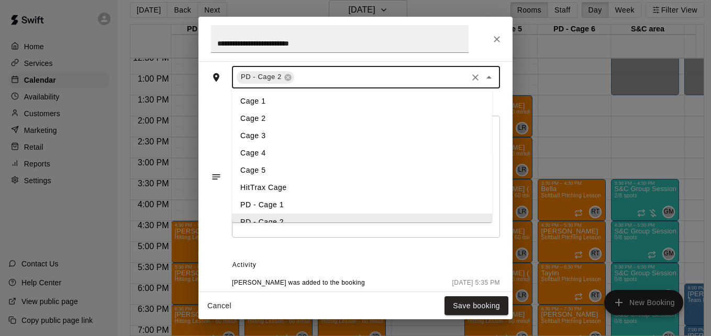
click at [327, 80] on input "text" at bounding box center [381, 77] width 170 height 13
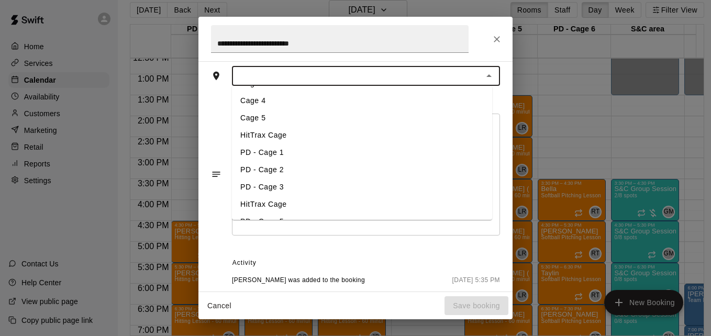
scroll to position [71, 0]
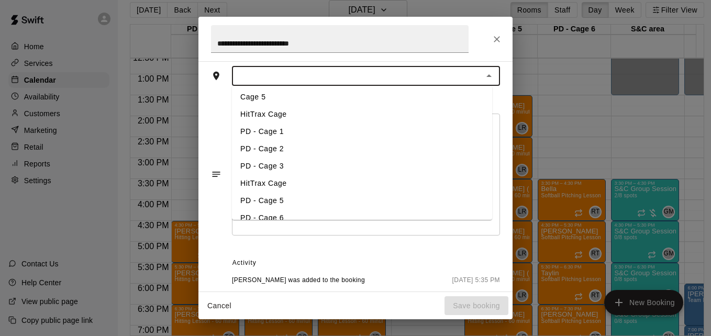
click at [323, 185] on li "HitTrax Cage" at bounding box center [362, 183] width 260 height 17
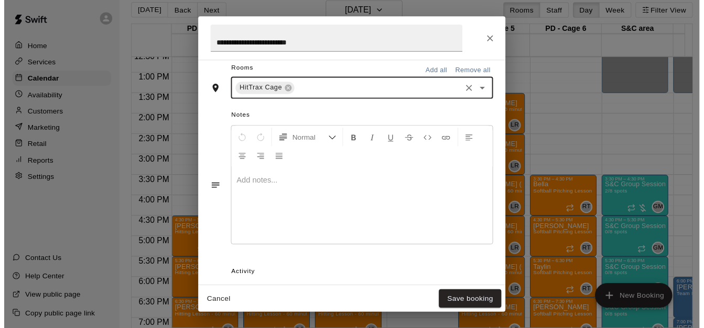
scroll to position [319, 0]
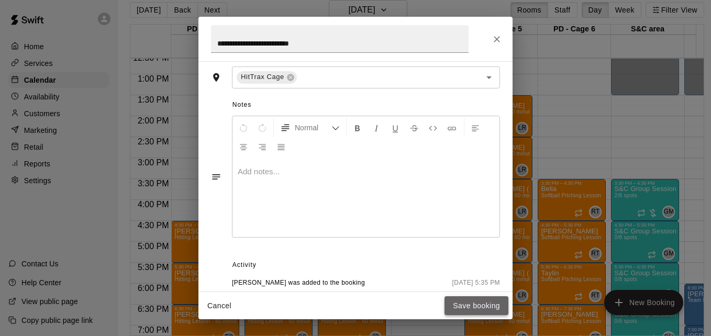
click at [470, 308] on button "Save booking" at bounding box center [477, 306] width 64 height 19
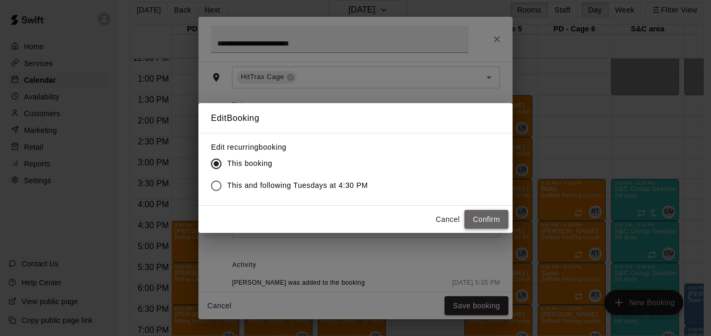
click at [479, 223] on button "Confirm" at bounding box center [487, 219] width 44 height 19
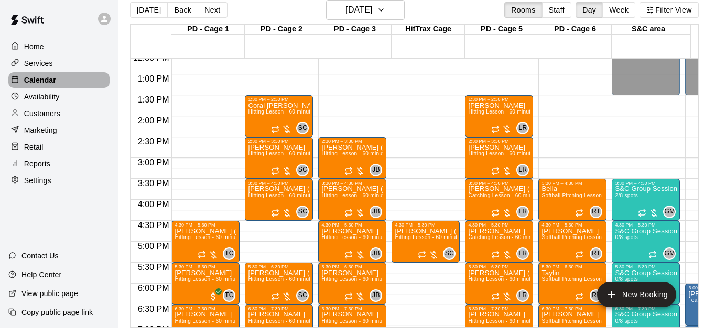
click at [76, 76] on div "Calendar" at bounding box center [58, 80] width 101 height 16
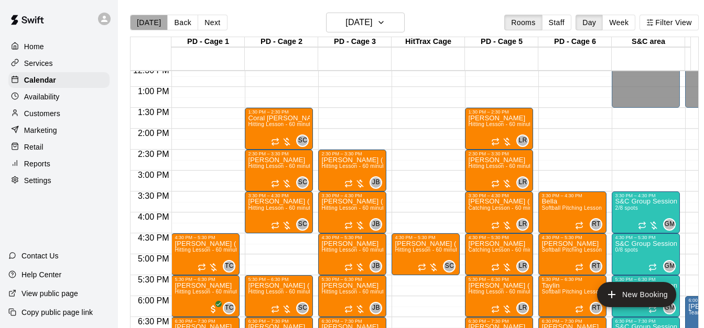
click at [150, 23] on button "[DATE]" at bounding box center [149, 23] width 38 height 16
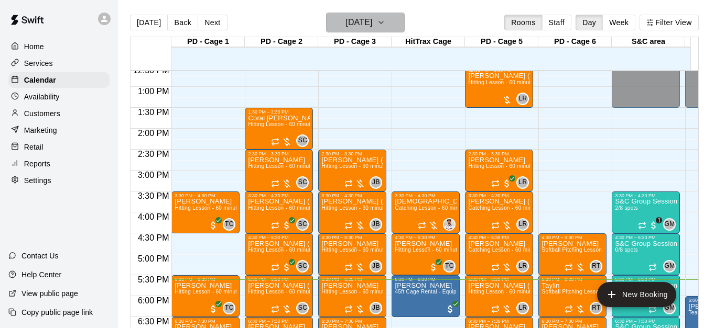
click at [385, 21] on icon "button" at bounding box center [381, 22] width 8 height 13
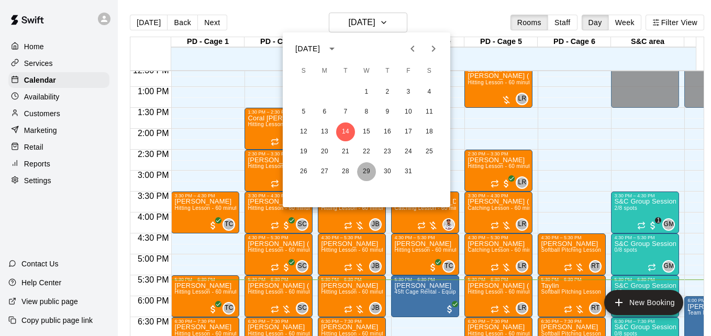
click at [364, 173] on button "29" at bounding box center [366, 171] width 19 height 19
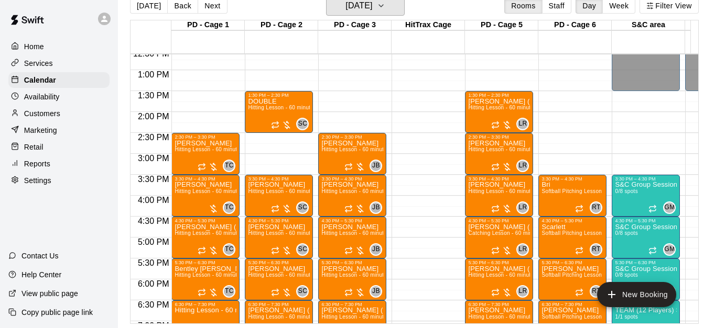
scroll to position [25, 0]
click at [385, 4] on icon "button" at bounding box center [381, 5] width 8 height 13
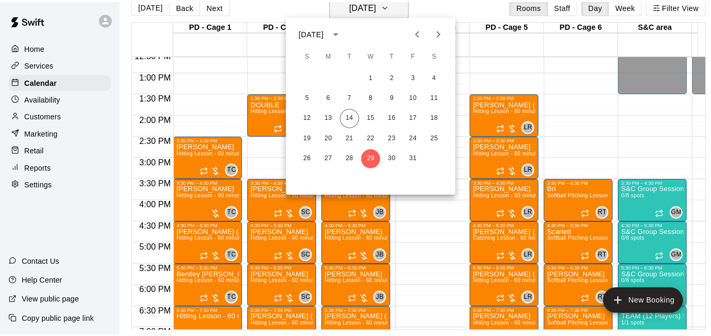
scroll to position [17, 0]
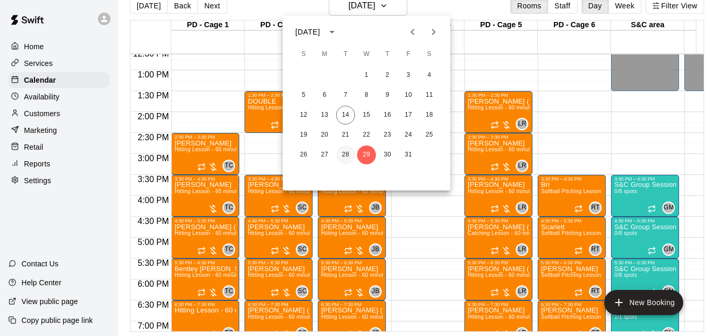
click at [346, 154] on button "28" at bounding box center [345, 155] width 19 height 19
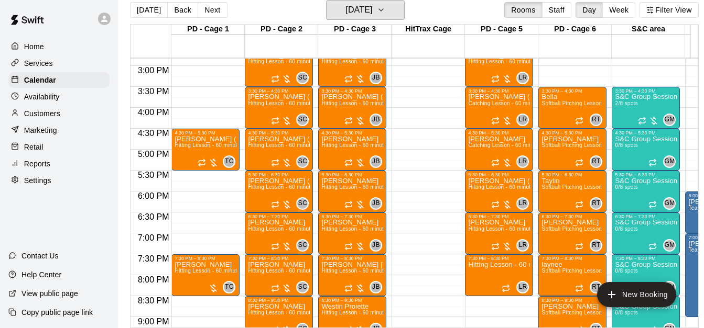
scroll to position [634, 0]
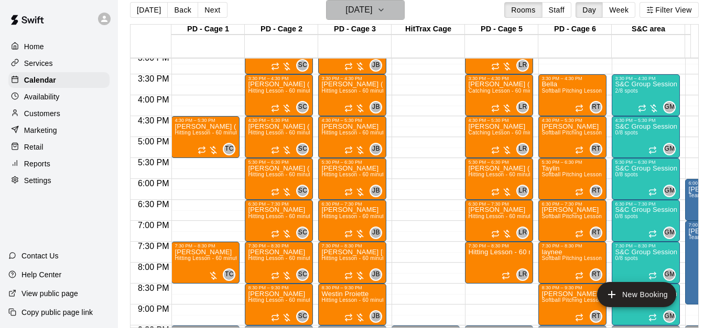
click at [383, 10] on icon "button" at bounding box center [381, 10] width 4 height 2
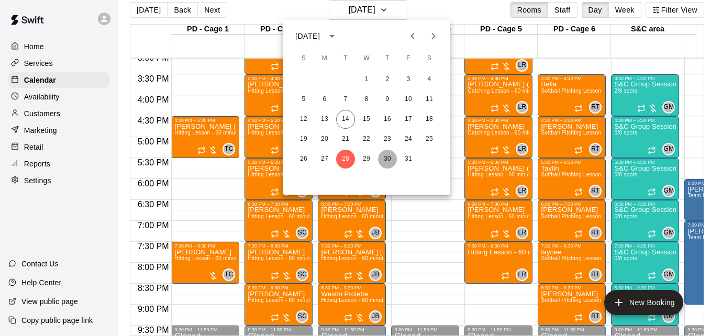
click at [385, 159] on button "30" at bounding box center [387, 159] width 19 height 19
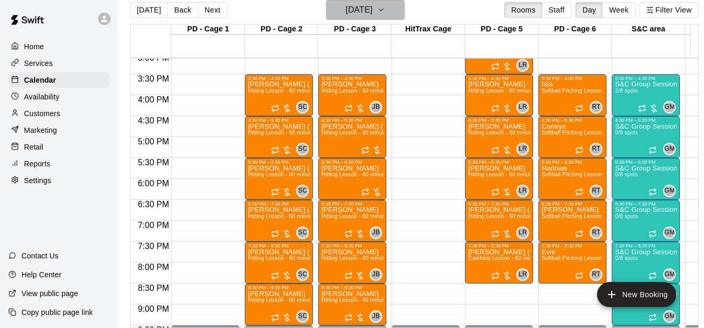
click at [385, 7] on icon "button" at bounding box center [381, 10] width 8 height 13
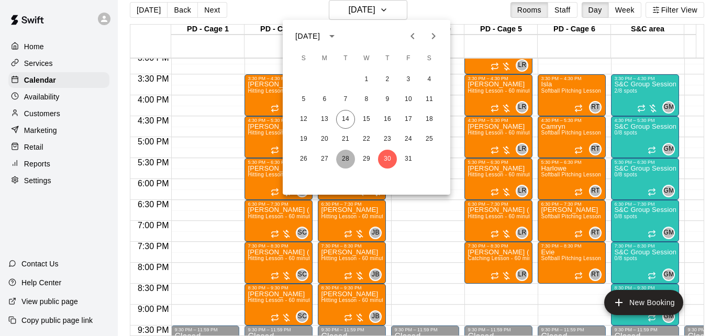
click at [340, 162] on button "28" at bounding box center [345, 159] width 19 height 19
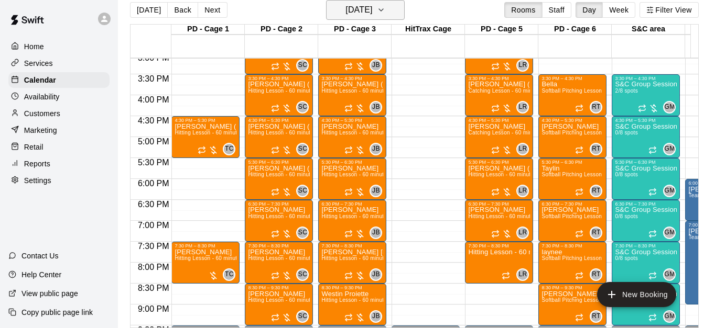
click at [385, 7] on icon "button" at bounding box center [381, 10] width 8 height 13
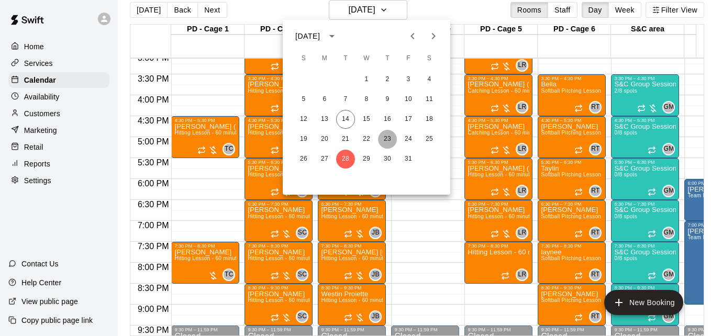
click at [387, 138] on button "23" at bounding box center [387, 139] width 19 height 19
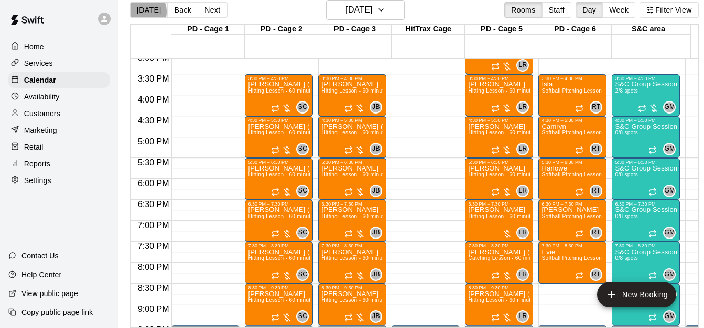
click at [142, 11] on button "[DATE]" at bounding box center [149, 10] width 38 height 16
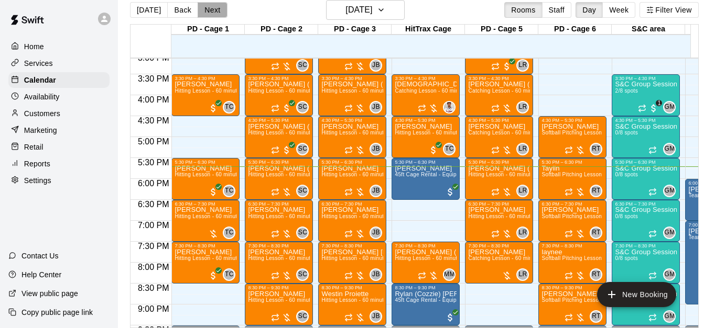
click at [213, 12] on button "Next" at bounding box center [212, 10] width 29 height 16
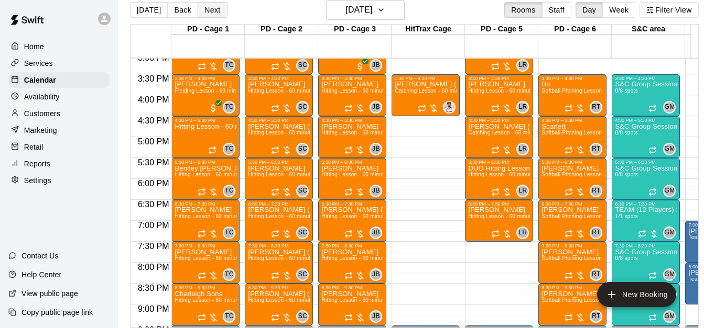
click at [211, 16] on button "Next" at bounding box center [212, 10] width 29 height 16
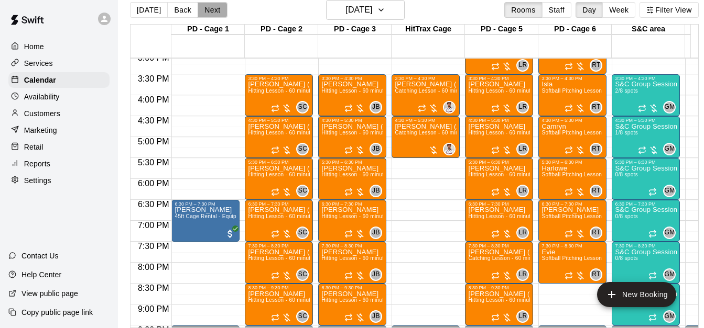
click at [212, 12] on button "Next" at bounding box center [212, 10] width 29 height 16
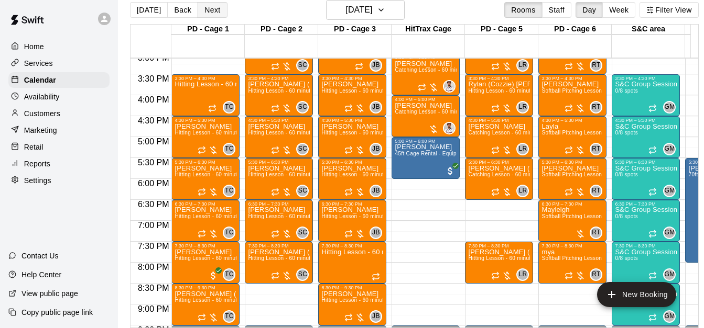
click at [213, 10] on button "Next" at bounding box center [212, 10] width 29 height 16
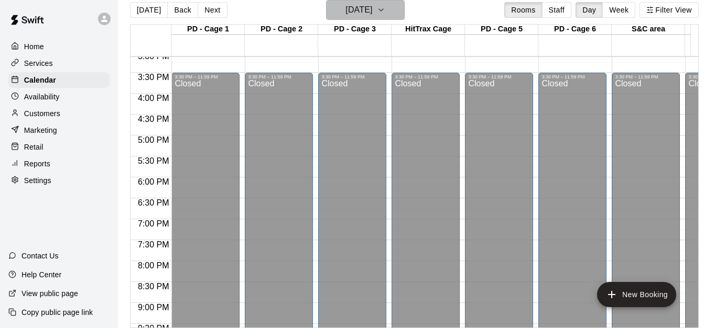
click at [372, 7] on h6 "[DATE]" at bounding box center [358, 10] width 27 height 15
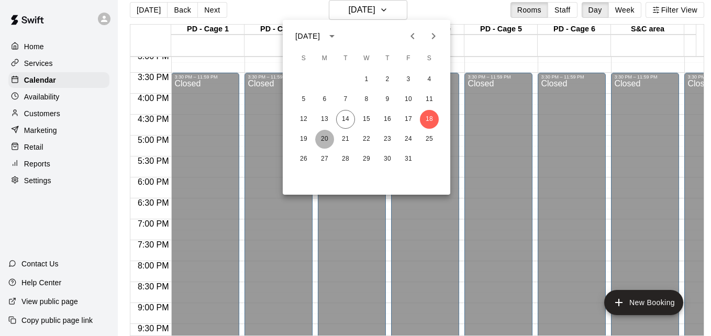
click at [324, 141] on button "20" at bounding box center [324, 139] width 19 height 19
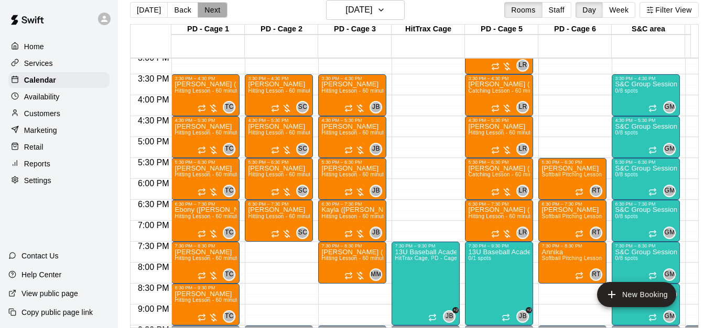
click at [213, 14] on button "Next" at bounding box center [212, 10] width 29 height 16
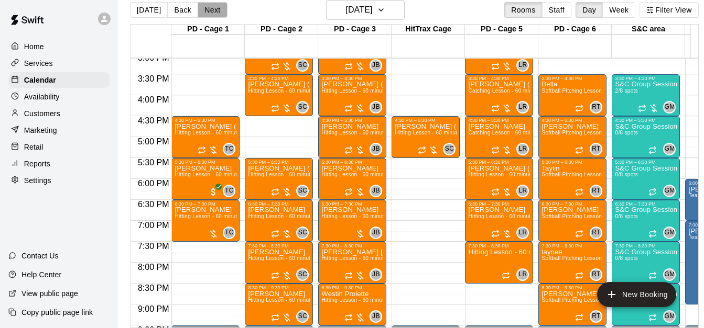
click at [207, 7] on button "Next" at bounding box center [212, 10] width 29 height 16
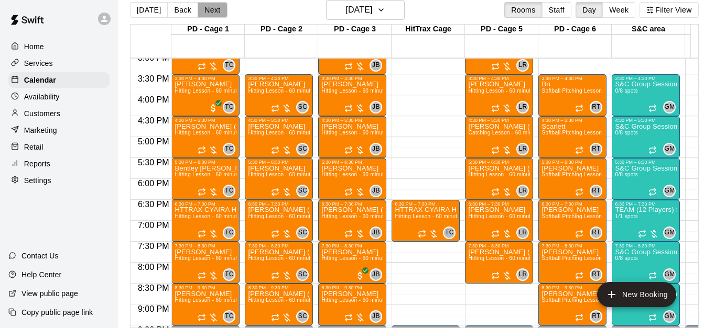
click at [214, 9] on button "Next" at bounding box center [212, 10] width 29 height 16
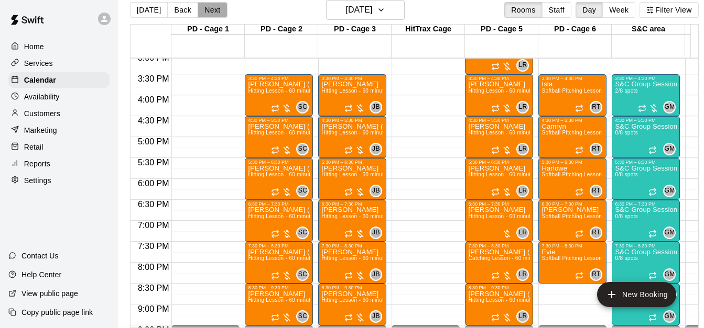
click at [213, 8] on button "Next" at bounding box center [212, 10] width 29 height 16
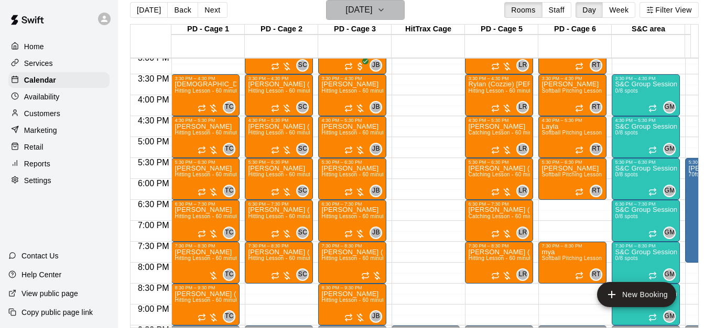
click at [371, 10] on h6 "[DATE]" at bounding box center [358, 10] width 27 height 15
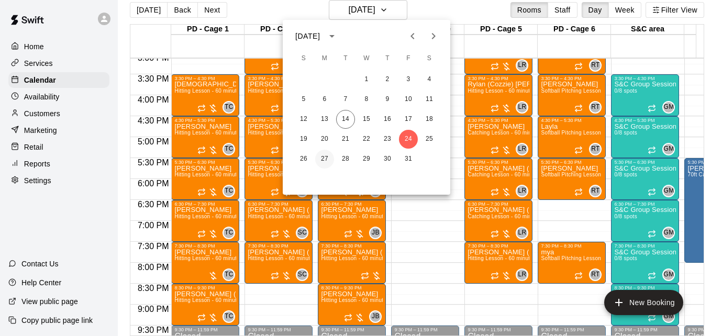
click at [328, 160] on button "27" at bounding box center [324, 159] width 19 height 19
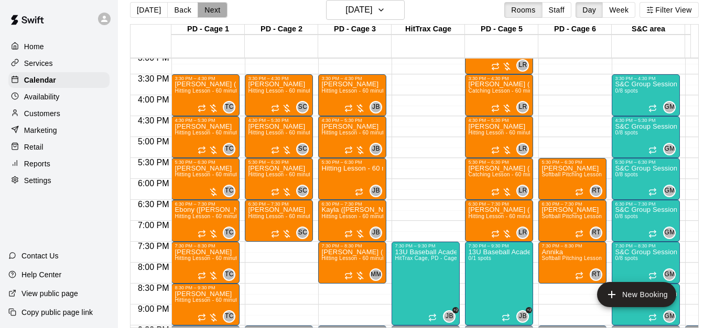
click at [216, 14] on button "Next" at bounding box center [212, 10] width 29 height 16
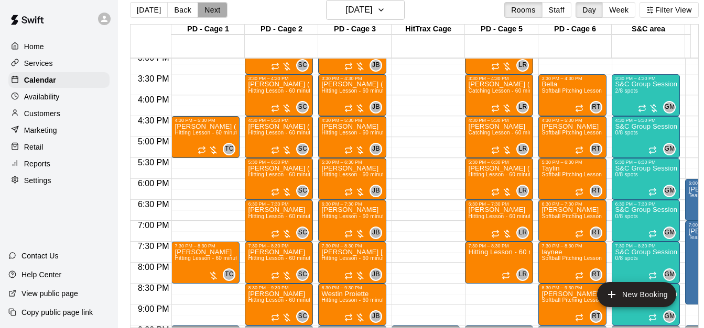
click at [215, 13] on button "Next" at bounding box center [212, 10] width 29 height 16
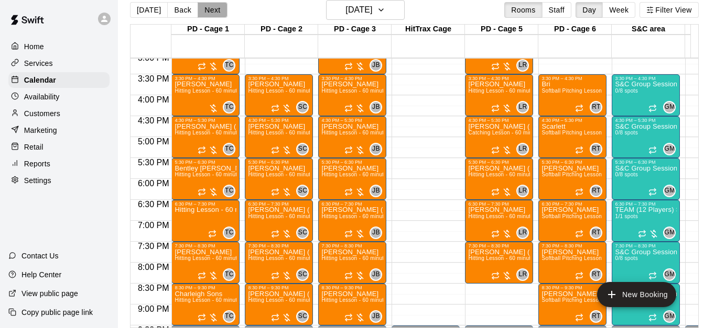
click at [215, 13] on button "Next" at bounding box center [212, 10] width 29 height 16
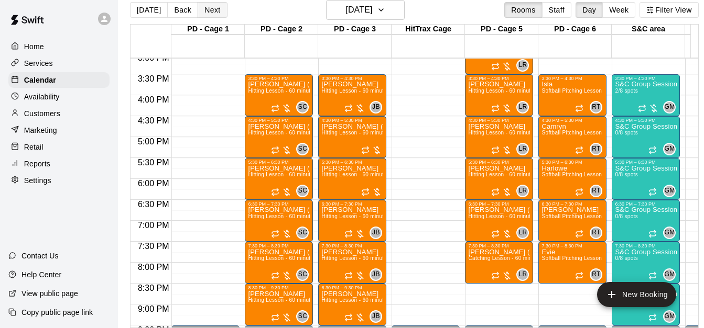
click at [215, 13] on button "Next" at bounding box center [212, 10] width 29 height 16
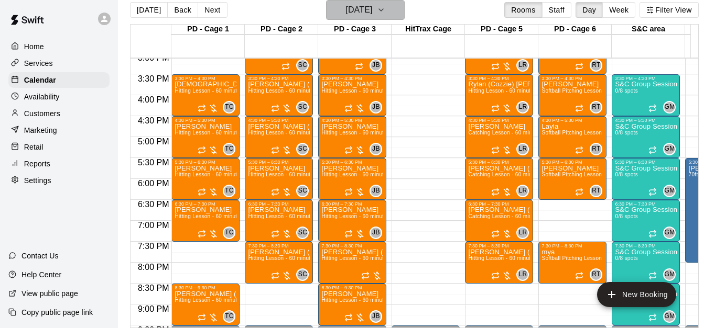
click at [385, 11] on icon "button" at bounding box center [381, 10] width 8 height 13
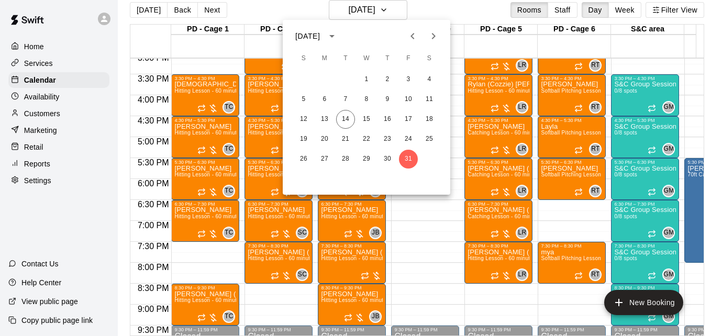
click at [437, 33] on icon "Next month" at bounding box center [434, 36] width 13 height 13
click at [325, 104] on button "3" at bounding box center [324, 99] width 19 height 19
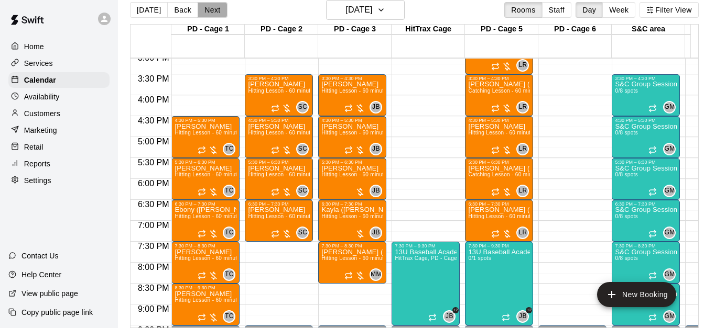
click at [209, 8] on button "Next" at bounding box center [212, 10] width 29 height 16
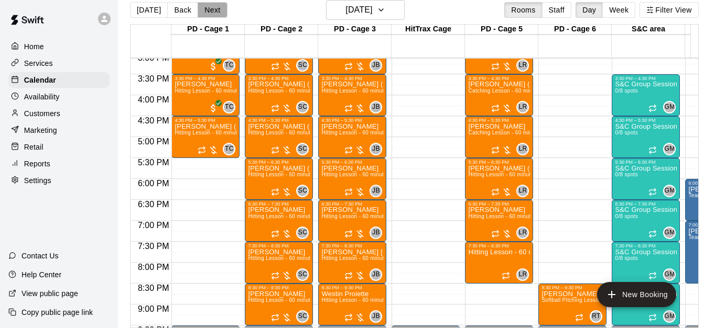
click at [209, 8] on button "Next" at bounding box center [212, 10] width 29 height 16
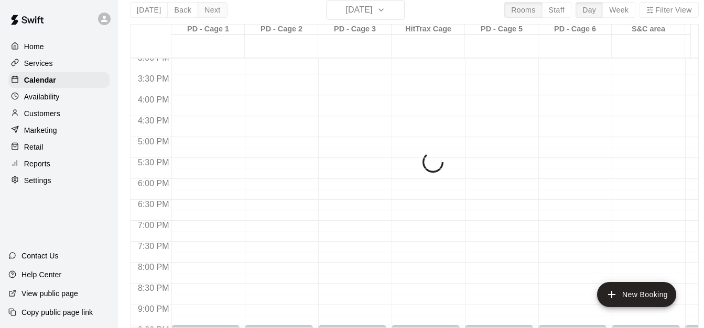
click at [209, 8] on button "Next" at bounding box center [212, 10] width 29 height 16
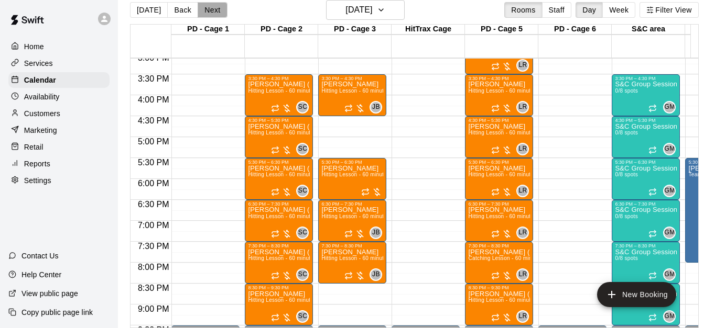
click at [214, 7] on button "Next" at bounding box center [212, 10] width 29 height 16
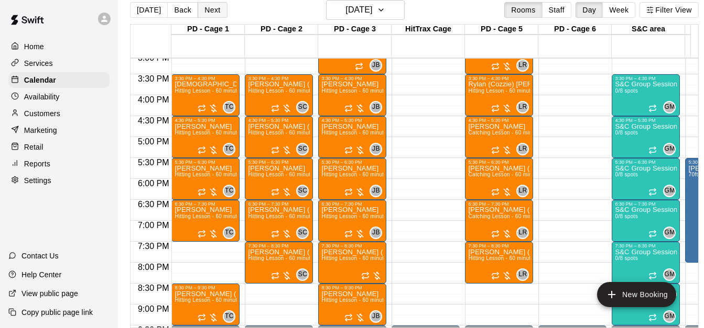
click at [214, 7] on button "Next" at bounding box center [212, 10] width 29 height 16
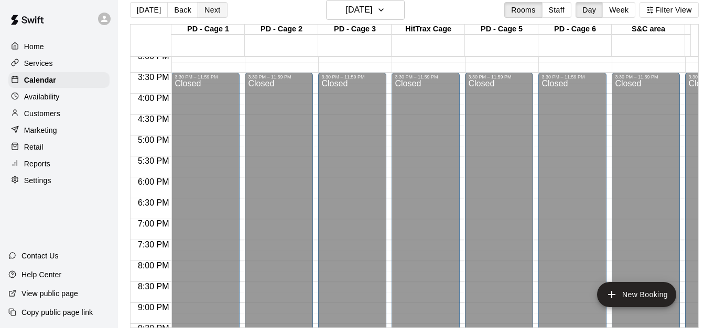
click at [214, 7] on button "Next" at bounding box center [212, 10] width 29 height 16
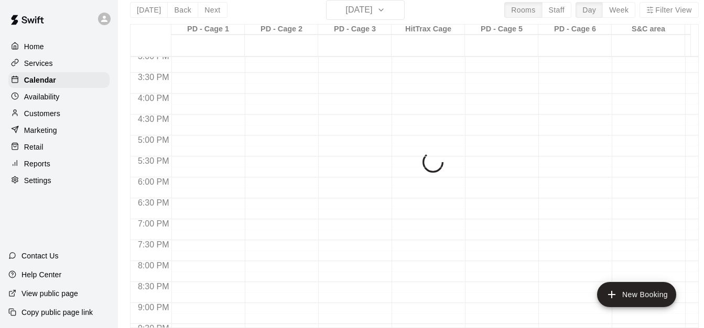
click at [388, 5] on div "[DATE] Back [DATE][DATE] Rooms Staff Day Week Filter View PD - Cage 1 09 Sun PD…" at bounding box center [414, 164] width 568 height 328
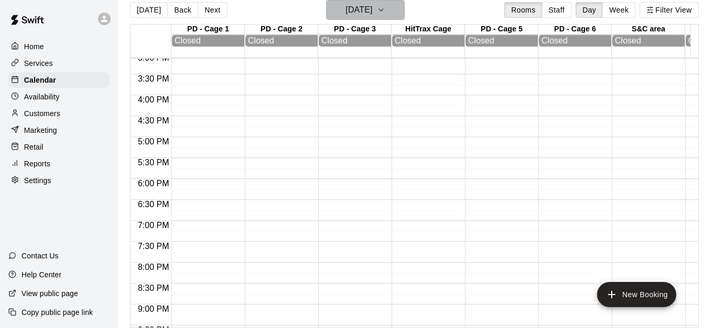
click at [385, 11] on icon "button" at bounding box center [381, 10] width 8 height 13
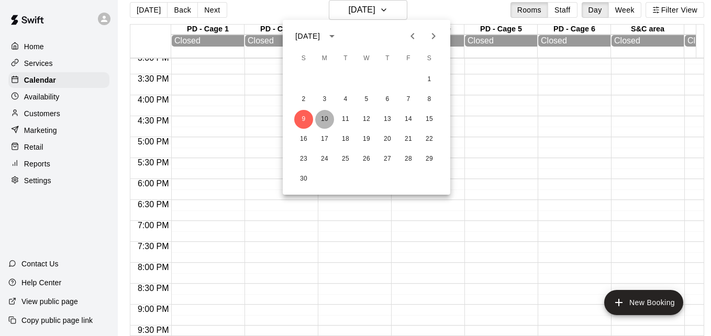
click at [321, 121] on button "10" at bounding box center [324, 119] width 19 height 19
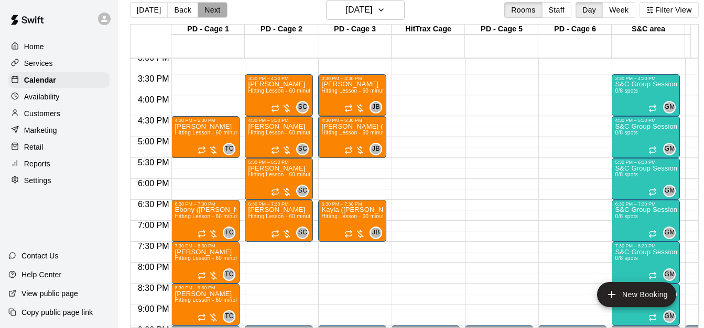
click at [211, 7] on button "Next" at bounding box center [212, 10] width 29 height 16
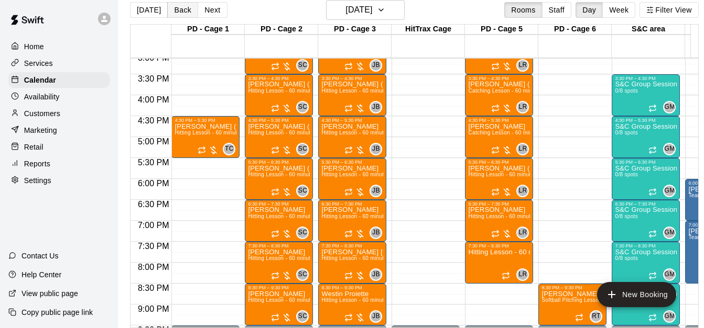
click at [177, 8] on button "Back" at bounding box center [182, 10] width 31 height 16
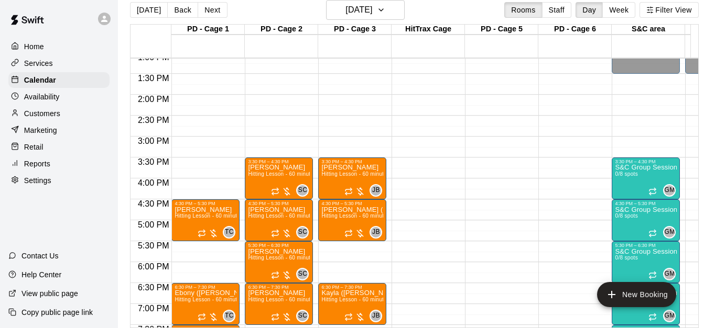
scroll to position [550, 0]
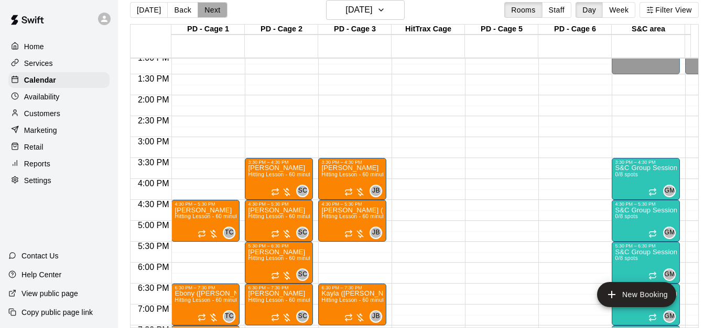
click at [214, 9] on button "Next" at bounding box center [212, 10] width 29 height 16
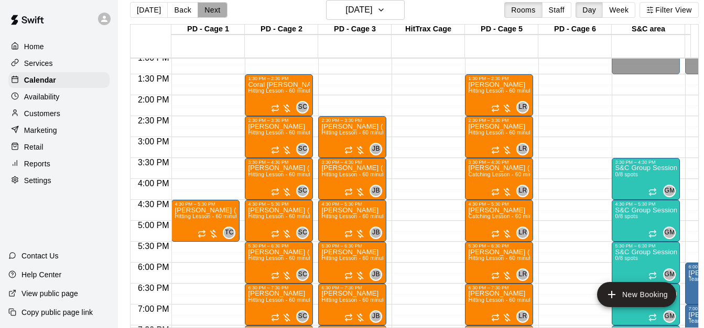
click at [214, 9] on button "Next" at bounding box center [212, 10] width 29 height 16
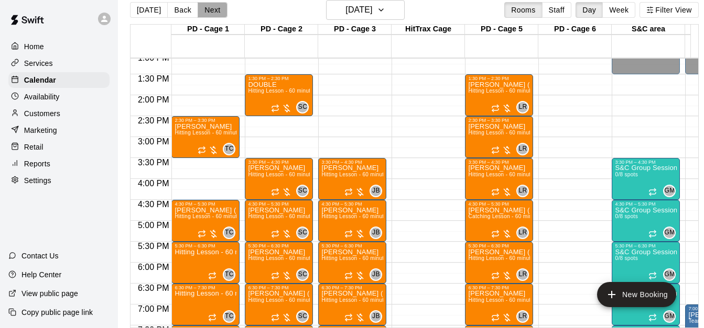
click at [214, 9] on button "Next" at bounding box center [212, 10] width 29 height 16
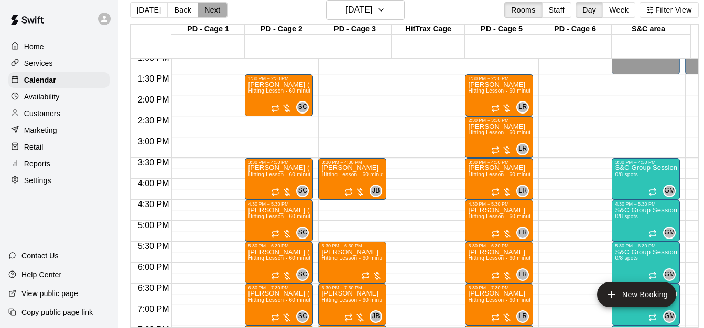
click at [214, 9] on button "Next" at bounding box center [212, 10] width 29 height 16
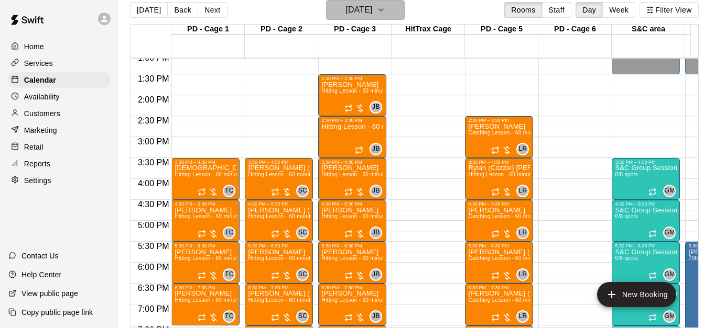
click at [385, 14] on icon "button" at bounding box center [381, 10] width 8 height 13
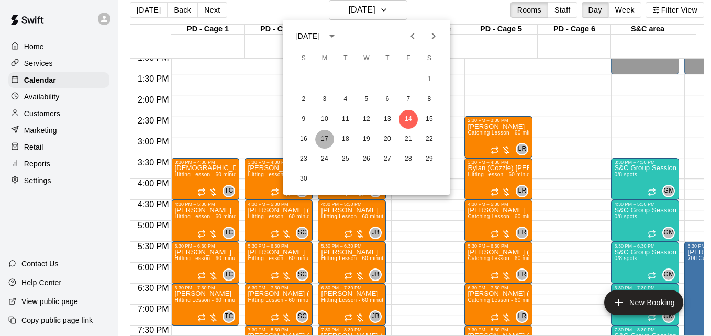
click at [329, 143] on button "17" at bounding box center [324, 139] width 19 height 19
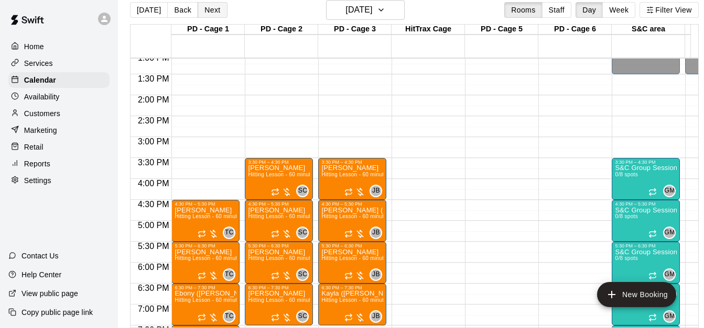
click at [214, 14] on button "Next" at bounding box center [212, 10] width 29 height 16
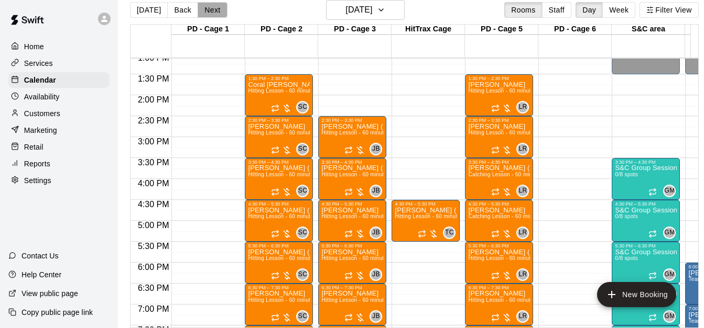
click at [214, 14] on button "Next" at bounding box center [212, 10] width 29 height 16
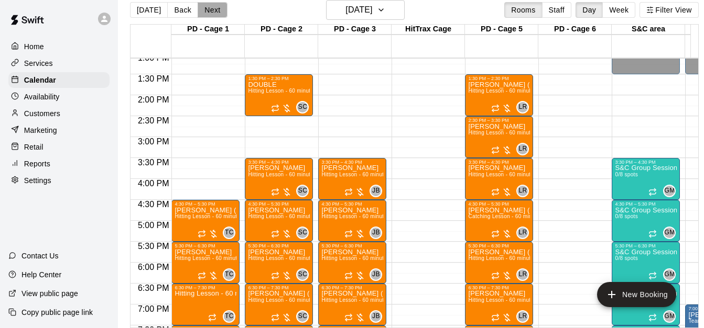
click at [214, 14] on button "Next" at bounding box center [212, 10] width 29 height 16
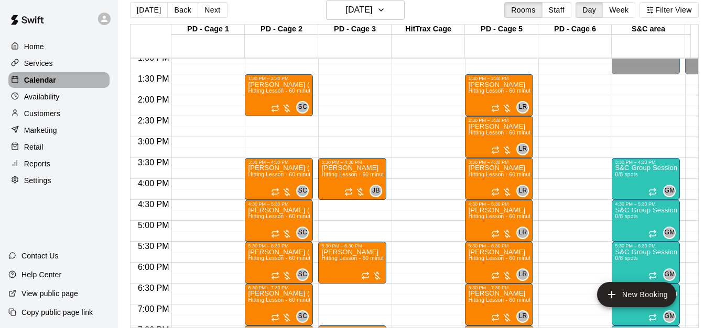
click at [66, 79] on div "Calendar" at bounding box center [58, 80] width 101 height 16
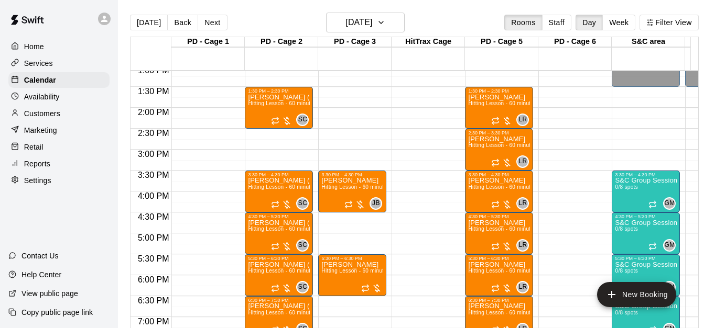
click at [155, 13] on div "[DATE] Back [DATE][DATE] Rooms Staff Day Week Filter View" at bounding box center [414, 25] width 568 height 24
click at [152, 28] on button "[DATE]" at bounding box center [149, 23] width 38 height 16
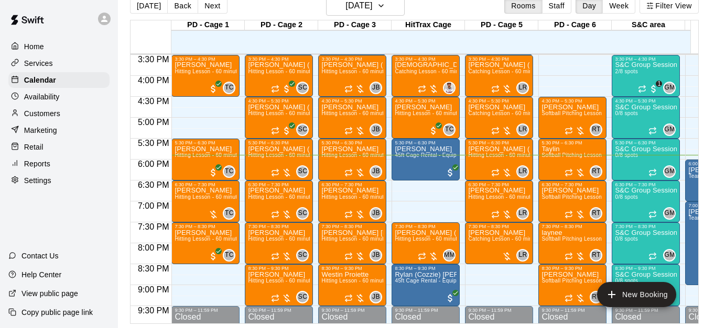
scroll to position [650, 0]
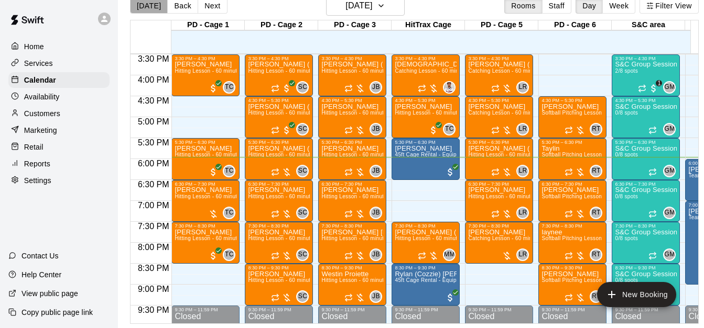
click at [152, 5] on button "[DATE]" at bounding box center [149, 6] width 38 height 16
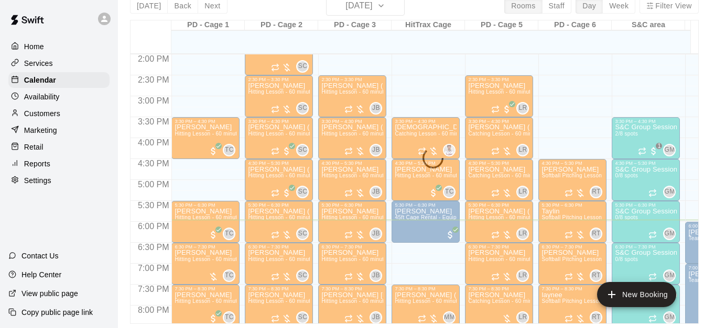
scroll to position [566, 0]
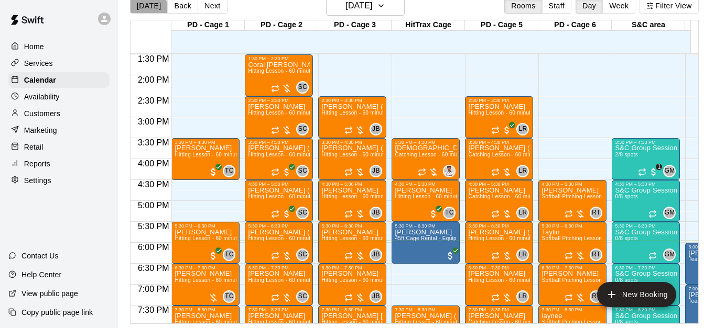
click at [145, 2] on button "[DATE]" at bounding box center [149, 6] width 38 height 16
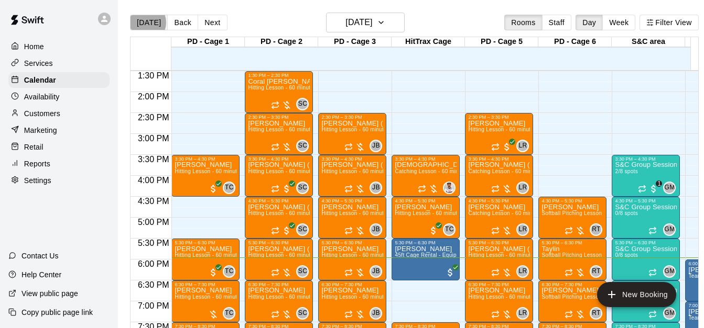
click at [144, 22] on button "[DATE]" at bounding box center [149, 23] width 38 height 16
click at [154, 24] on button "[DATE]" at bounding box center [149, 23] width 38 height 16
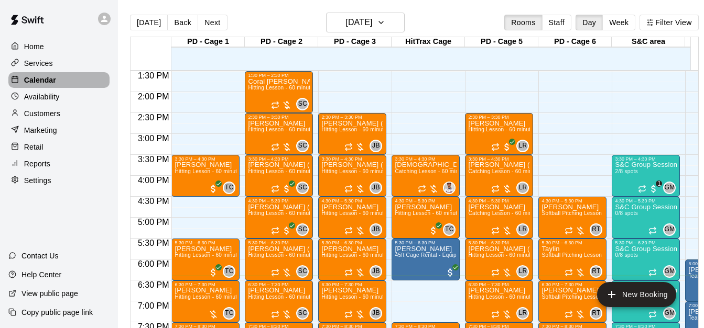
click at [69, 84] on div "Calendar" at bounding box center [58, 80] width 101 height 16
click at [139, 26] on button "[DATE]" at bounding box center [149, 23] width 38 height 16
click at [220, 19] on button "Next" at bounding box center [212, 23] width 29 height 16
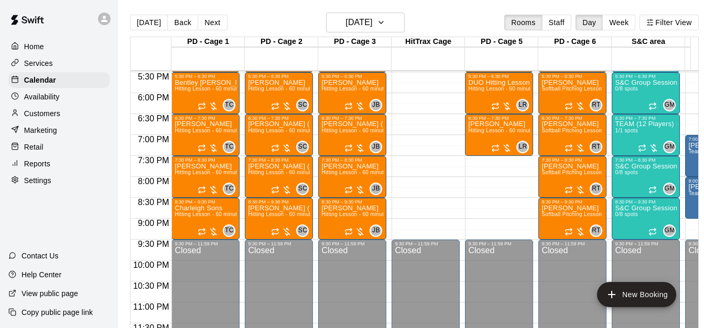
scroll to position [739, 0]
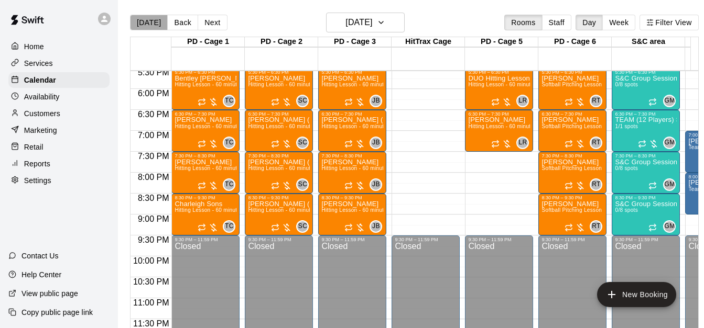
click at [155, 23] on button "[DATE]" at bounding box center [149, 23] width 38 height 16
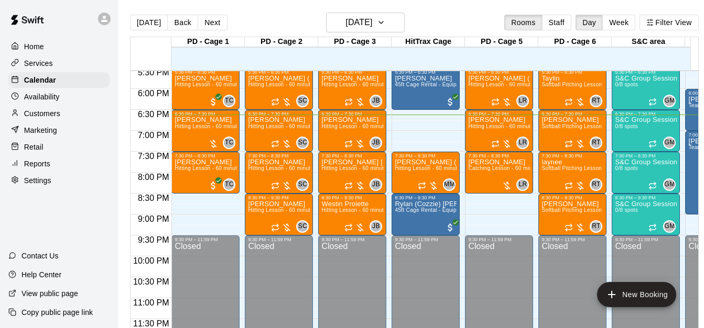
scroll to position [506, 0]
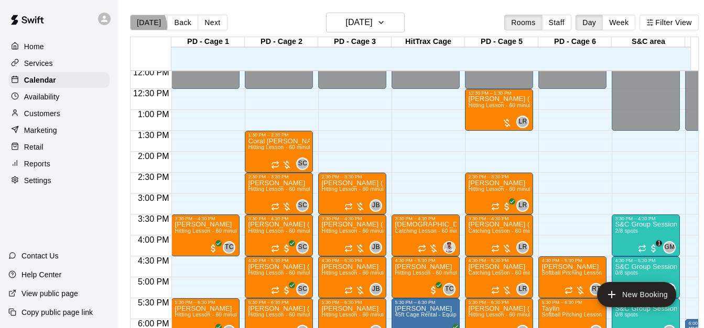
click at [144, 25] on button "[DATE]" at bounding box center [149, 23] width 38 height 16
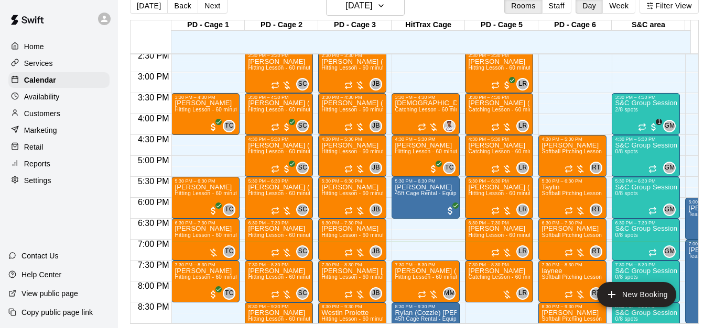
scroll to position [632, 0]
